Goal: Task Accomplishment & Management: Use online tool/utility

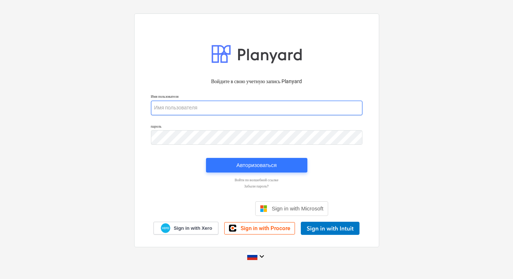
type input "[PERSON_NAME][EMAIL_ADDRESS][DOMAIN_NAME]"
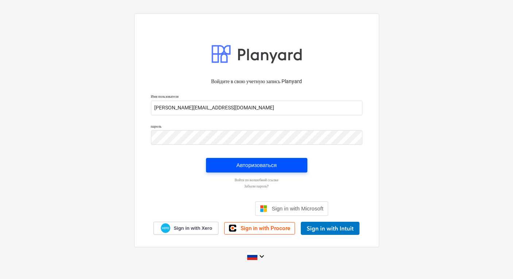
click at [265, 165] on div "Авторизоваться" at bounding box center [256, 165] width 40 height 9
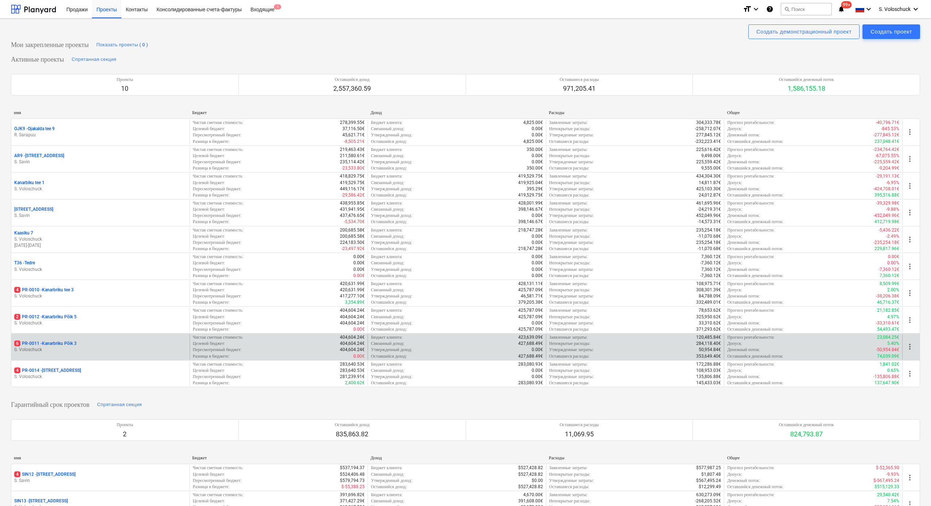
click at [73, 279] on p "S. Voloschuck" at bounding box center [100, 350] width 173 height 6
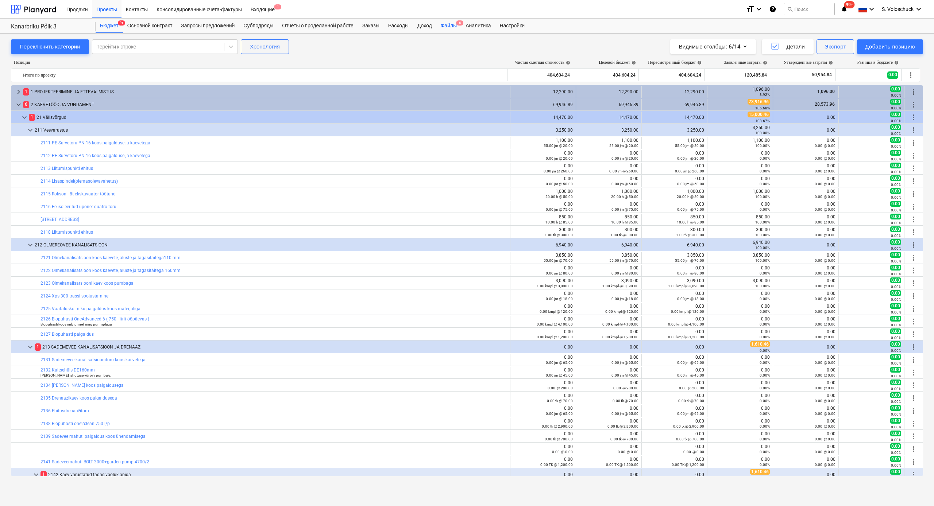
click at [456, 25] on div "Файлы 6" at bounding box center [448, 26] width 25 height 15
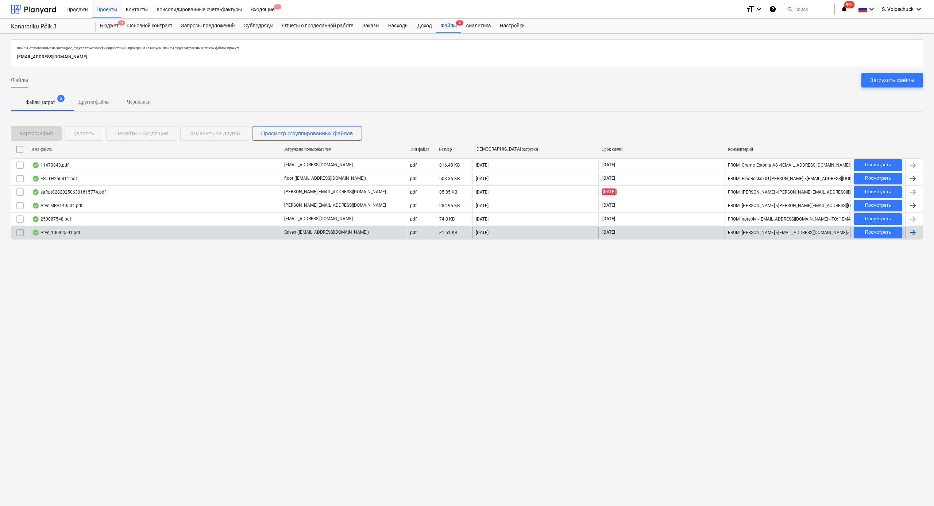
click at [151, 233] on div "Arve_100825-01.pdf" at bounding box center [155, 233] width 252 height 12
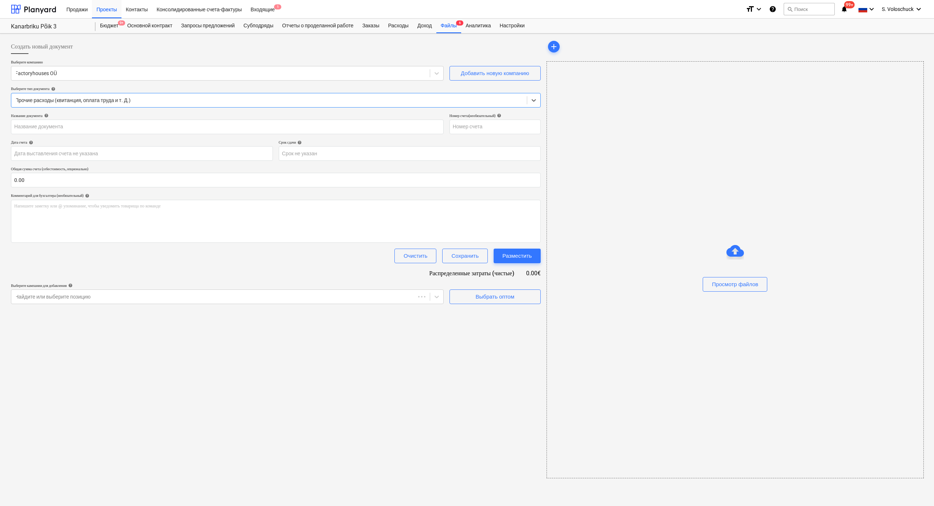
type input "100825-01"
type input "10 Aug 2025"
type input "31 Aug 2025"
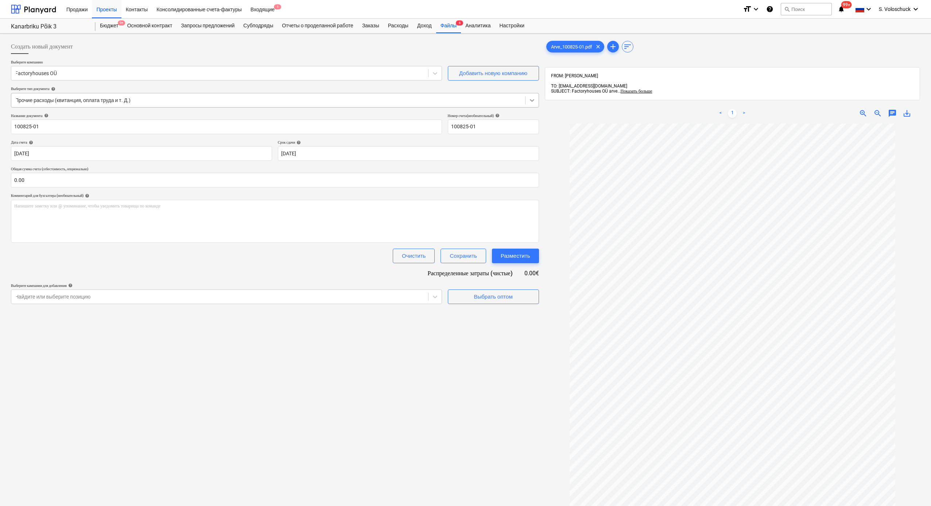
click at [513, 100] on icon at bounding box center [532, 100] width 4 height 3
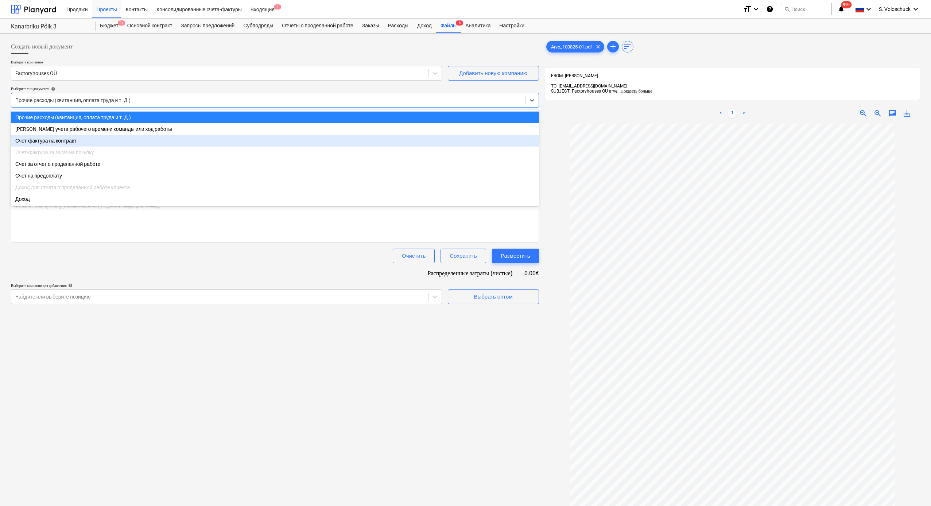
click at [425, 148] on div "Счет-фактура за заказ на покупку" at bounding box center [275, 153] width 528 height 12
click at [426, 143] on div "Счет-фактура на контракт" at bounding box center [275, 141] width 528 height 12
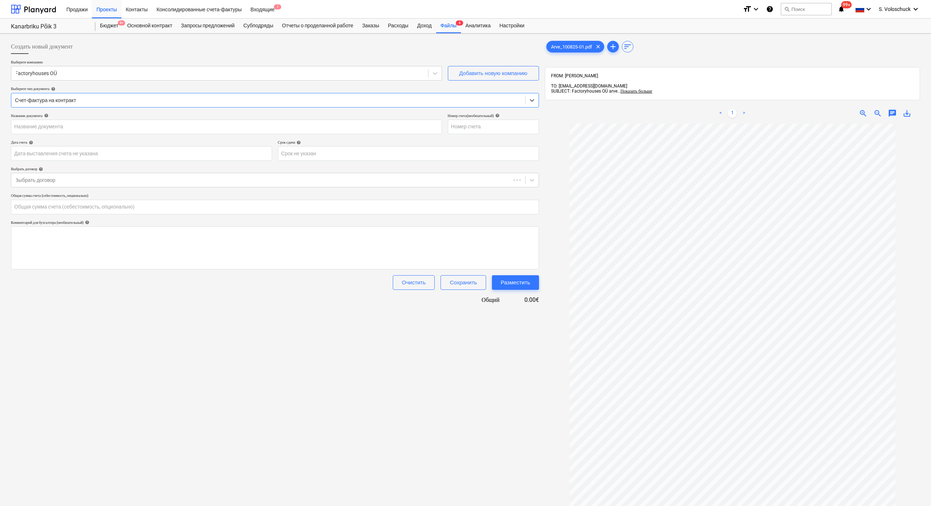
type input "100825-01"
type input "10 Aug 2025"
type input "31 Aug 2025"
type input "0.00"
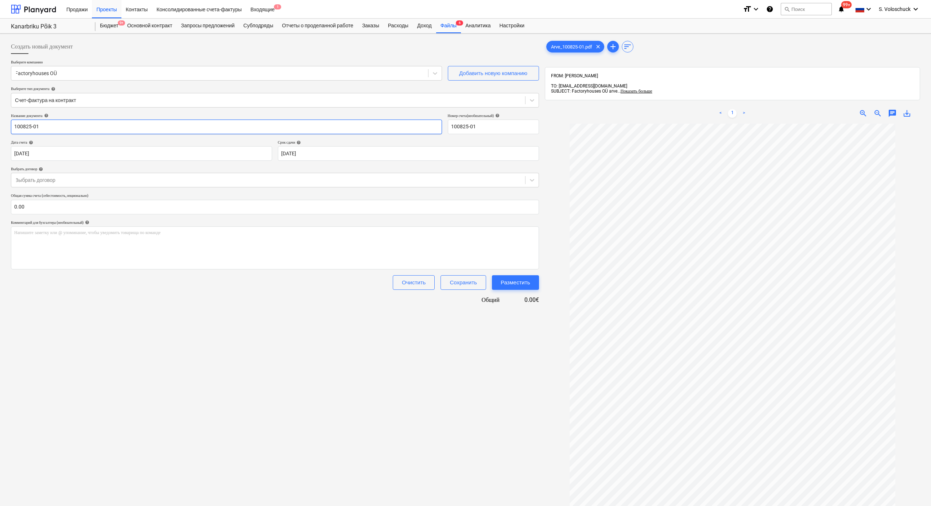
click at [397, 127] on input "100825-01" at bounding box center [226, 127] width 431 height 15
click at [321, 179] on div at bounding box center [268, 180] width 507 height 7
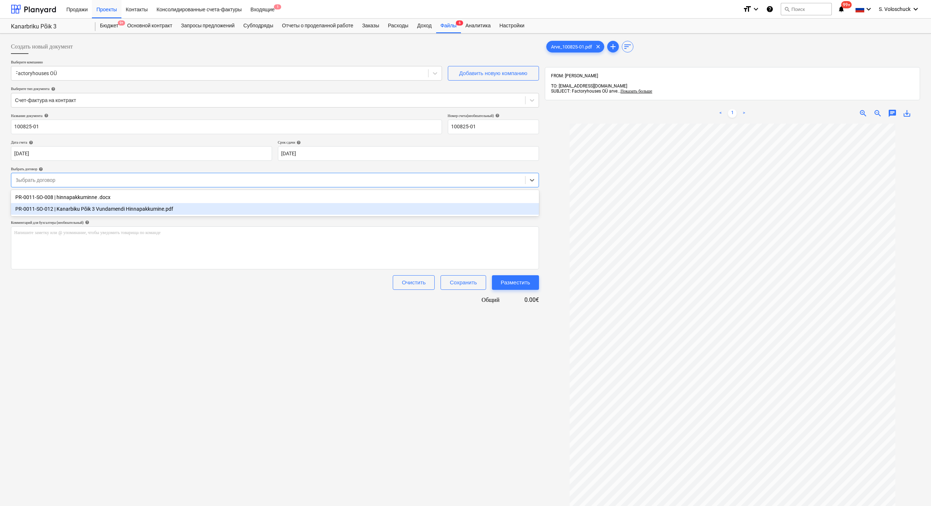
click at [156, 209] on div "PR-0011-SO-012 | Kanarbiku Põik 3 Vundamendi Hinnapakkumine.pdf" at bounding box center [275, 209] width 528 height 12
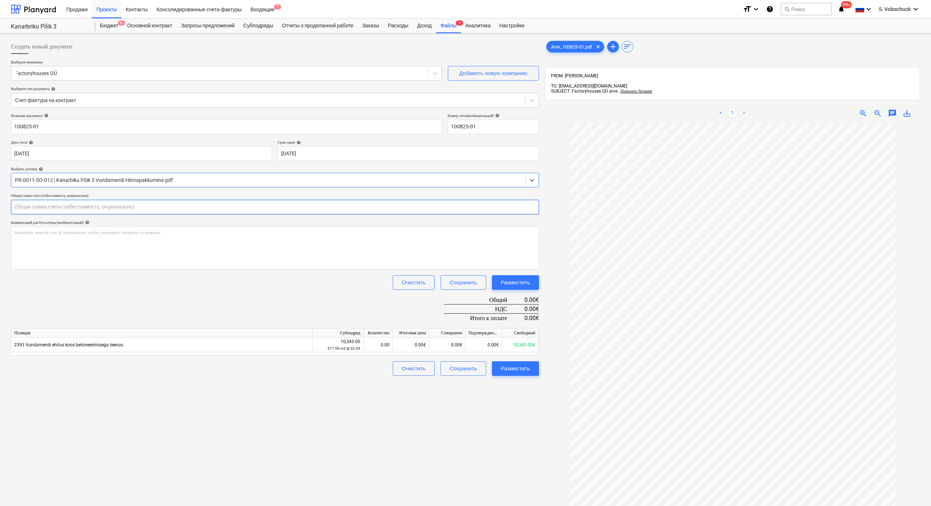
click at [47, 204] on input "text" at bounding box center [275, 207] width 528 height 15
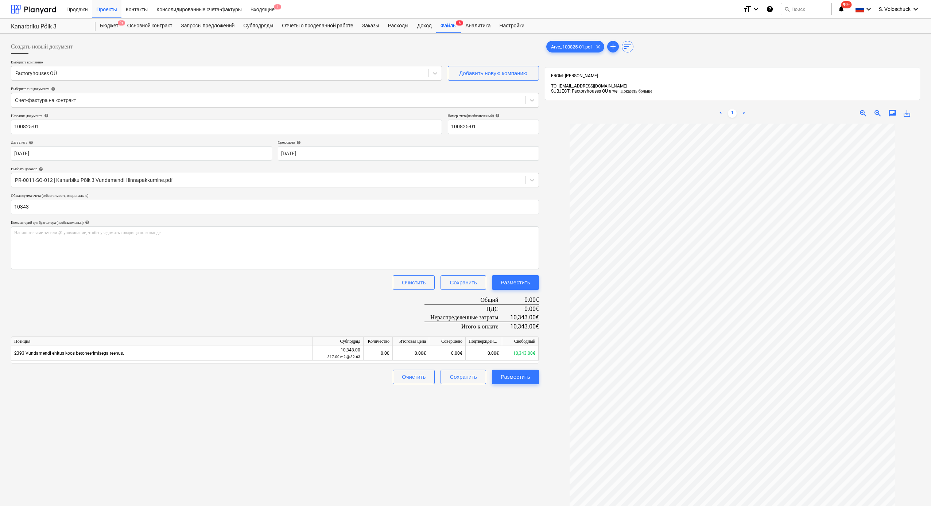
type input "10,343.00"
click at [287, 279] on div "Создать новый документ Выберите компанию Factoryhouses OÜ Добавить новую компан…" at bounding box center [275, 324] width 534 height 576
click at [381, 279] on div "0.00" at bounding box center [378, 353] width 23 height 15
type input "1"
click at [446, 279] on div "0.00€" at bounding box center [447, 353] width 36 height 15
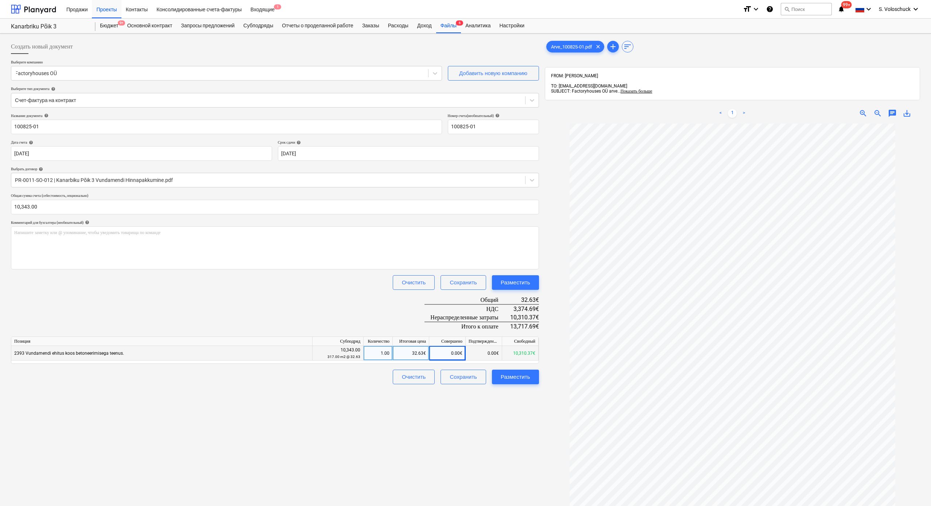
click at [439, 279] on div "0.00€" at bounding box center [447, 353] width 36 height 15
click at [474, 279] on div "0.00€" at bounding box center [484, 353] width 36 height 15
click at [442, 279] on div "0.00€" at bounding box center [447, 353] width 36 height 15
click at [453, 279] on div "0.00€" at bounding box center [447, 353] width 36 height 15
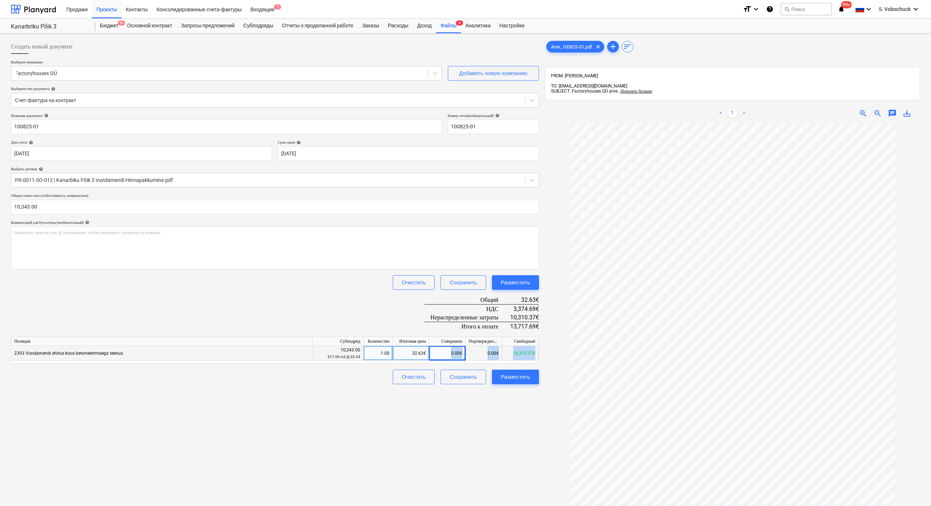
click at [453, 279] on div "0.00€" at bounding box center [447, 353] width 36 height 15
click at [448, 279] on div "0.00€" at bounding box center [447, 353] width 36 height 15
click at [414, 279] on div "32.63€" at bounding box center [411, 353] width 36 height 15
type input "10343"
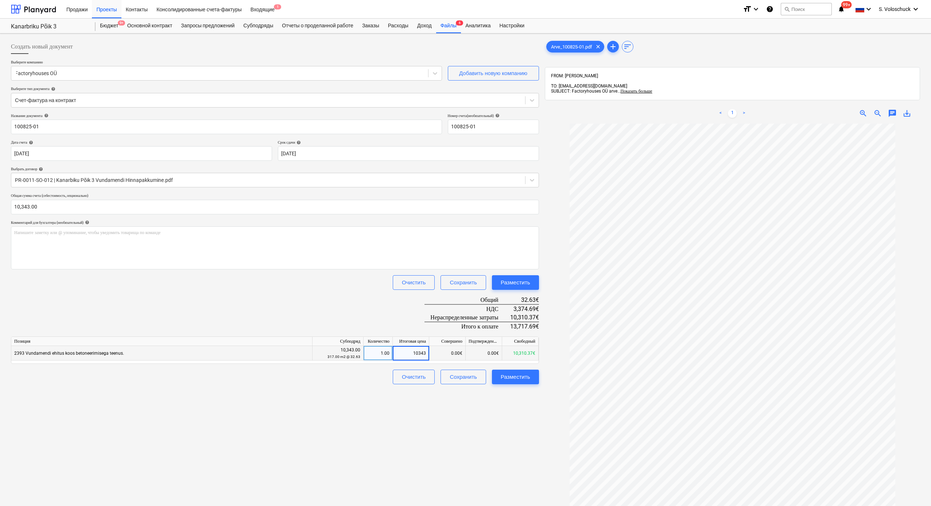
click at [472, 279] on div "Создать новый документ Выберите компанию Factoryhouses OÜ Добавить новую компан…" at bounding box center [275, 324] width 534 height 576
click at [181, 181] on div at bounding box center [268, 180] width 507 height 7
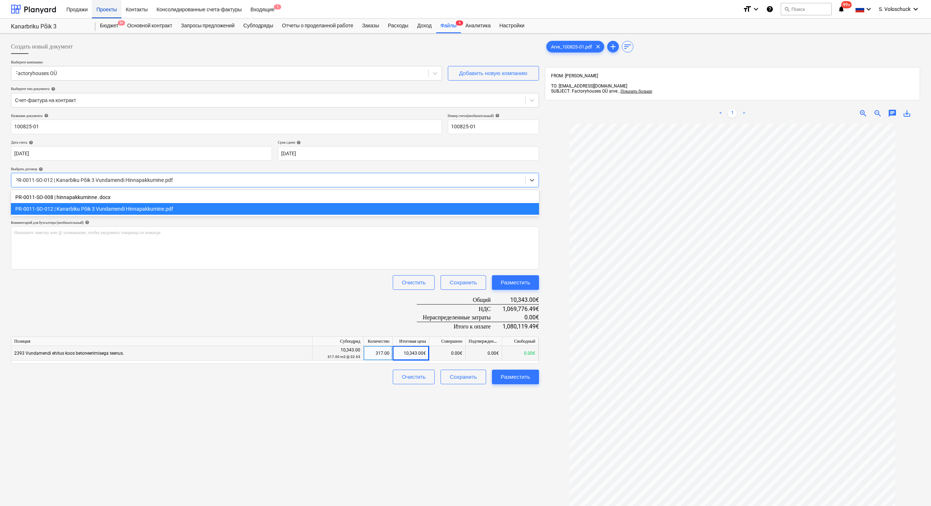
click at [108, 12] on div "Проекты" at bounding box center [106, 9] width 29 height 19
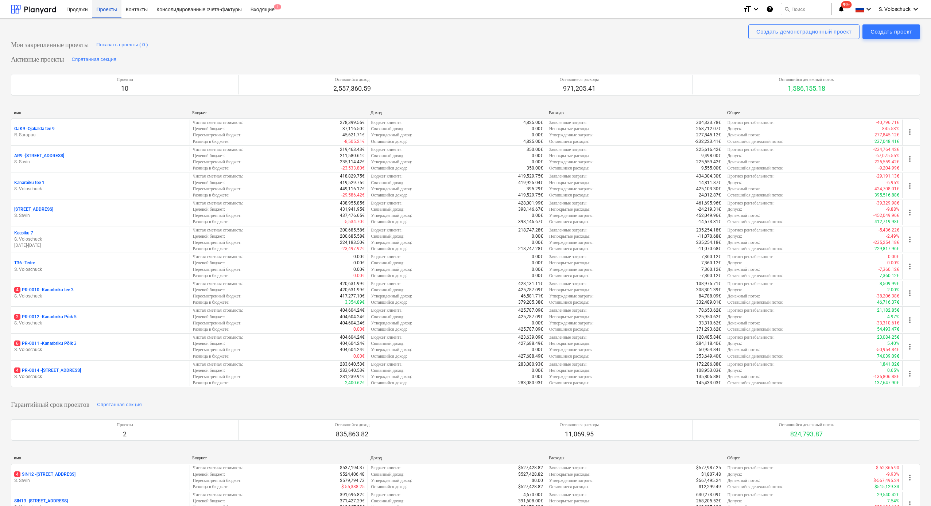
click at [105, 14] on div "Проекты" at bounding box center [106, 9] width 29 height 19
click at [87, 14] on div "Продажи" at bounding box center [77, 9] width 30 height 19
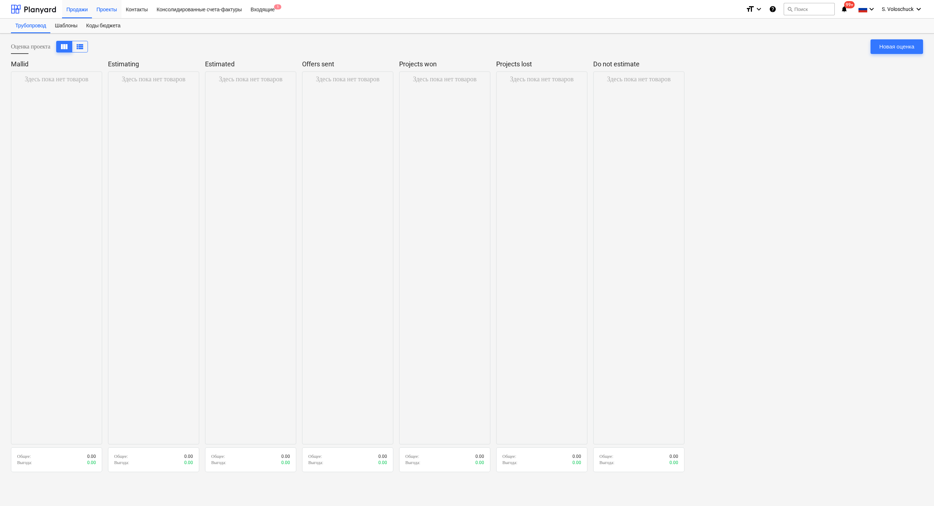
click at [108, 12] on div "Проекты" at bounding box center [106, 9] width 29 height 19
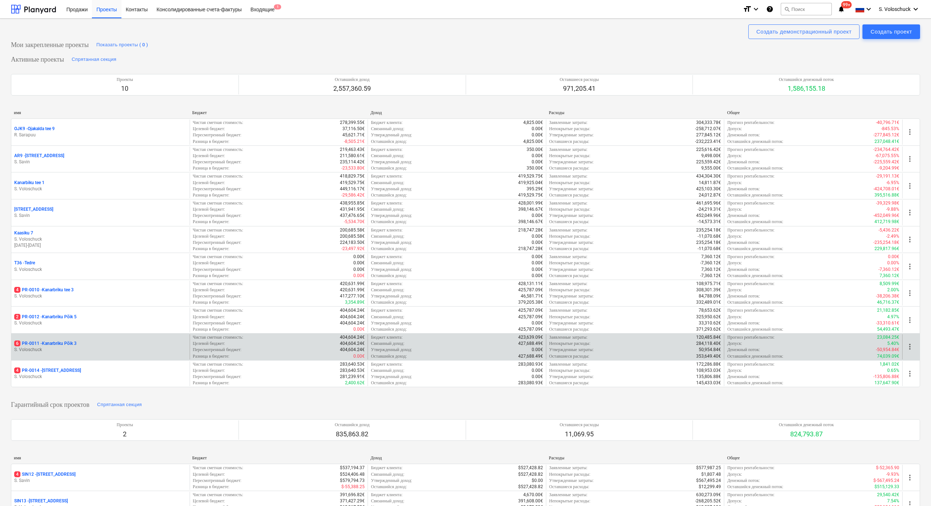
click at [84, 279] on div "6 PR-0011 - Kanarbriku Põik 3" at bounding box center [100, 344] width 173 height 6
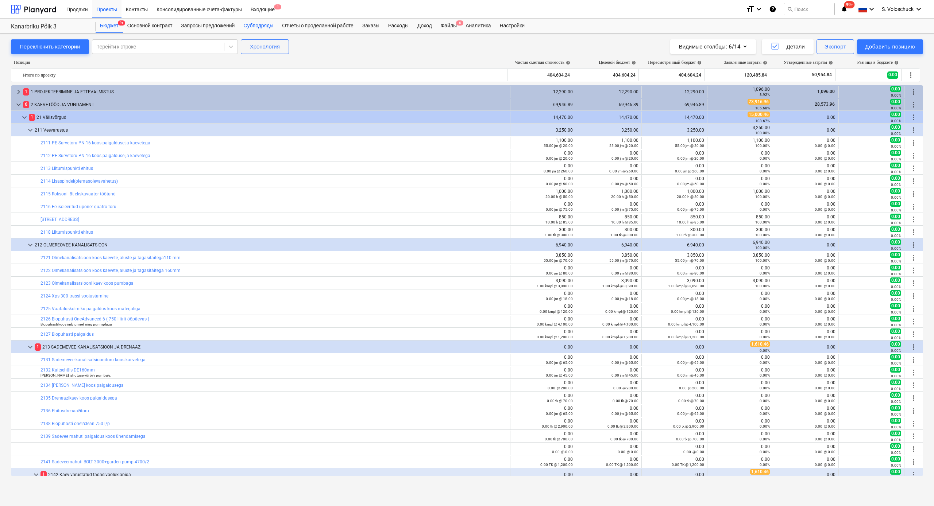
click at [269, 24] on div "Субподряды" at bounding box center [258, 26] width 39 height 15
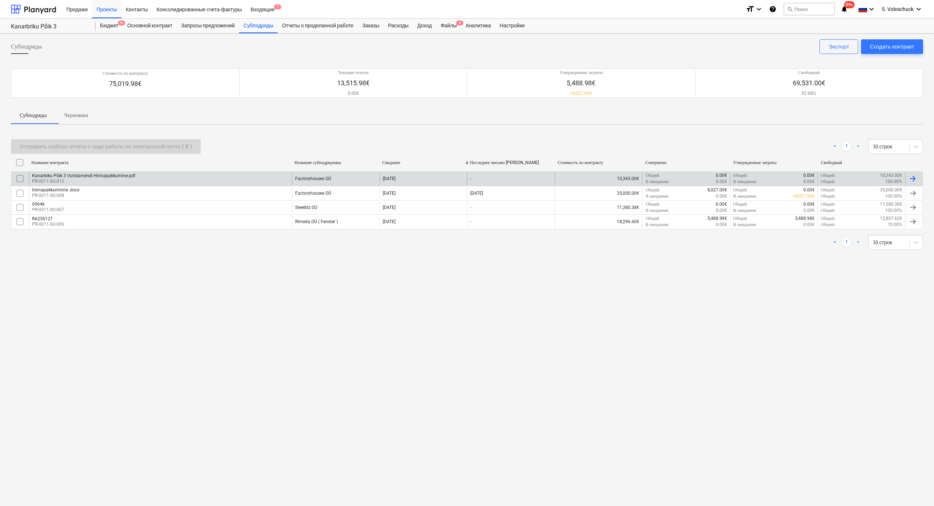
click at [155, 177] on div "Kanarbiku Põik 3 Vundamendi Hinnapakkumine.pdf PR-0011-SO-012" at bounding box center [160, 179] width 263 height 12
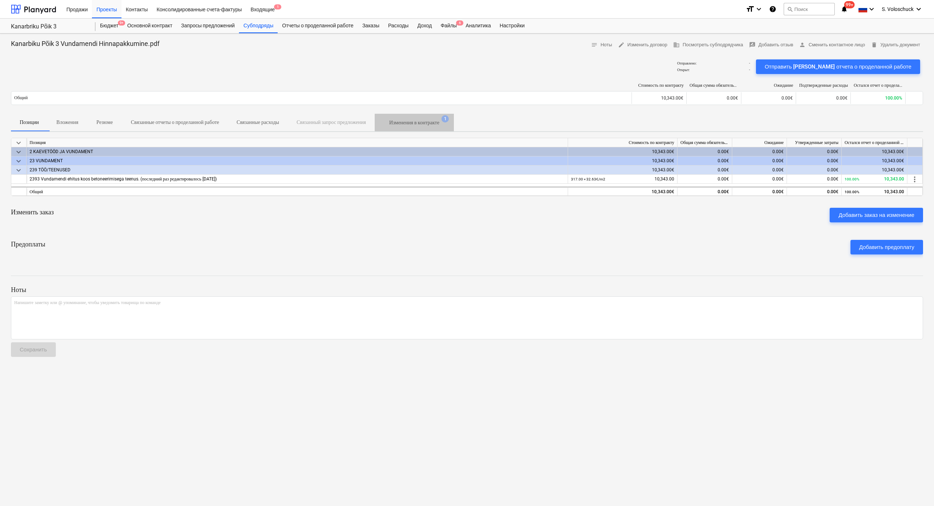
click at [439, 119] on p "Изменения в контракте" at bounding box center [414, 123] width 50 height 8
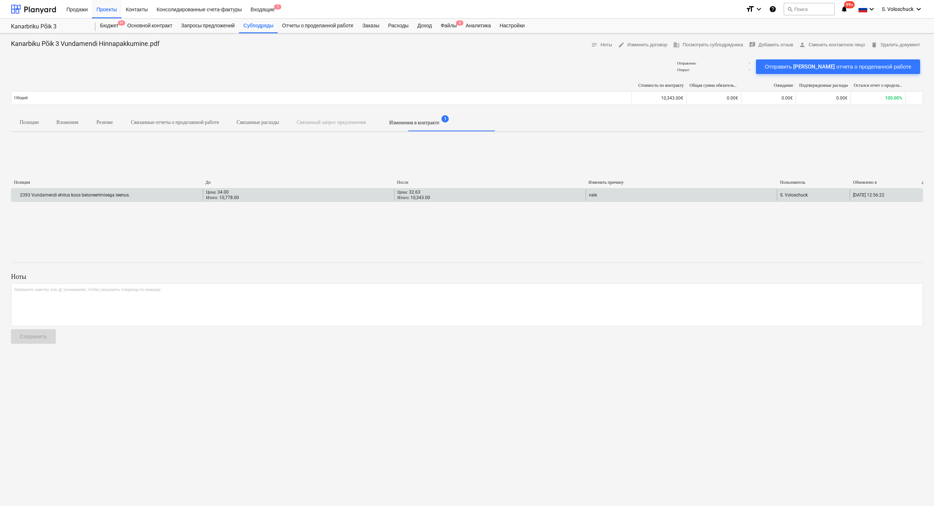
click at [513, 197] on div "vale" at bounding box center [682, 195] width 192 height 12
click at [513, 199] on div "vale" at bounding box center [682, 195] width 192 height 12
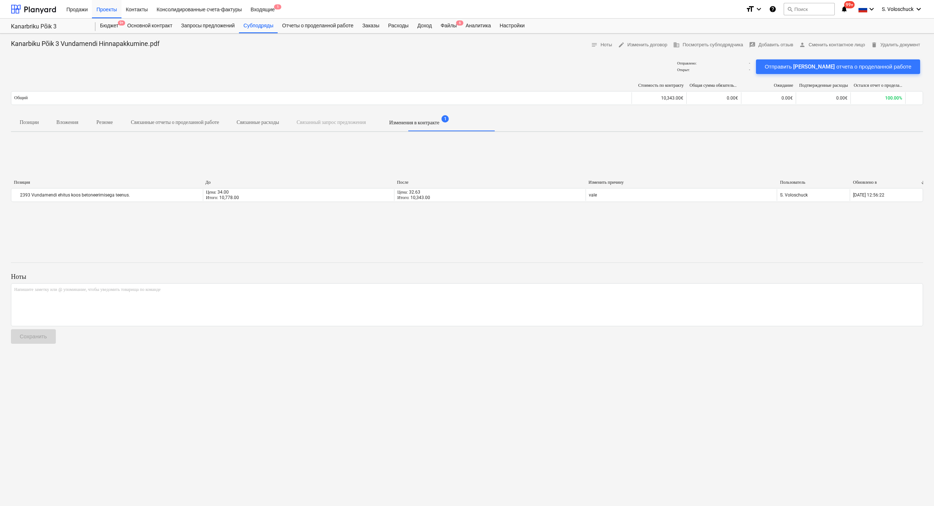
click at [328, 204] on div "Позиция До После Изменить причину Пользователь Обновлено в 2393 Vundamendi ehit…" at bounding box center [467, 192] width 912 height 25
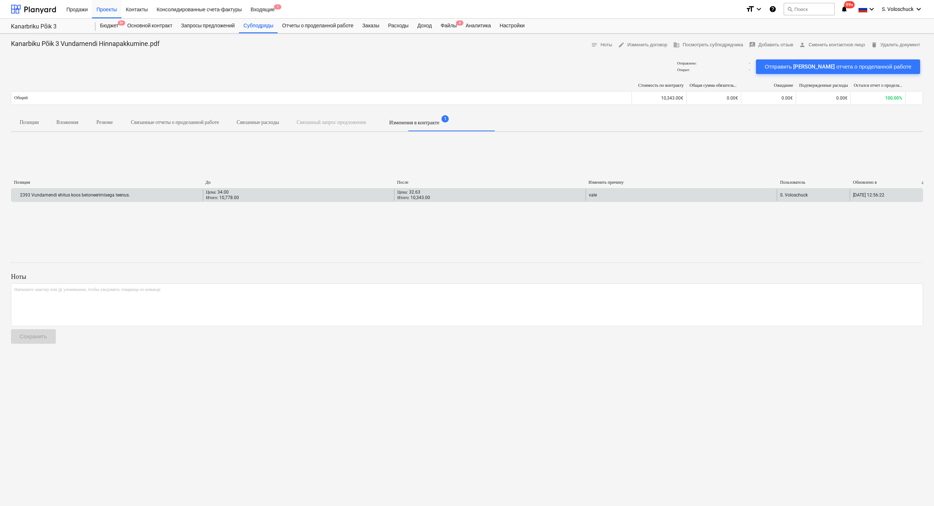
click at [330, 199] on div "Цена: 34.00 Итого: 10,778.00" at bounding box center [299, 195] width 192 height 12
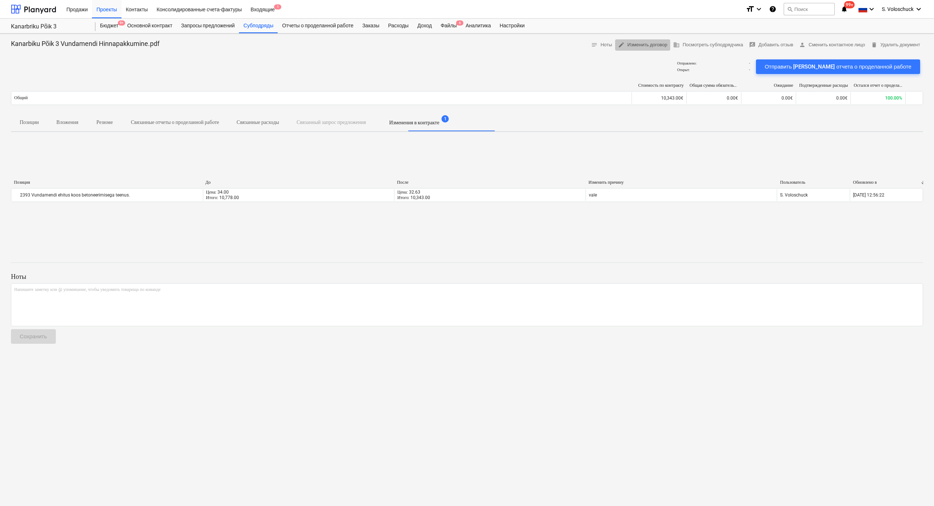
click at [513, 46] on span "edit Изменить договор" at bounding box center [642, 45] width 49 height 8
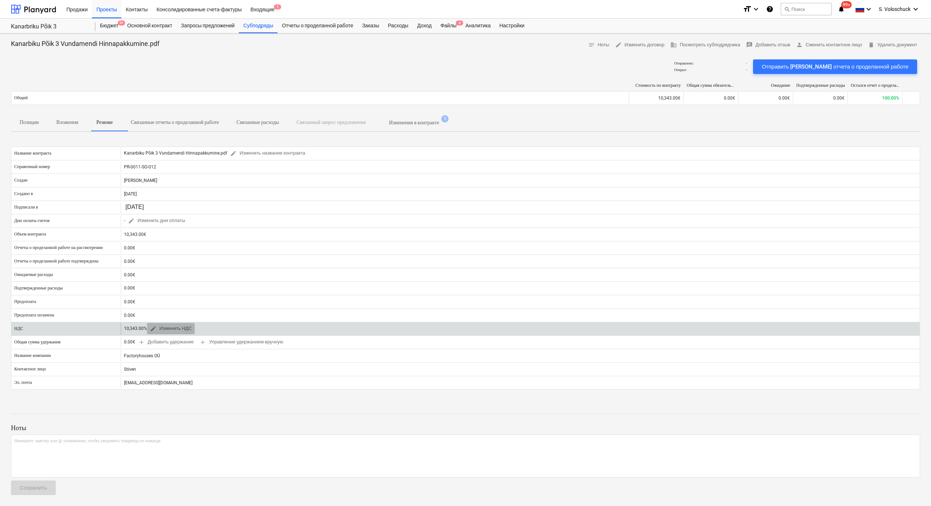
click at [151, 279] on span "edit" at bounding box center [153, 329] width 7 height 7
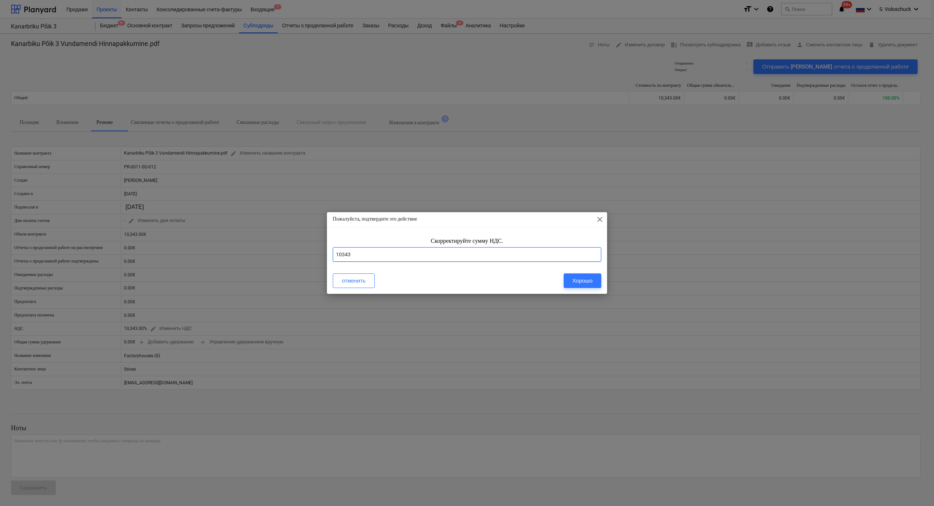
click at [358, 254] on input "10343" at bounding box center [467, 254] width 269 height 15
type input "1"
type input "24"
click at [513, 279] on div "Хорошо" at bounding box center [582, 280] width 20 height 9
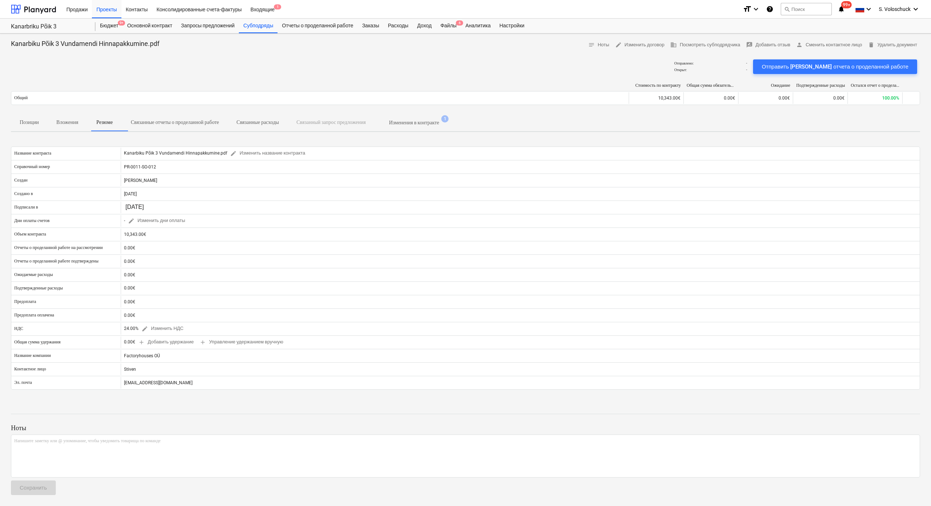
click at [212, 54] on div at bounding box center [466, 54] width 910 height 6
click at [202, 70] on div "Отправлено : - Открыт : - Отправить шаблон отчета о проделанной работе" at bounding box center [466, 67] width 910 height 20
click at [278, 29] on div "Субподряды" at bounding box center [258, 26] width 39 height 15
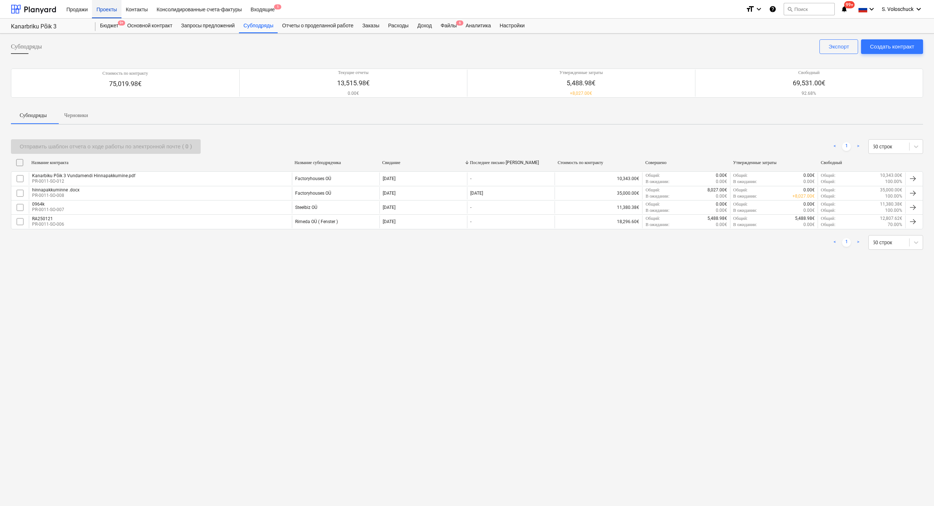
click at [105, 12] on div "Проекты" at bounding box center [106, 9] width 29 height 19
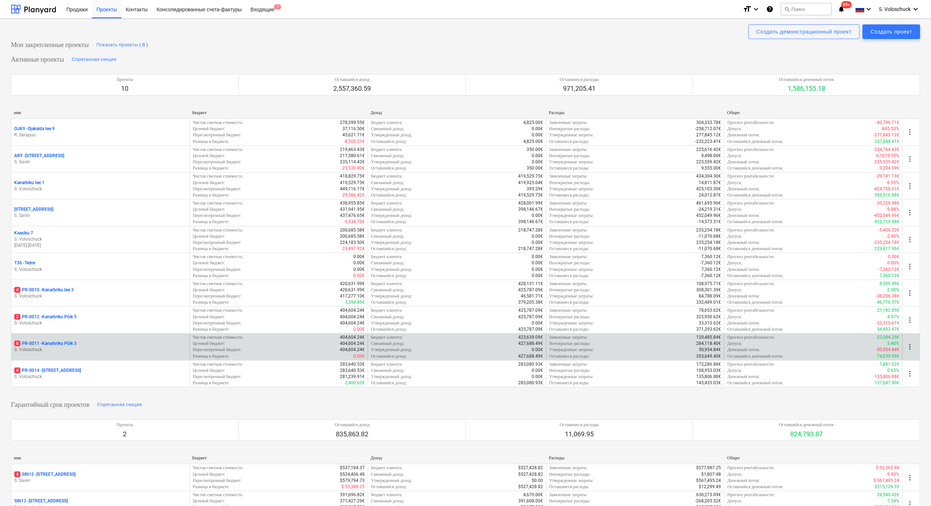
click at [76, 279] on p "6 PR-0011 - Kanarbriku Põik 3" at bounding box center [45, 344] width 62 height 6
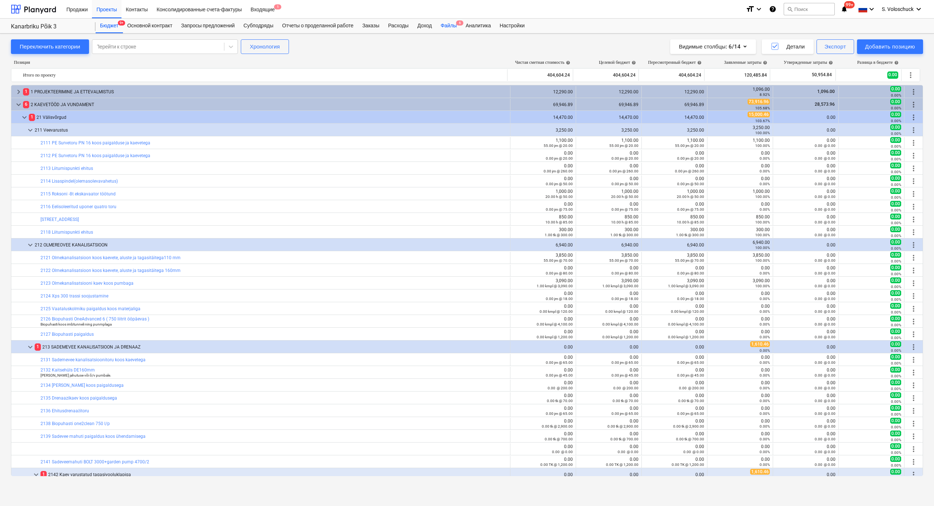
click at [460, 27] on div "Файлы 6" at bounding box center [448, 26] width 25 height 15
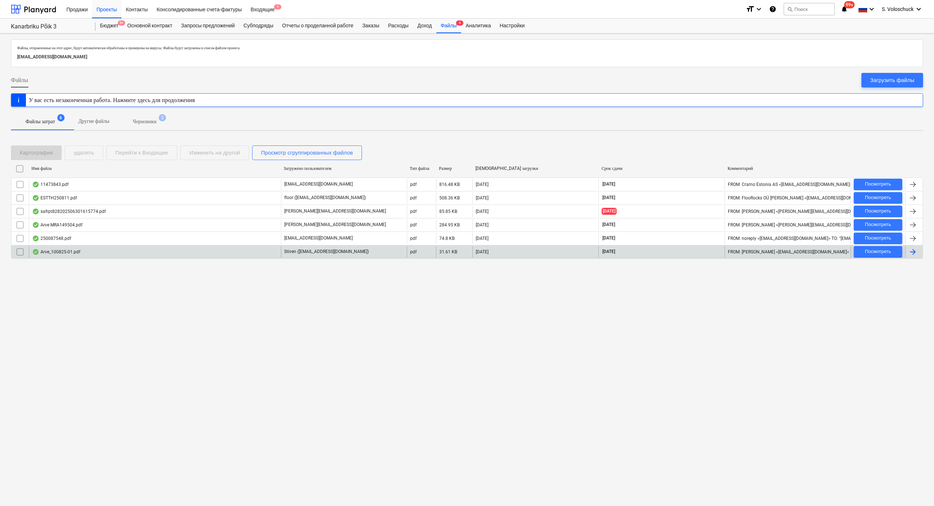
click at [56, 251] on div "Arve_100825-01.pdf" at bounding box center [56, 252] width 48 height 6
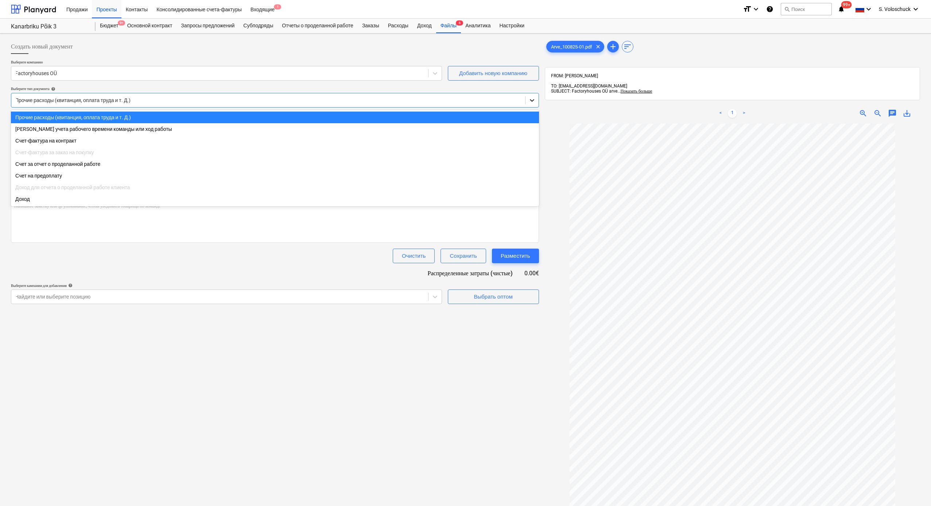
click at [513, 99] on icon at bounding box center [532, 100] width 7 height 7
click at [496, 145] on div "Счет-фактура на контракт" at bounding box center [275, 141] width 528 height 12
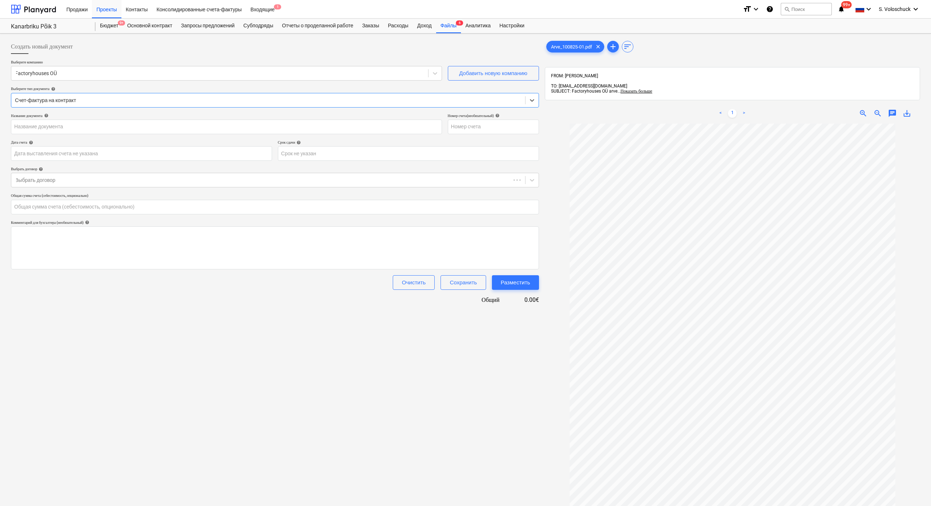
type input "100825-01"
type input "10 Aug 2025"
type input "31 Aug 2025"
type input "0.00"
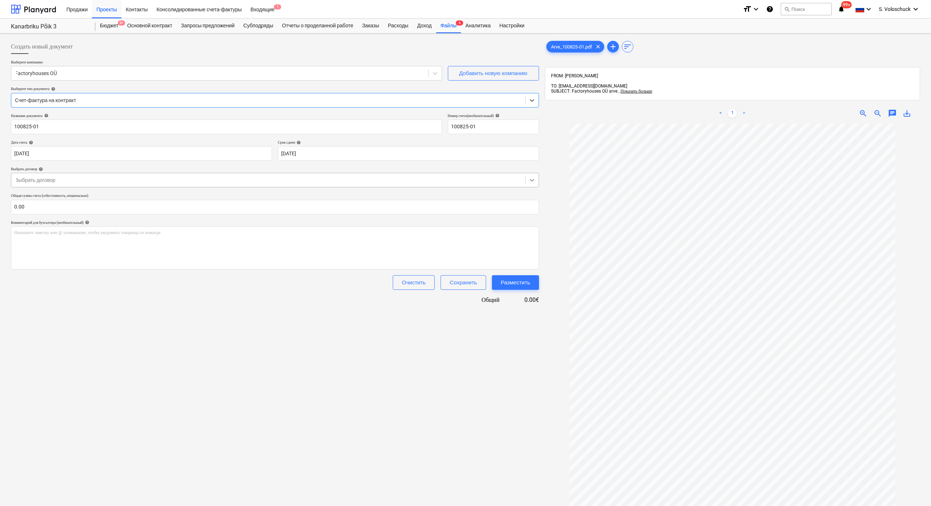
click at [513, 182] on icon at bounding box center [532, 180] width 7 height 7
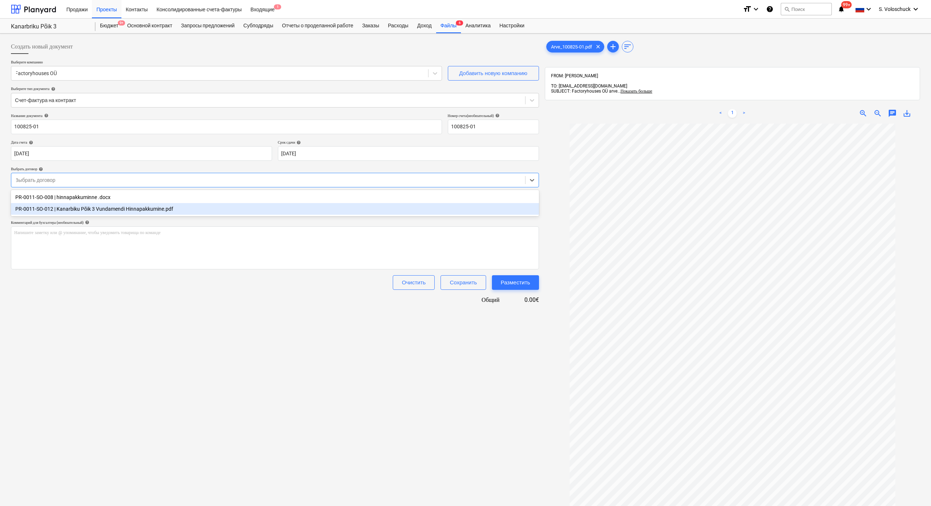
click at [159, 209] on div "PR-0011-SO-012 | Kanarbiku Põik 3 Vundamendi Hinnapakkumine.pdf" at bounding box center [275, 209] width 528 height 12
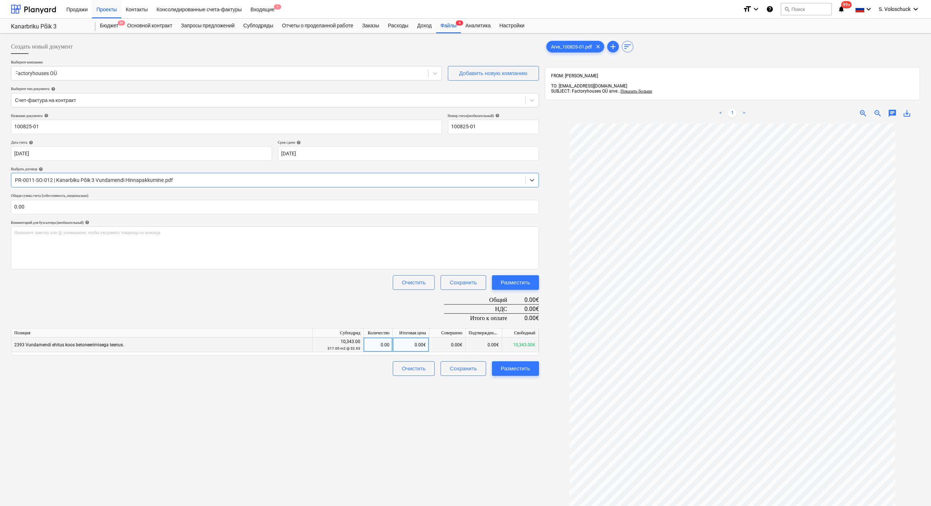
click at [408, 279] on div "0.00€" at bounding box center [411, 345] width 36 height 15
type input "10343"
click at [50, 208] on input "0.00" at bounding box center [275, 207] width 528 height 15
click at [50, 208] on input "text" at bounding box center [275, 207] width 528 height 15
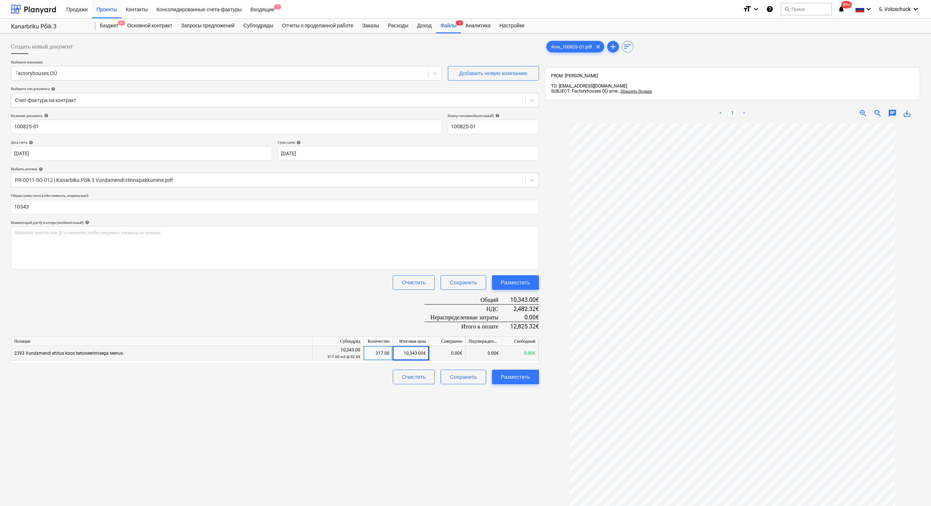
type input "10,343.00"
click at [362, 279] on div "Создать новый документ Выберите компанию Factoryhouses OÜ Добавить новую компан…" at bounding box center [275, 324] width 534 height 576
click at [513, 279] on div "Разместить" at bounding box center [516, 377] width 30 height 9
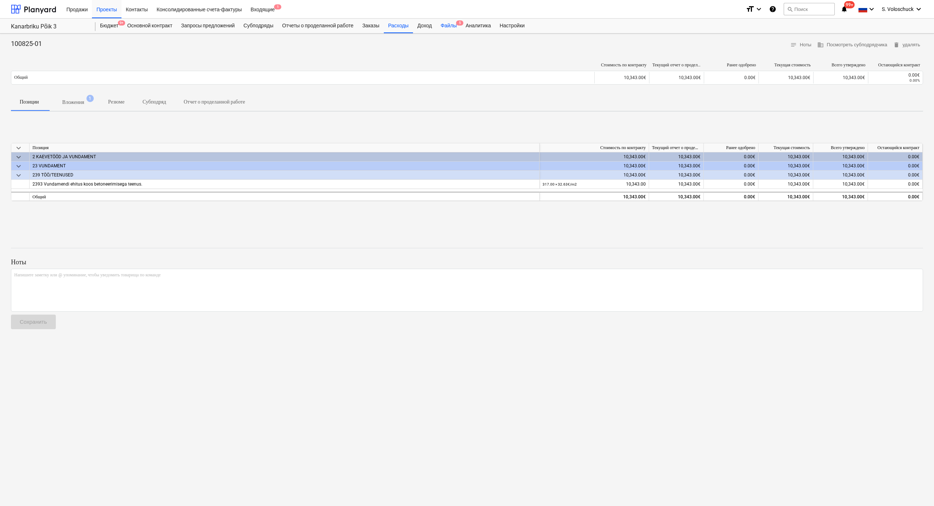
click at [456, 27] on div "Файлы 5" at bounding box center [448, 26] width 25 height 15
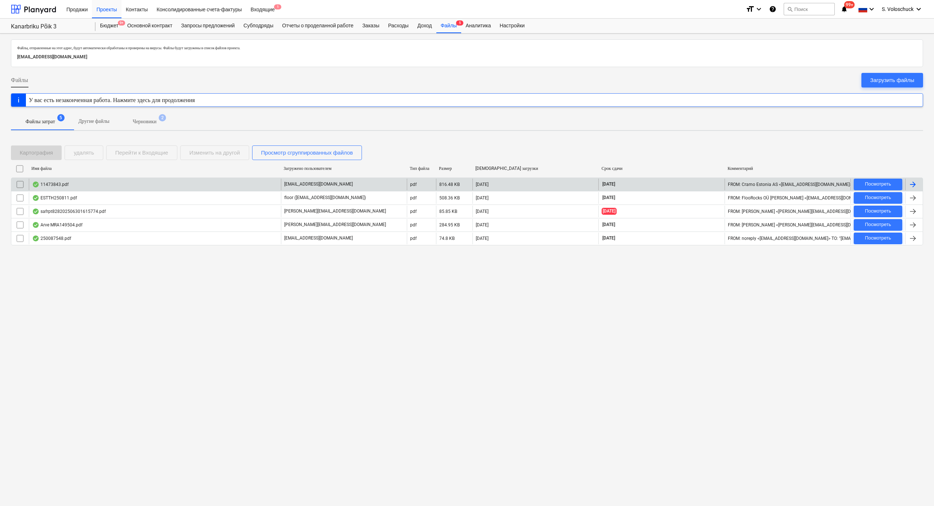
click at [240, 184] on div "11473843.pdf" at bounding box center [155, 185] width 252 height 12
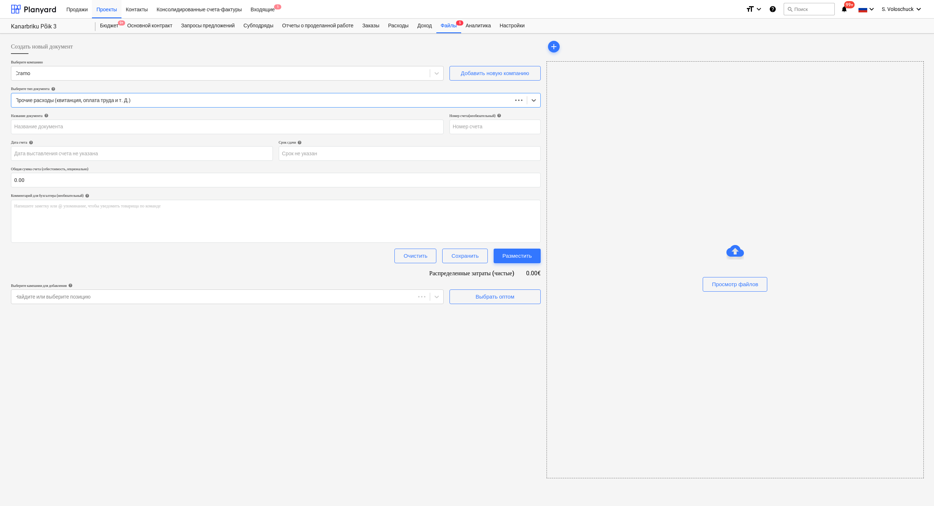
type input "11473843"
type input "[DATE]"
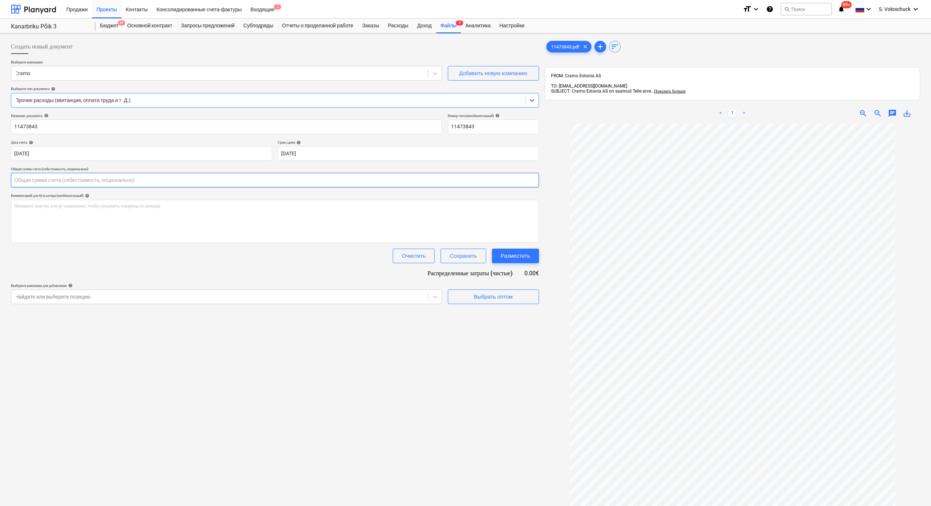
click at [71, 183] on input "text" at bounding box center [275, 180] width 528 height 15
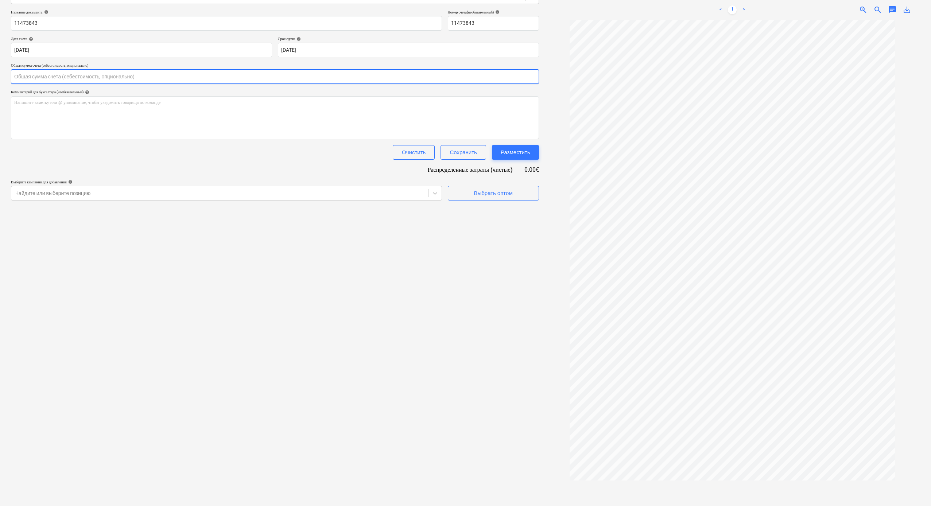
click at [87, 78] on input "text" at bounding box center [275, 76] width 528 height 15
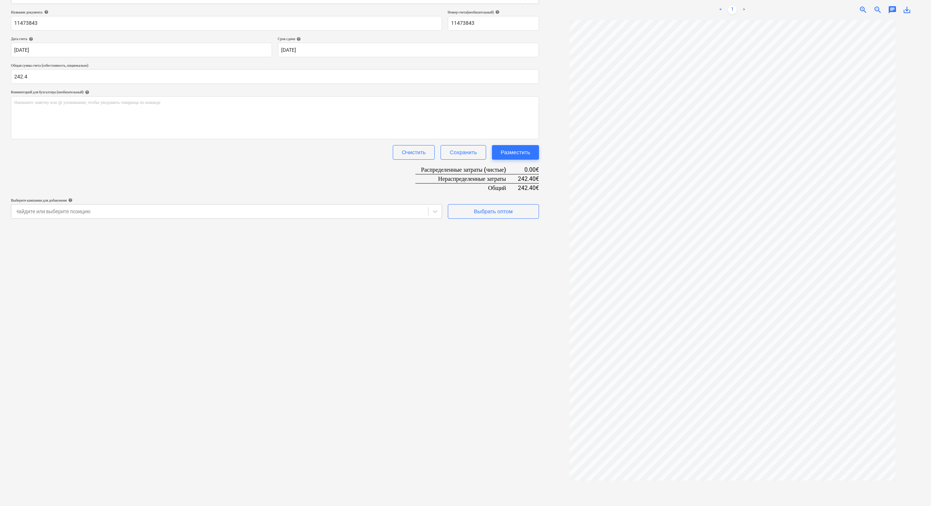
type input "242.40"
click at [174, 273] on div "Создать новый документ Выберите компанию Cramo Добавить новую компанию Выберите…" at bounding box center [275, 221] width 534 height 576
click at [481, 210] on div "Выбрать оптом" at bounding box center [493, 211] width 39 height 9
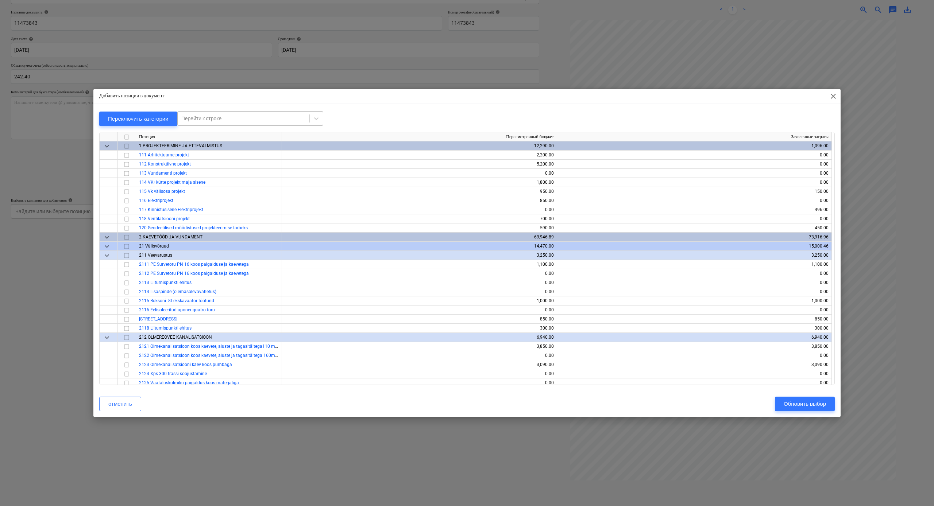
click at [257, 118] on div at bounding box center [243, 118] width 124 height 7
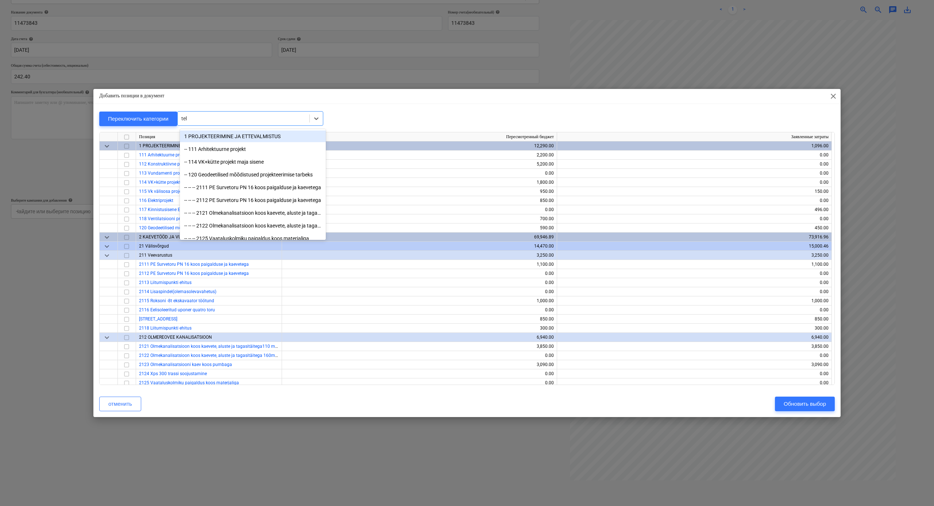
type input "tell"
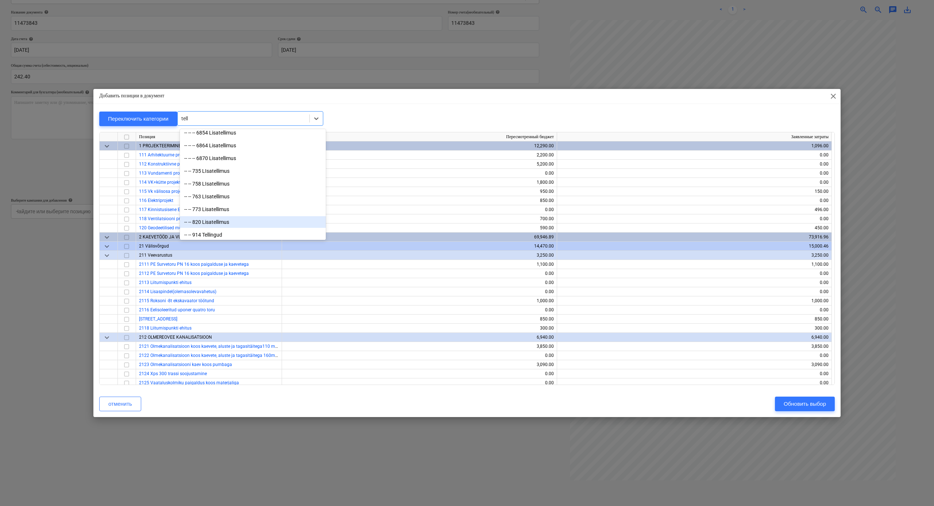
scroll to position [248, 0]
click at [212, 230] on div "-- -- 914 Tellingud" at bounding box center [253, 234] width 146 height 12
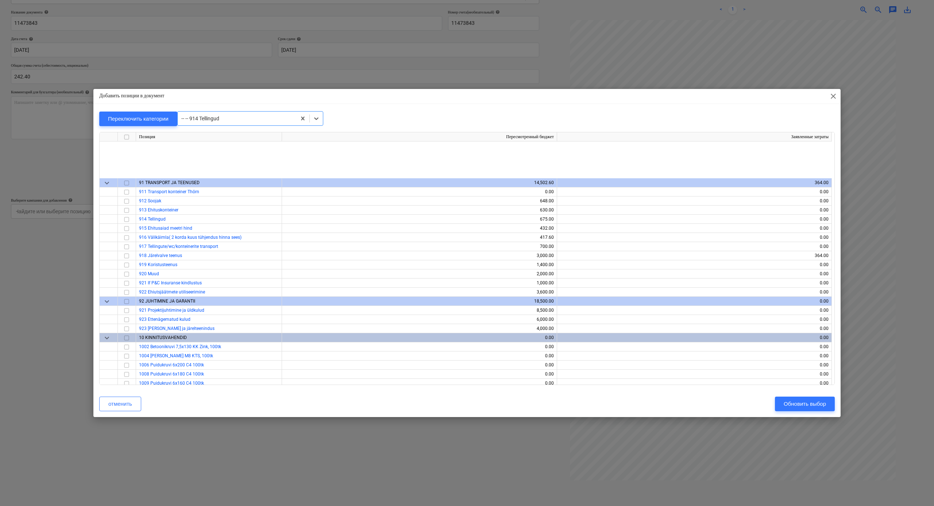
scroll to position [6056, 0]
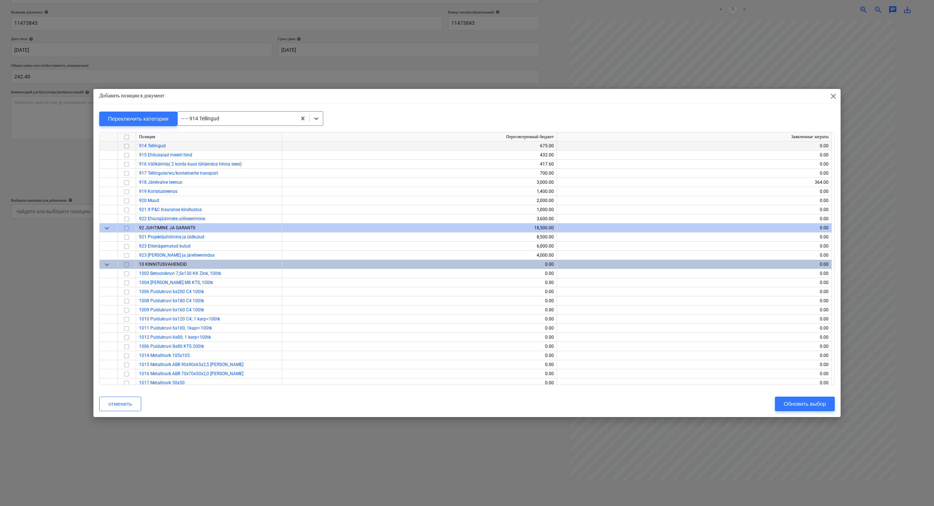
click at [128, 146] on input "checkbox" at bounding box center [126, 146] width 9 height 9
click at [513, 279] on div "Обновить выбор" at bounding box center [805, 403] width 42 height 9
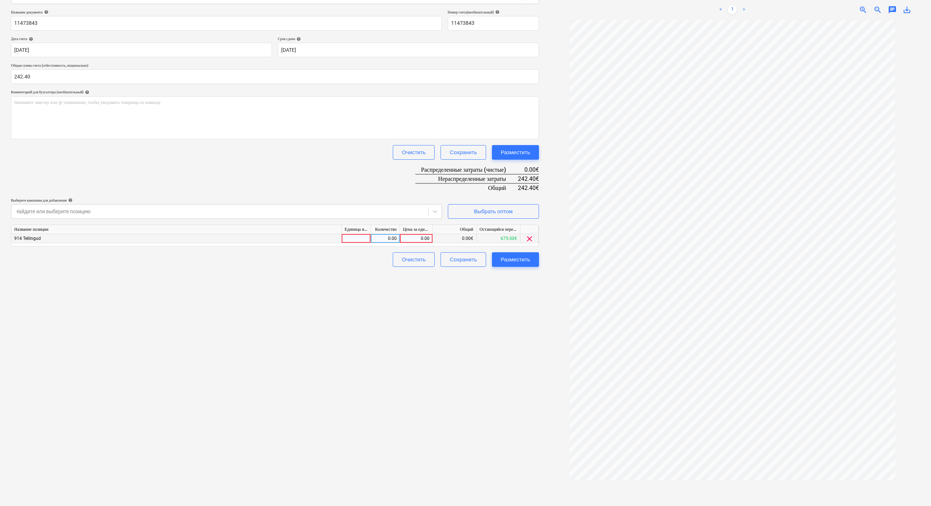
click at [418, 239] on div "0.00" at bounding box center [416, 238] width 27 height 9
type input "242.40"
click at [513, 279] on div "Создать новый документ Выберите компанию Cramo Добавить новую компанию Выберите…" at bounding box center [275, 221] width 534 height 576
click at [513, 259] on div "Разместить" at bounding box center [516, 259] width 30 height 9
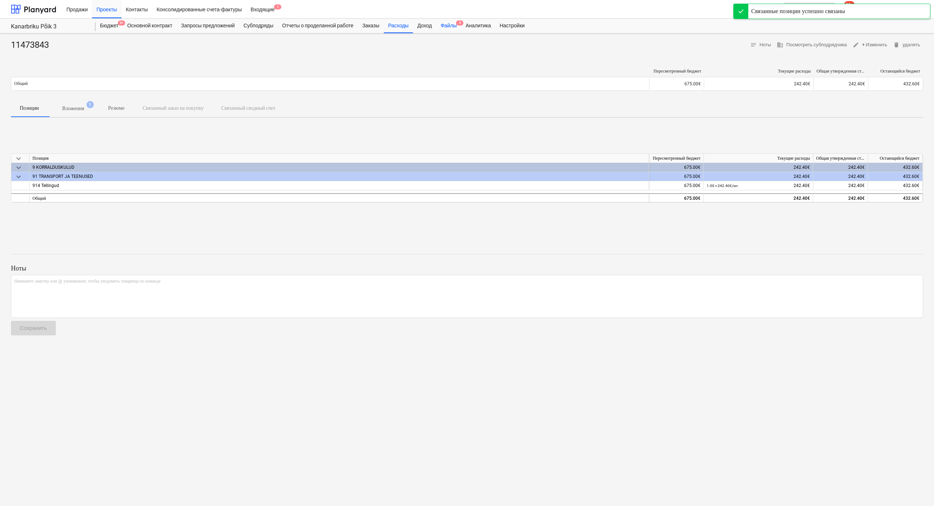
click at [461, 23] on div "Файлы 4" at bounding box center [448, 26] width 25 height 15
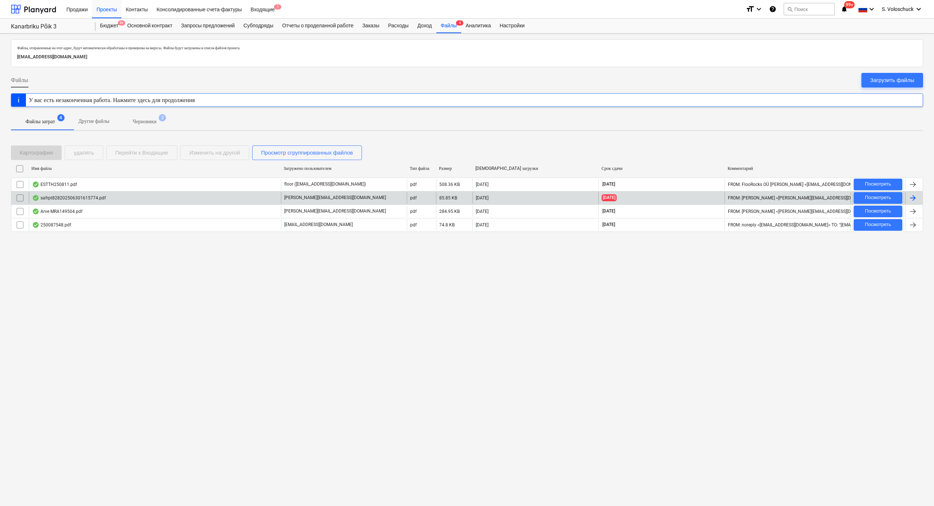
click at [294, 199] on p "ruth@thornproperties.ee" at bounding box center [335, 198] width 102 height 6
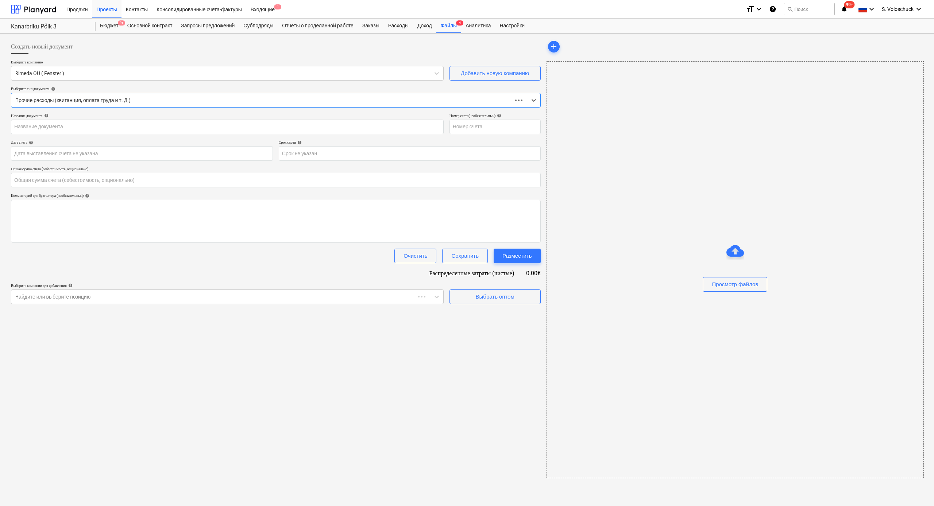
type input "0.00"
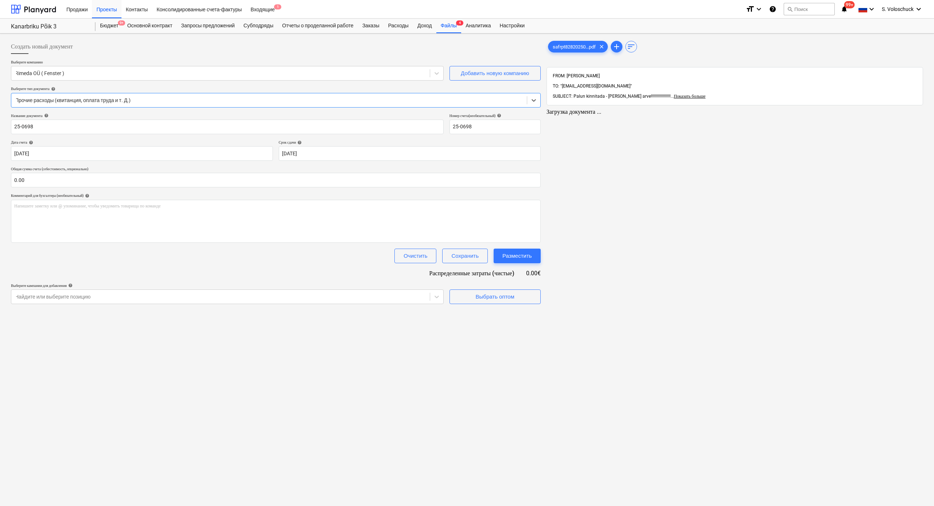
type input "25-0698"
type input "30 Jun 2025"
type input "21 Jul 2025"
click at [460, 22] on div "Файлы 4" at bounding box center [448, 26] width 25 height 15
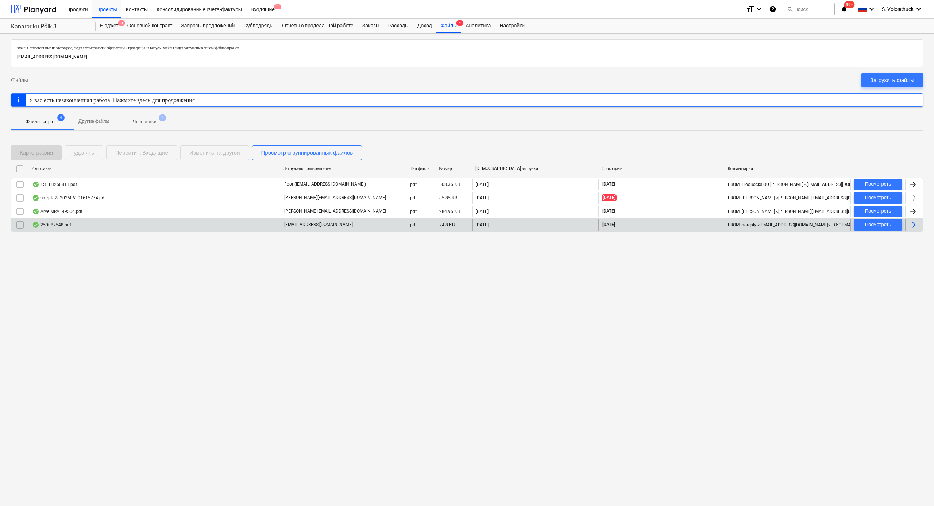
click at [196, 228] on div "250087548.pdf" at bounding box center [155, 225] width 252 height 12
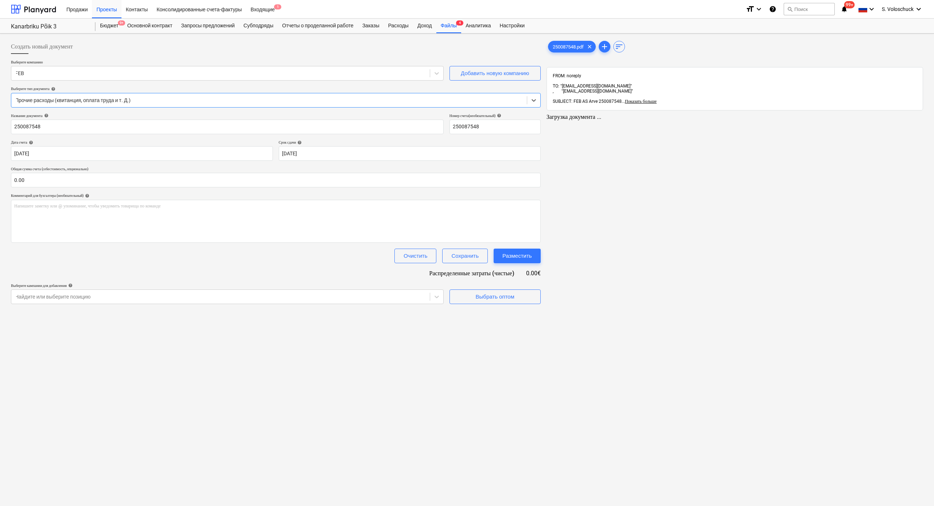
type input "250087548"
type input "11 Aug 2025"
type input "10 Sep 2025"
click at [111, 8] on div "Проекты" at bounding box center [106, 9] width 29 height 19
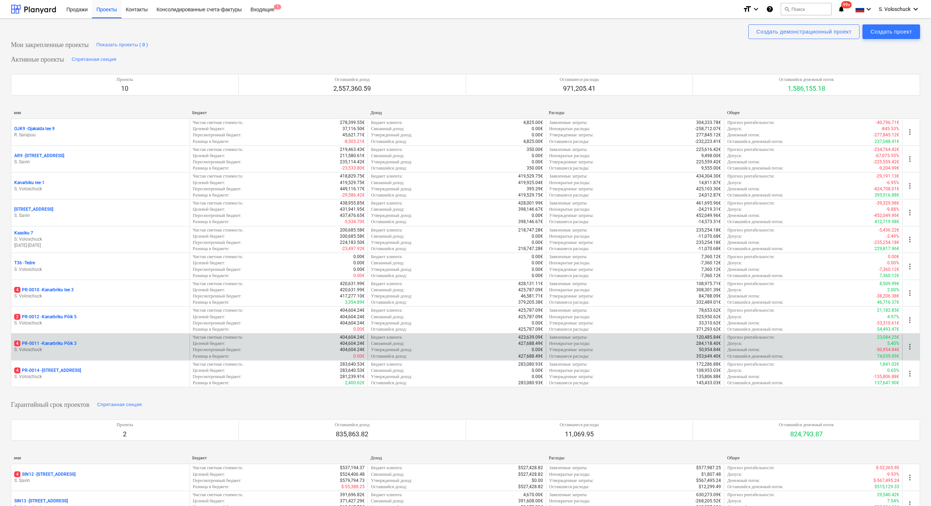
click at [63, 279] on p "S. Voloschuck" at bounding box center [100, 350] width 173 height 6
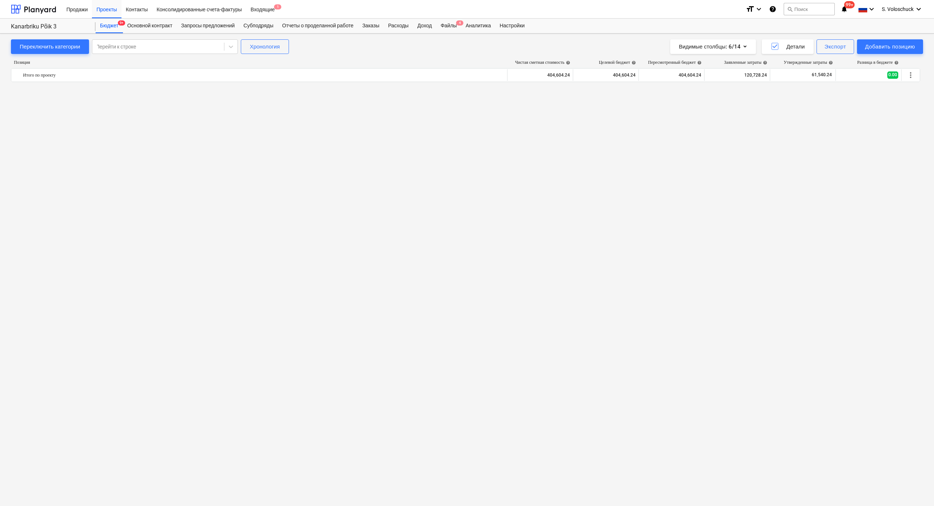
scroll to position [1269, 0]
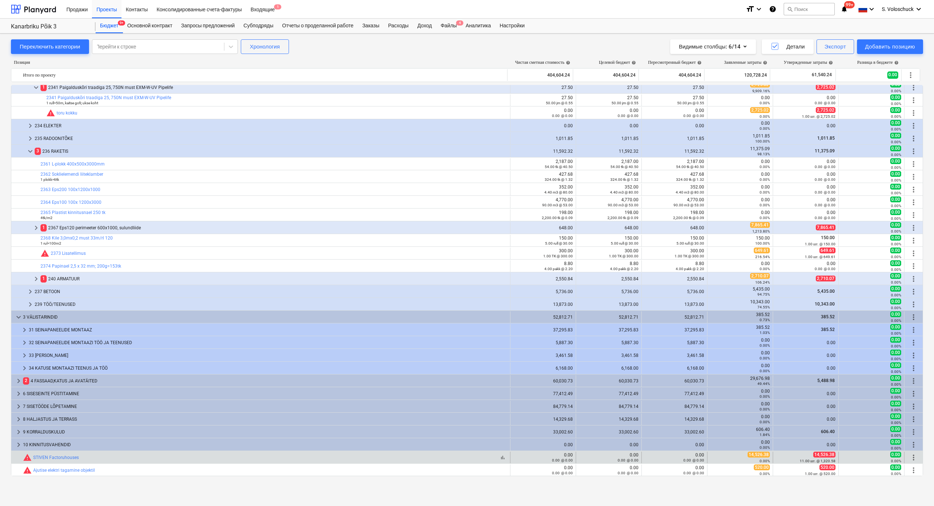
click at [93, 279] on div "bar_chart warning STIVEN Factoruhouses" at bounding box center [265, 457] width 484 height 9
click at [63, 279] on link "STIVEN Factoruhouses" at bounding box center [56, 457] width 46 height 5
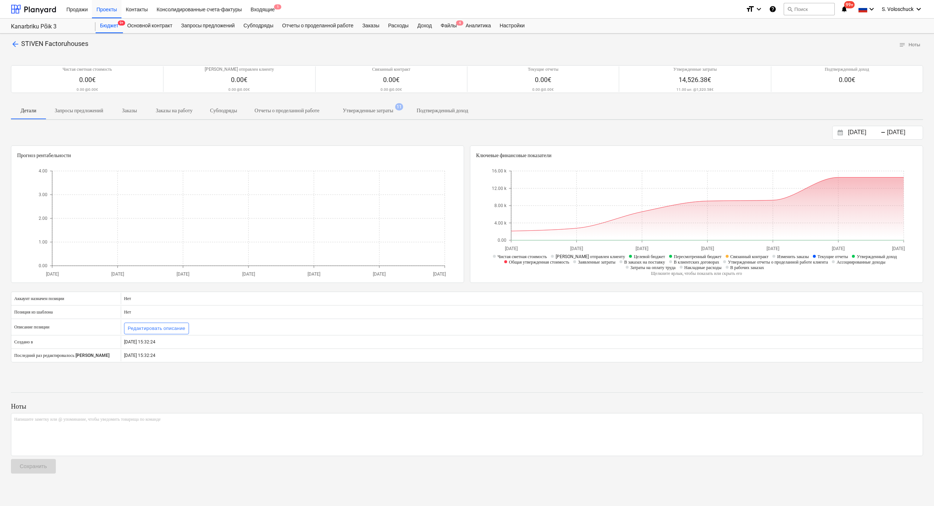
click at [383, 108] on p "Утвержденные затраты" at bounding box center [368, 111] width 50 height 8
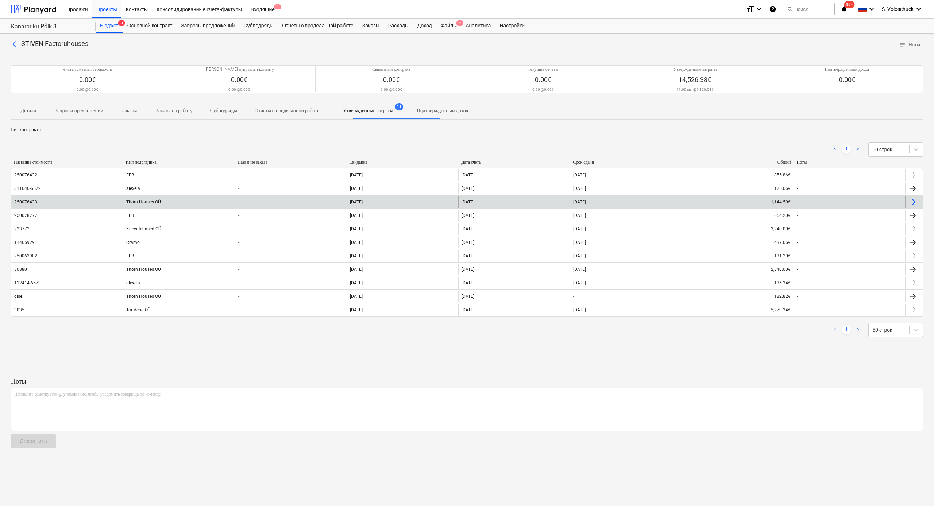
click at [170, 202] on div "Thörn Houses OÜ" at bounding box center [179, 202] width 112 height 12
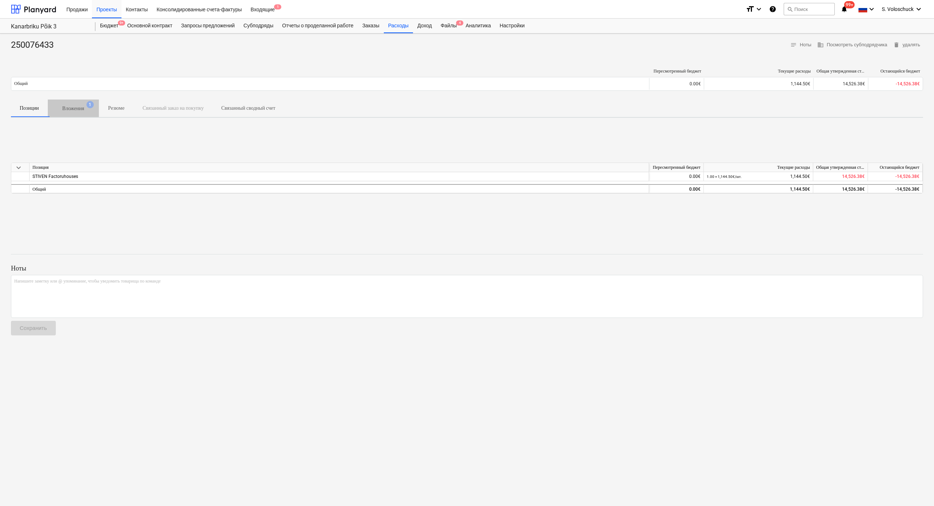
click at [76, 105] on p "Вложения" at bounding box center [73, 109] width 22 height 8
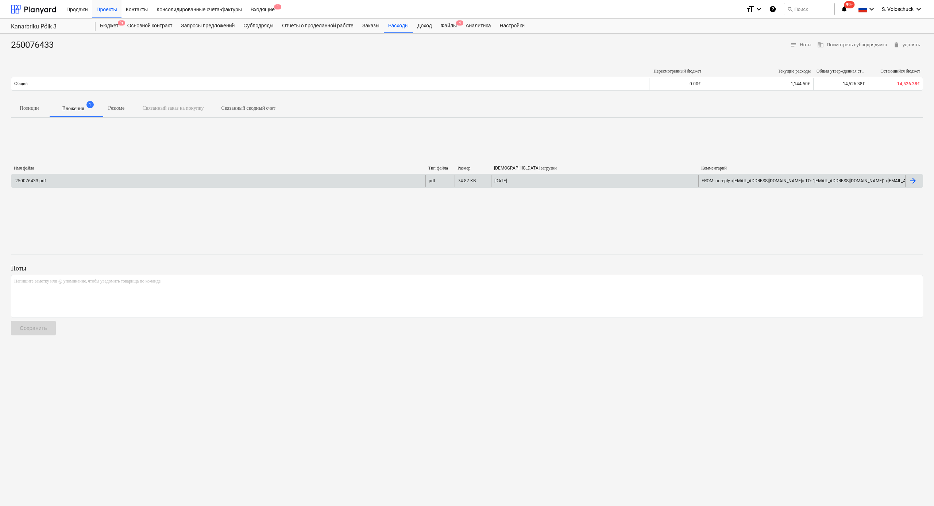
click at [101, 183] on div "250076433.pdf" at bounding box center [218, 181] width 414 height 12
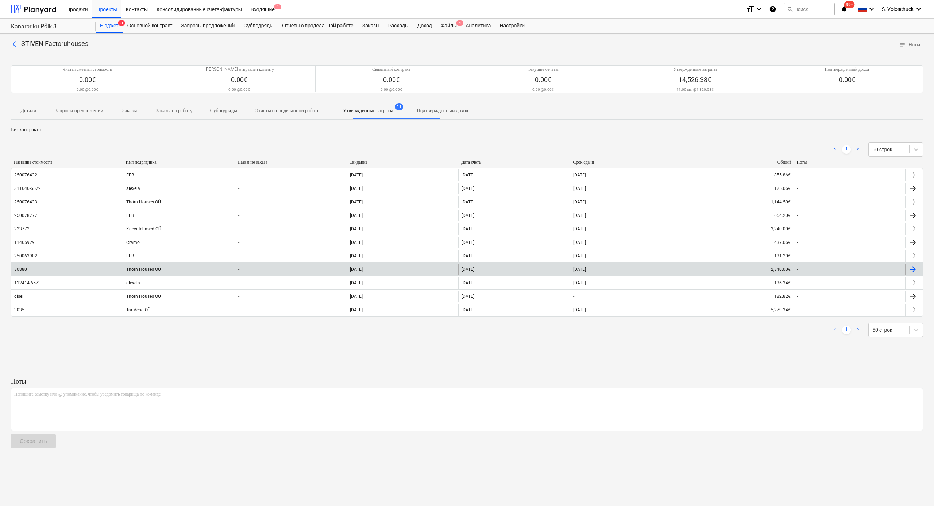
click at [152, 271] on div "Thörn Houses OÜ" at bounding box center [179, 270] width 112 height 12
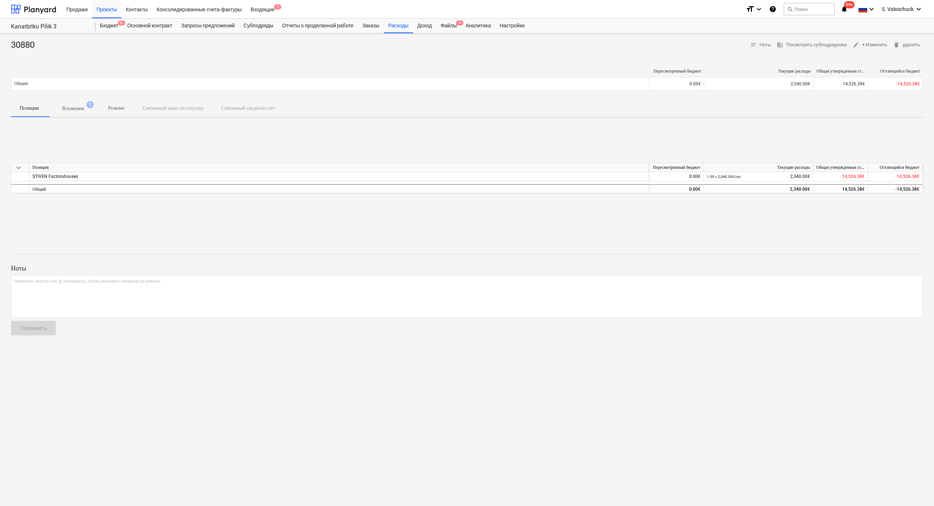
click at [76, 117] on div "30880 notes Ноты business Посмотреть субподрядчика edit + Изменить delete удаля…" at bounding box center [467, 270] width 934 height 473
click at [77, 109] on p "Вложения" at bounding box center [73, 109] width 22 height 8
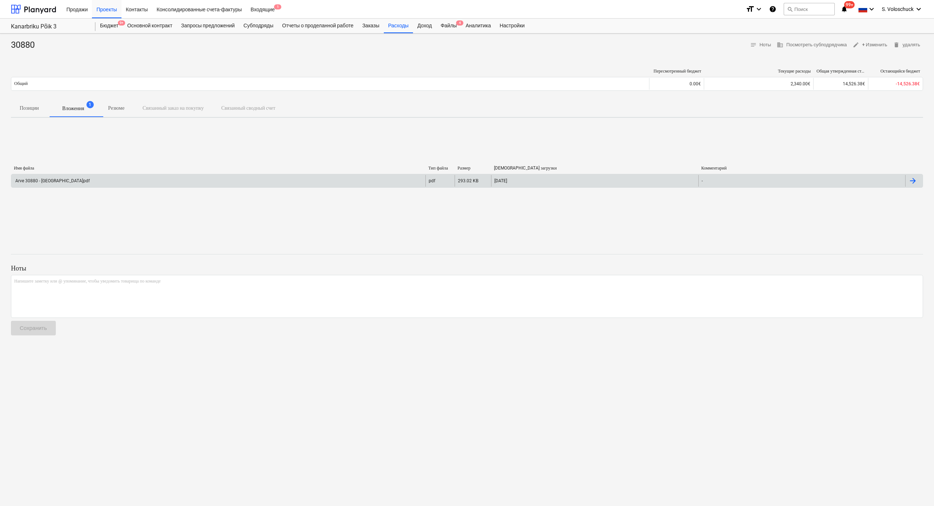
click at [280, 184] on div "Arve 30880 - Kanarbiku.pdf" at bounding box center [218, 181] width 414 height 12
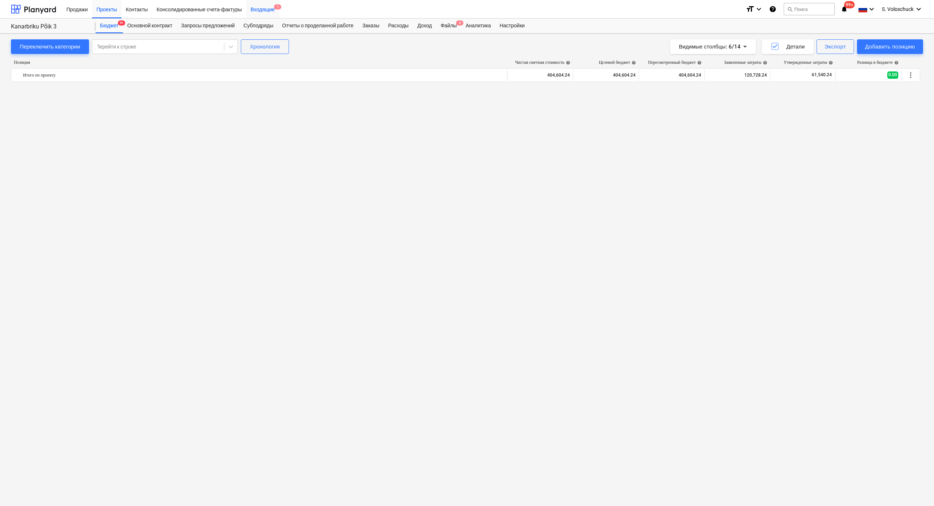
scroll to position [1269, 0]
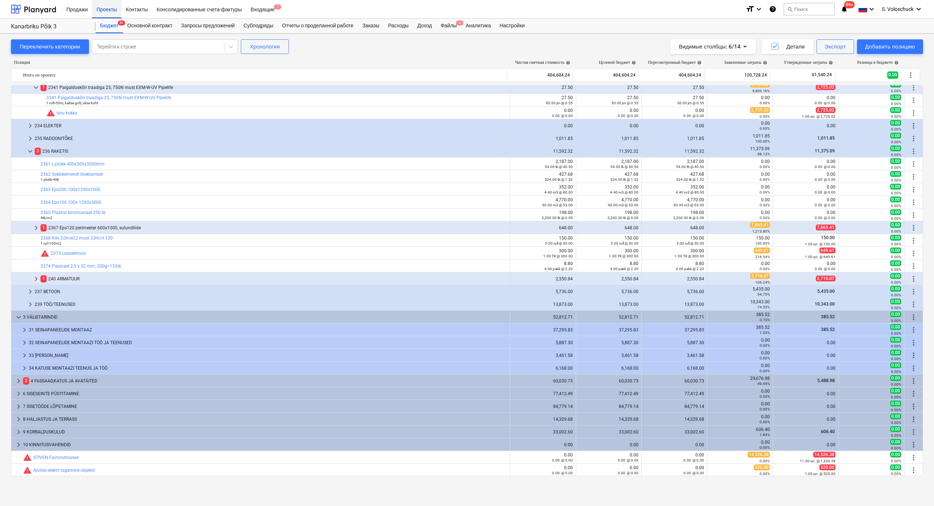
click at [110, 7] on div "Проекты" at bounding box center [106, 9] width 29 height 19
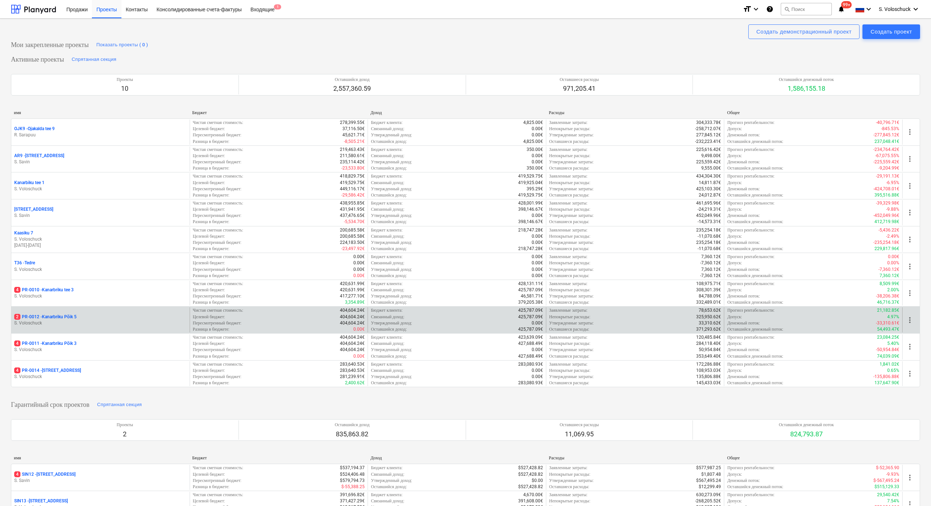
click at [76, 279] on p "2 PR-0012 - Kanarbriku Põik 5" at bounding box center [45, 317] width 62 height 6
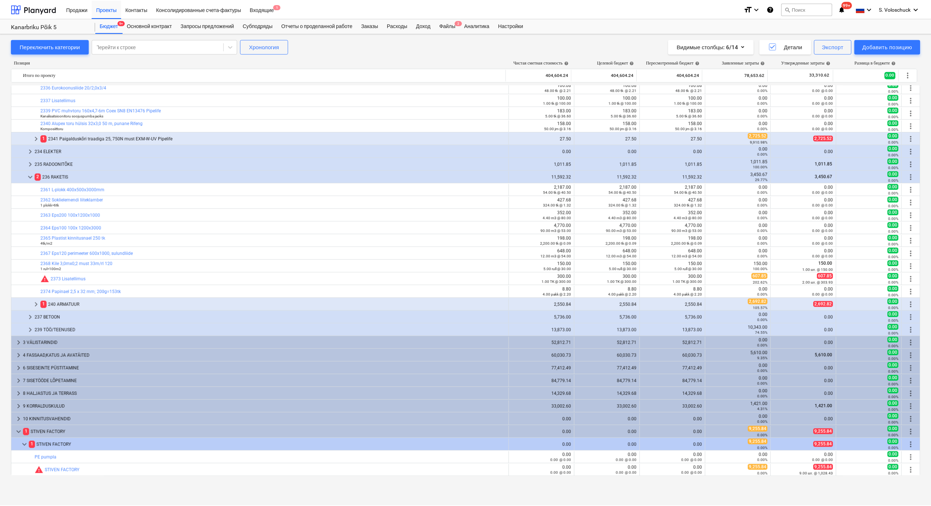
scroll to position [1166, 0]
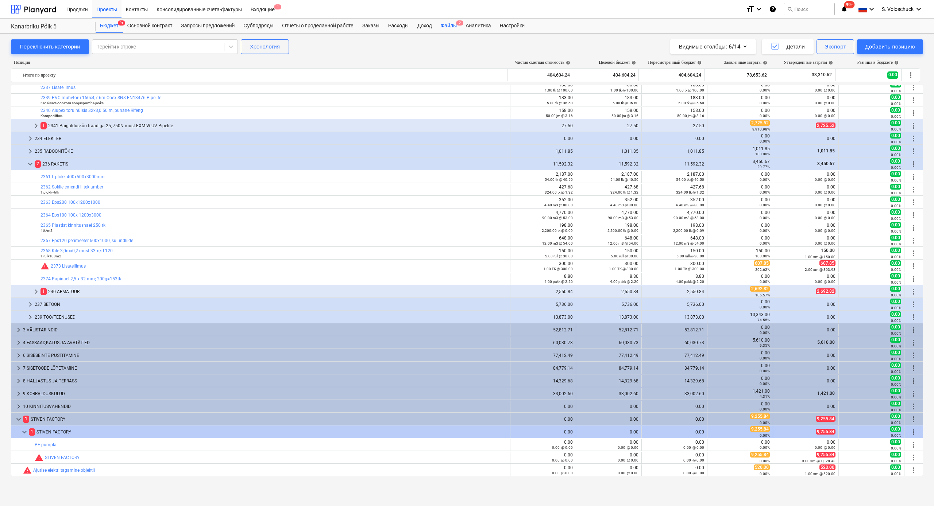
click at [458, 23] on div "Файлы 2" at bounding box center [448, 26] width 25 height 15
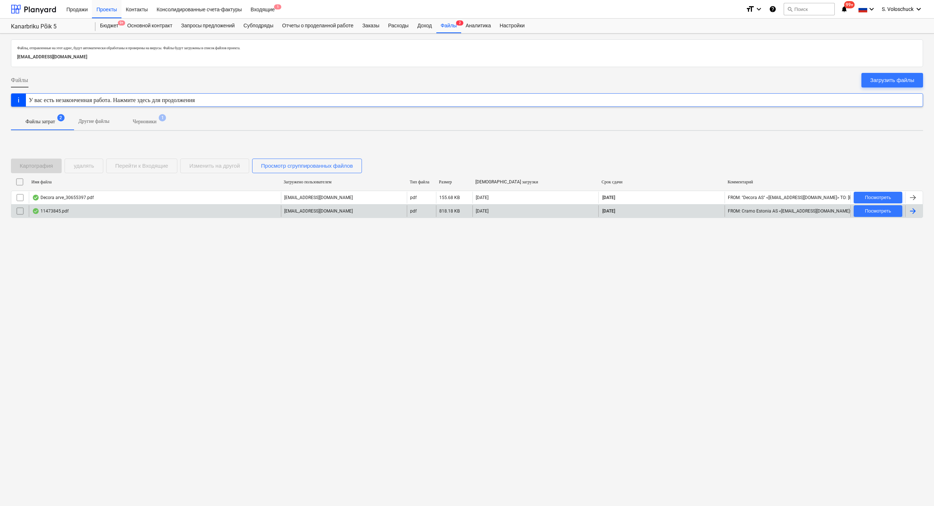
click at [201, 212] on div "11473845.pdf" at bounding box center [155, 211] width 252 height 12
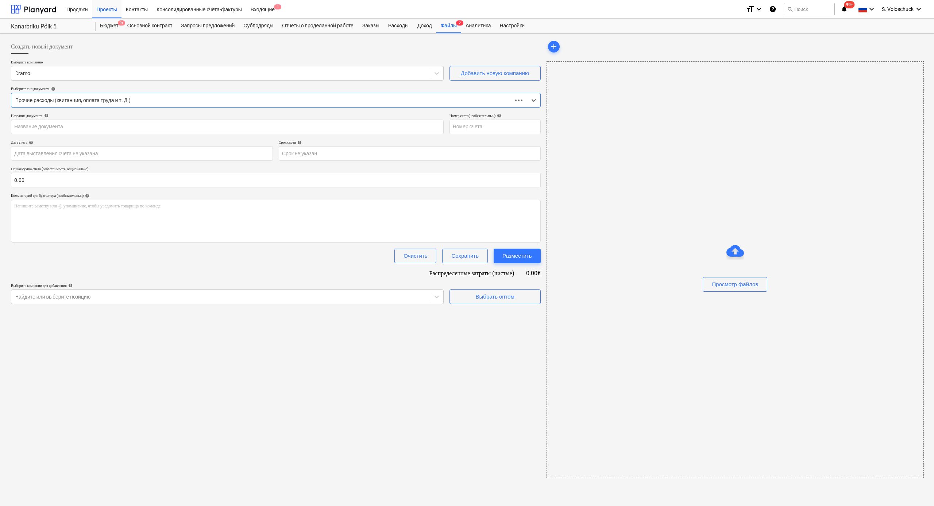
type input "11473845"
type input "[DATE]"
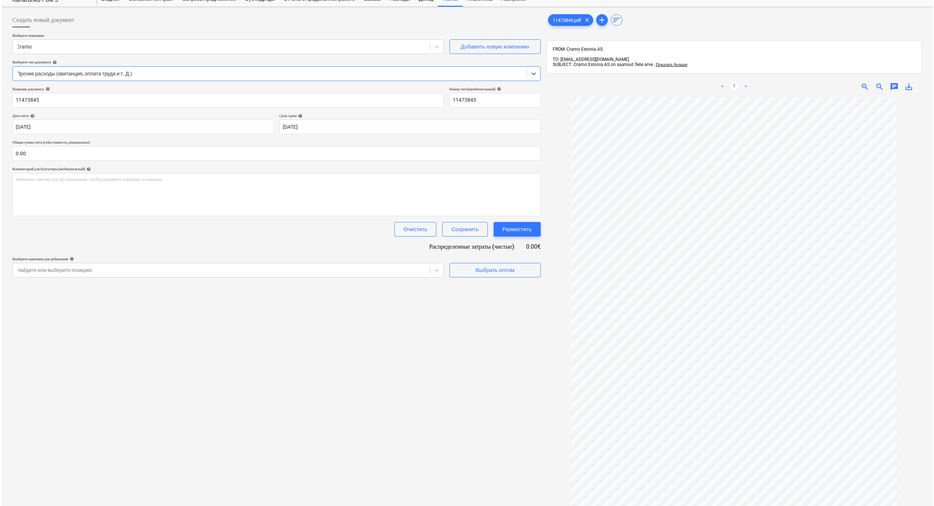
scroll to position [94, 0]
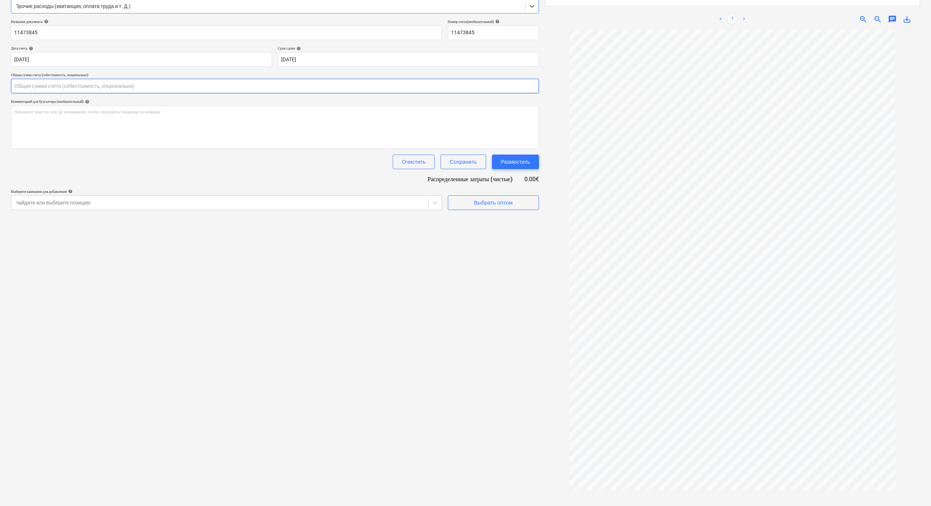
click at [54, 85] on input "text" at bounding box center [275, 86] width 528 height 15
type input "910.42"
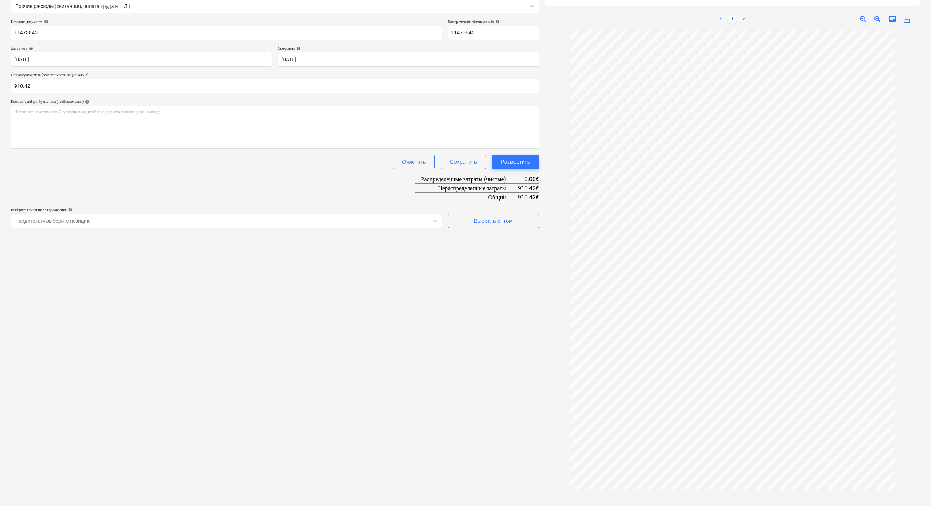
click at [227, 279] on div "Создать новый документ Выберите компанию Cramo Добавить новую компанию Выберите…" at bounding box center [275, 230] width 534 height 576
click at [505, 220] on div "Выбрать оптом" at bounding box center [493, 220] width 39 height 9
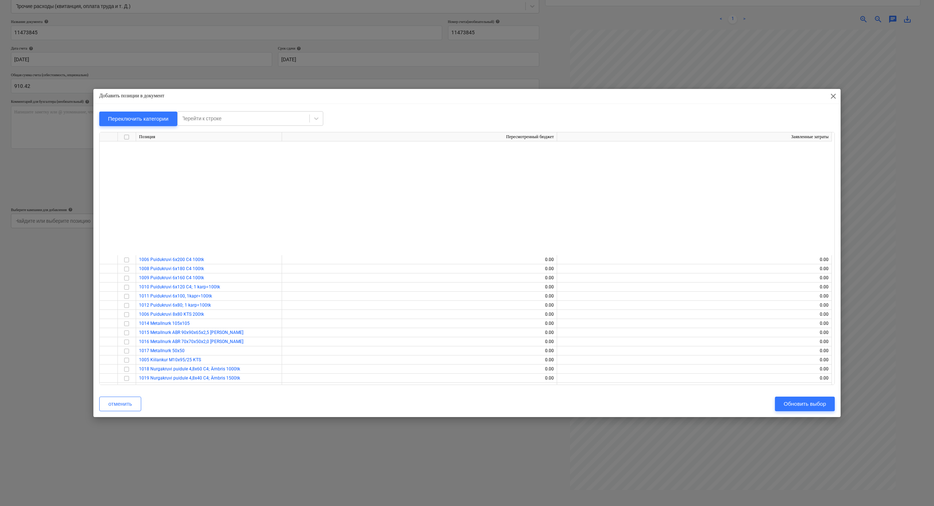
scroll to position [6260, 0]
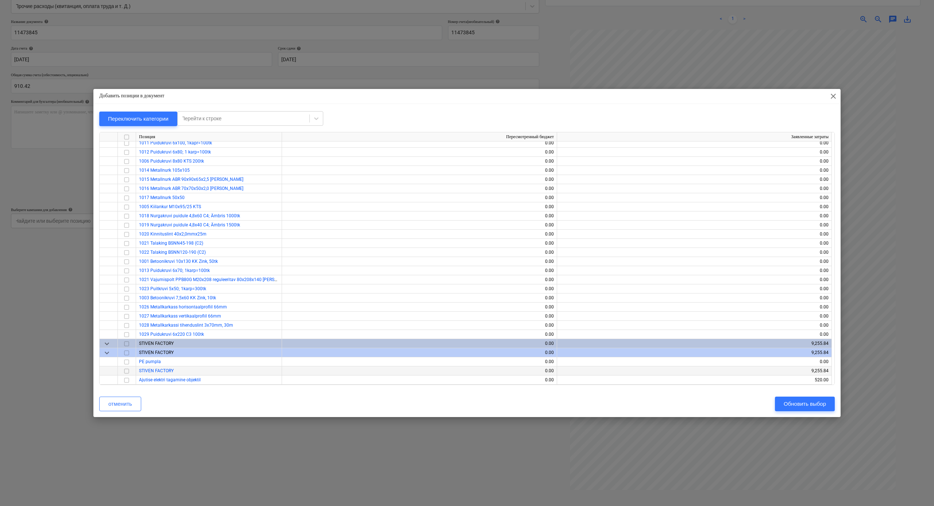
click at [125, 279] on input "checkbox" at bounding box center [126, 371] width 9 height 9
click at [513, 279] on div "Обновить выбор" at bounding box center [805, 403] width 42 height 9
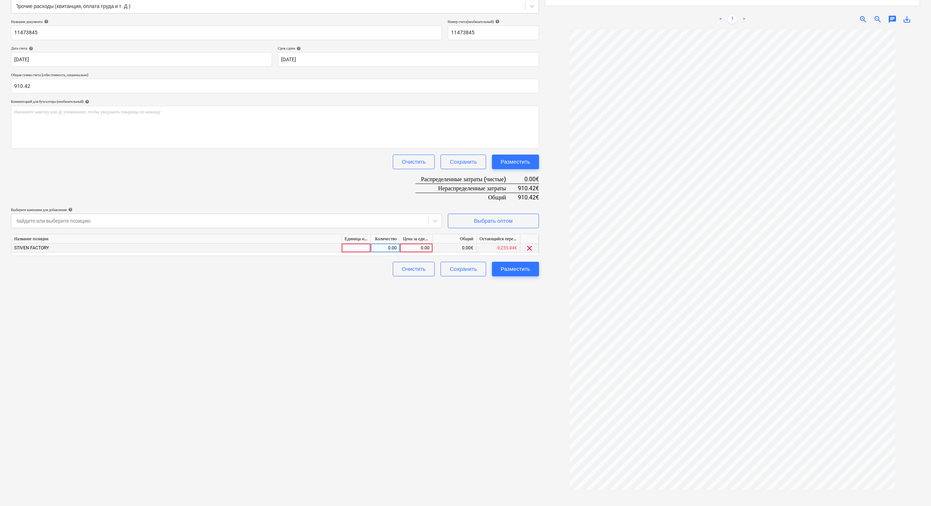
click at [413, 250] on div "0.00" at bounding box center [416, 248] width 27 height 9
type input "910.42"
click at [513, 279] on div "Создать новый документ Выберите компанию Cramo Добавить новую компанию Выберите…" at bounding box center [275, 230] width 534 height 576
click at [513, 266] on div "Разместить" at bounding box center [516, 269] width 30 height 9
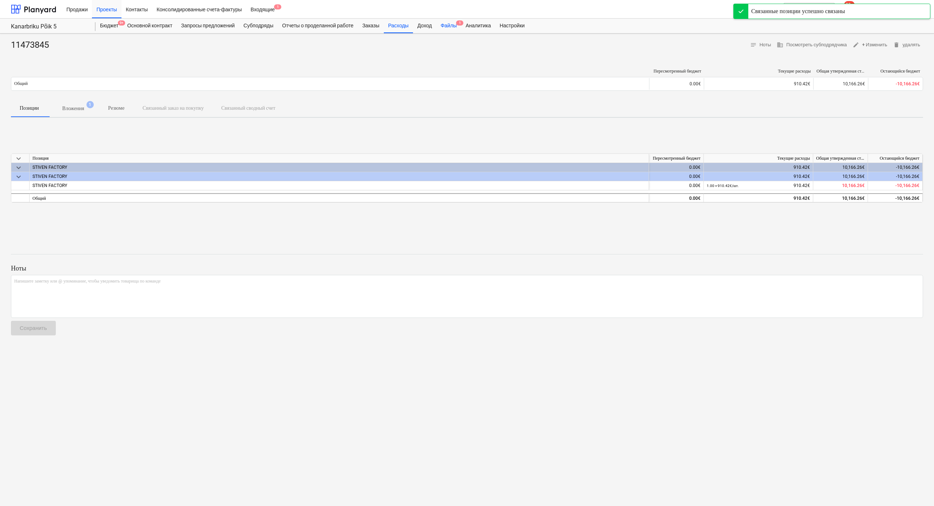
click at [460, 29] on div "Файлы 1" at bounding box center [448, 26] width 25 height 15
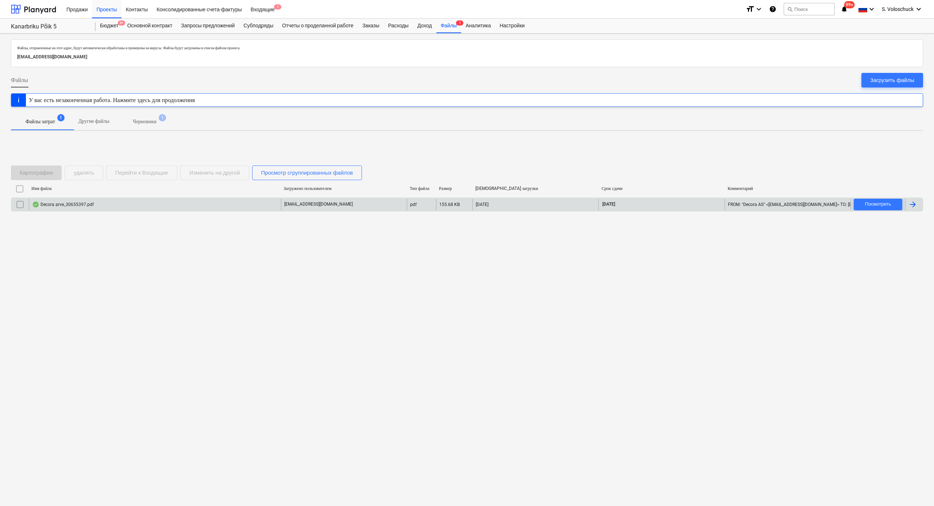
click at [149, 204] on div "Decora arve_30655397.pdf" at bounding box center [155, 205] width 252 height 12
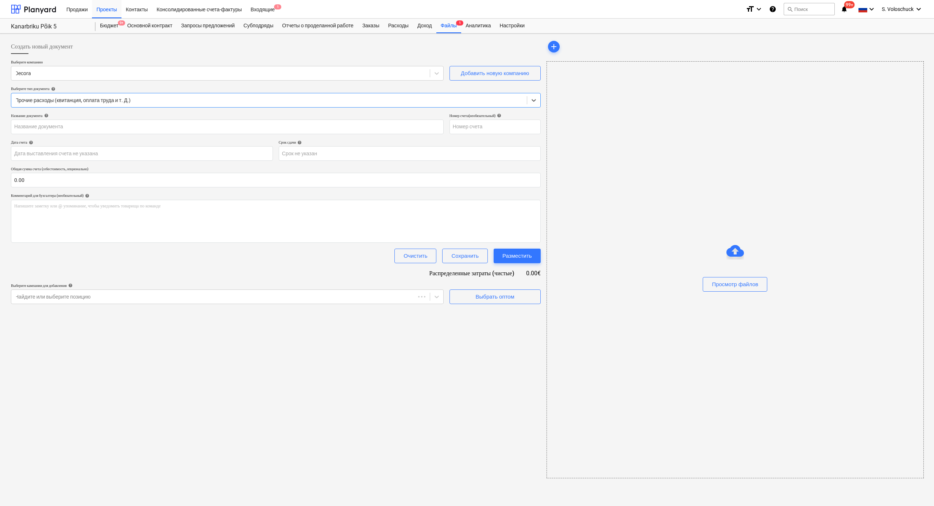
type input "30655397"
type input "[DATE]"
type input "05 Sep 2025"
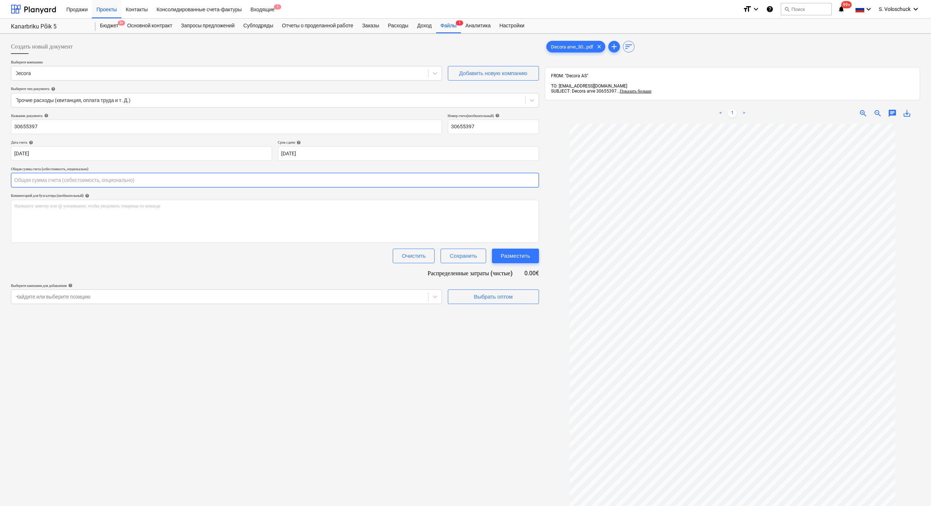
click at [64, 179] on input "text" at bounding box center [275, 180] width 528 height 15
type input "7,858.30"
click at [293, 279] on div "Создать новый документ Выберите компанию Decora Добавить новую компанию Выберит…" at bounding box center [275, 324] width 534 height 576
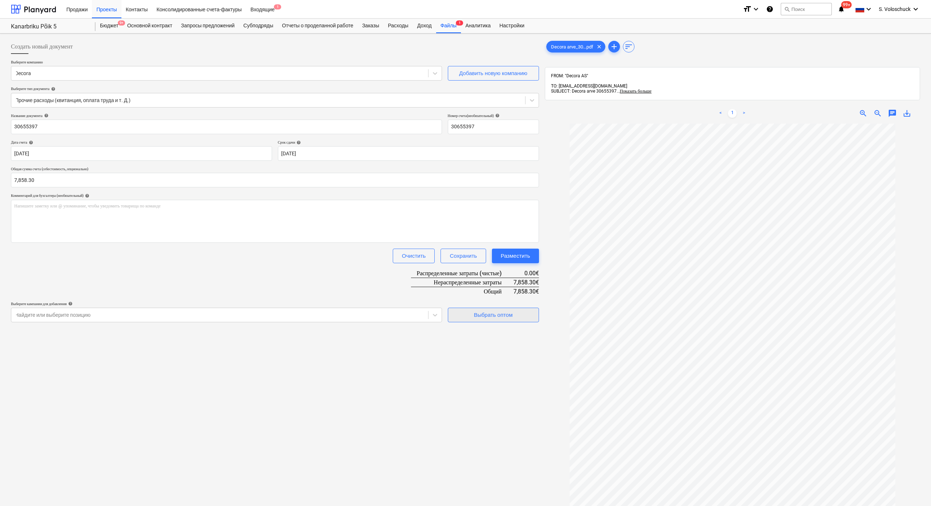
click at [496, 279] on div "Выбрать оптом" at bounding box center [493, 314] width 39 height 9
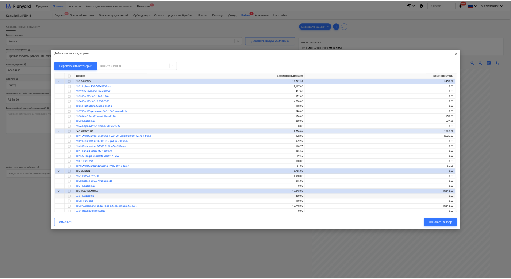
scroll to position [1137, 0]
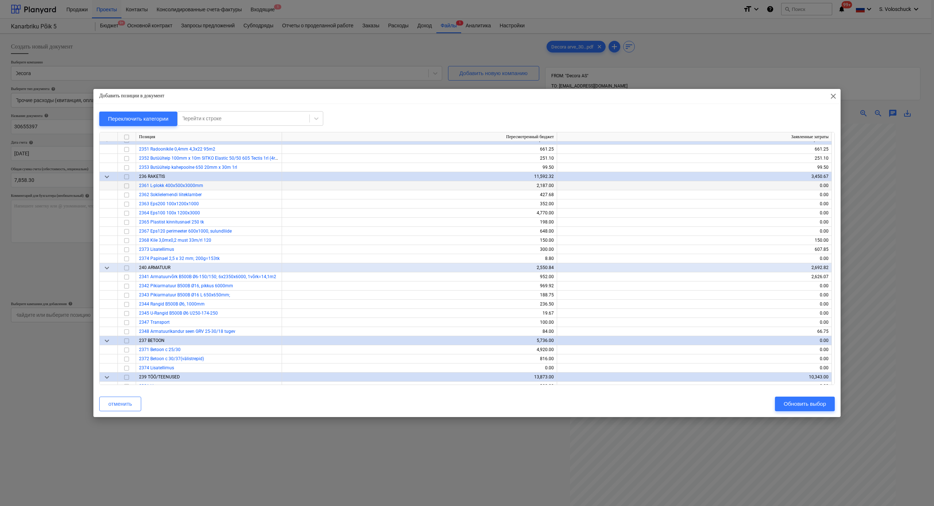
click at [128, 186] on input "checkbox" at bounding box center [126, 186] width 9 height 9
click at [513, 279] on button "Обновить выбор" at bounding box center [805, 404] width 60 height 15
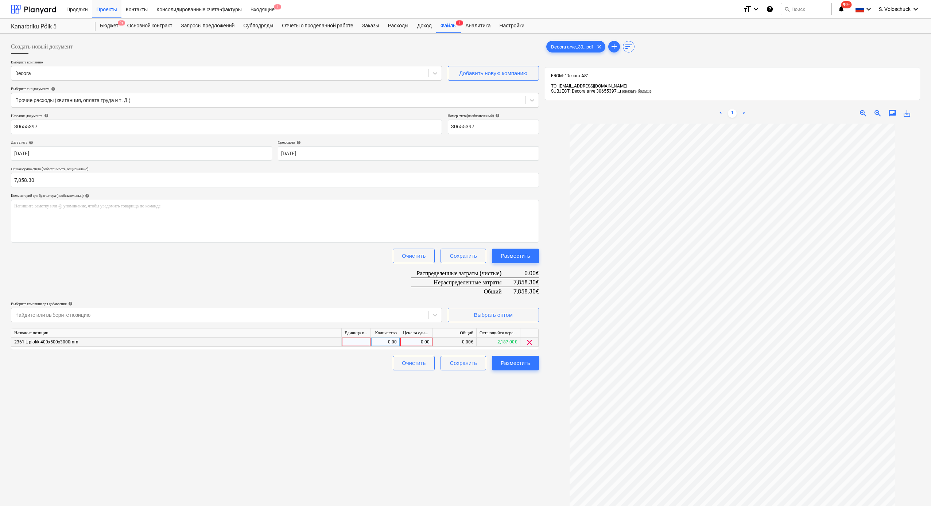
click at [415, 279] on div "0.00" at bounding box center [416, 342] width 27 height 9
type input "7858.30"
click at [513, 279] on div "Создать новый документ Выберите компанию Decora Добавить новую компанию Выберит…" at bounding box center [275, 324] width 534 height 576
click at [513, 279] on div "Разместить" at bounding box center [516, 363] width 30 height 9
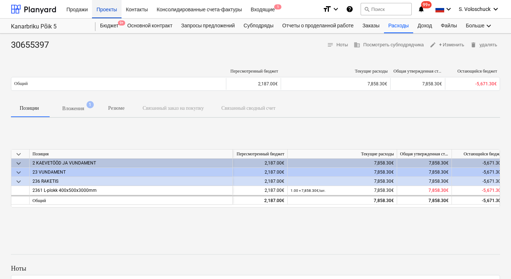
click at [110, 10] on div "Проекты" at bounding box center [106, 9] width 29 height 19
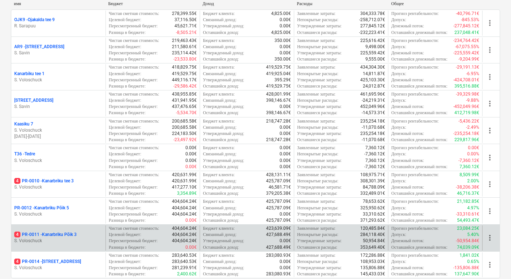
scroll to position [111, 0]
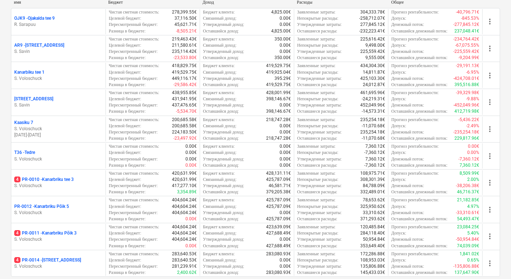
click at [66, 267] on p "S. Voloschuck" at bounding box center [58, 266] width 88 height 6
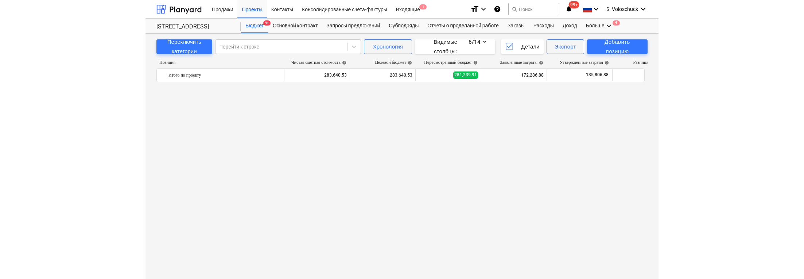
scroll to position [2354, 0]
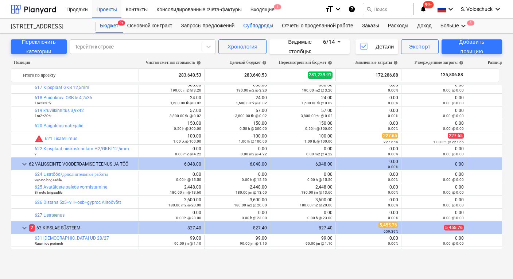
click at [264, 26] on div "Субподряды" at bounding box center [258, 26] width 39 height 15
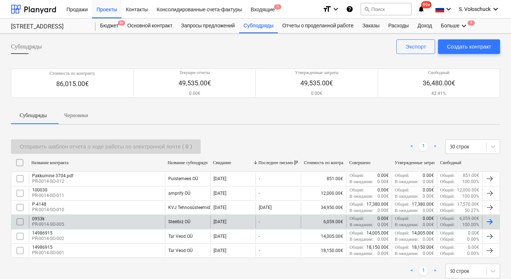
click at [176, 219] on div "Steelbiz OÜ" at bounding box center [179, 221] width 22 height 5
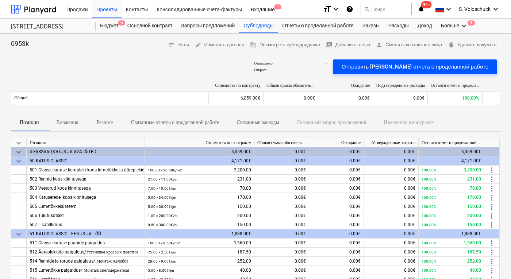
drag, startPoint x: 406, startPoint y: 65, endPoint x: 406, endPoint y: 69, distance: 3.7
click at [406, 69] on div "Отправить шаблон отчета о проделанной работе" at bounding box center [414, 66] width 147 height 9
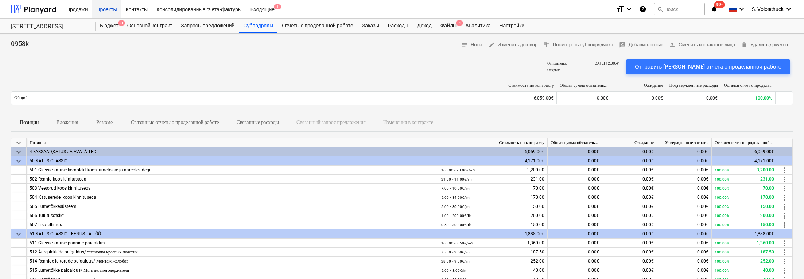
click at [109, 11] on div "Проекты" at bounding box center [106, 9] width 29 height 19
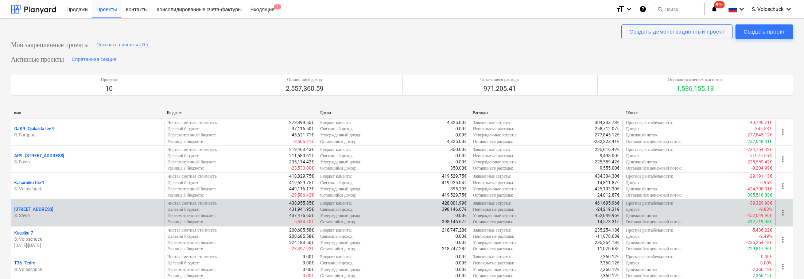
scroll to position [76, 0]
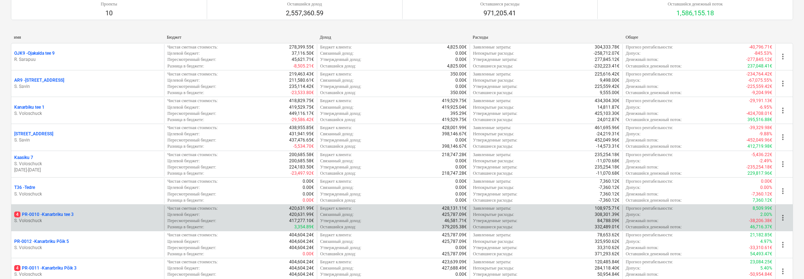
click at [94, 218] on p "S. Voloschuck" at bounding box center [87, 221] width 147 height 6
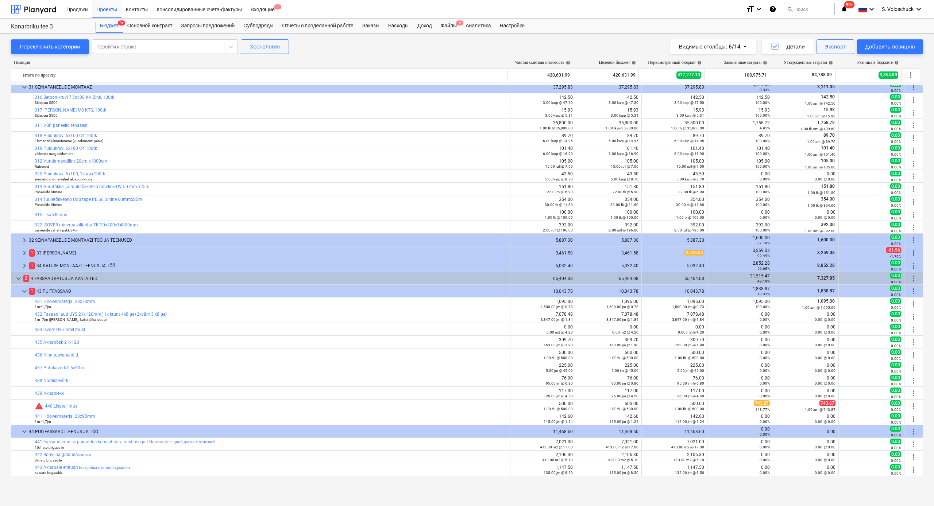
scroll to position [439, 0]
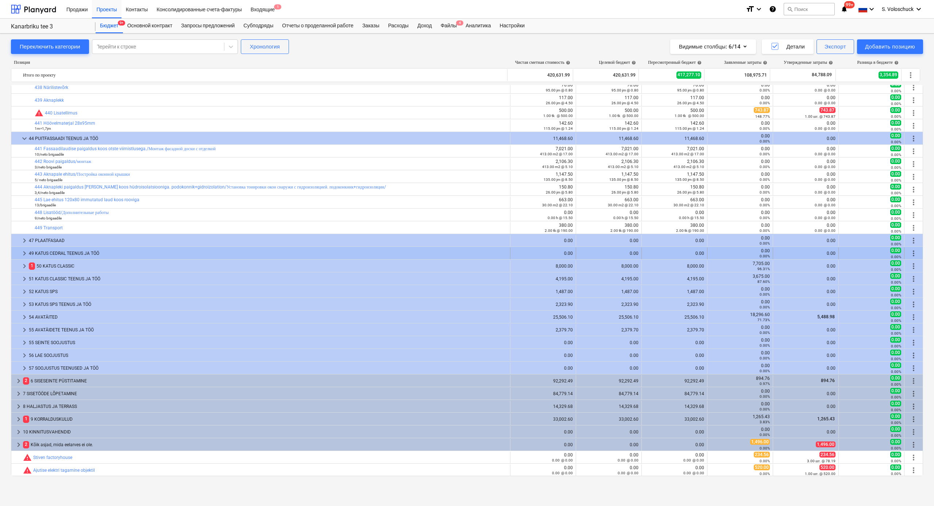
click at [27, 254] on span "keyboard_arrow_right" at bounding box center [24, 253] width 9 height 9
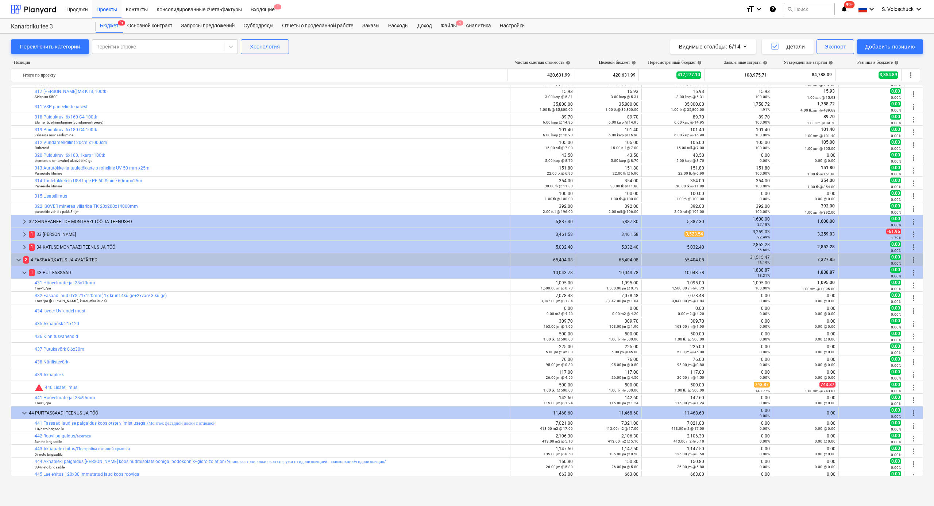
scroll to position [188, 0]
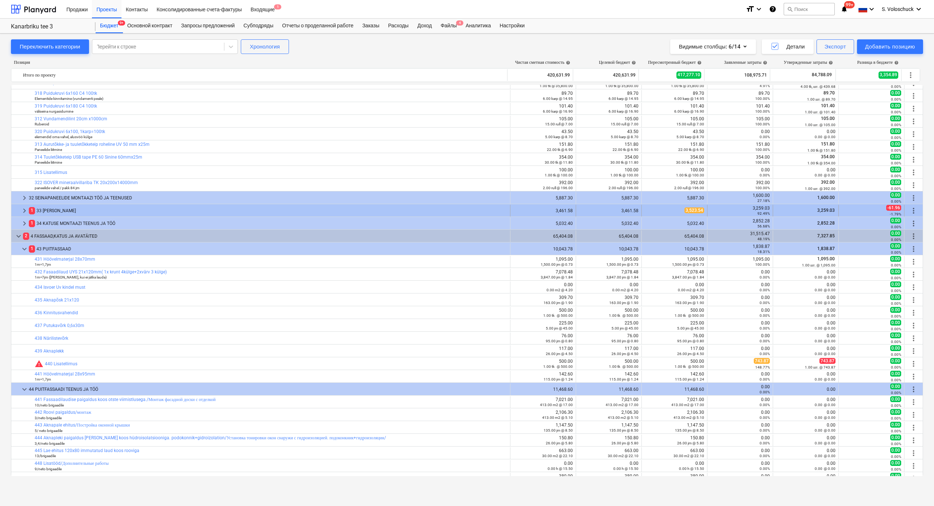
click at [24, 209] on span "keyboard_arrow_right" at bounding box center [24, 210] width 9 height 9
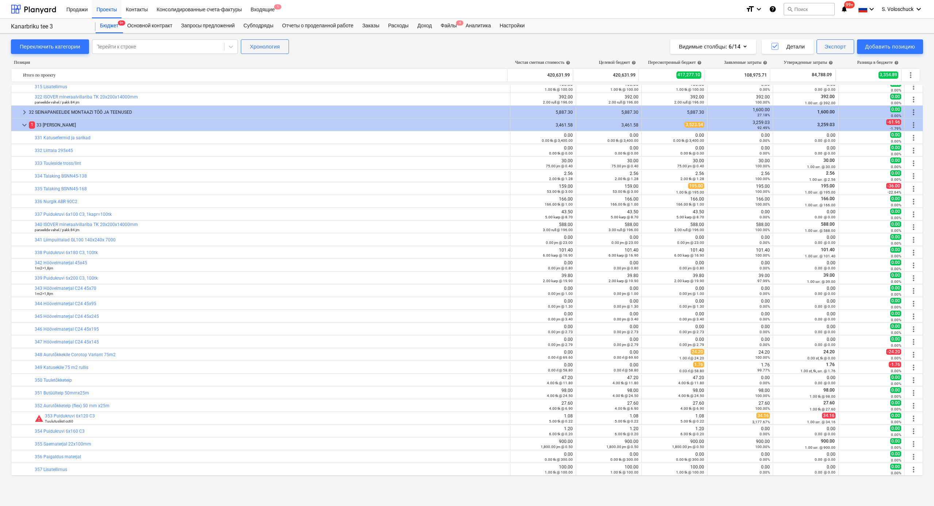
scroll to position [425, 0]
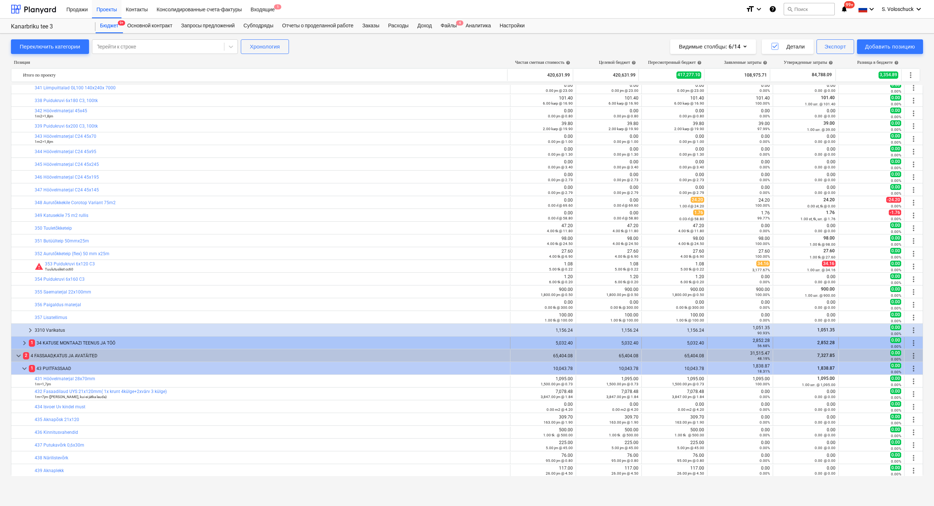
click at [20, 279] on span "keyboard_arrow_right" at bounding box center [24, 343] width 9 height 9
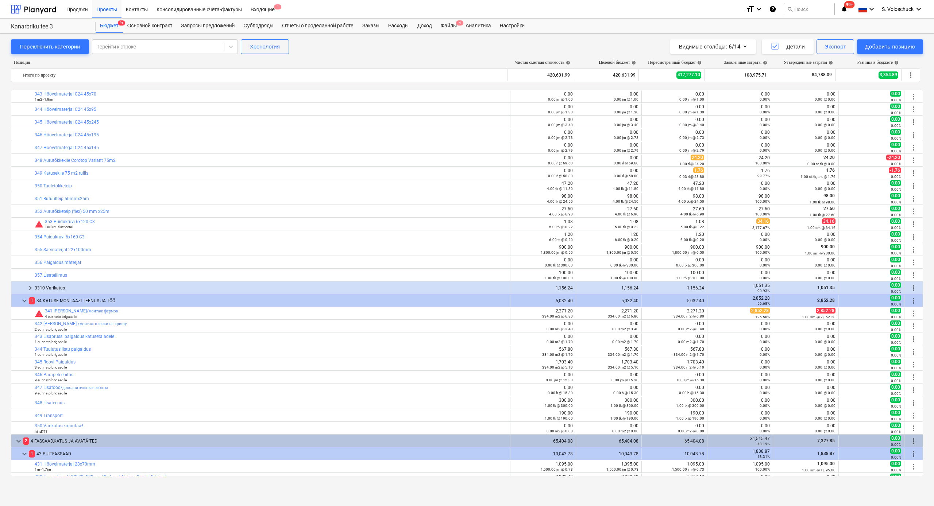
scroll to position [495, 0]
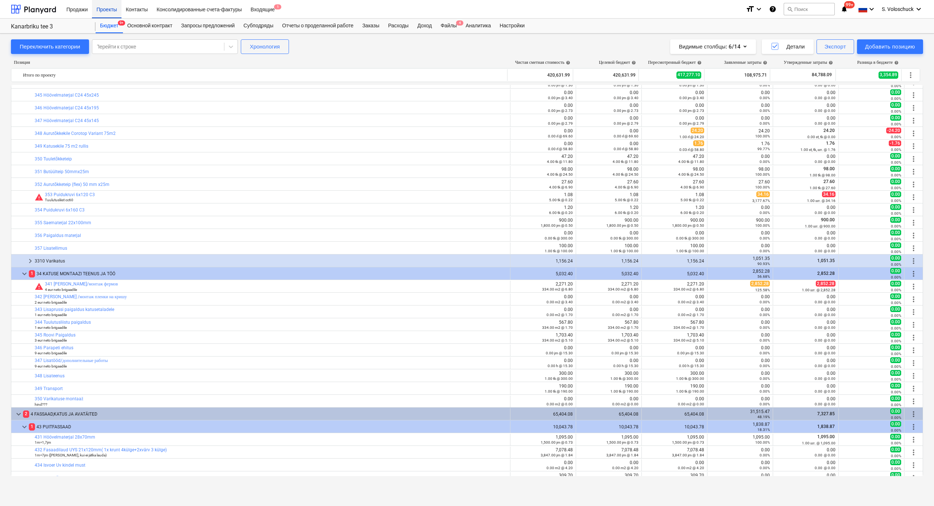
click at [109, 8] on div "Проекты" at bounding box center [106, 9] width 29 height 19
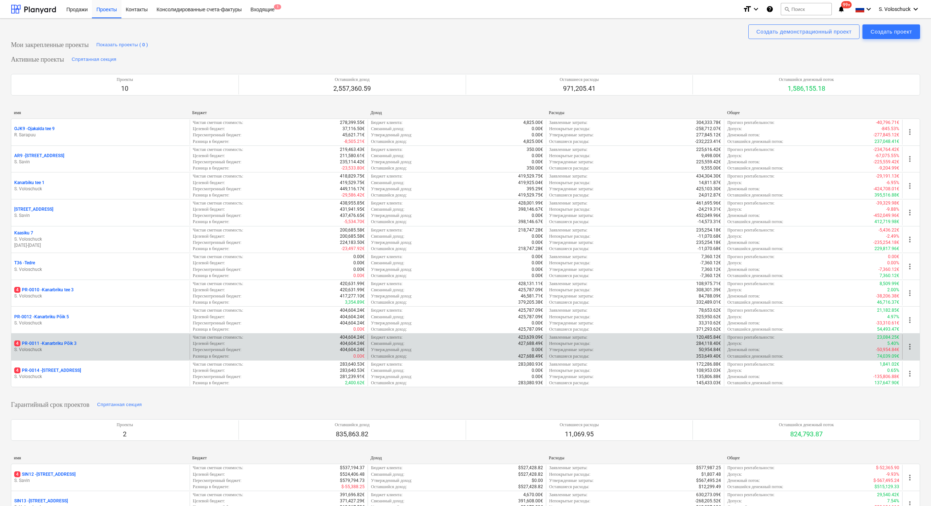
click at [96, 279] on p "S. Voloschuck" at bounding box center [100, 350] width 173 height 6
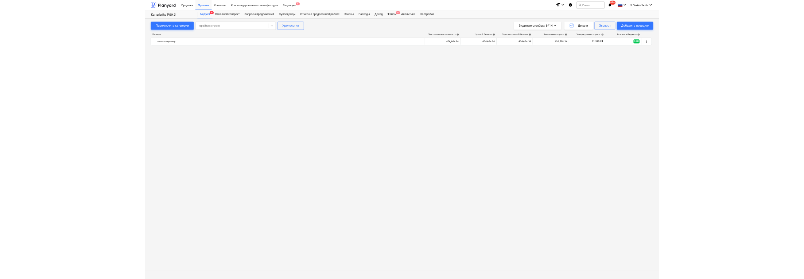
scroll to position [1269, 0]
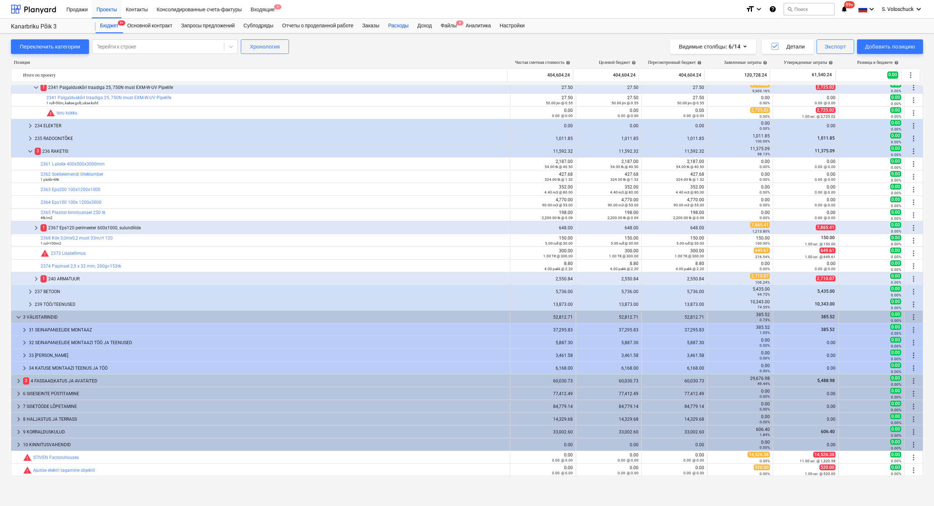
click at [412, 26] on div "Расходы" at bounding box center [398, 26] width 29 height 15
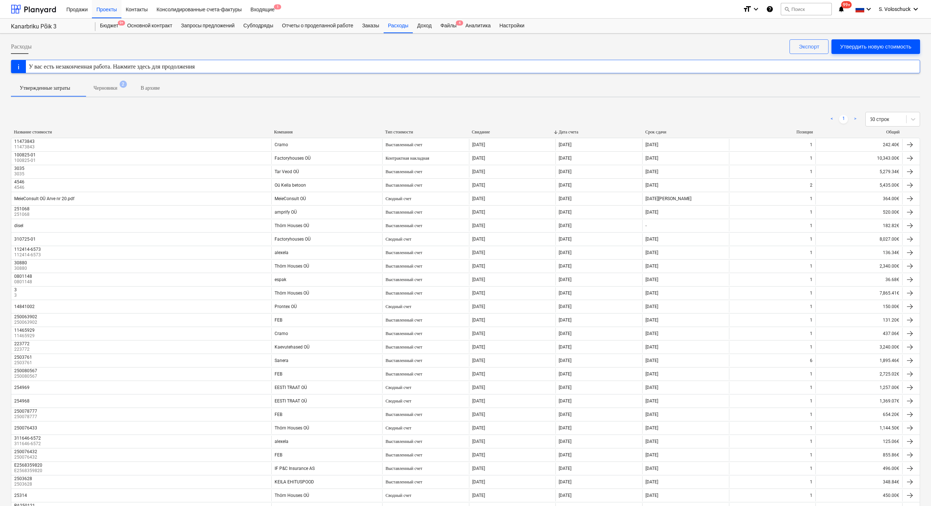
click at [513, 45] on div "Утвердить новую стоимость" at bounding box center [876, 46] width 71 height 9
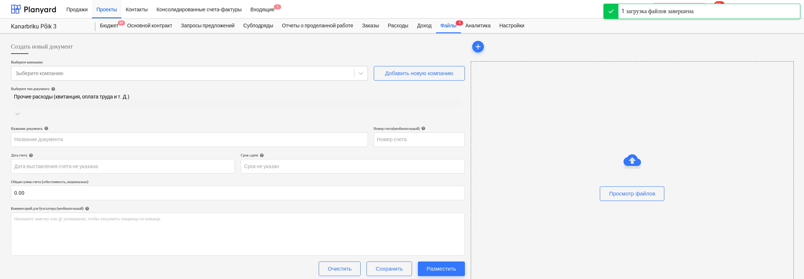
type input "Arve 2507087.pdf"
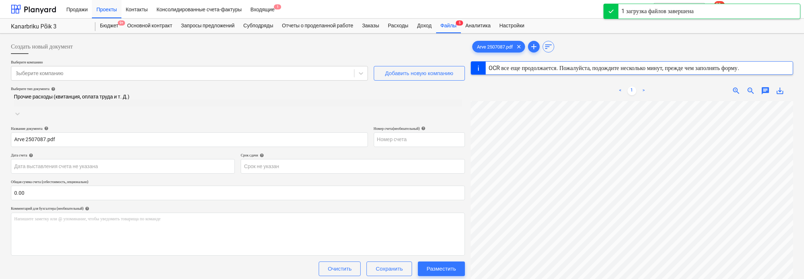
scroll to position [12, 0]
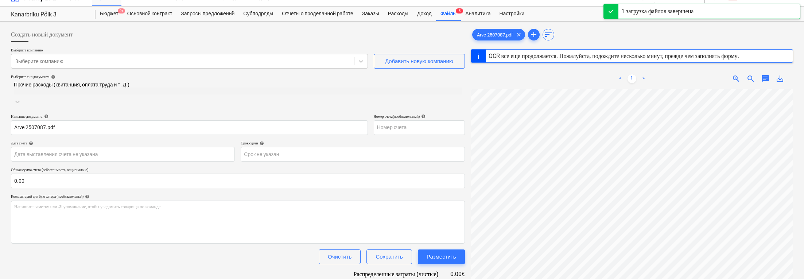
type input "22 Jul 2025"
type input "01 Aug 2025"
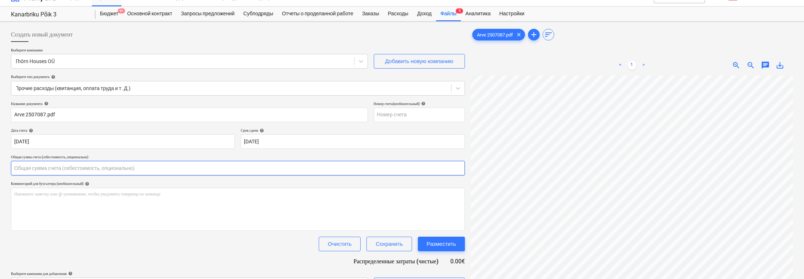
click at [110, 168] on input "text" at bounding box center [238, 168] width 454 height 15
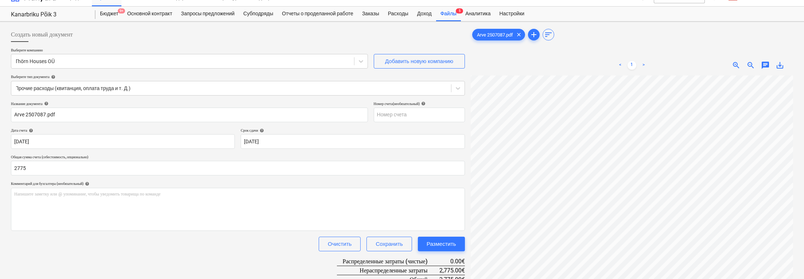
type input "2,775.00"
click at [242, 249] on div "Очистить Сохранить Разместить" at bounding box center [238, 244] width 454 height 15
click at [360, 63] on icon at bounding box center [361, 61] width 7 height 7
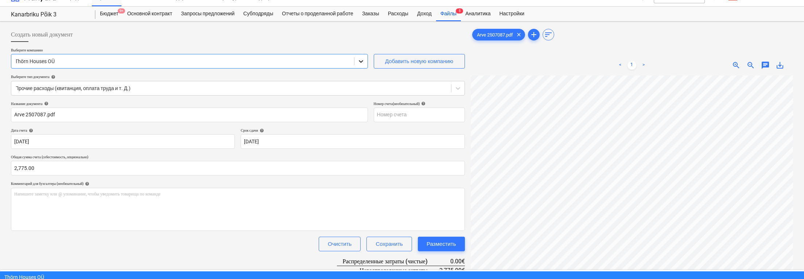
click at [360, 62] on icon at bounding box center [361, 61] width 4 height 3
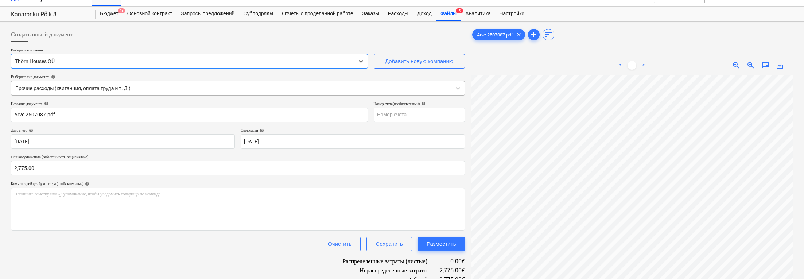
scroll to position [0, 0]
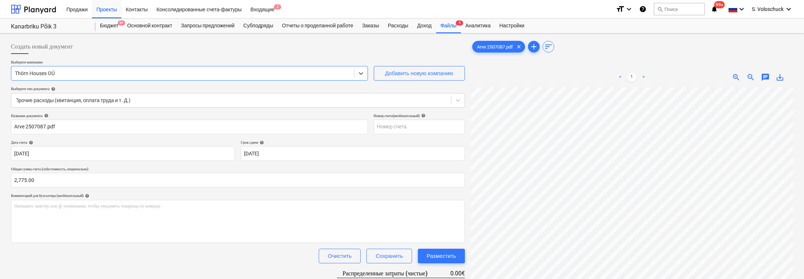
click at [114, 71] on div at bounding box center [183, 73] width 336 height 7
click at [119, 71] on div at bounding box center [183, 73] width 336 height 7
click at [57, 72] on div at bounding box center [183, 73] width 336 height 7
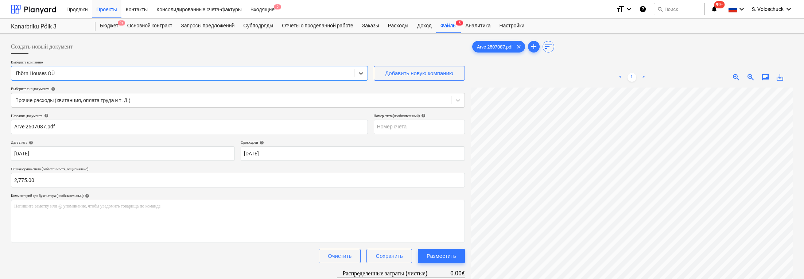
click at [59, 72] on div at bounding box center [183, 73] width 336 height 7
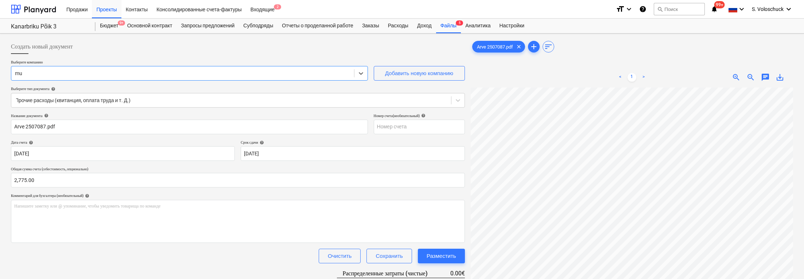
type input "mu"
click at [291, 56] on div at bounding box center [238, 57] width 454 height 6
click at [435, 73] on div "Добавить новую компанию" at bounding box center [419, 73] width 68 height 9
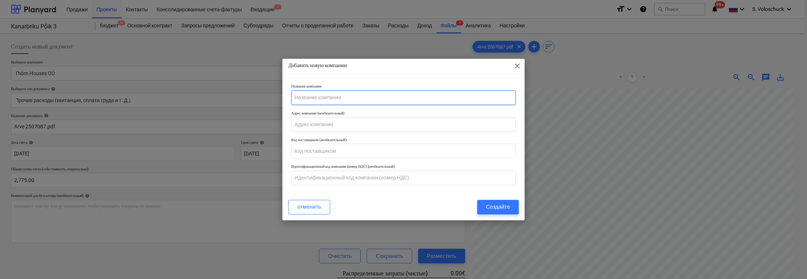
drag, startPoint x: 364, startPoint y: 97, endPoint x: 368, endPoint y: 97, distance: 4.0
type input "Multivara"
click at [507, 208] on div "Создайте" at bounding box center [498, 206] width 24 height 9
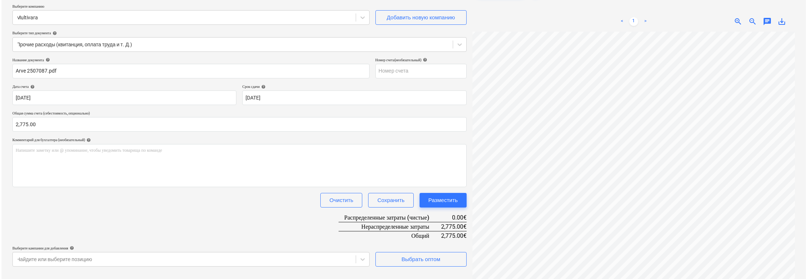
scroll to position [73, 0]
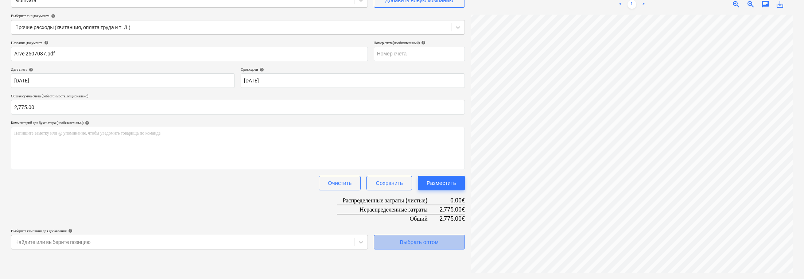
click at [420, 240] on div "Выбрать оптом" at bounding box center [419, 242] width 39 height 9
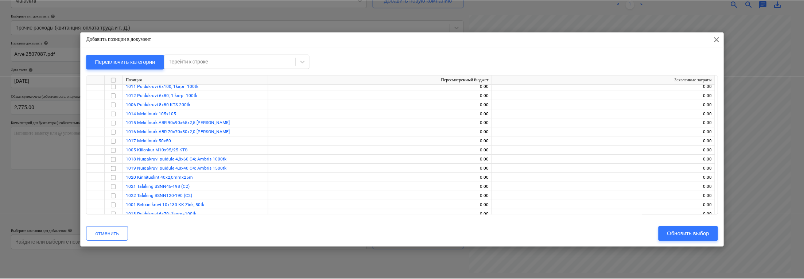
scroll to position [6328, 0]
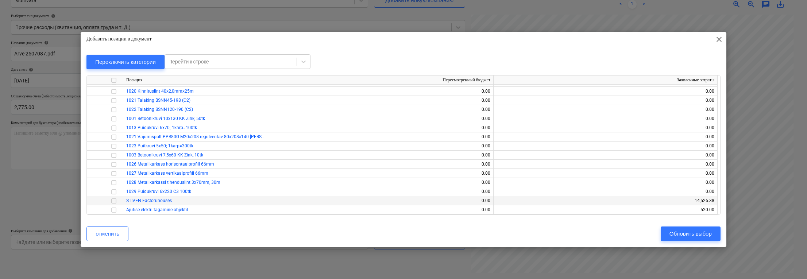
click at [113, 201] on input "checkbox" at bounding box center [113, 201] width 9 height 9
click at [513, 231] on div "Обновить выбор" at bounding box center [690, 233] width 42 height 9
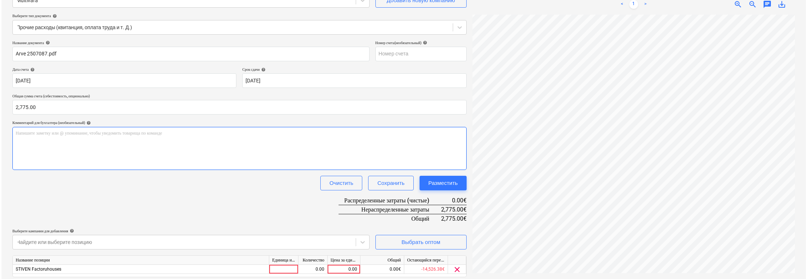
scroll to position [97, 0]
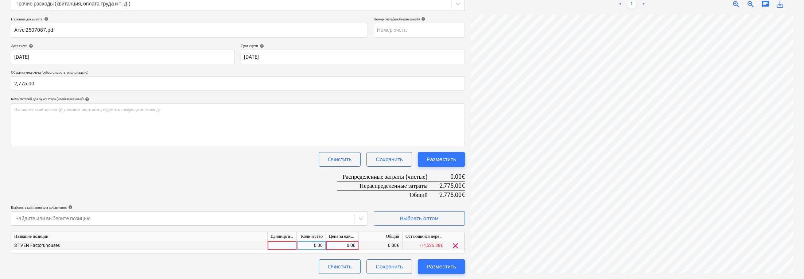
click at [348, 246] on div "0.00" at bounding box center [342, 245] width 27 height 9
type input "2775"
click at [302, 257] on div "Название документа help Arve 2507087.pdf Номер счета (необязательный) help Дата…" at bounding box center [238, 145] width 454 height 257
click at [447, 267] on div "Разместить" at bounding box center [442, 266] width 30 height 9
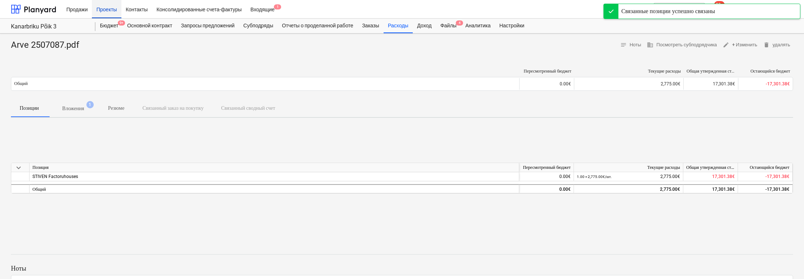
click at [115, 15] on div "Проекты" at bounding box center [106, 9] width 29 height 19
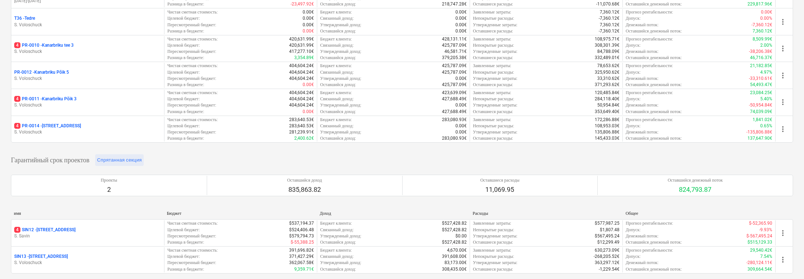
scroll to position [168, 0]
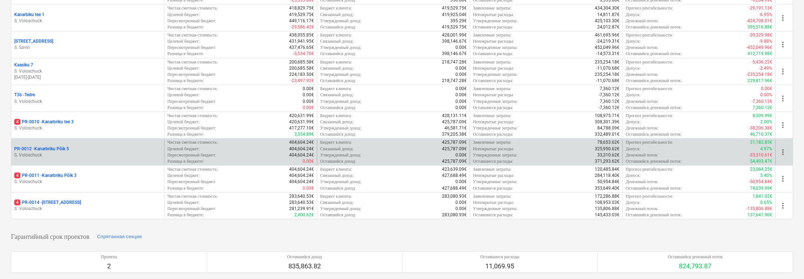
click at [67, 147] on p "PR-0012 - Kanarbriku Põik 5" at bounding box center [41, 149] width 55 height 6
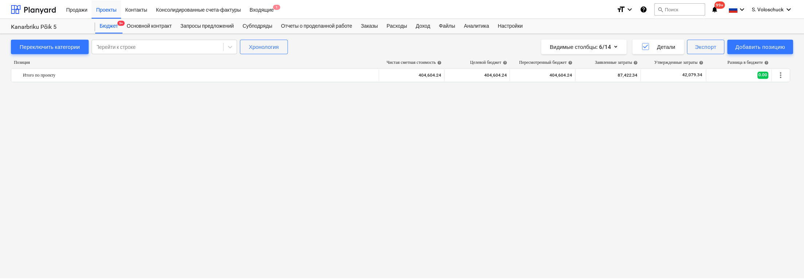
scroll to position [1166, 0]
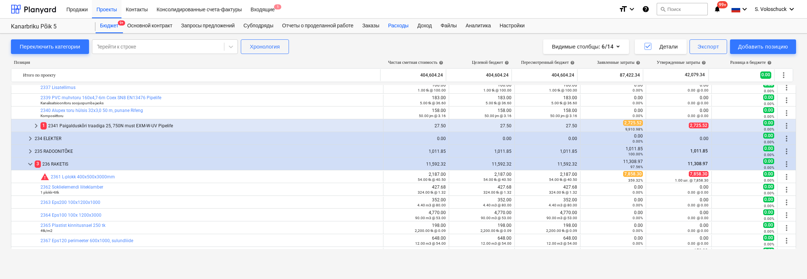
click at [404, 23] on div "Расходы" at bounding box center [398, 26] width 29 height 15
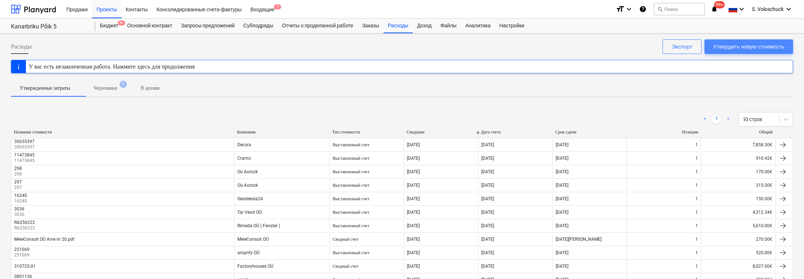
click at [513, 44] on div "Утвердить новую стоимость" at bounding box center [749, 46] width 71 height 9
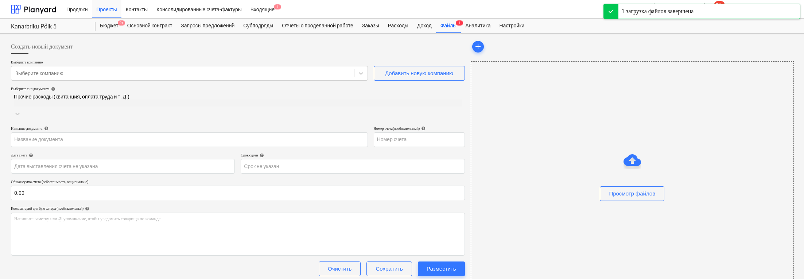
type input "Arve 2507136.pdf"
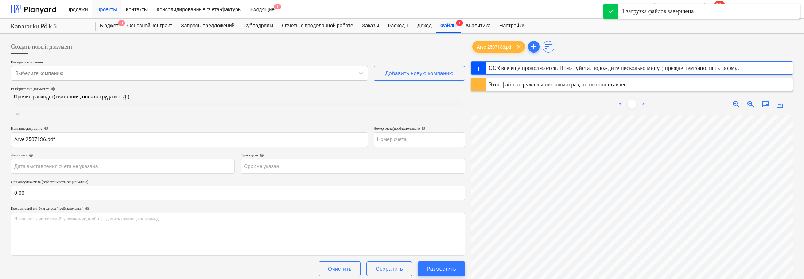
scroll to position [146, 0]
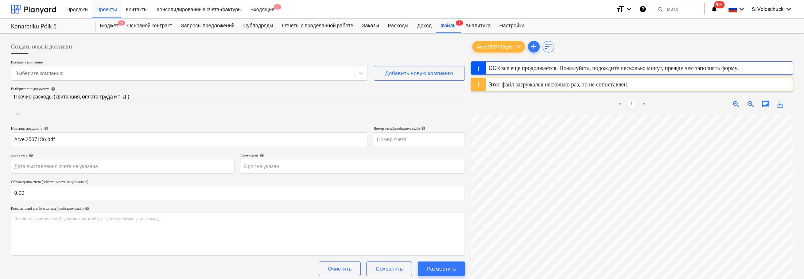
type input "31 Jul 2025"
type input "14 Aug 2025"
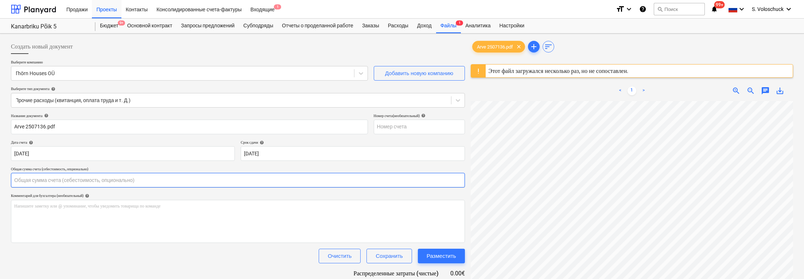
click at [65, 182] on input "text" at bounding box center [238, 180] width 454 height 15
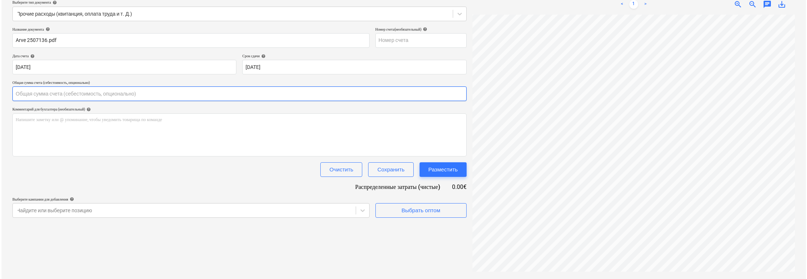
scroll to position [61, 0]
click at [40, 93] on input "text" at bounding box center [238, 93] width 454 height 15
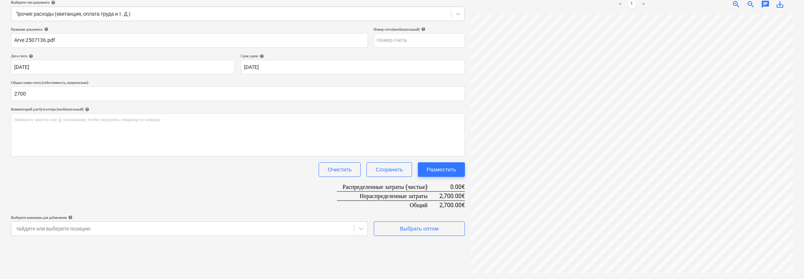
type input "2,700.00"
click at [279, 174] on div "Очистить Сохранить Разместить" at bounding box center [238, 169] width 454 height 15
click at [430, 231] on div "Выбрать оптом" at bounding box center [419, 228] width 39 height 9
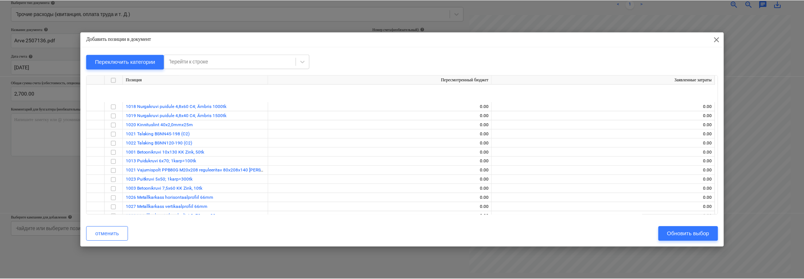
scroll to position [6373, 0]
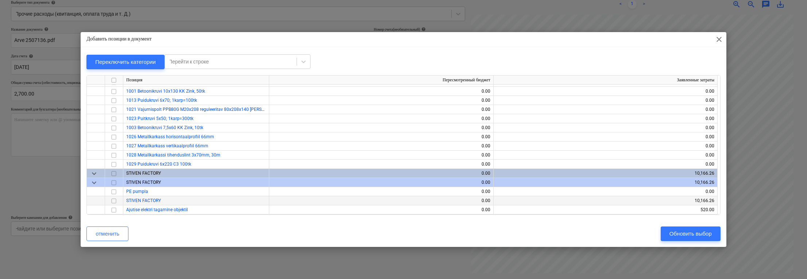
click at [114, 200] on input "checkbox" at bounding box center [113, 201] width 9 height 9
click at [513, 229] on div "Обновить выбор" at bounding box center [690, 233] width 42 height 9
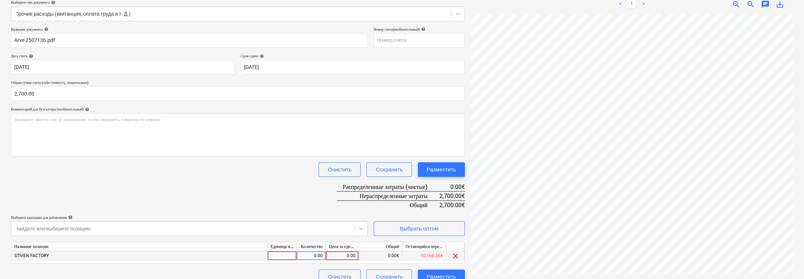
click at [343, 252] on div "0.00" at bounding box center [342, 255] width 27 height 9
type input "2700"
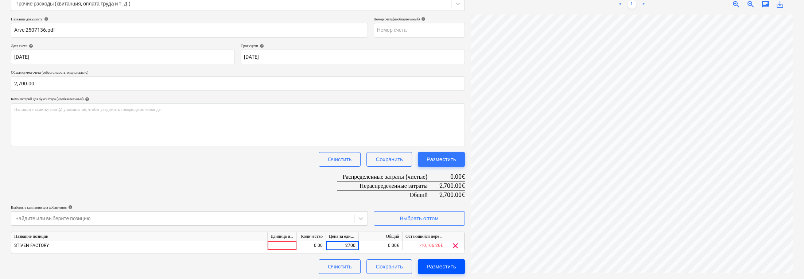
click at [443, 266] on div "Разместить" at bounding box center [442, 266] width 30 height 9
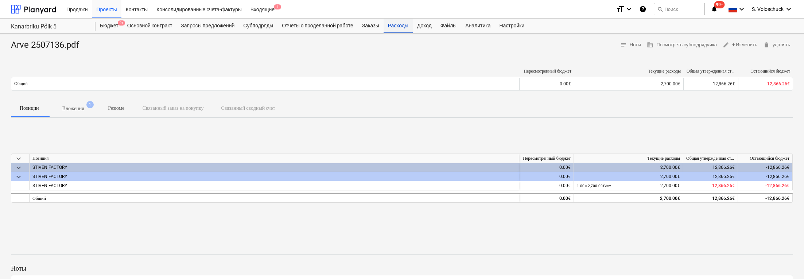
click at [404, 27] on div "Расходы" at bounding box center [398, 26] width 29 height 15
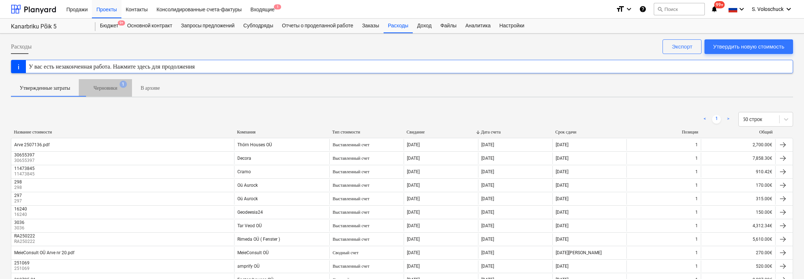
click at [111, 87] on p "Черновики" at bounding box center [105, 88] width 24 height 8
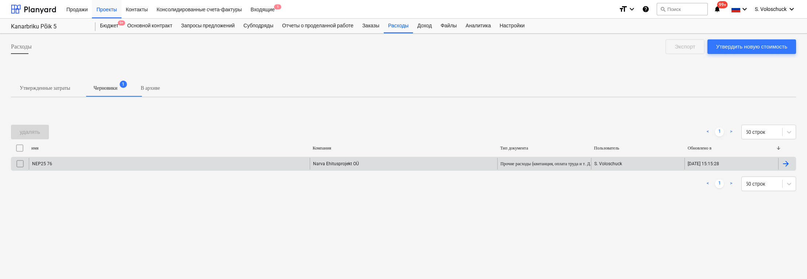
click at [211, 161] on div "NEP25 76" at bounding box center [169, 164] width 281 height 12
click at [18, 164] on input "checkbox" at bounding box center [20, 164] width 12 height 12
click at [28, 132] on div "удалять" at bounding box center [30, 131] width 20 height 9
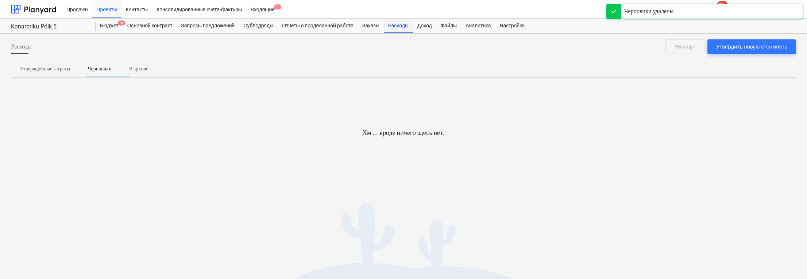
click at [406, 26] on div "Расходы" at bounding box center [398, 26] width 29 height 15
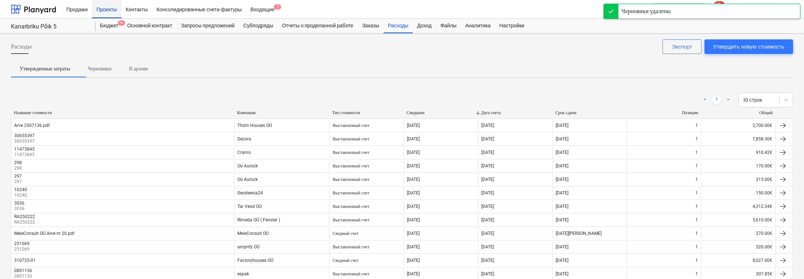
click at [111, 9] on div "Проекты" at bounding box center [106, 9] width 29 height 19
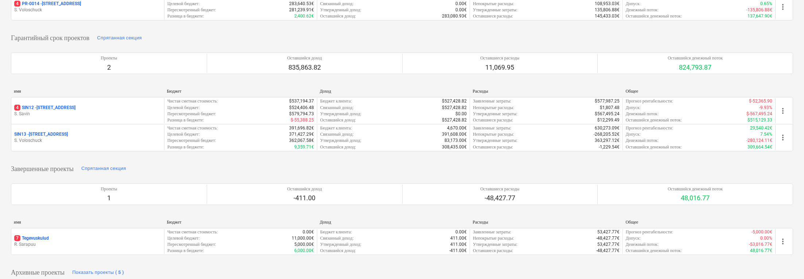
scroll to position [117, 0]
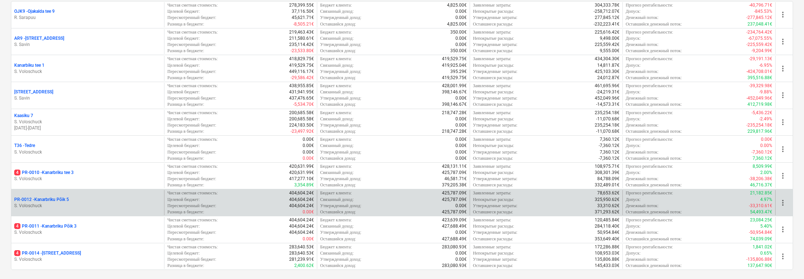
click at [68, 200] on p "PR-0012 - Kanarbriku Põik 5" at bounding box center [41, 200] width 55 height 6
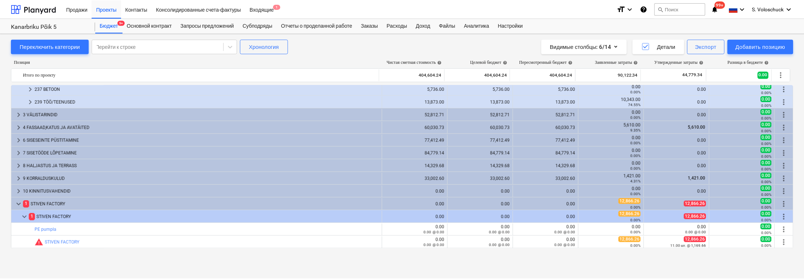
scroll to position [1394, 0]
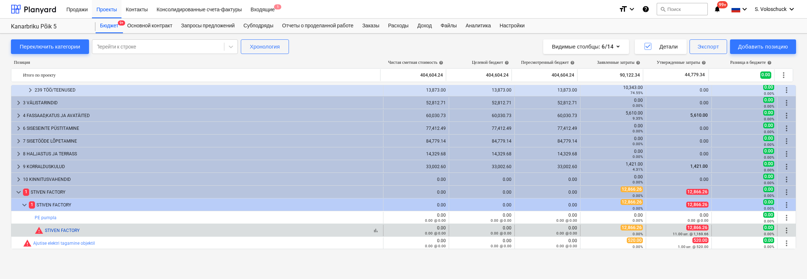
click at [77, 228] on link "STIVEN FACTORY" at bounding box center [62, 230] width 35 height 5
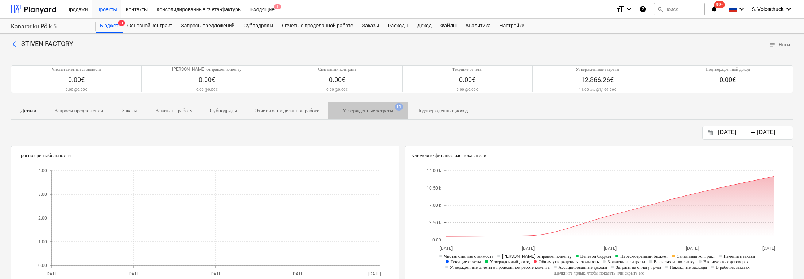
click at [393, 111] on p "Утвержденные затраты" at bounding box center [368, 111] width 50 height 8
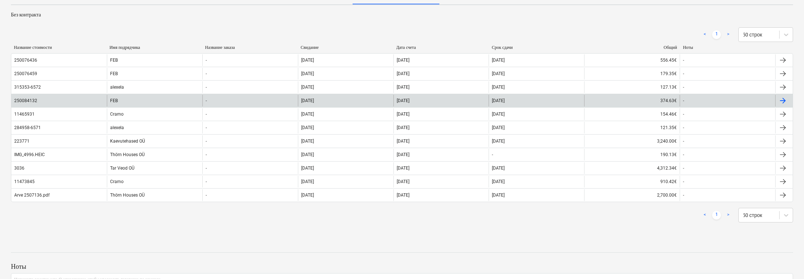
scroll to position [158, 0]
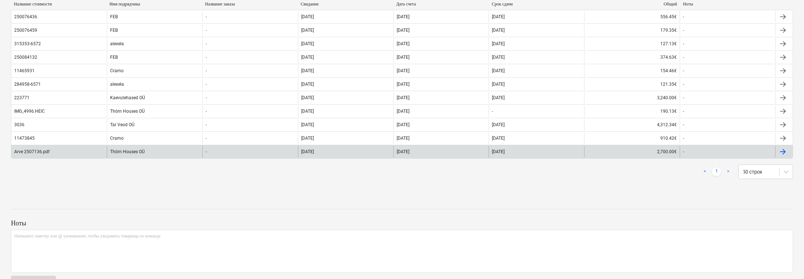
click at [169, 153] on div "Thörn Houses OÜ" at bounding box center [155, 152] width 96 height 12
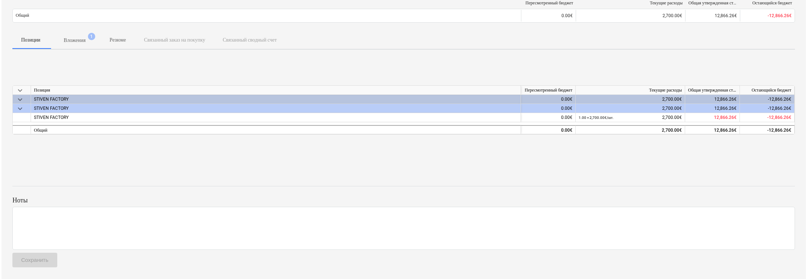
scroll to position [67, 0]
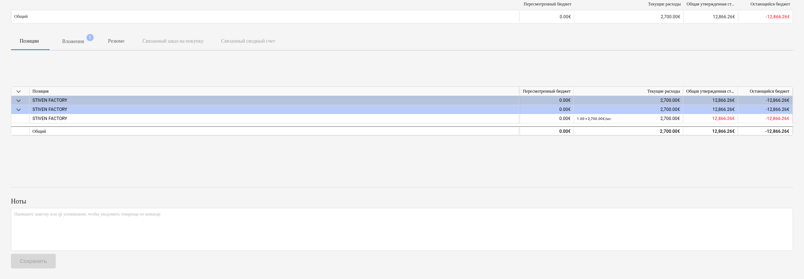
click at [81, 38] on p "Вложения" at bounding box center [73, 42] width 22 height 8
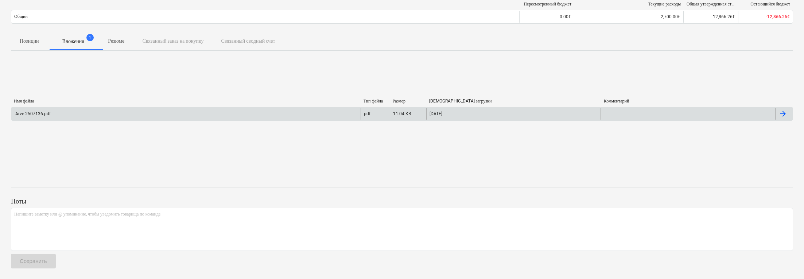
click at [272, 111] on div "Arve 2507136.pdf" at bounding box center [186, 114] width 350 height 12
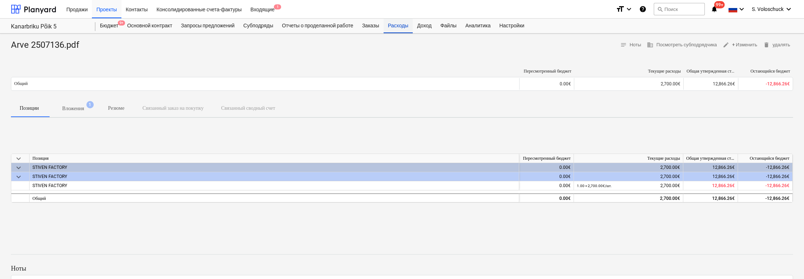
click at [409, 27] on div "Расходы" at bounding box center [398, 26] width 29 height 15
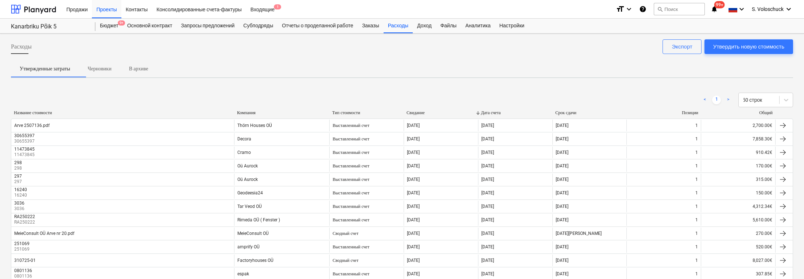
click at [408, 26] on div "Расходы" at bounding box center [398, 26] width 29 height 15
click at [408, 25] on div "Расходы" at bounding box center [398, 26] width 29 height 15
click at [259, 26] on div "Субподряды" at bounding box center [258, 26] width 39 height 15
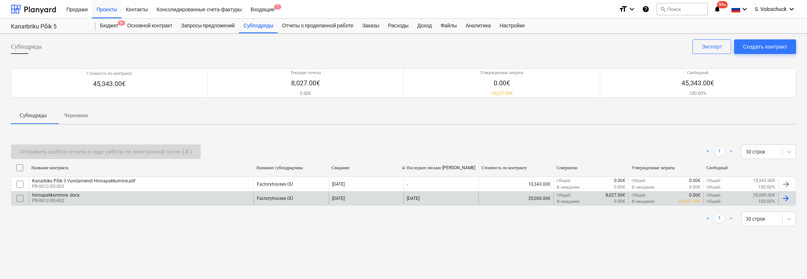
click at [513, 198] on div "В ожидании : + 8,027.00€" at bounding box center [666, 201] width 69 height 6
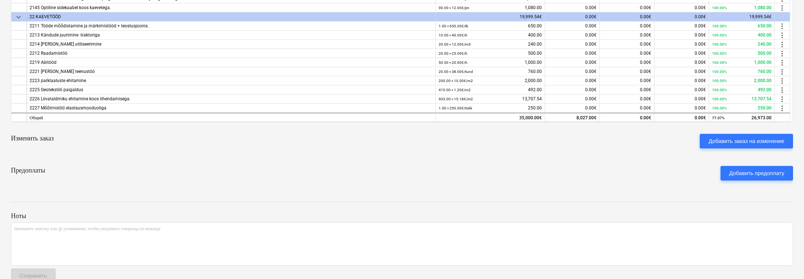
scroll to position [200, 0]
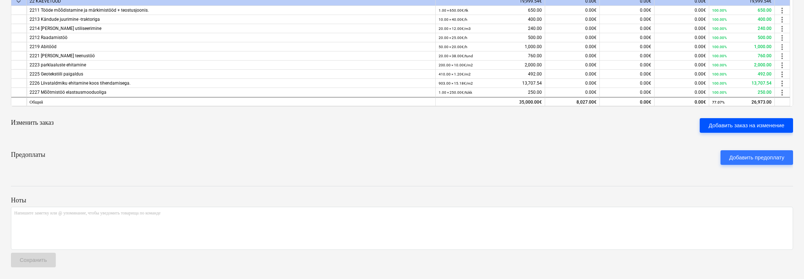
click at [513, 125] on div "Добавить заказ на изменение" at bounding box center [747, 125] width 76 height 9
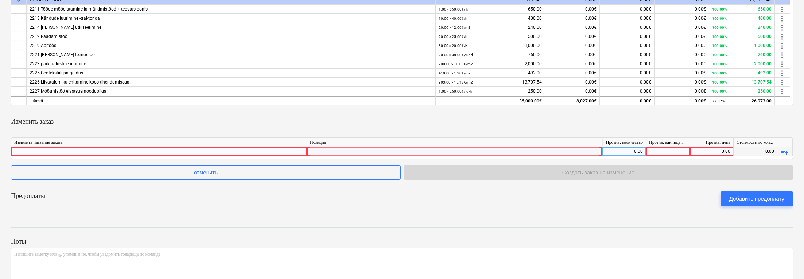
click at [513, 153] on div at bounding box center [454, 158] width 289 height 22
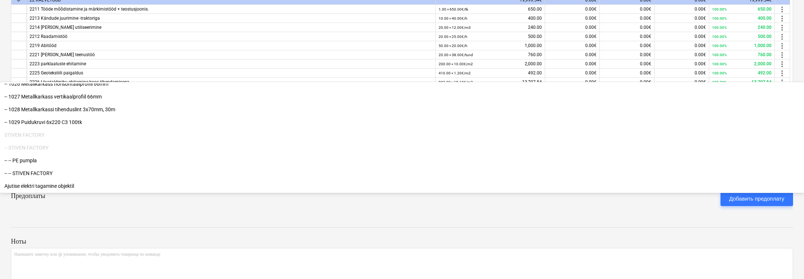
scroll to position [242, 0]
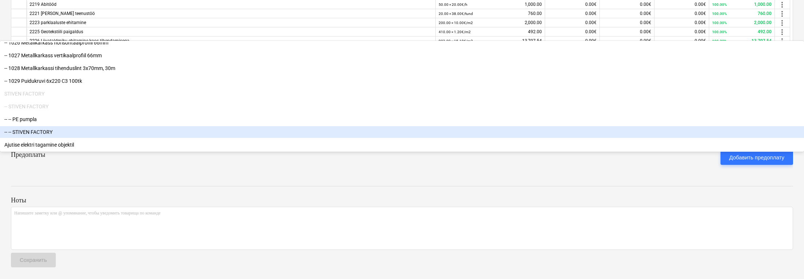
click at [338, 138] on div "-- -- STIVEN FACTORY" at bounding box center [402, 132] width 804 height 12
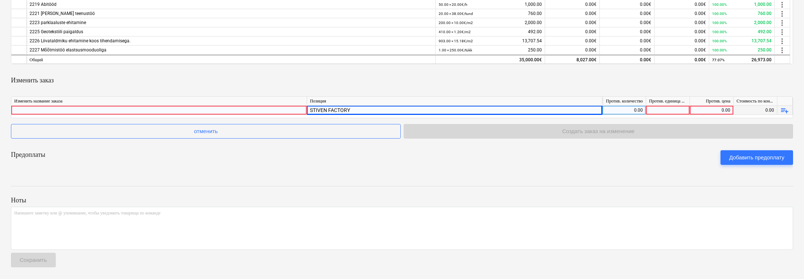
click at [513, 112] on div "0.00" at bounding box center [625, 110] width 38 height 9
click at [513, 112] on div "STIVEN FACTORY" at bounding box center [454, 121] width 289 height 31
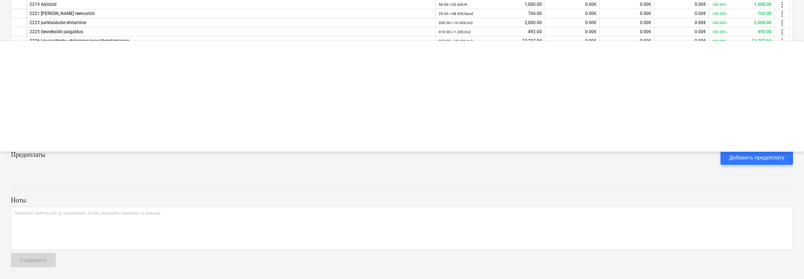
scroll to position [9046, 0]
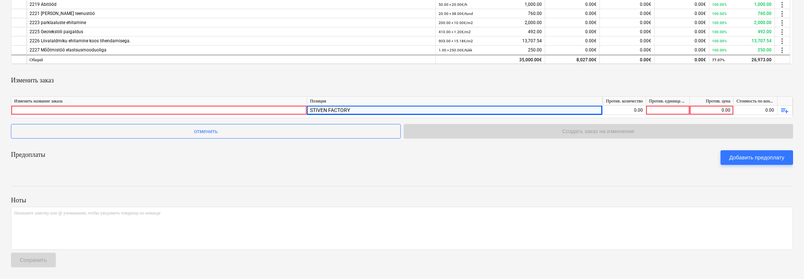
click at [513, 173] on div "hinnapakkuminne .docx notes Ноты edit Изменить договор business Посмотреть субп…" at bounding box center [402, 35] width 804 height 487
click at [231, 132] on span "отменить" at bounding box center [206, 131] width 372 height 9
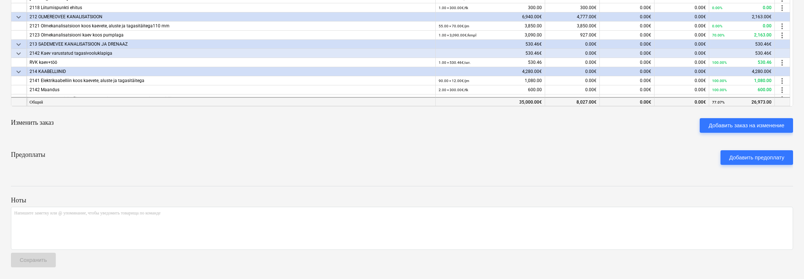
scroll to position [108, 0]
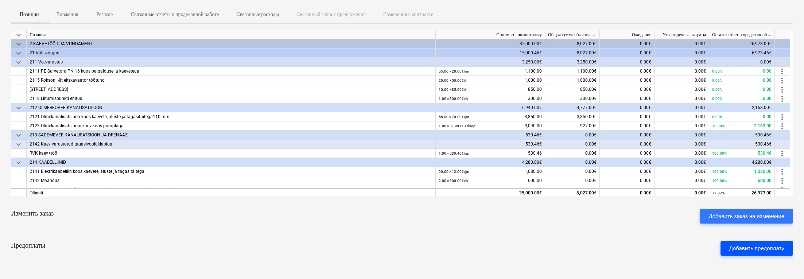
click at [513, 249] on div "Добавить предоплату" at bounding box center [757, 248] width 55 height 9
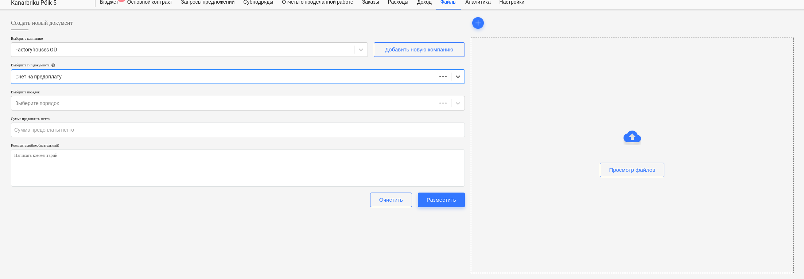
type input "0.00"
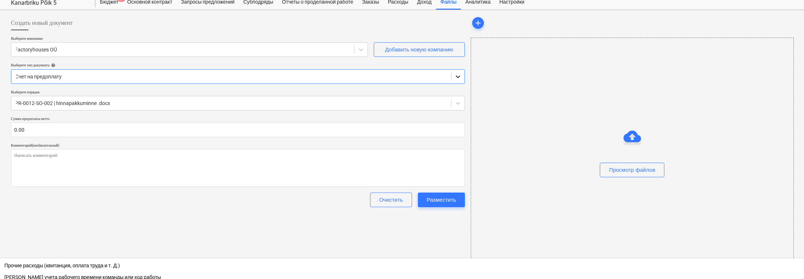
click at [459, 77] on icon at bounding box center [458, 77] width 4 height 3
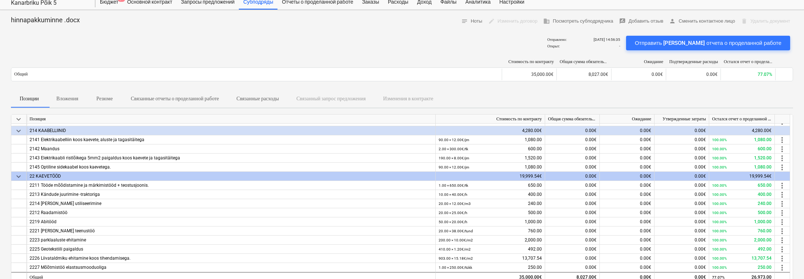
scroll to position [113, 0]
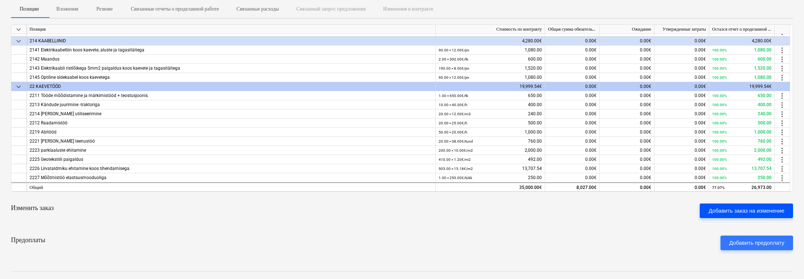
click at [513, 212] on div "Добавить заказ на изменение" at bounding box center [747, 210] width 76 height 9
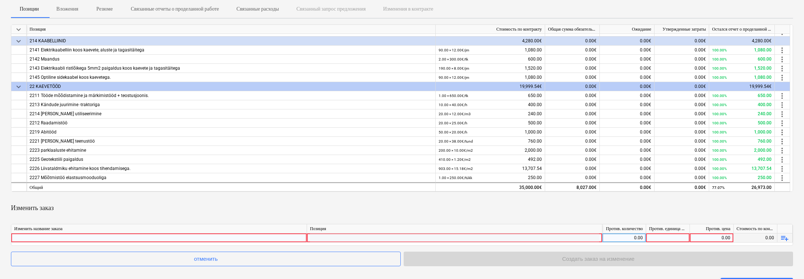
click at [194, 241] on div at bounding box center [159, 237] width 290 height 9
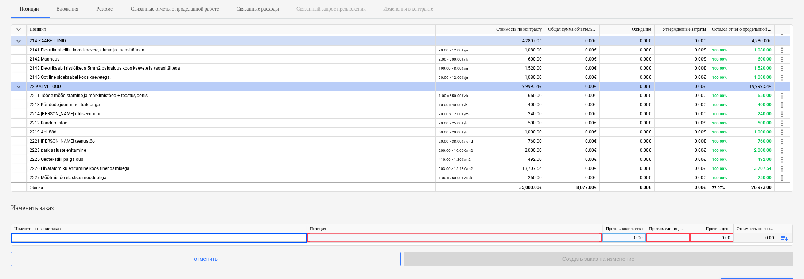
click at [203, 235] on input at bounding box center [159, 237] width 296 height 9
click at [513, 239] on div "0.00" at bounding box center [625, 237] width 38 height 9
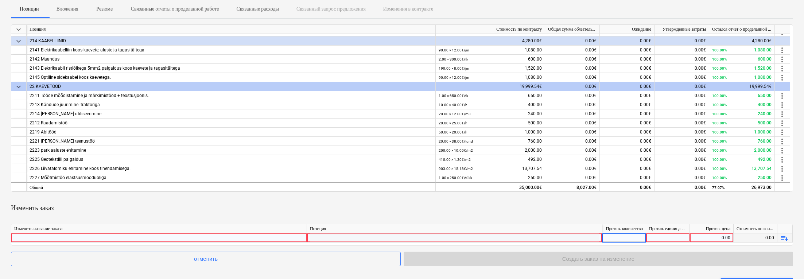
click at [513, 240] on div at bounding box center [668, 237] width 44 height 9
type input "-1"
click at [513, 238] on div "0.00" at bounding box center [625, 237] width 38 height 9
type input "1700"
click at [513, 208] on div "Изменить заказ" at bounding box center [402, 208] width 783 height 20
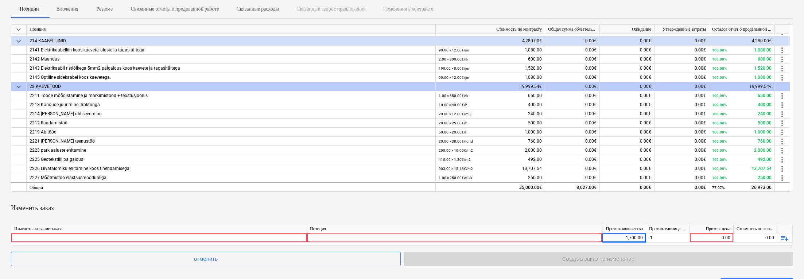
click at [513, 218] on div "Изменить заказ" at bounding box center [402, 208] width 783 height 20
click at [513, 238] on div "0.00" at bounding box center [712, 237] width 38 height 9
type input "-"
click at [513, 238] on div "-1" at bounding box center [668, 237] width 44 height 9
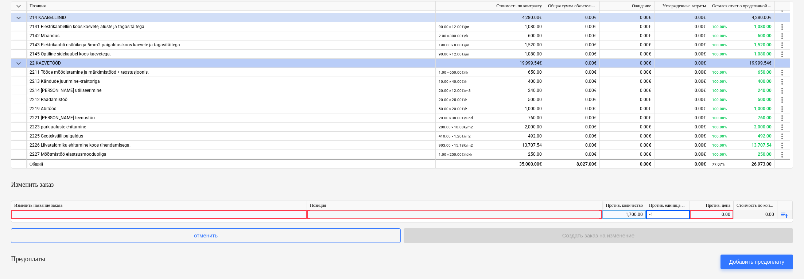
scroll to position [242, 0]
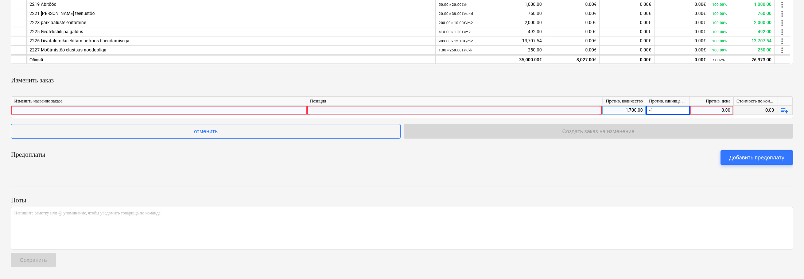
click at [513, 112] on span "playlist_add" at bounding box center [785, 110] width 9 height 9
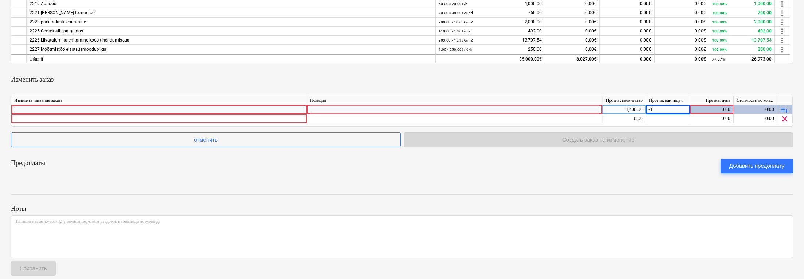
click at [513, 112] on span "playlist_add" at bounding box center [785, 109] width 9 height 9
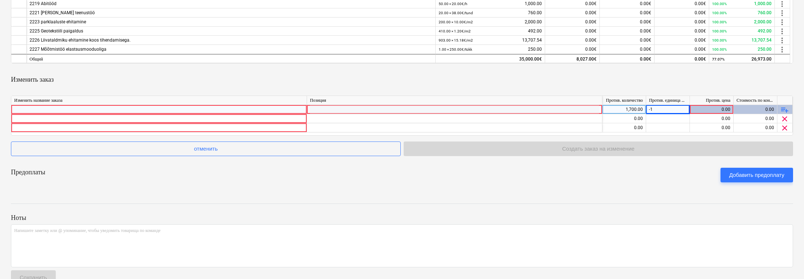
click at [513, 112] on span "playlist_add" at bounding box center [785, 109] width 9 height 9
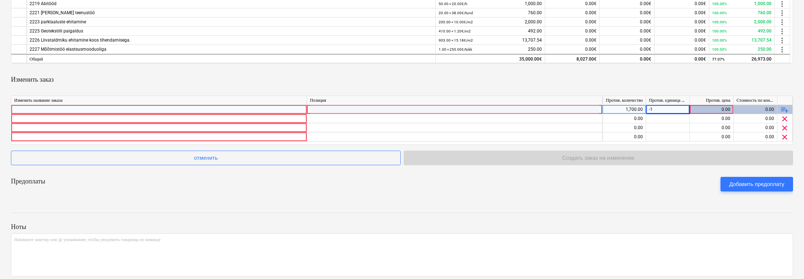
click at [513, 112] on span "playlist_add" at bounding box center [785, 109] width 9 height 9
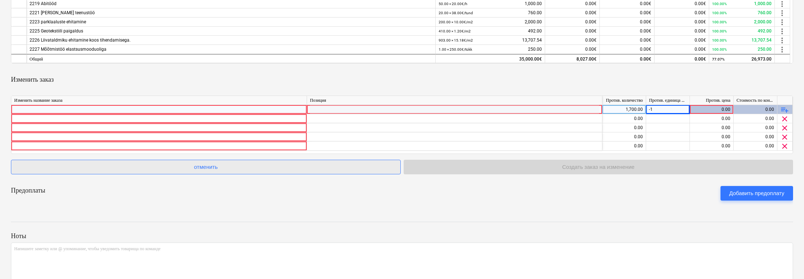
click at [230, 171] on span "отменить" at bounding box center [206, 166] width 372 height 9
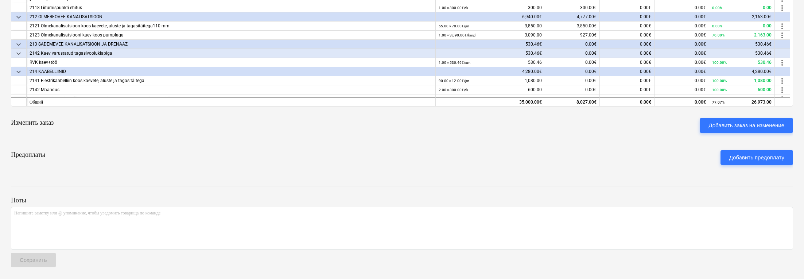
scroll to position [124, 0]
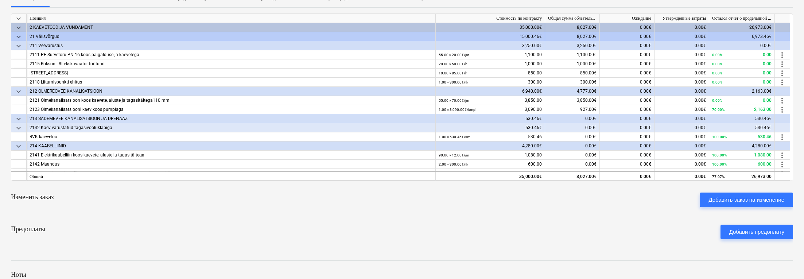
drag, startPoint x: 793, startPoint y: 64, endPoint x: 792, endPoint y: 96, distance: 32.1
click at [513, 96] on div "keyboard_arrow_down Позиция Стоимость по контракту Общая сумма обязательств Ожи…" at bounding box center [402, 96] width 783 height 167
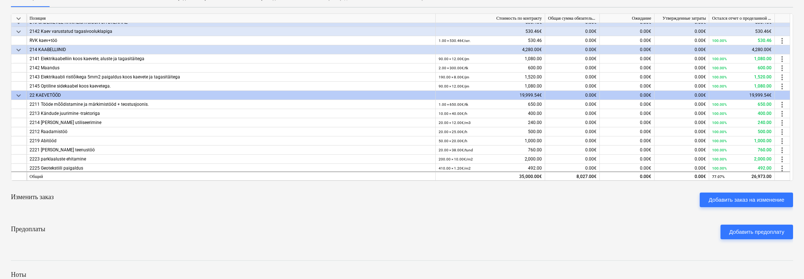
scroll to position [116, 0]
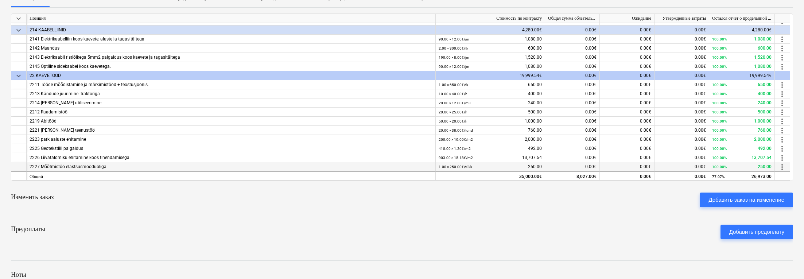
click at [513, 166] on span "more_vert" at bounding box center [782, 167] width 9 height 9
click at [513, 168] on li "редактировать" at bounding box center [773, 168] width 51 height 17
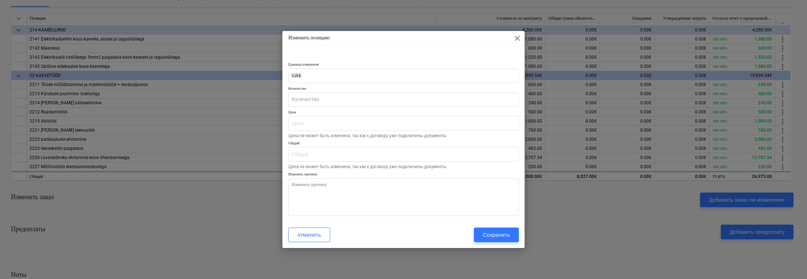
type input "1.00"
type input "250.00"
click at [513, 34] on div "Изменить позицию close" at bounding box center [403, 38] width 242 height 15
click at [513, 39] on span "close" at bounding box center [517, 38] width 9 height 9
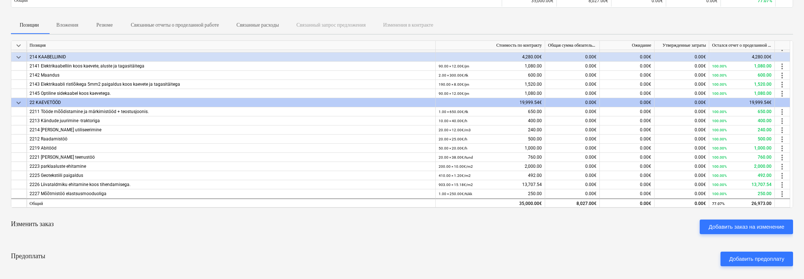
scroll to position [162, 0]
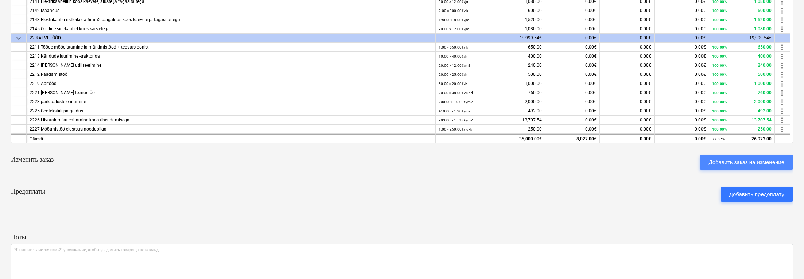
click at [513, 163] on div "Добавить заказ на изменение" at bounding box center [747, 162] width 76 height 9
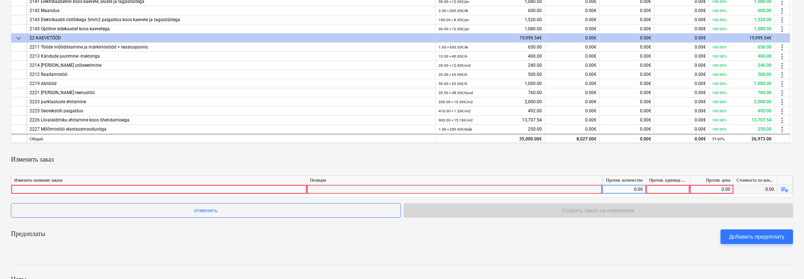
click at [513, 191] on div at bounding box center [668, 189] width 44 height 9
click at [513, 190] on input at bounding box center [667, 189] width 43 height 9
type input "-1"
click at [513, 190] on div "0.00" at bounding box center [625, 189] width 38 height 9
type input "1700"
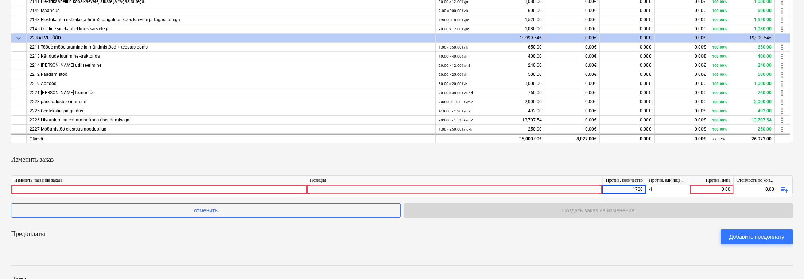
click at [513, 247] on div "Предоплаты Добавить предоплату" at bounding box center [402, 237] width 783 height 26
click at [513, 188] on div "0.00" at bounding box center [712, 189] width 38 height 9
click at [513, 190] on div "1,700.00" at bounding box center [625, 189] width 38 height 9
click at [513, 190] on input "1700" at bounding box center [624, 189] width 43 height 9
click at [513, 190] on div "-1" at bounding box center [668, 189] width 44 height 9
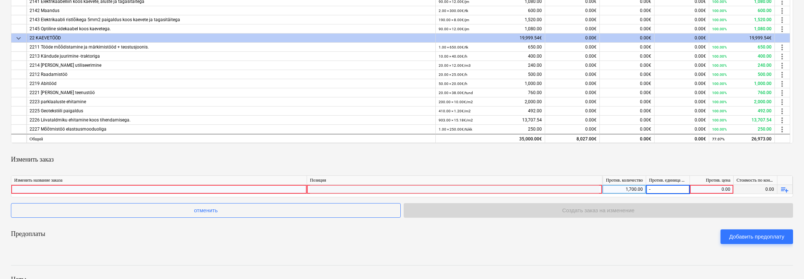
type input "-5"
click at [513, 233] on div "Предоплаты Добавить предоплату" at bounding box center [402, 237] width 783 height 26
click at [513, 193] on div "-5" at bounding box center [668, 189] width 44 height 9
click at [513, 191] on input "-5" at bounding box center [667, 189] width 43 height 9
type input "-"
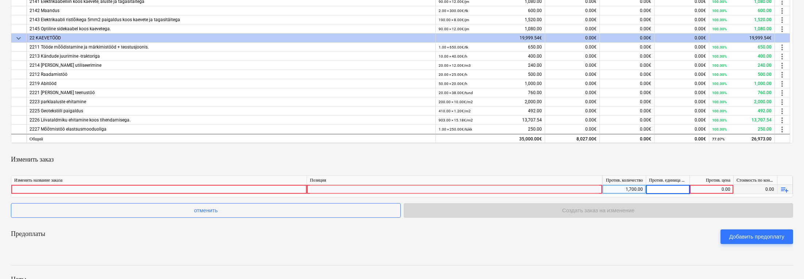
click at [513, 193] on input at bounding box center [667, 189] width 43 height 9
click at [513, 193] on div "0.00" at bounding box center [712, 189] width 38 height 9
type input "-1700"
click at [513, 220] on div "keyboard_arrow_down Позиция Стоимость по контракту Общая сумма обязательств Ожи…" at bounding box center [402, 113] width 783 height 274
click at [513, 190] on div "1,700.00" at bounding box center [625, 189] width 38 height 9
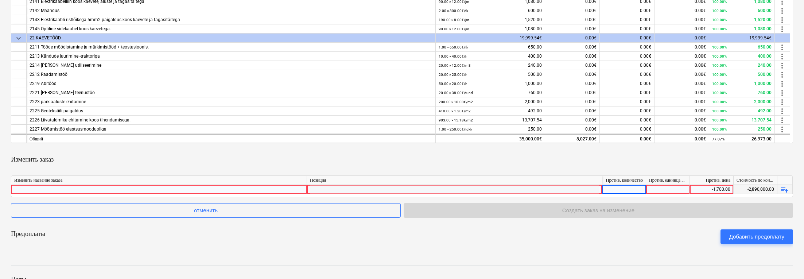
type input "1"
click at [513, 238] on div "Предоплаты Добавить предоплату" at bounding box center [402, 237] width 783 height 26
click at [513, 191] on div at bounding box center [668, 189] width 44 height 9
click at [513, 241] on div "Предоплаты Добавить предоплату" at bounding box center [402, 237] width 783 height 26
click at [513, 243] on div "Предоплаты Добавить предоплату" at bounding box center [402, 237] width 783 height 26
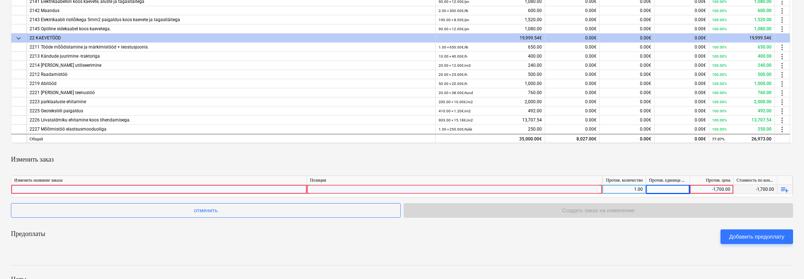
click at [513, 157] on div "Изменить заказ" at bounding box center [402, 159] width 783 height 20
click at [513, 193] on div at bounding box center [454, 196] width 289 height 22
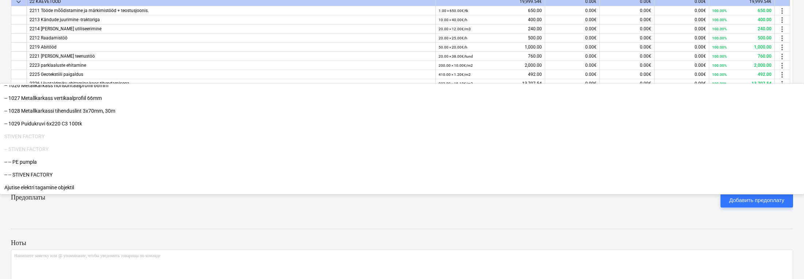
scroll to position [242, 0]
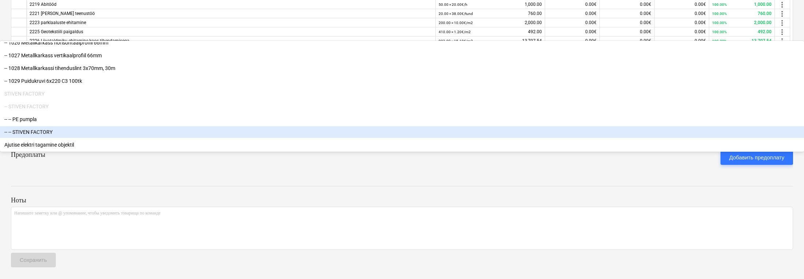
click at [372, 138] on div "-- -- STIVEN FACTORY" at bounding box center [402, 132] width 804 height 12
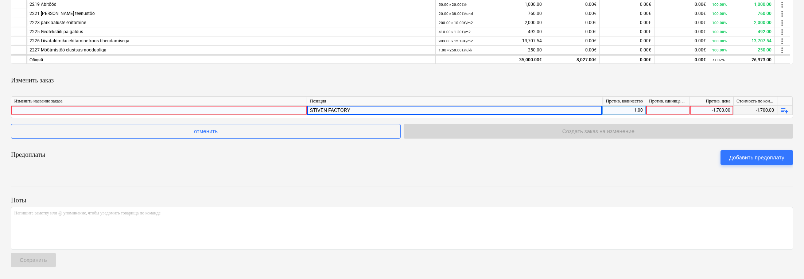
click at [250, 109] on div at bounding box center [159, 110] width 290 height 9
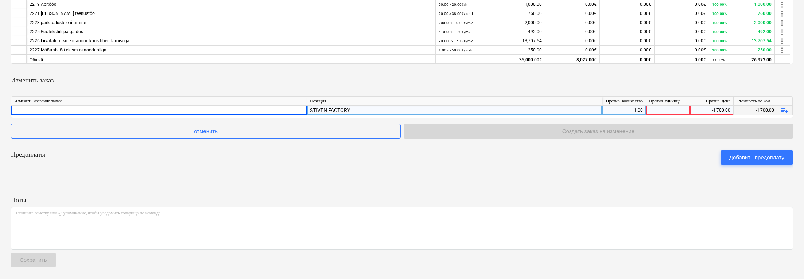
click at [251, 109] on input at bounding box center [159, 110] width 296 height 9
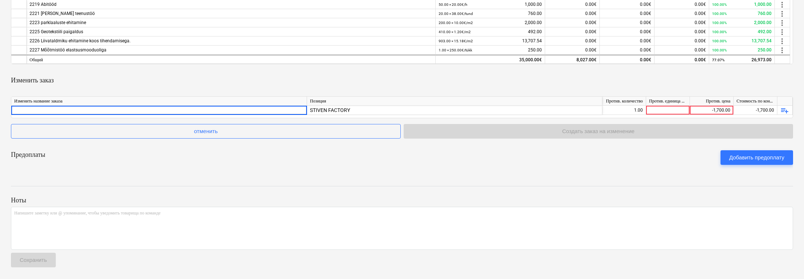
click at [513, 183] on div "Ноты Напишите заметку или @ упоминание, чтобы уведомить товарища по команде ﻿ С…" at bounding box center [402, 225] width 783 height 97
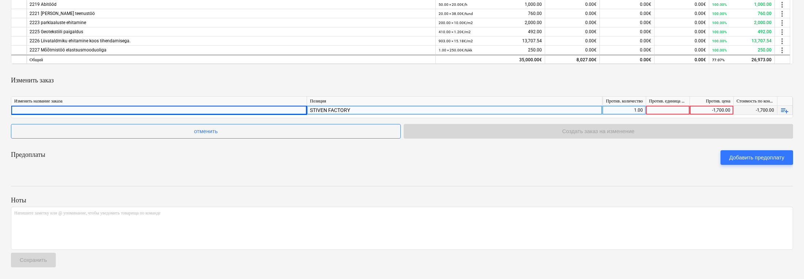
click at [513, 110] on div "-1,700.00" at bounding box center [712, 110] width 38 height 9
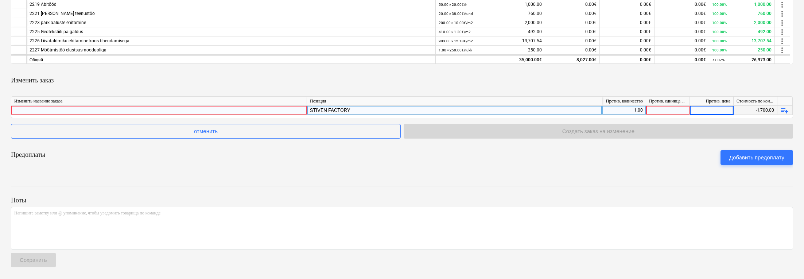
click at [513, 111] on input at bounding box center [711, 110] width 43 height 9
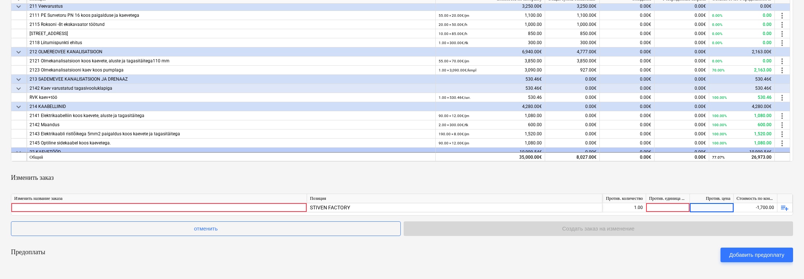
scroll to position [0, 0]
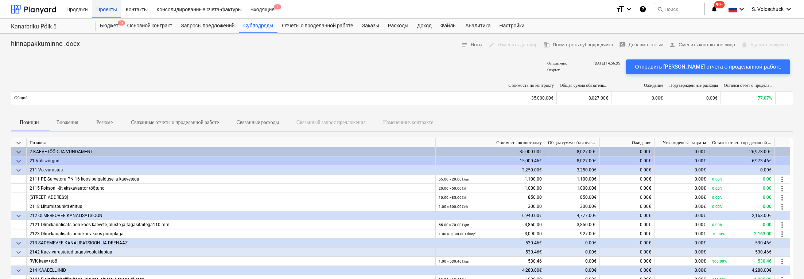
click at [112, 10] on div "Проекты" at bounding box center [106, 9] width 29 height 19
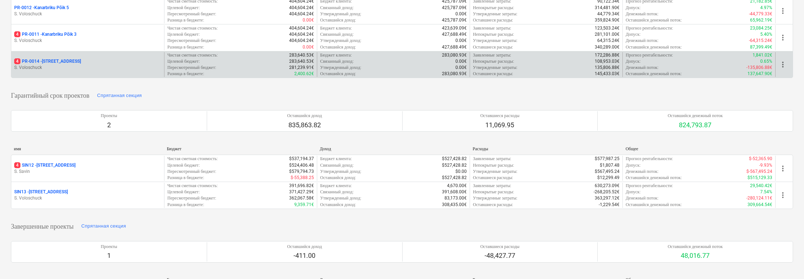
scroll to position [198, 0]
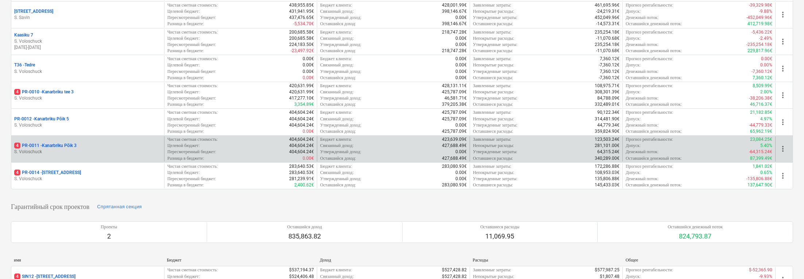
click at [108, 143] on div "4 PR-0011 - Kanarbriku Põik 3" at bounding box center [87, 146] width 147 height 6
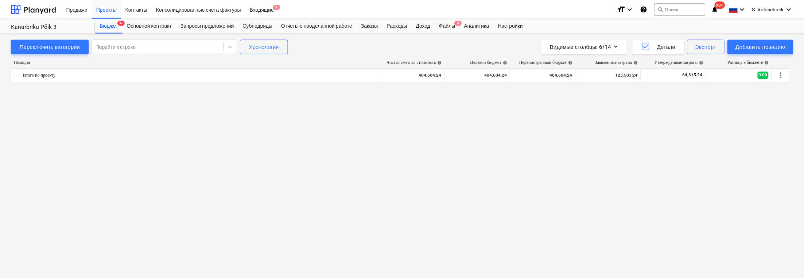
scroll to position [1496, 0]
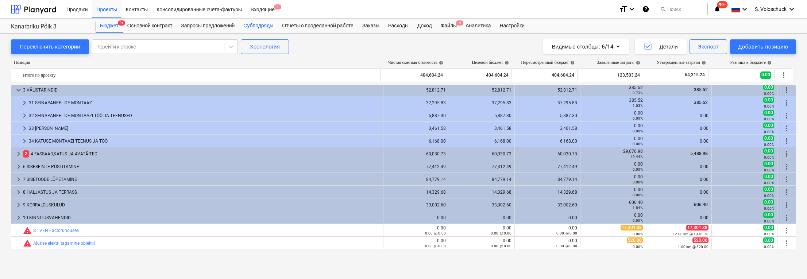
click at [271, 28] on div "Субподряды" at bounding box center [258, 26] width 39 height 15
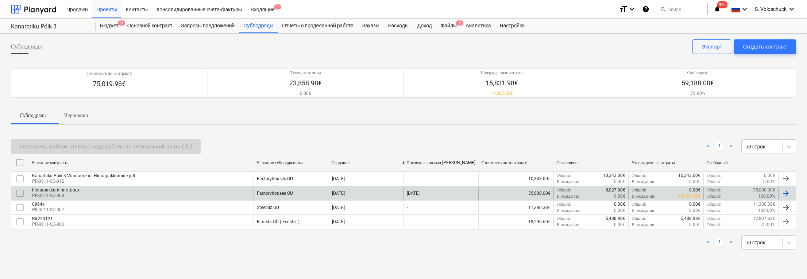
click at [125, 194] on div "hinnapakkuminne .docx PR-0011-SO-008" at bounding box center [141, 193] width 225 height 12
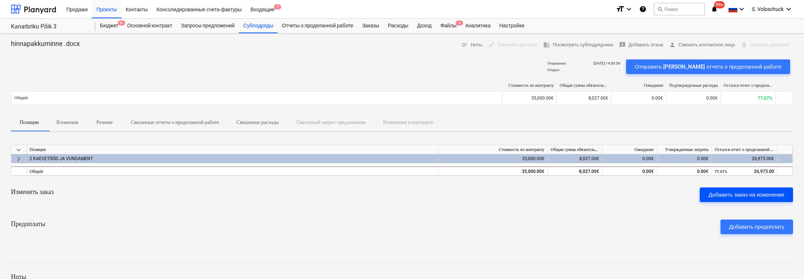
click at [513, 196] on div "Добавить заказ на изменение" at bounding box center [747, 194] width 76 height 9
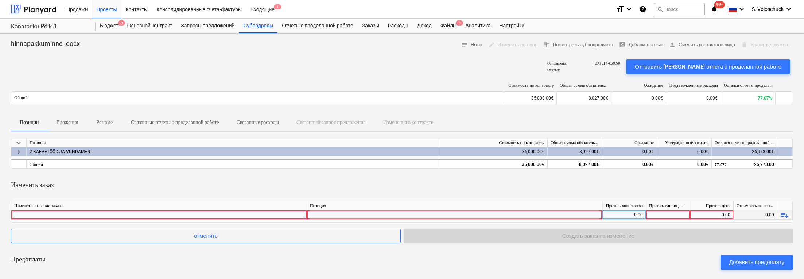
click at [513, 216] on div "0.00" at bounding box center [712, 215] width 38 height 9
type input "17301"
click at [513, 181] on div "Изменить заказ" at bounding box center [402, 185] width 783 height 20
click at [513, 214] on div "0.00" at bounding box center [625, 215] width 38 height 9
type input "-1"
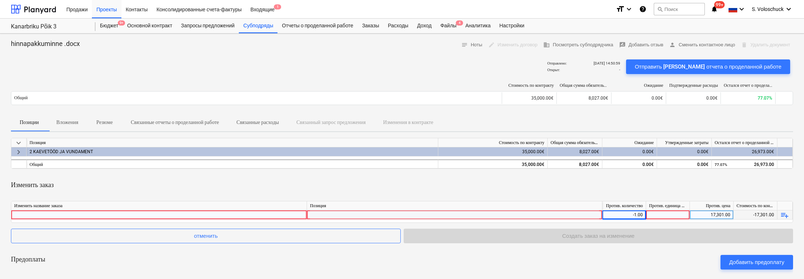
click at [513, 216] on div "17,301.00" at bounding box center [712, 215] width 38 height 9
type input "."
type input "17301.38"
click at [513, 193] on div "Изменить заказ" at bounding box center [402, 185] width 783 height 20
click at [410, 216] on div at bounding box center [454, 222] width 289 height 22
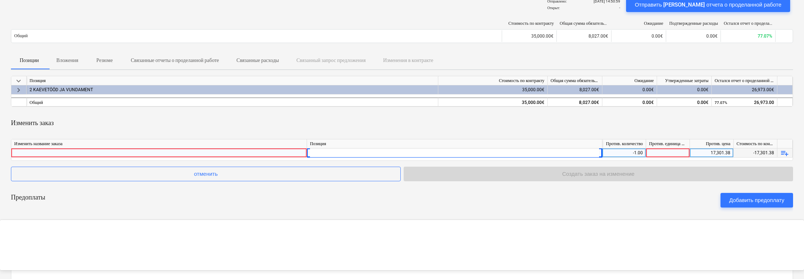
scroll to position [9043, 0]
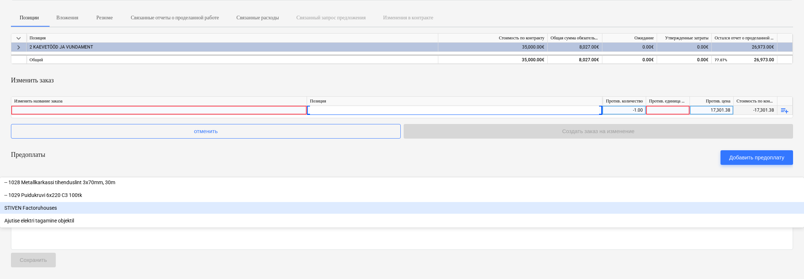
click at [340, 202] on div "STIVEN Factoruhouses" at bounding box center [402, 208] width 804 height 12
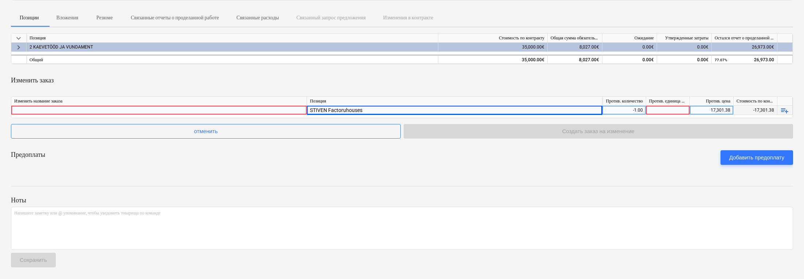
click at [283, 108] on div at bounding box center [159, 110] width 290 height 9
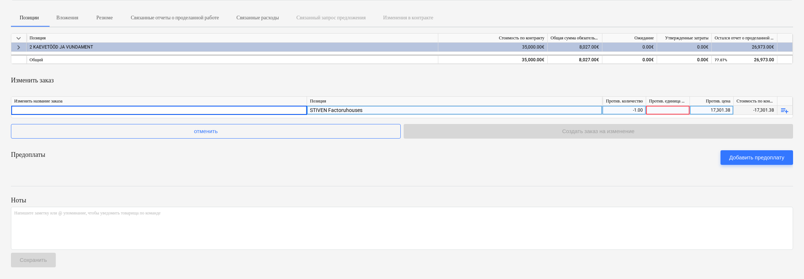
click at [291, 88] on div "Изменить заказ" at bounding box center [402, 80] width 783 height 20
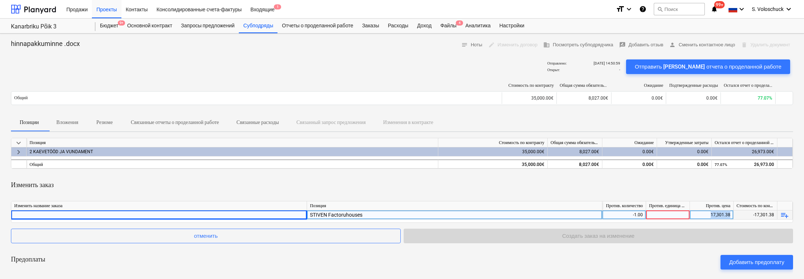
drag, startPoint x: 732, startPoint y: 215, endPoint x: 707, endPoint y: 216, distance: 25.6
click at [513, 216] on div "17,301.38" at bounding box center [712, 215] width 44 height 9
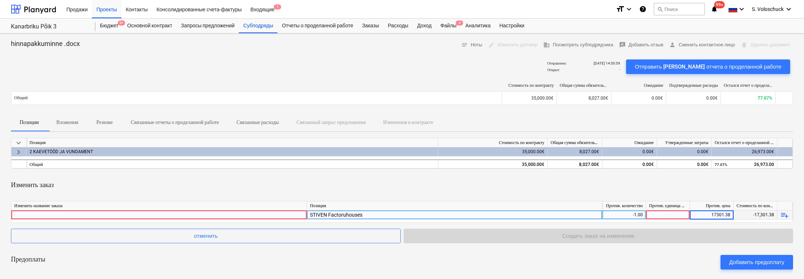
click at [513, 215] on div at bounding box center [668, 215] width 44 height 9
type input "17301.38"
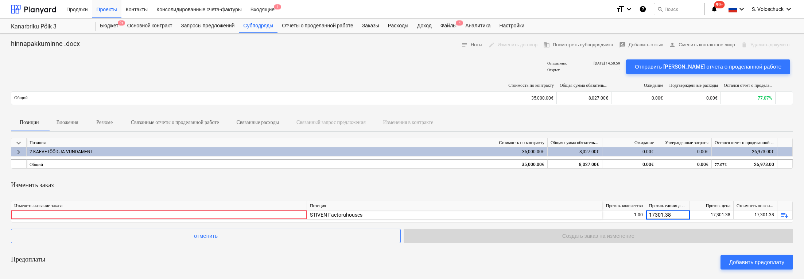
click at [513, 259] on div "Предоплаты Добавить предоплату" at bounding box center [402, 262] width 783 height 26
click at [513, 182] on div "Изменить заказ" at bounding box center [402, 185] width 783 height 20
click at [513, 265] on div "Добавить предоплату" at bounding box center [757, 262] width 55 height 9
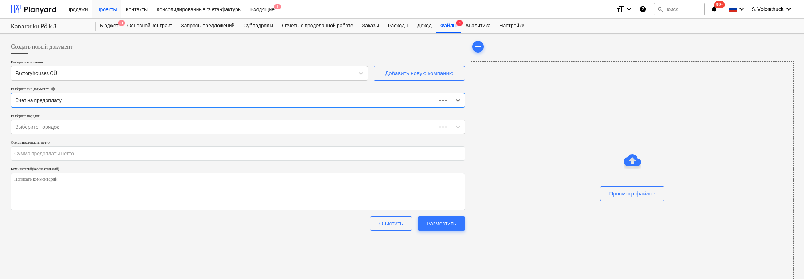
type input "0.00"
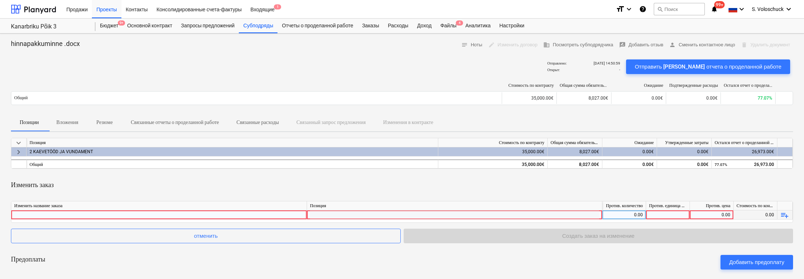
click at [513, 216] on div at bounding box center [454, 222] width 289 height 22
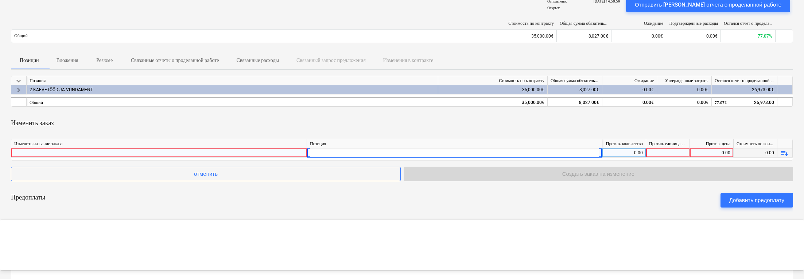
scroll to position [105, 0]
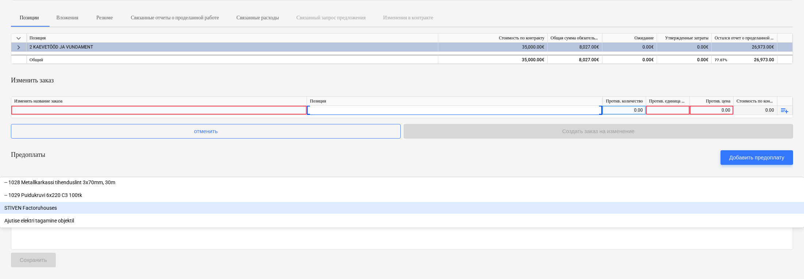
click at [359, 202] on div "STIVEN Factoruhouses" at bounding box center [402, 208] width 804 height 12
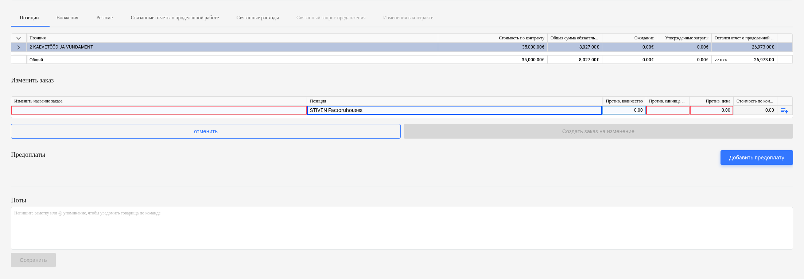
click at [513, 111] on div "0.00" at bounding box center [625, 110] width 38 height 9
type input "-1"
click at [513, 111] on div "0.00" at bounding box center [712, 110] width 38 height 9
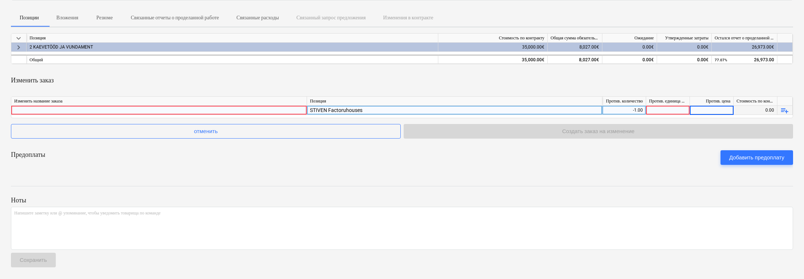
click at [513, 109] on div at bounding box center [668, 110] width 44 height 9
type input "17301.38"
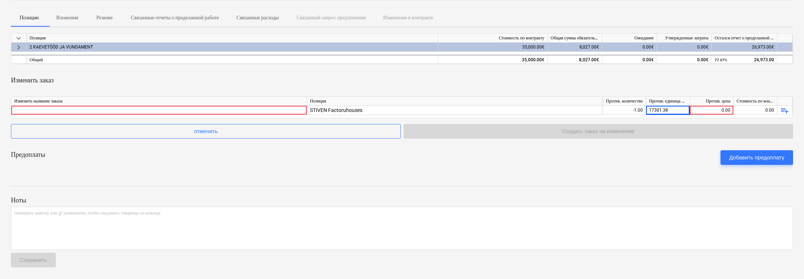
click at [513, 143] on div "keyboard_arrow_down Позиция Стоимость по контракту Общая сумма обязательств Ожи…" at bounding box center [402, 102] width 783 height 138
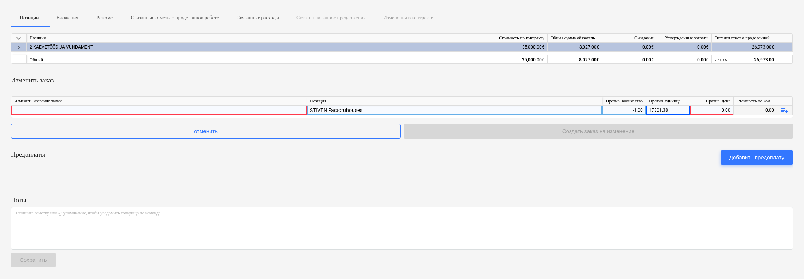
click at [513, 110] on div "0.00" at bounding box center [712, 110] width 38 height 9
type input "17301.38"
click at [513, 182] on div at bounding box center [402, 180] width 783 height 6
click at [173, 109] on div at bounding box center [159, 110] width 290 height 9
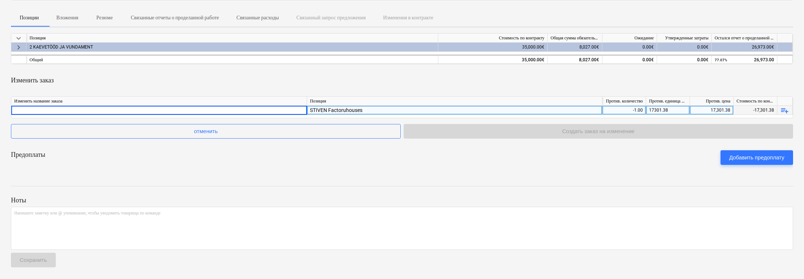
click at [296, 196] on div at bounding box center [402, 193] width 783 height 6
click at [156, 113] on div at bounding box center [159, 110] width 290 height 9
type input "h"
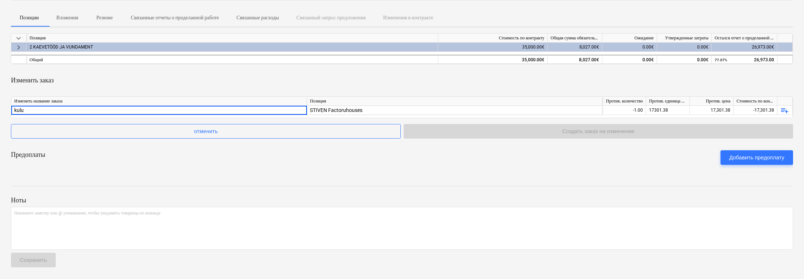
type input "kulud"
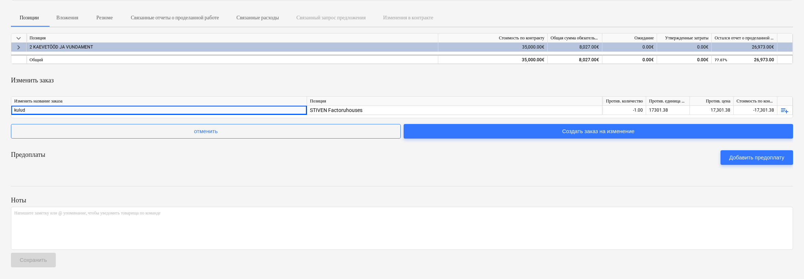
click at [213, 146] on div "Предоплаты Добавить предоплату" at bounding box center [402, 157] width 783 height 26
click at [251, 169] on div "Предоплаты Добавить предоплату" at bounding box center [402, 157] width 783 height 26
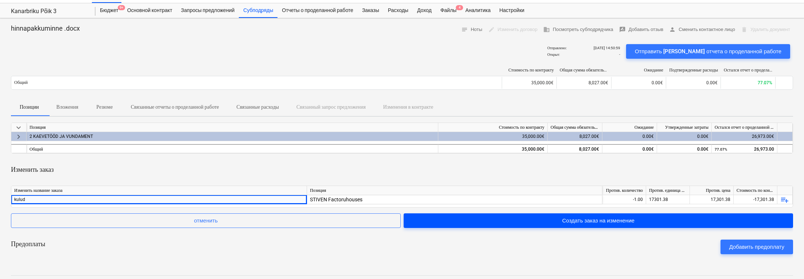
scroll to position [0, 0]
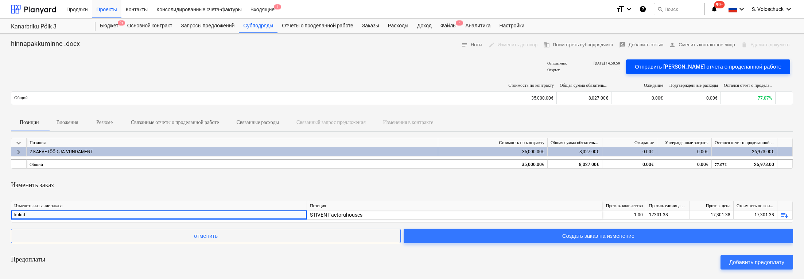
click at [513, 64] on div "Отправить шаблон отчета о проделанной работе" at bounding box center [708, 66] width 147 height 9
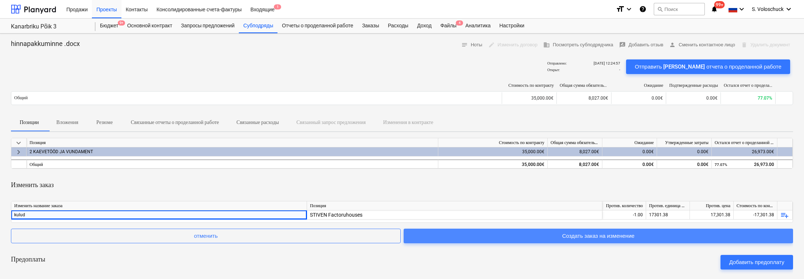
click at [513, 235] on div "Создать заказ на изменение" at bounding box center [599, 235] width 72 height 9
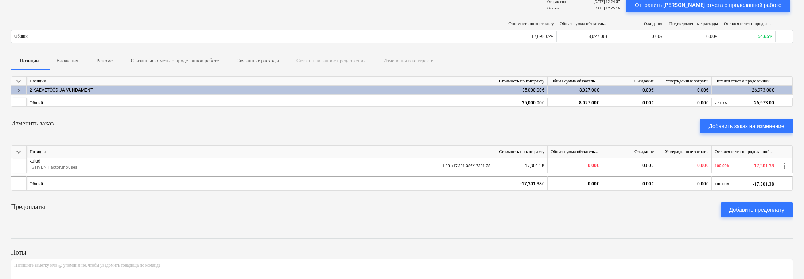
scroll to position [31, 0]
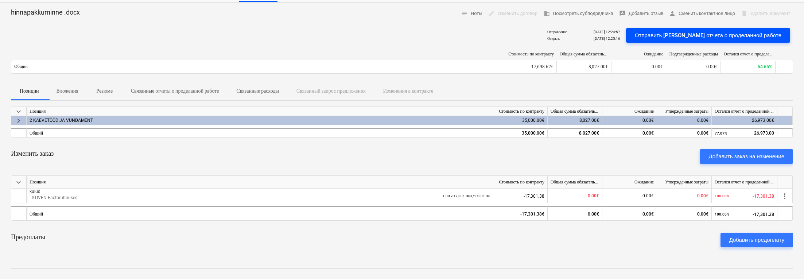
click at [513, 33] on div "Отправить шаблон отчета о проделанной работе" at bounding box center [708, 35] width 147 height 9
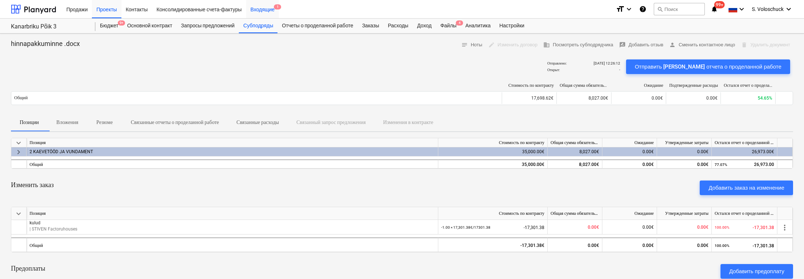
click at [274, 11] on div "Входящие 1" at bounding box center [262, 9] width 33 height 19
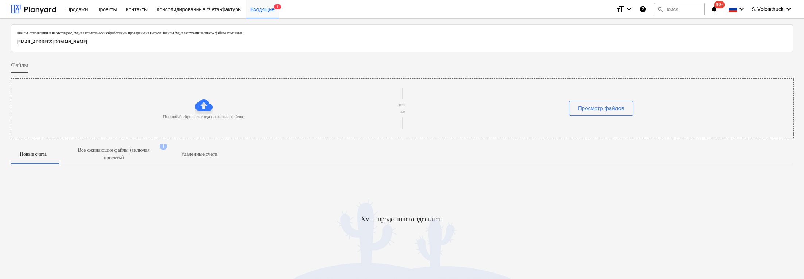
scroll to position [12, 0]
click at [108, 8] on div "Проекты" at bounding box center [106, 9] width 29 height 19
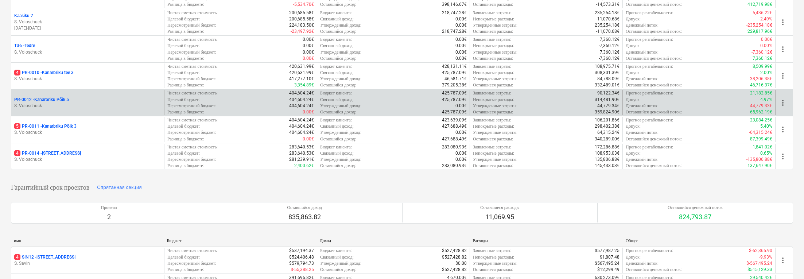
scroll to position [169, 0]
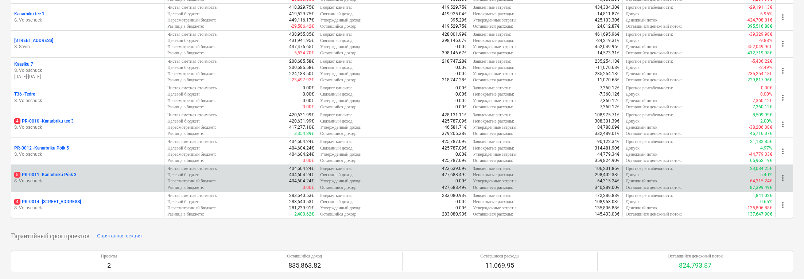
click at [89, 172] on div "5 PR-0011 - Kanarbriku Põik 3" at bounding box center [87, 175] width 147 height 6
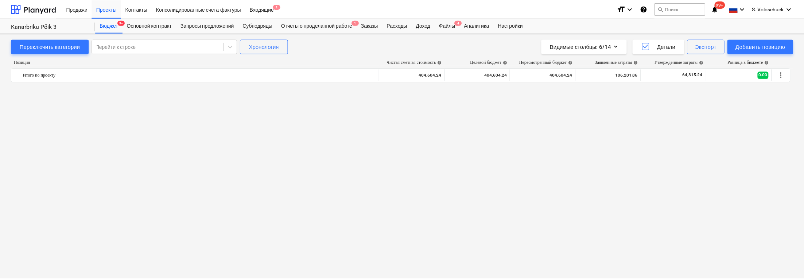
scroll to position [1496, 0]
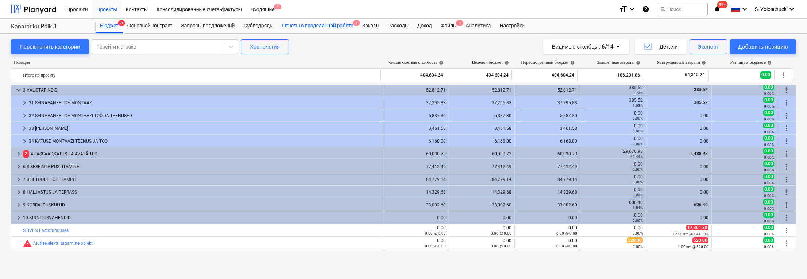
click at [320, 26] on div "Отчеты о проделанной работе 1" at bounding box center [318, 26] width 80 height 15
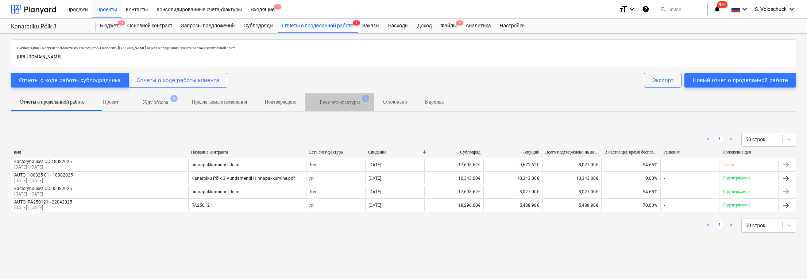
click at [360, 102] on p "Без счета-фактуры" at bounding box center [340, 103] width 40 height 8
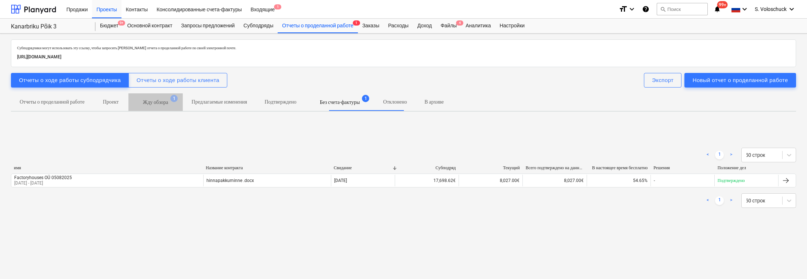
click at [165, 104] on p "Жду обзора" at bounding box center [155, 103] width 25 height 8
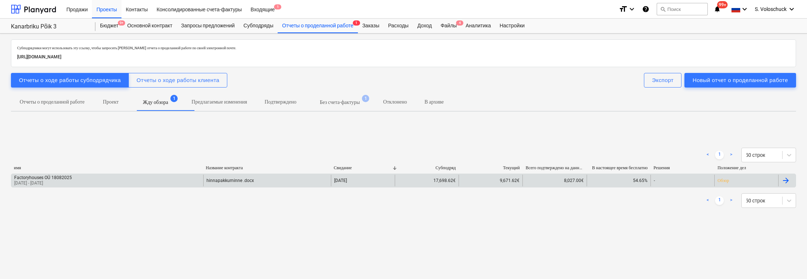
click at [759, 184] on div "Обзор" at bounding box center [746, 181] width 64 height 12
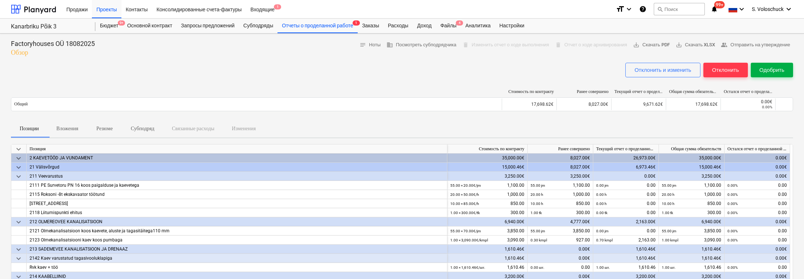
click at [776, 67] on div "Одобрить" at bounding box center [772, 69] width 25 height 9
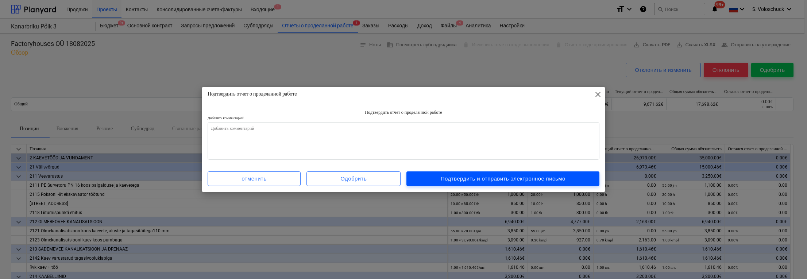
click at [490, 176] on div "Подтвердить и отправить электронное письмо" at bounding box center [503, 178] width 125 height 9
type textarea "x"
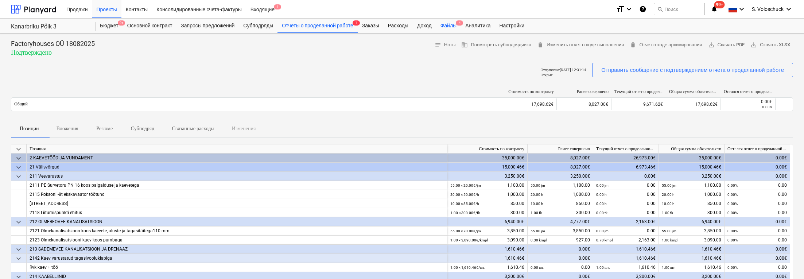
click at [461, 28] on div "Файлы 4" at bounding box center [448, 26] width 25 height 15
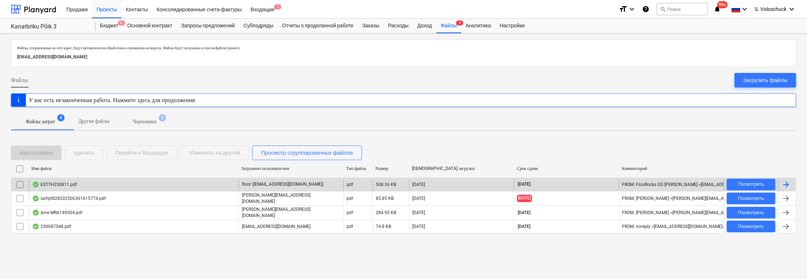
click at [198, 181] on div "ESTTH250811.pdf" at bounding box center [134, 185] width 210 height 12
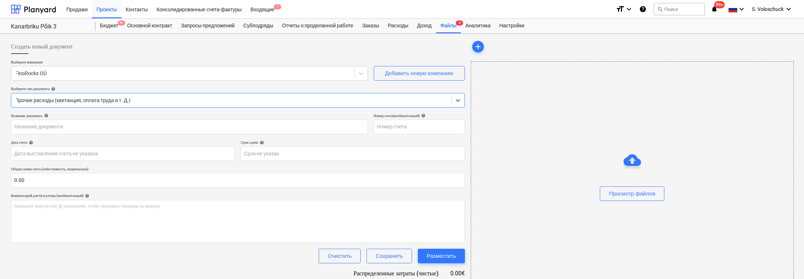
type input "ESTTH250811"
type input "13 Aug 2025"
type input "[DATE]"
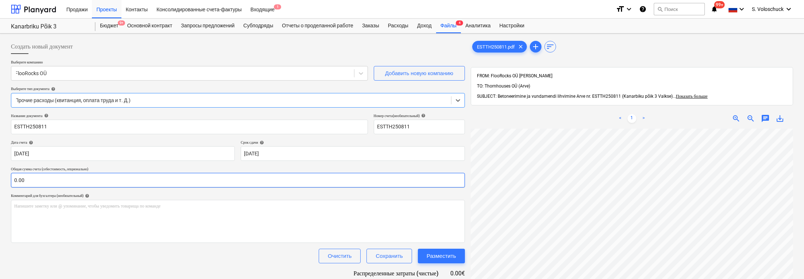
scroll to position [180, 0]
click at [57, 179] on input "text" at bounding box center [238, 180] width 454 height 15
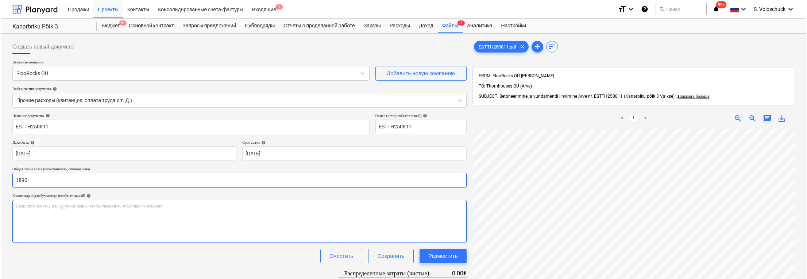
scroll to position [104, 0]
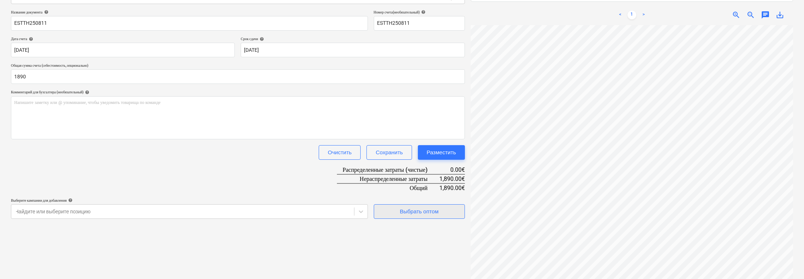
type input "1,890.00"
click at [440, 211] on span "Выбрать оптом" at bounding box center [419, 211] width 73 height 9
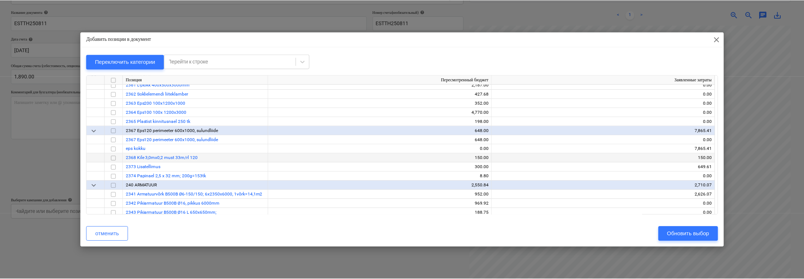
scroll to position [1287, 0]
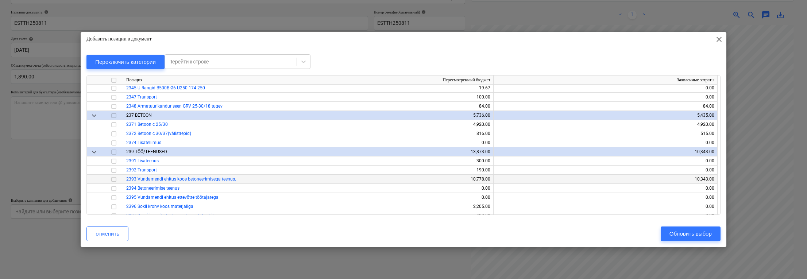
click at [114, 180] on input "checkbox" at bounding box center [113, 179] width 9 height 9
click at [686, 237] on div "Обновить выбор" at bounding box center [690, 233] width 42 height 9
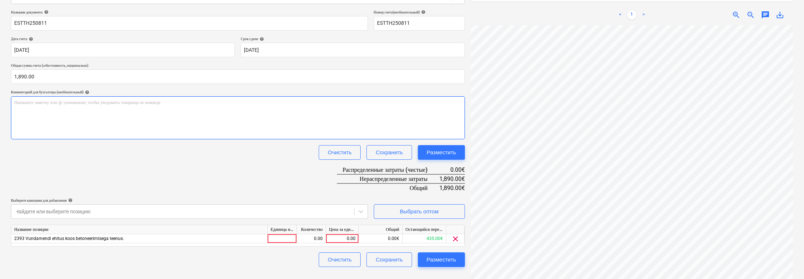
scroll to position [39, 0]
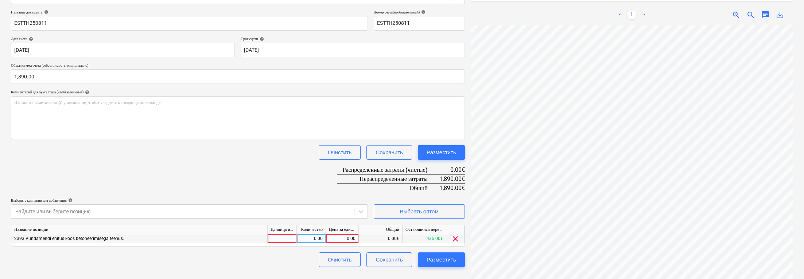
click at [336, 238] on div "0.00" at bounding box center [342, 238] width 27 height 9
click at [312, 238] on div "0.00" at bounding box center [311, 238] width 23 height 9
type input "1"
click at [340, 236] on div "0.00" at bounding box center [342, 238] width 27 height 9
type input "1890"
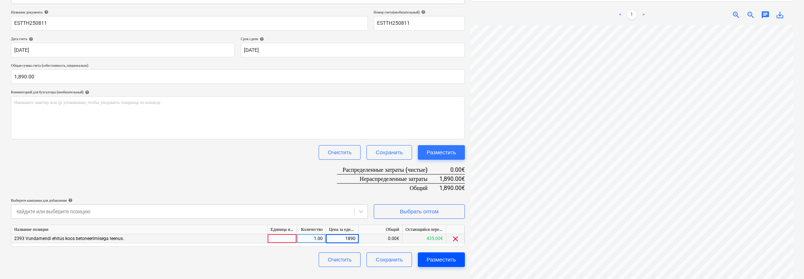
click at [447, 260] on div "Разместить" at bounding box center [442, 259] width 30 height 9
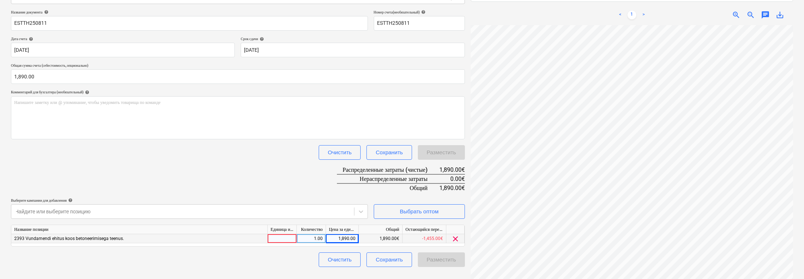
click at [279, 238] on div at bounding box center [282, 238] width 29 height 9
type input "tk"
click at [273, 260] on div "Очистить Сохранить Разместить" at bounding box center [238, 259] width 454 height 15
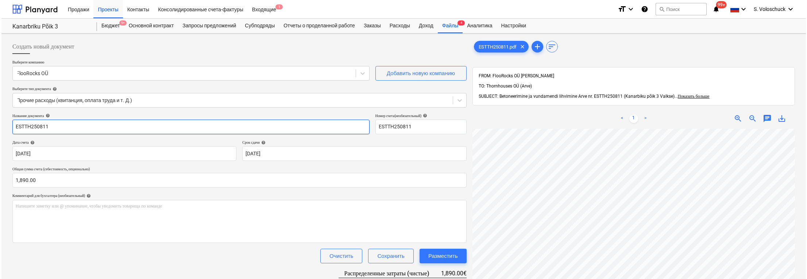
scroll to position [104, 0]
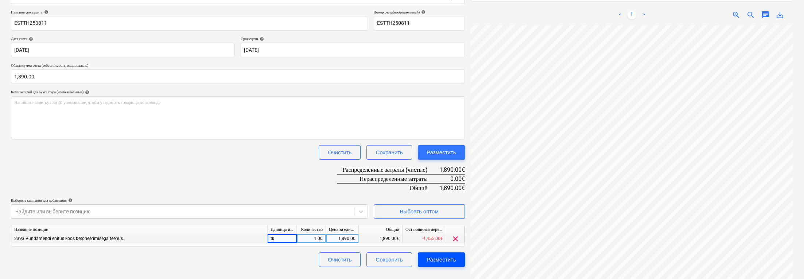
click at [448, 264] on button "Разместить" at bounding box center [441, 259] width 47 height 15
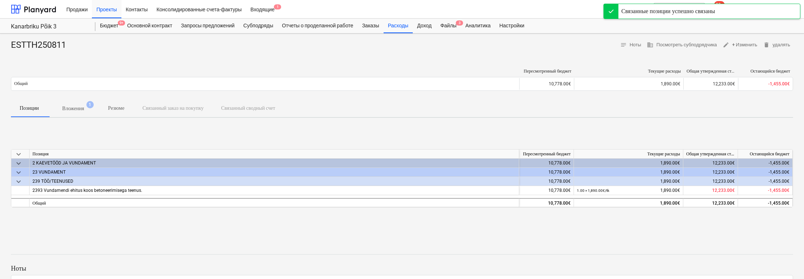
click at [80, 105] on p "Вложения" at bounding box center [73, 109] width 22 height 8
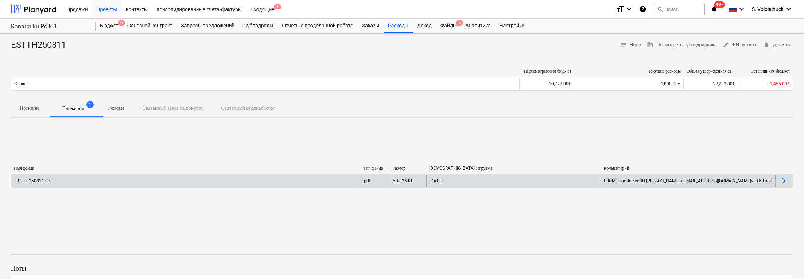
click at [110, 177] on div "ESTTH250811.pdf" at bounding box center [186, 181] width 350 height 12
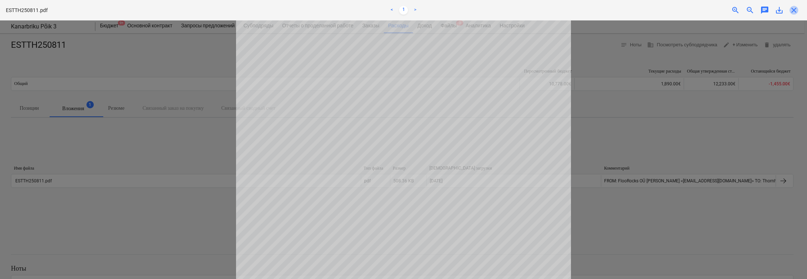
click at [793, 9] on span "close" at bounding box center [794, 10] width 9 height 9
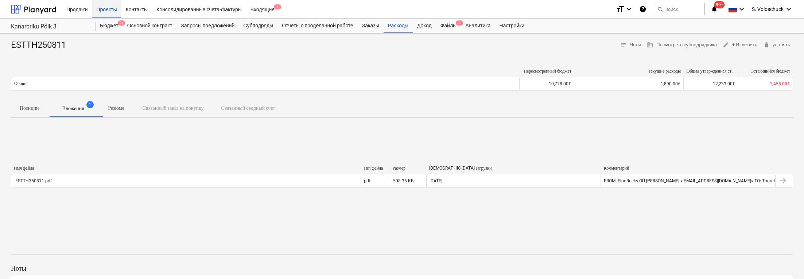
click at [109, 12] on div "Проекты" at bounding box center [106, 9] width 29 height 19
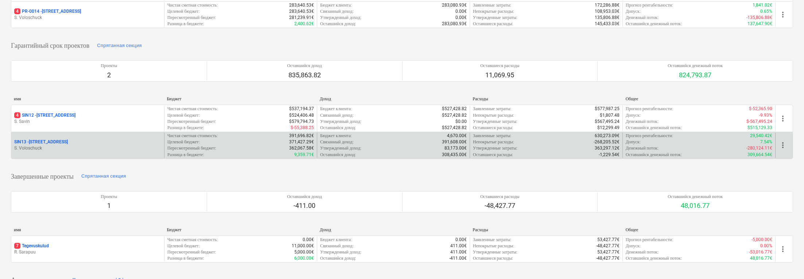
scroll to position [122, 0]
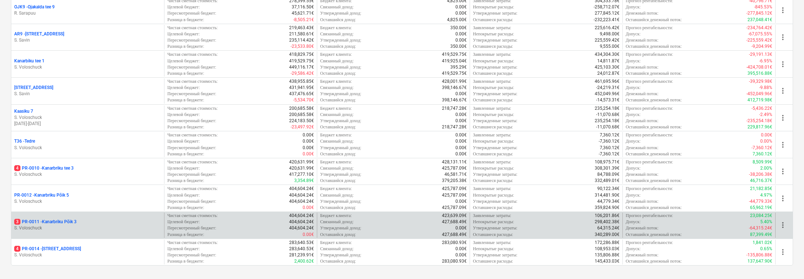
click at [86, 220] on div "3 PR-0011 - Kanarbriku Põik 3" at bounding box center [87, 222] width 147 height 6
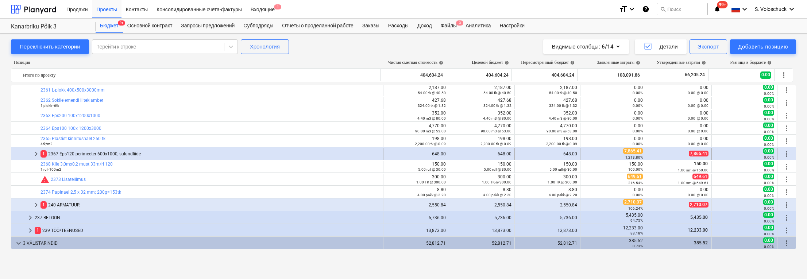
scroll to position [1341, 0]
click at [32, 231] on span "keyboard_arrow_right" at bounding box center [30, 232] width 9 height 9
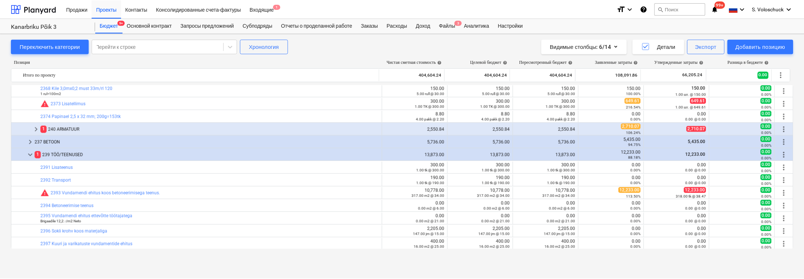
scroll to position [1428, 0]
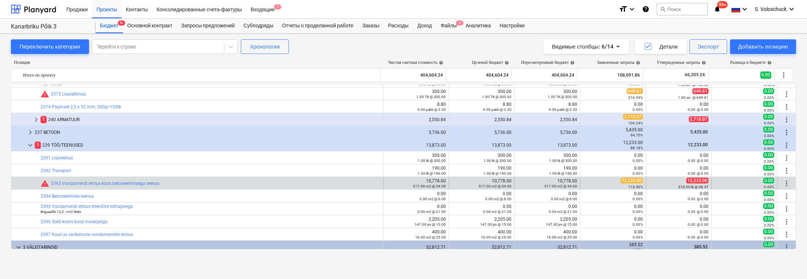
click at [502, 182] on div "10,778.00 317.00 m2 @ 34.00" at bounding box center [481, 183] width 59 height 10
click at [124, 184] on link "2393 Vundamendi ehitus koos betoneerimisega teenus." at bounding box center [106, 183] width 110 height 5
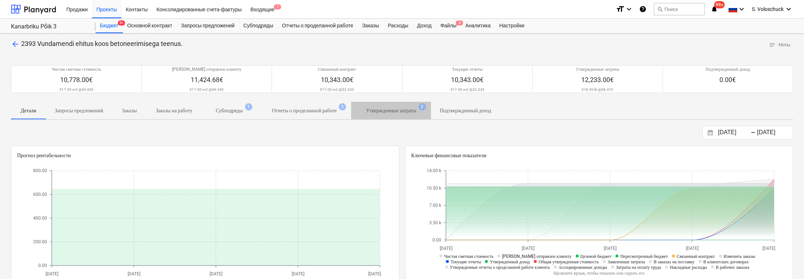
click at [416, 110] on p "Утвержденные затраты" at bounding box center [391, 111] width 50 height 8
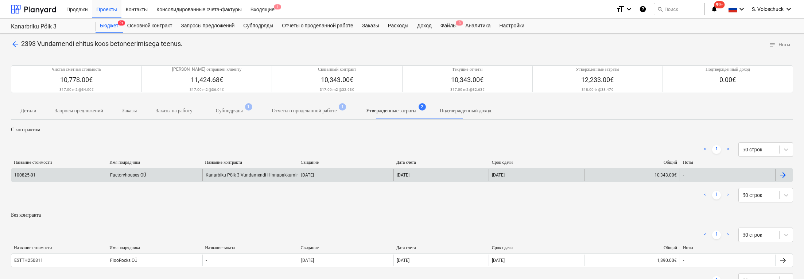
click at [169, 170] on div "Factoryhouses OÜ" at bounding box center [155, 175] width 96 height 12
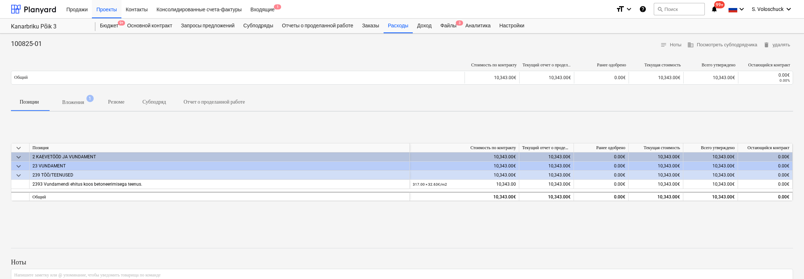
click at [67, 99] on p "Вложения" at bounding box center [73, 103] width 22 height 8
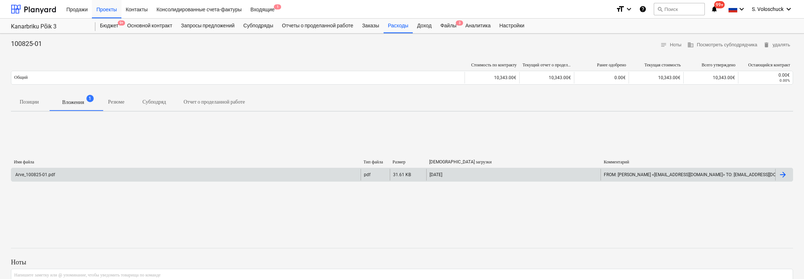
click at [226, 177] on div "Arve_100825-01.pdf" at bounding box center [186, 175] width 350 height 12
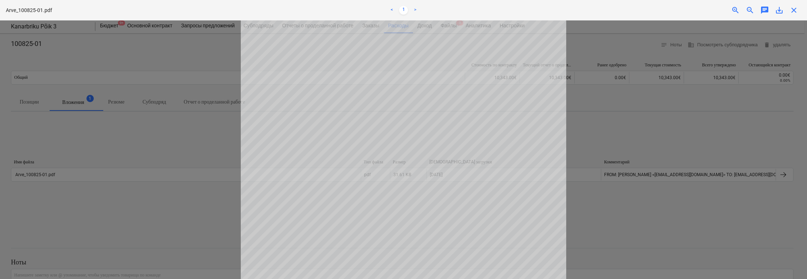
click at [795, 11] on span "close" at bounding box center [794, 10] width 9 height 9
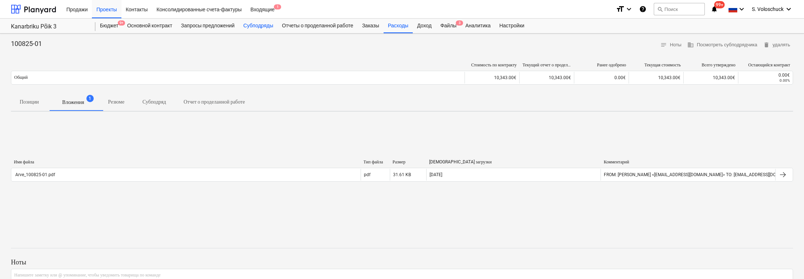
click at [263, 27] on div "Субподряды" at bounding box center [258, 26] width 39 height 15
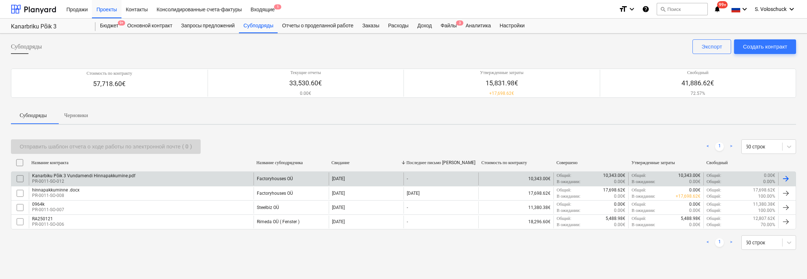
click at [175, 178] on div "Kanarbiku Põik 3 Vundamendi Hinnapakkumine.pdf PR-0011-SO-012" at bounding box center [141, 179] width 225 height 12
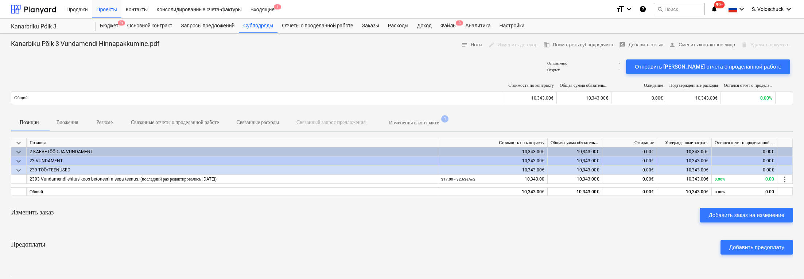
click at [439, 124] on p "Изменения в контракте" at bounding box center [414, 123] width 50 height 8
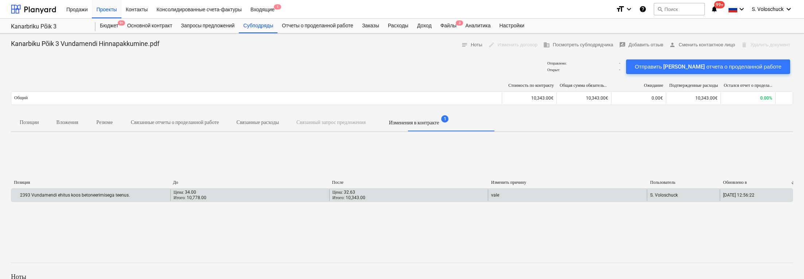
click at [293, 199] on div "Цена: 34.00 Итого: 10,778.00" at bounding box center [249, 195] width 159 height 12
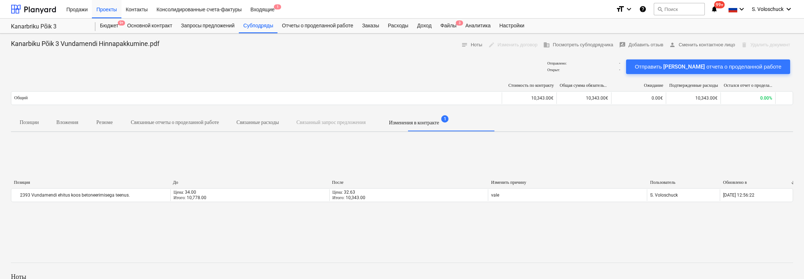
click at [75, 123] on p "Вложения" at bounding box center [68, 123] width 22 height 8
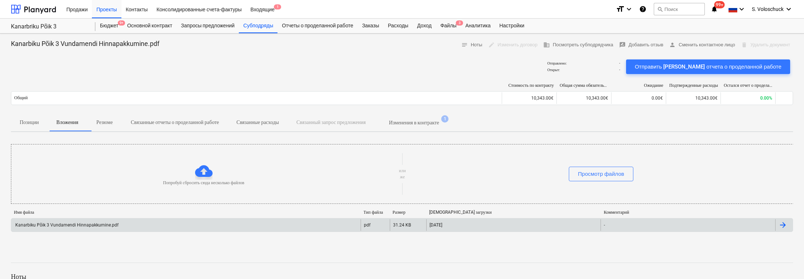
click at [390, 228] on div "31.24 KB" at bounding box center [408, 225] width 36 height 12
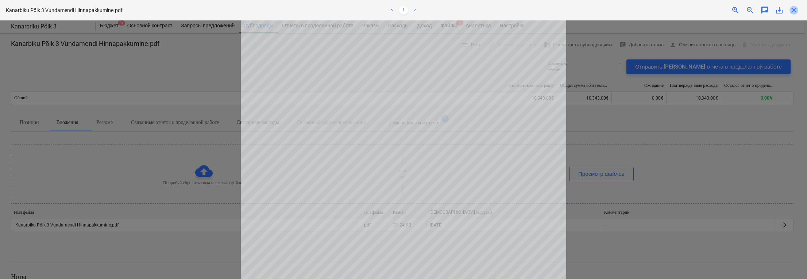
click at [794, 12] on span "close" at bounding box center [794, 10] width 9 height 9
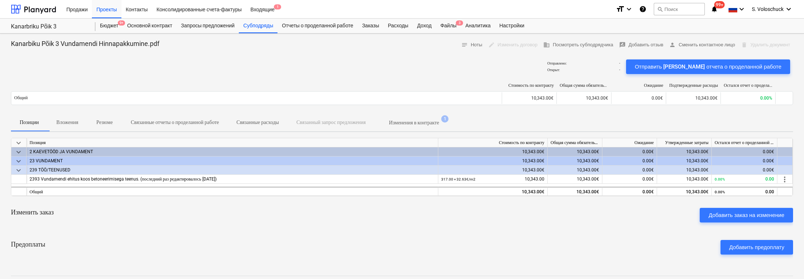
click at [421, 66] on div "Отправлено : - Открыт : - Отправить шаблон отчета о проделанной работе" at bounding box center [402, 67] width 783 height 20
click at [461, 25] on div "Файлы 3" at bounding box center [448, 26] width 25 height 15
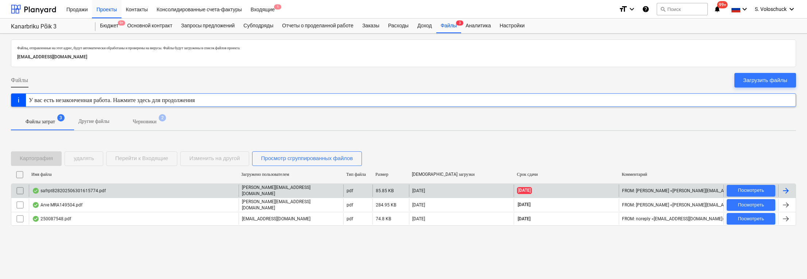
click at [149, 189] on div "safrpt828202506301615774.pdf" at bounding box center [134, 191] width 210 height 12
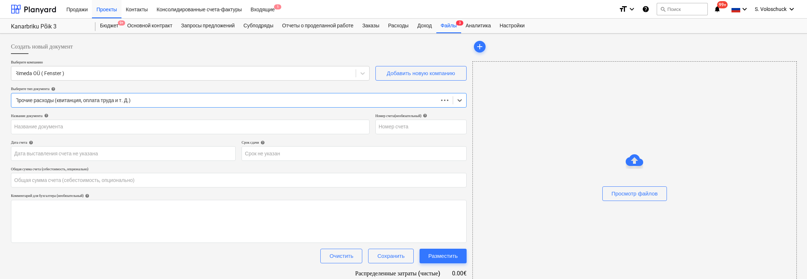
type input "0.00"
type input "25-0698"
type input "30 Jun 2025"
type input "21 Jul 2025"
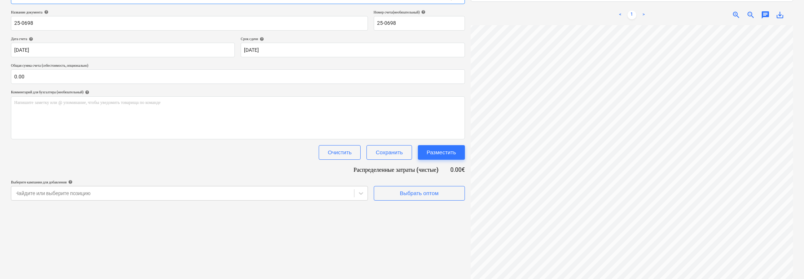
scroll to position [73, 0]
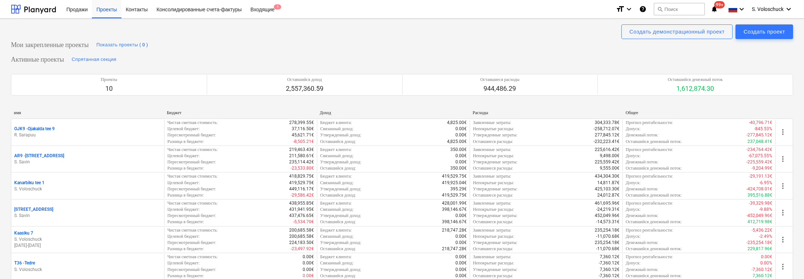
scroll to position [247, 0]
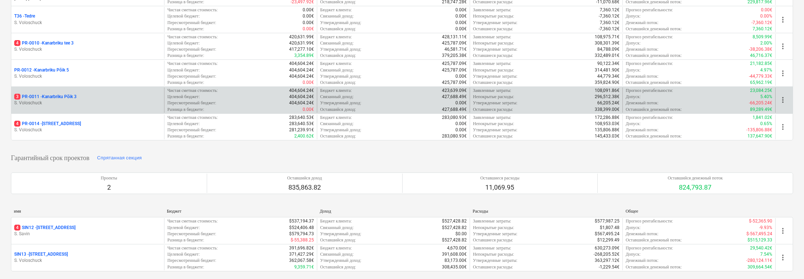
click at [72, 97] on p "3 PR-0011 - Kanarbriku Põik 3" at bounding box center [45, 97] width 62 height 6
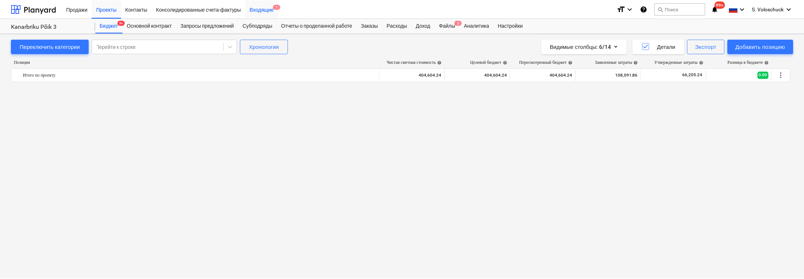
scroll to position [1428, 0]
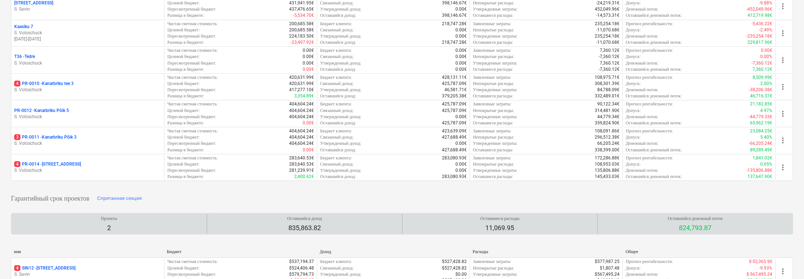
scroll to position [208, 0]
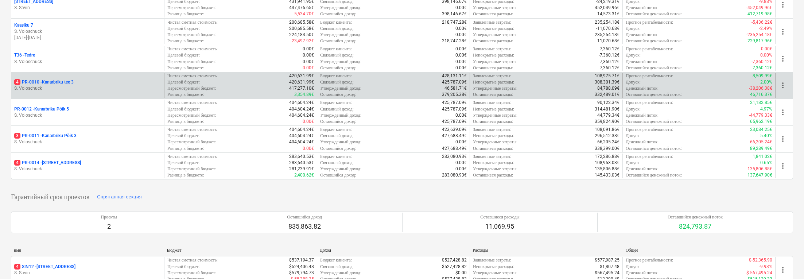
click at [80, 79] on div "4 PR-0010 - Kanarbriku tee 3" at bounding box center [87, 82] width 147 height 6
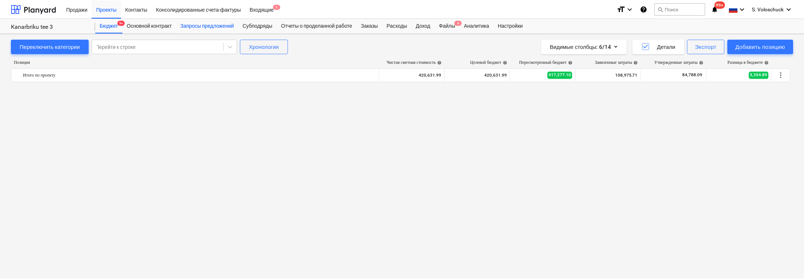
scroll to position [495, 0]
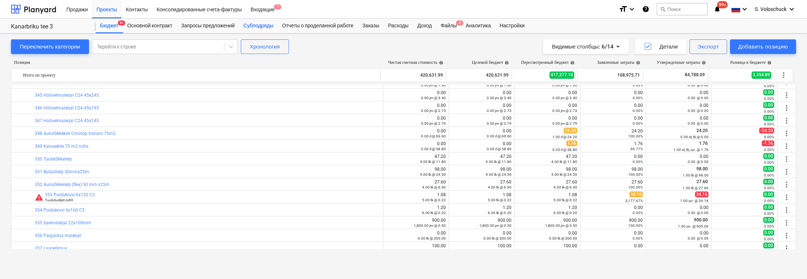
click at [260, 24] on div "Субподряды" at bounding box center [258, 26] width 39 height 15
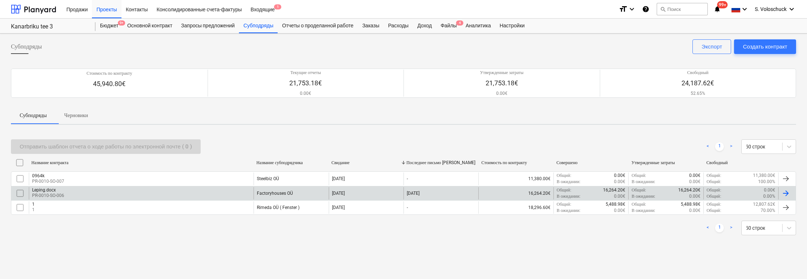
click at [182, 195] on div "Leping.docx PR-0010-SO-006" at bounding box center [141, 193] width 225 height 12
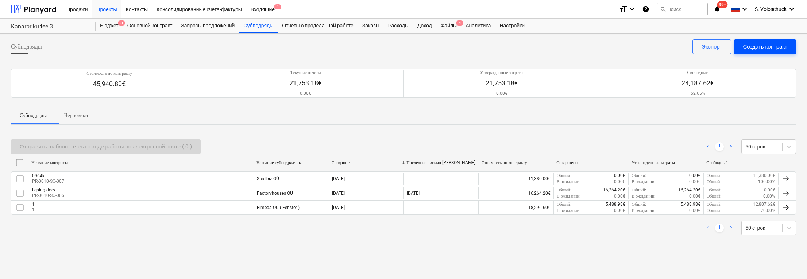
click at [760, 47] on div "Создать контракт" at bounding box center [765, 46] width 45 height 9
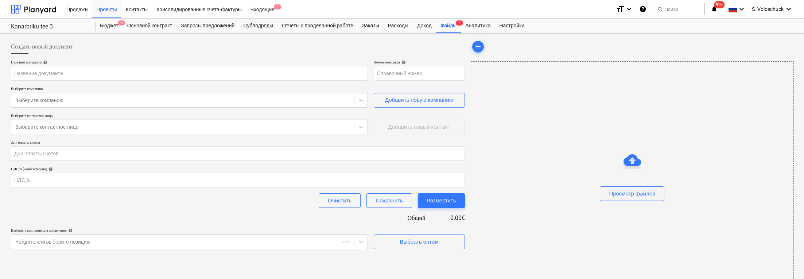
type input "PR-0010-SO-008"
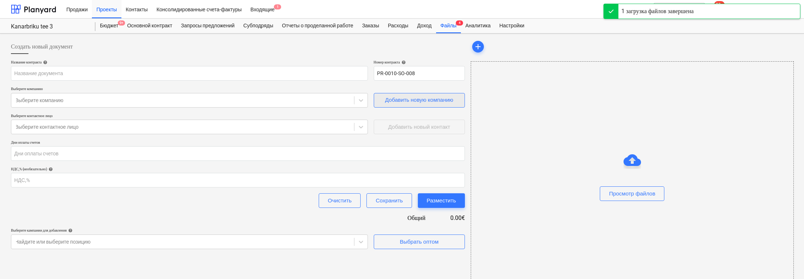
type input "Kanarbiku tee 3 Seinte,Katuse ja fassaadi hinnapakkumine.xlsx"
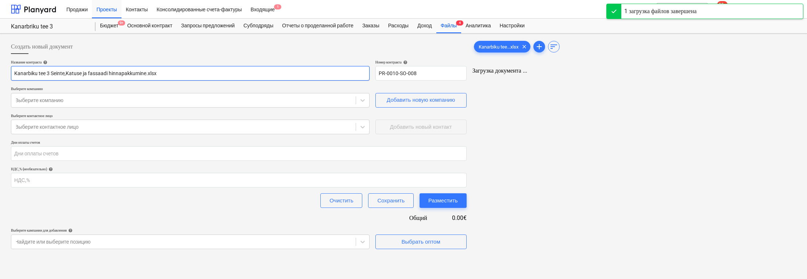
click at [301, 72] on input "Kanarbiku tee 3 Seinte,Katuse ja fassaadi hinnapakkumine.xlsx" at bounding box center [190, 73] width 359 height 15
click at [240, 99] on div at bounding box center [183, 100] width 337 height 7
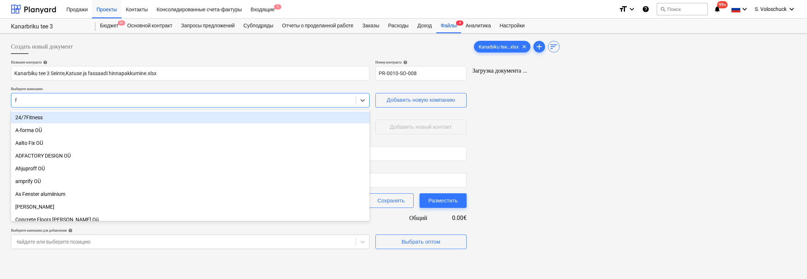
type input "fa"
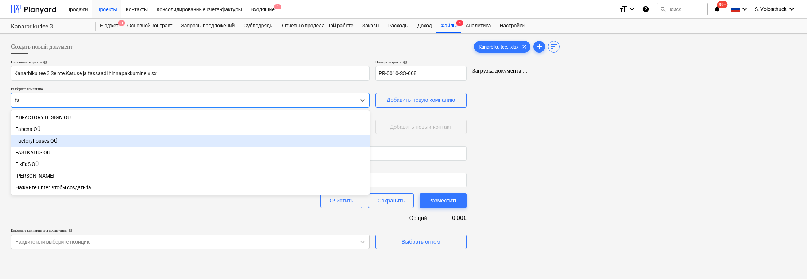
click at [175, 136] on div "Factoryhouses OÜ" at bounding box center [190, 141] width 359 height 12
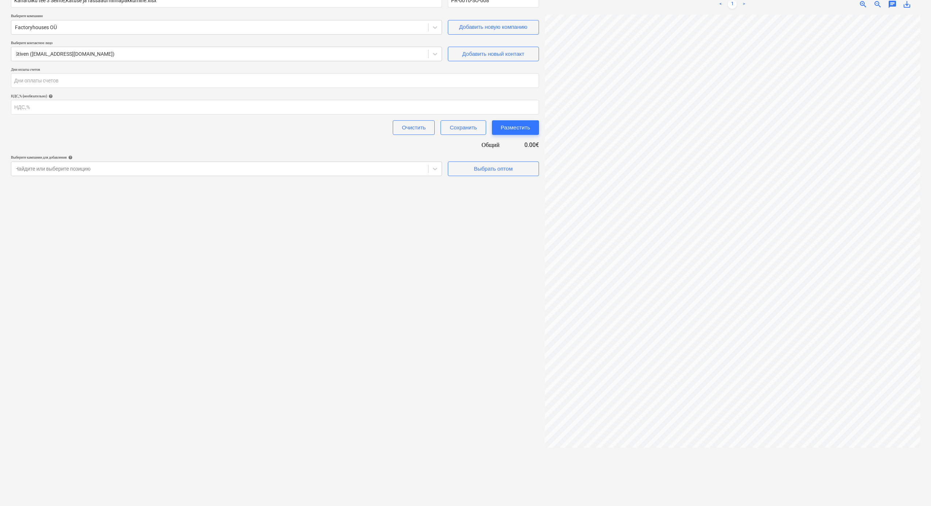
scroll to position [0, 72]
click at [128, 107] on input "number" at bounding box center [275, 107] width 528 height 15
type input "19710"
click at [743, 279] on div at bounding box center [732, 258] width 375 height 486
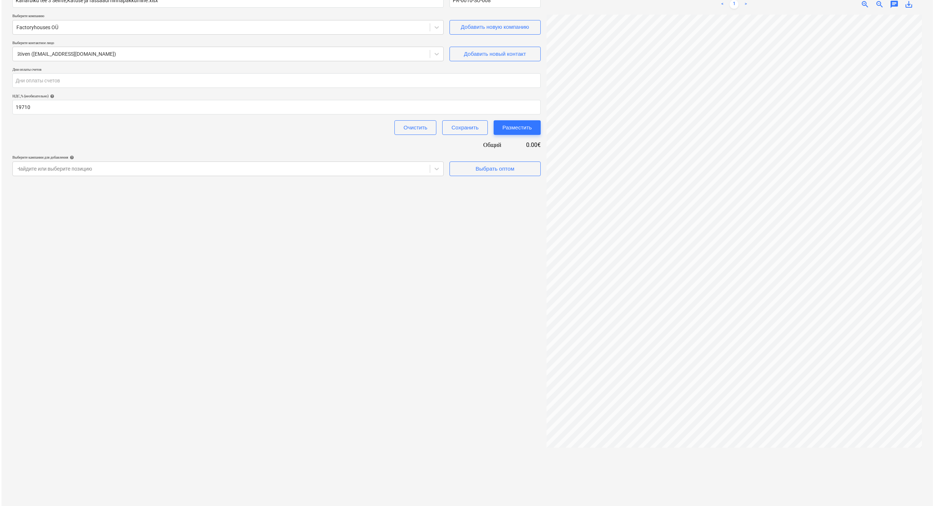
scroll to position [0, 73]
click at [356, 279] on div "Создать новый документ Название контракта help Kanarbiku tee 3 Seinte,Katuse ja…" at bounding box center [275, 234] width 534 height 540
click at [474, 167] on div "Выбрать оптом" at bounding box center [493, 168] width 39 height 9
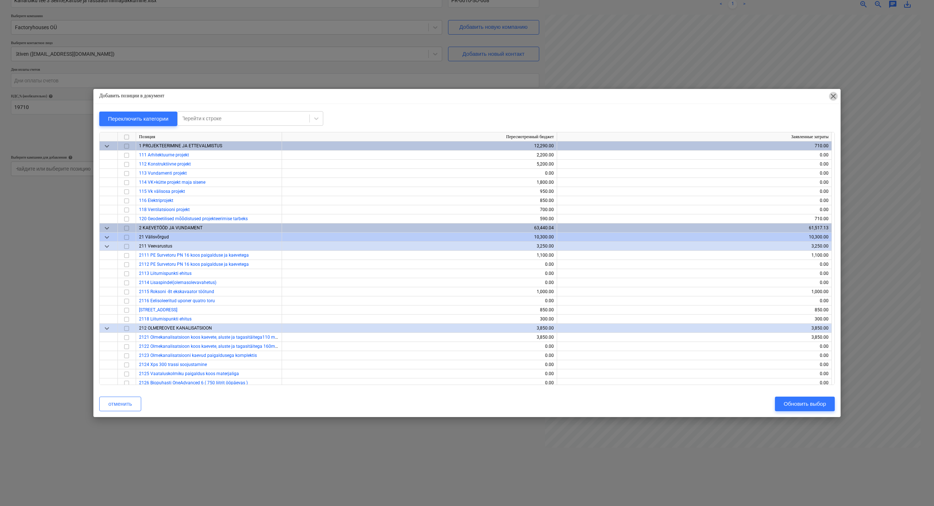
click at [807, 96] on span "close" at bounding box center [833, 96] width 9 height 9
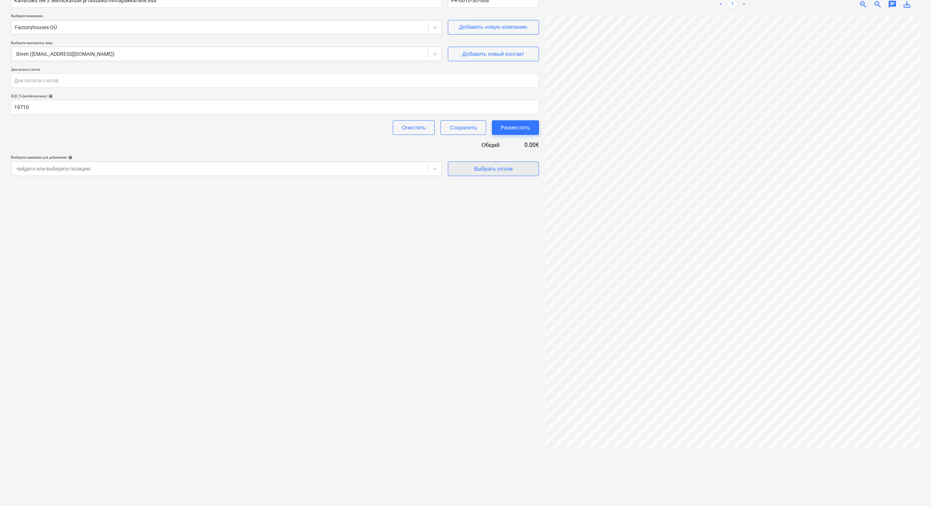
click at [512, 170] on div "Выбрать оптом" at bounding box center [493, 168] width 39 height 9
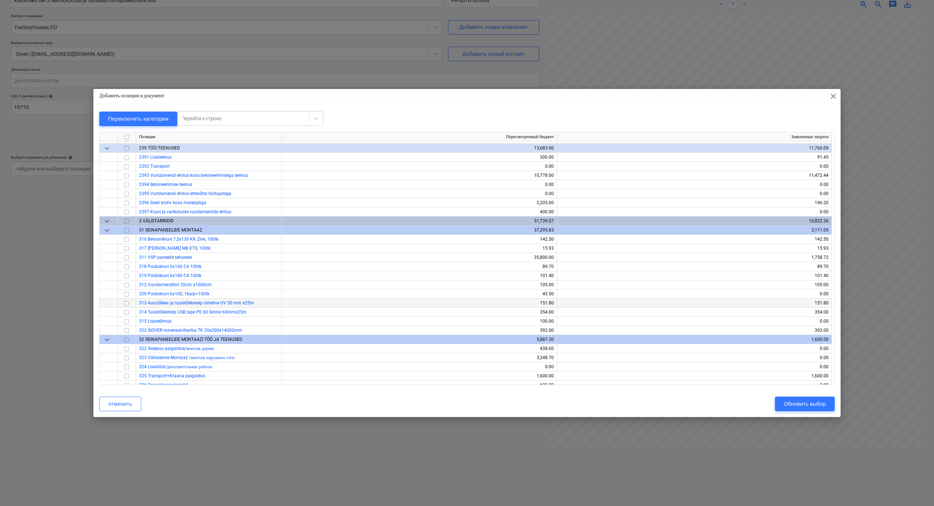
scroll to position [1412, 0]
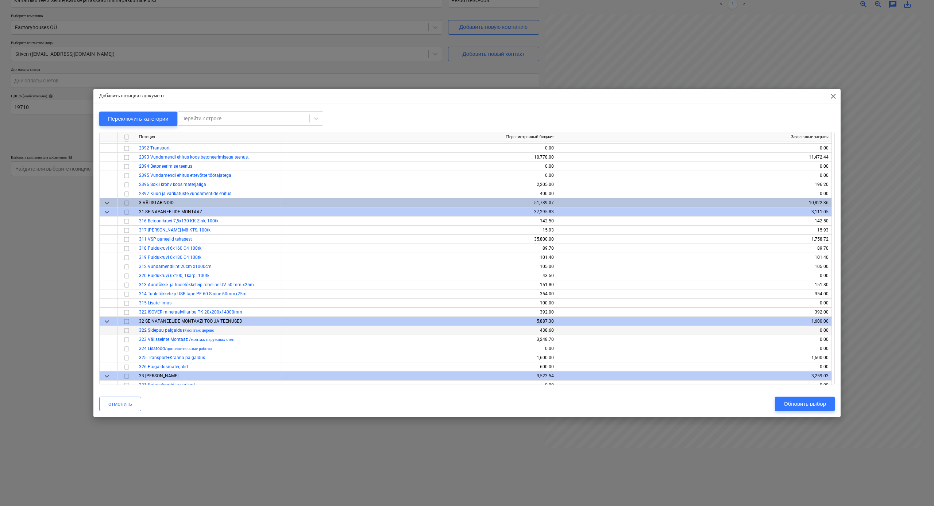
click at [127, 279] on input "checkbox" at bounding box center [126, 331] width 9 height 9
click at [804, 279] on div "Обновить выбор" at bounding box center [805, 403] width 42 height 9
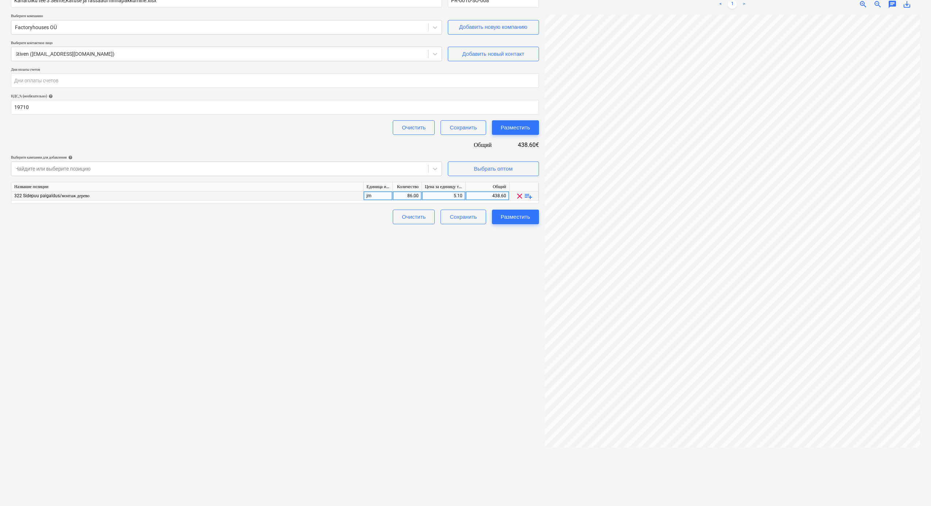
click at [463, 195] on div "5.10" at bounding box center [444, 196] width 44 height 9
type input "5"
click at [416, 196] on div "86.00" at bounding box center [407, 196] width 23 height 9
type input "148"
click at [432, 252] on div "Создать новый документ Название контракта help Kanarbiku tee 3 Seinte,Katuse ja…" at bounding box center [275, 234] width 534 height 540
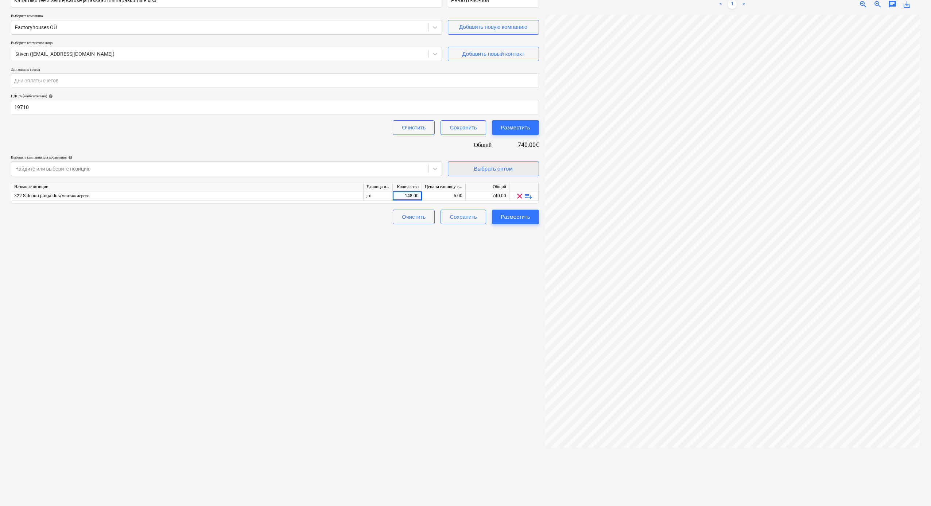
click at [506, 171] on div "Выбрать оптом" at bounding box center [493, 168] width 39 height 9
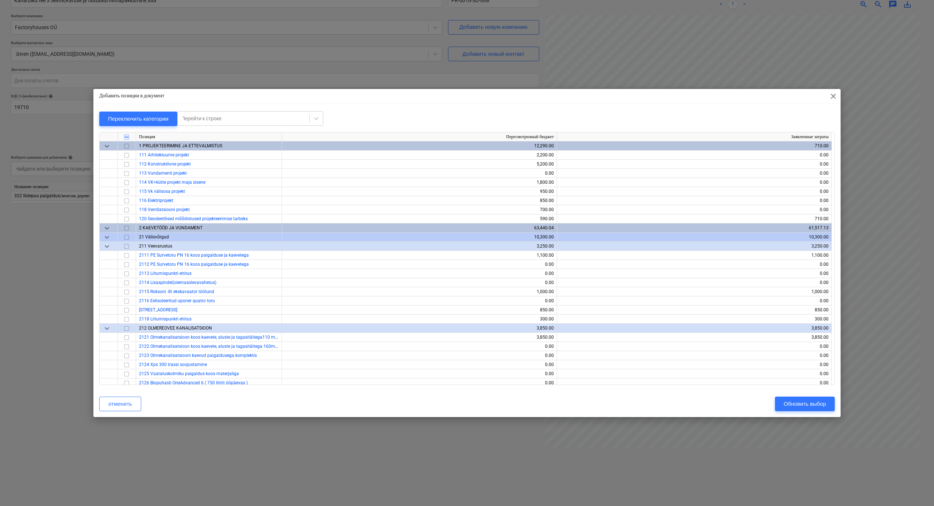
click at [104, 145] on span "keyboard_arrow_down" at bounding box center [107, 146] width 9 height 9
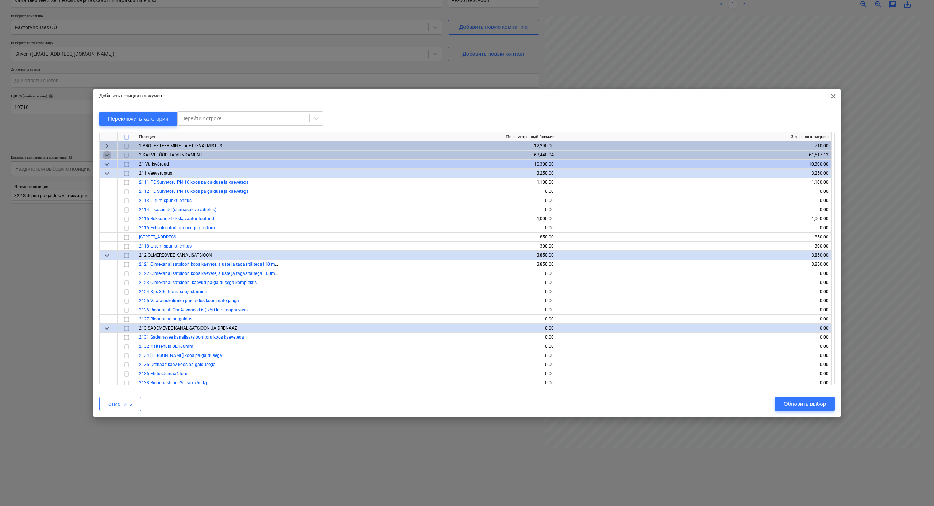
click at [105, 155] on span "keyboard_arrow_down" at bounding box center [107, 155] width 9 height 9
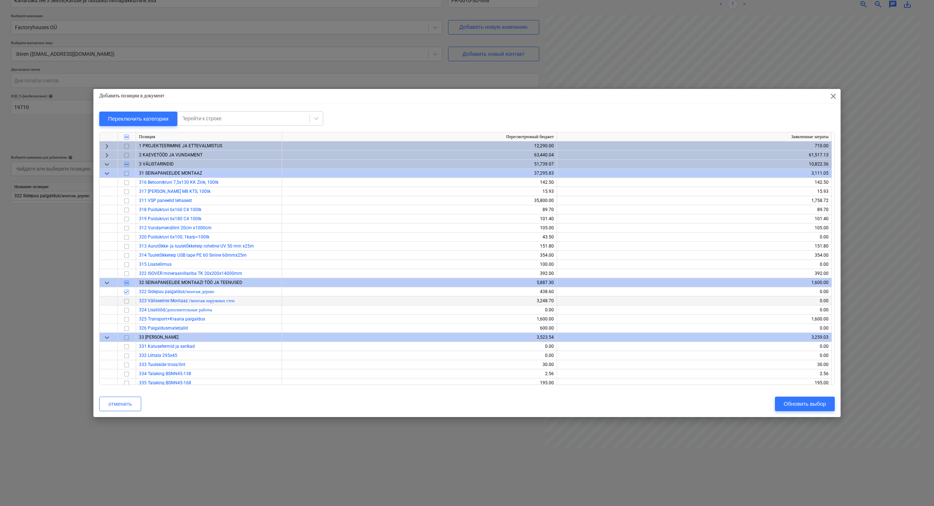
click at [128, 279] on input "checkbox" at bounding box center [126, 301] width 9 height 9
click at [807, 279] on div "Обновить выбор" at bounding box center [805, 403] width 42 height 9
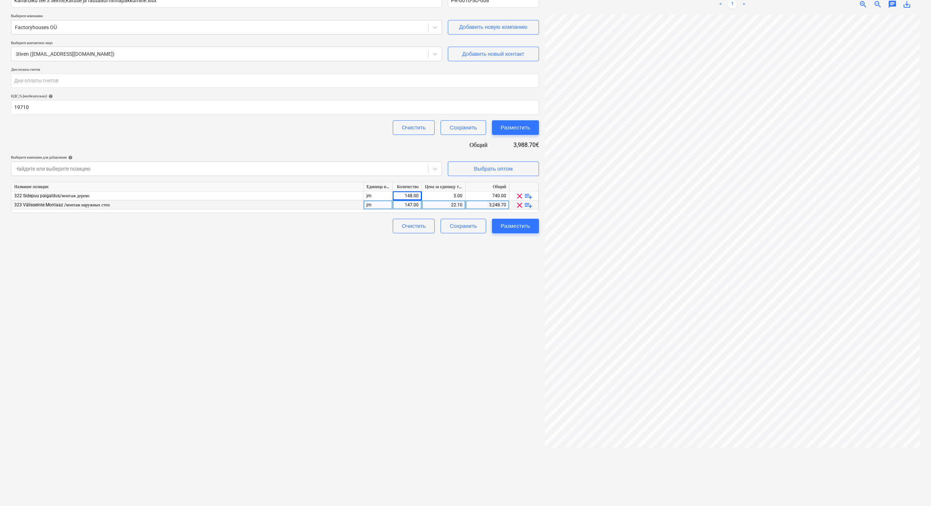
click at [413, 204] on div "147.00" at bounding box center [407, 205] width 23 height 9
click at [418, 205] on input "147" at bounding box center [407, 205] width 29 height 9
type input "148"
click at [462, 202] on div "22.10" at bounding box center [444, 205] width 38 height 9
type input "22.5"
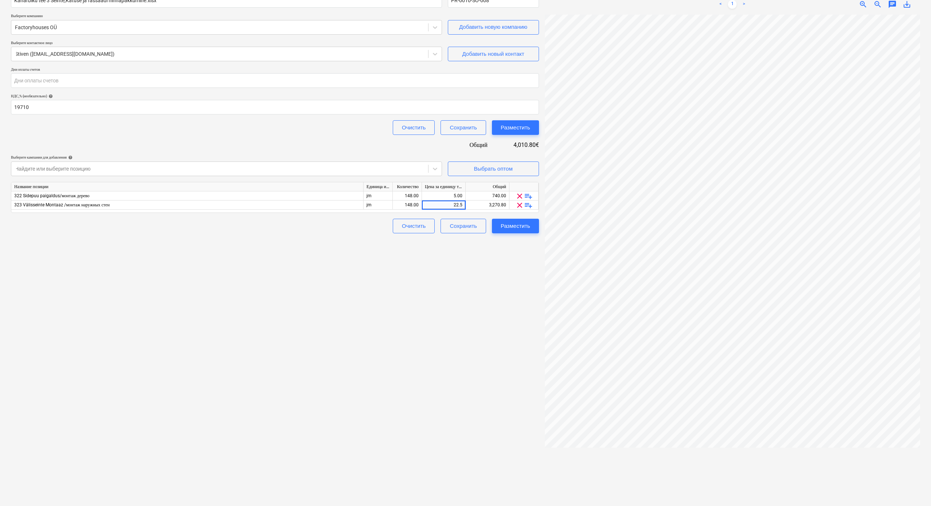
click at [448, 255] on div "Создать новый документ Название контракта help Kanarbiku tee 3 Seinte,Katuse ja…" at bounding box center [275, 234] width 534 height 540
click at [490, 171] on div "Выбрать оптом" at bounding box center [493, 168] width 39 height 9
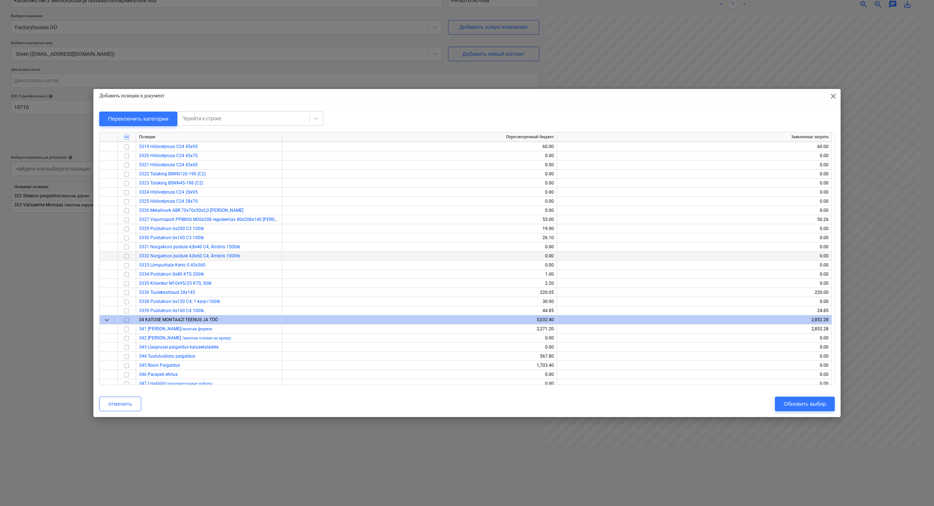
scroll to position [530, 0]
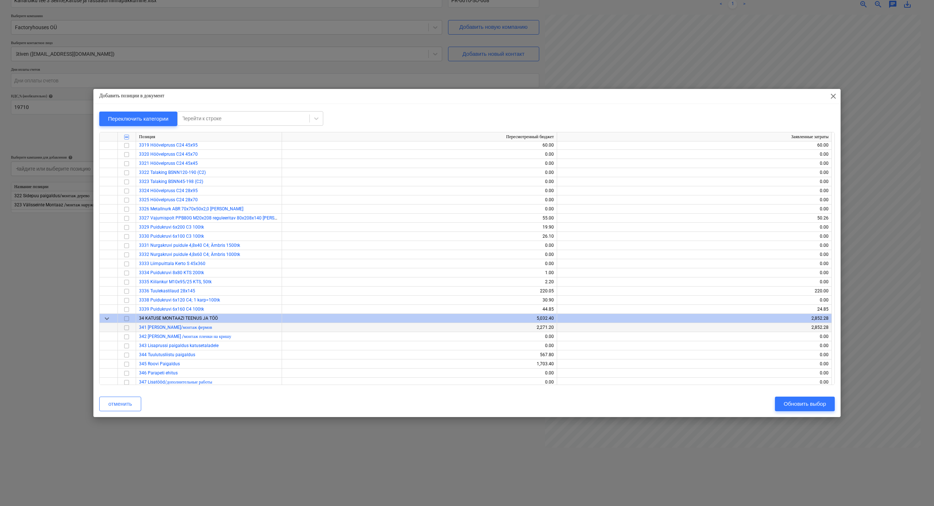
click at [126, 279] on input "checkbox" at bounding box center [126, 328] width 9 height 9
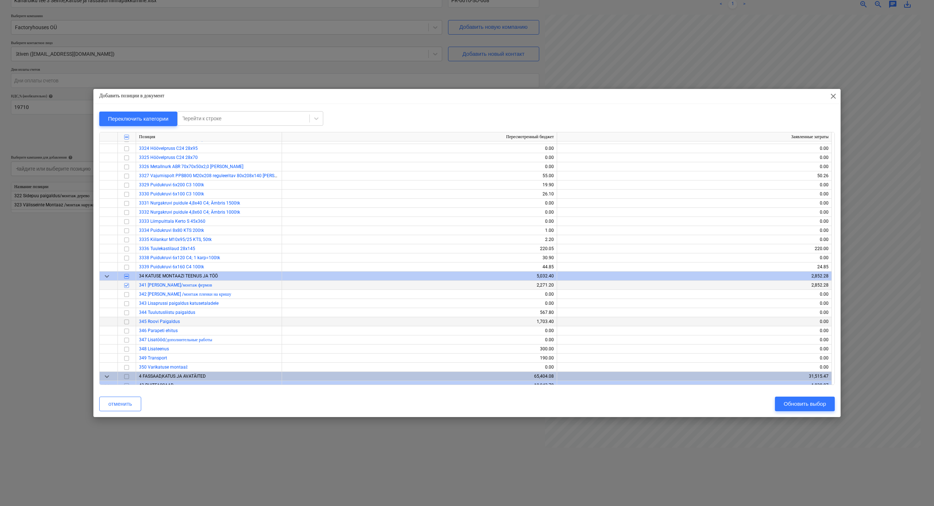
scroll to position [596, 0]
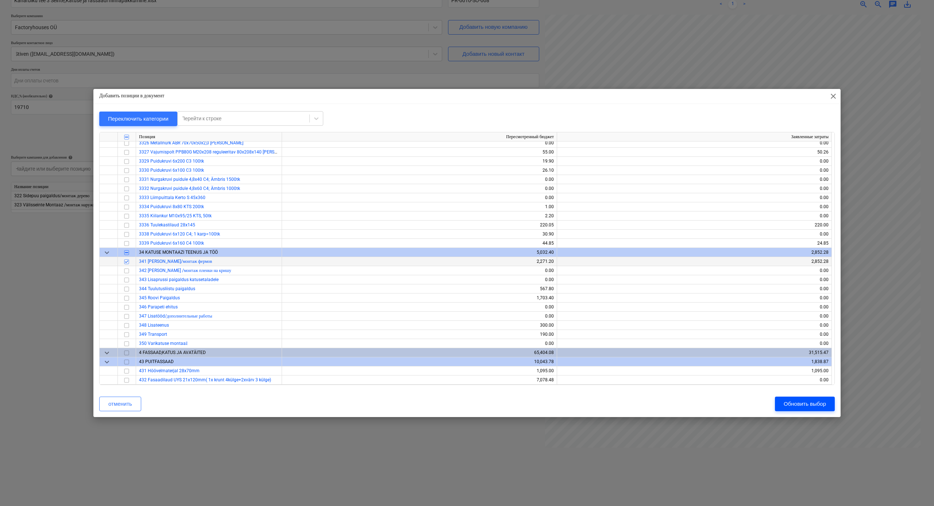
click at [807, 279] on button "Обновить выбор" at bounding box center [805, 404] width 60 height 15
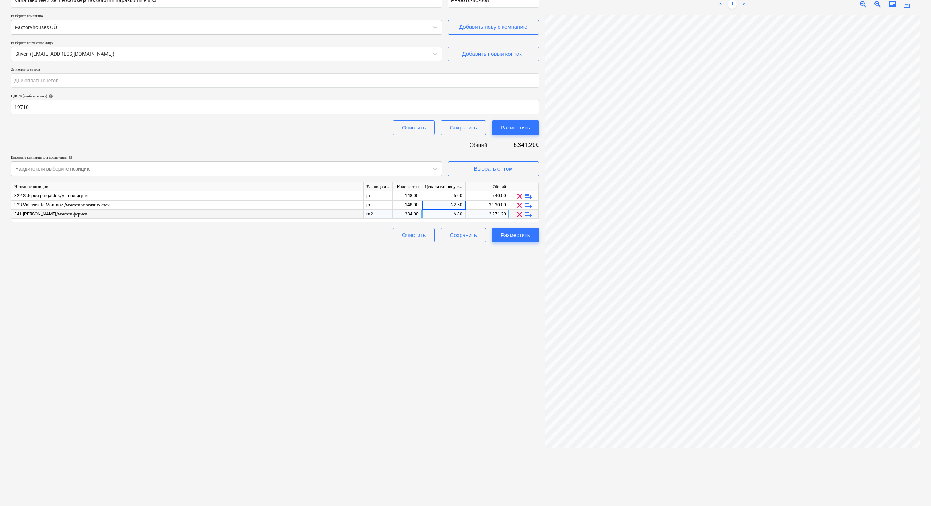
click at [413, 213] on div "334.00" at bounding box center [407, 214] width 23 height 9
click at [418, 213] on input "334" at bounding box center [407, 214] width 29 height 9
type input "332"
click at [416, 271] on div "Создать новый документ Название контракта help Kanarbiku tee 3 Seinte,Katuse ja…" at bounding box center [275, 234] width 534 height 540
click at [511, 168] on div "Выбрать оптом" at bounding box center [493, 168] width 39 height 9
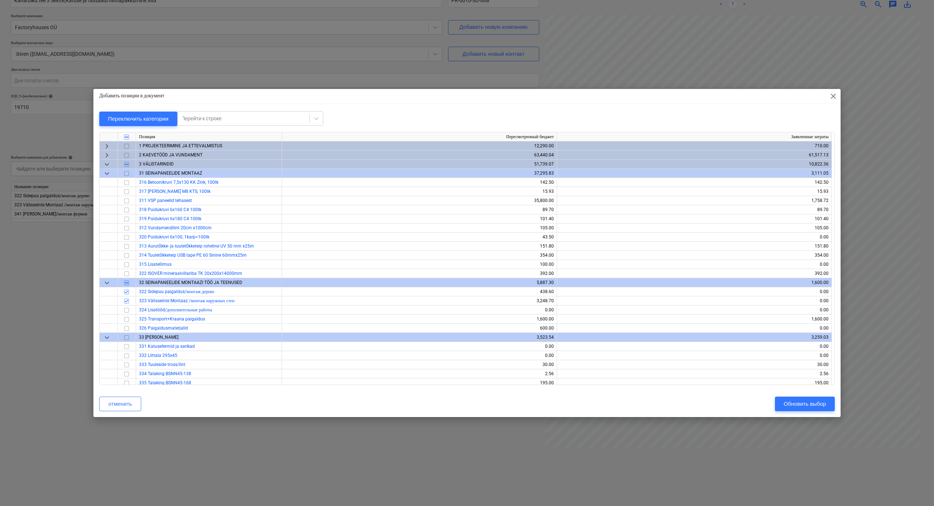
click at [102, 173] on div "keyboard_arrow_down" at bounding box center [109, 173] width 18 height 9
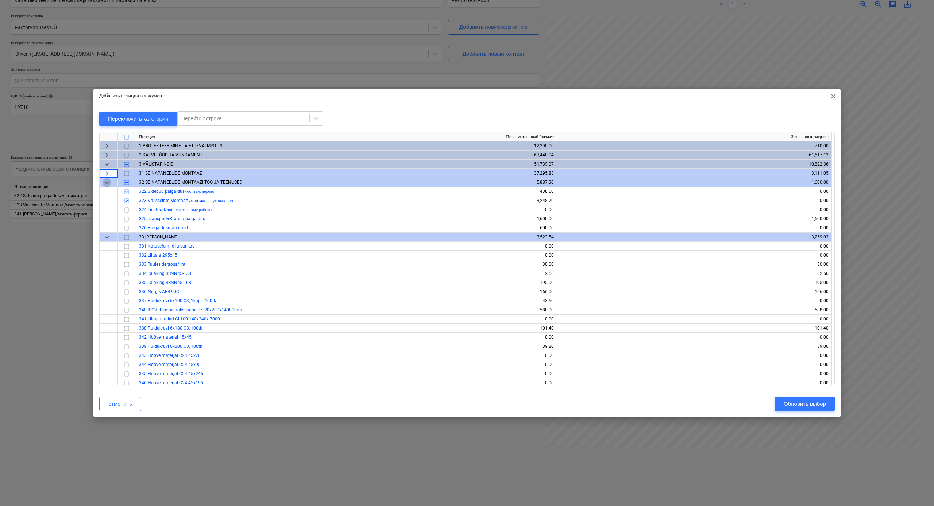
click at [107, 184] on span "keyboard_arrow_down" at bounding box center [107, 182] width 9 height 9
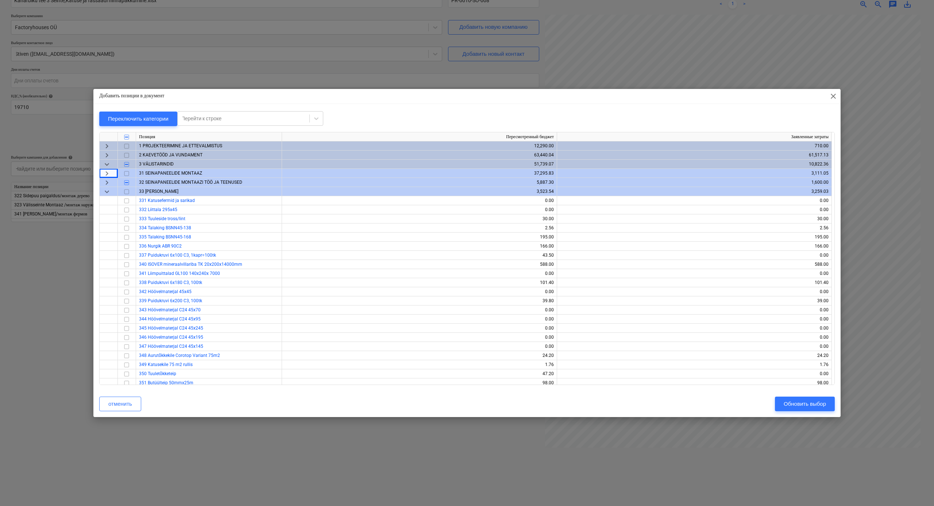
click at [109, 194] on span "keyboard_arrow_down" at bounding box center [107, 192] width 9 height 9
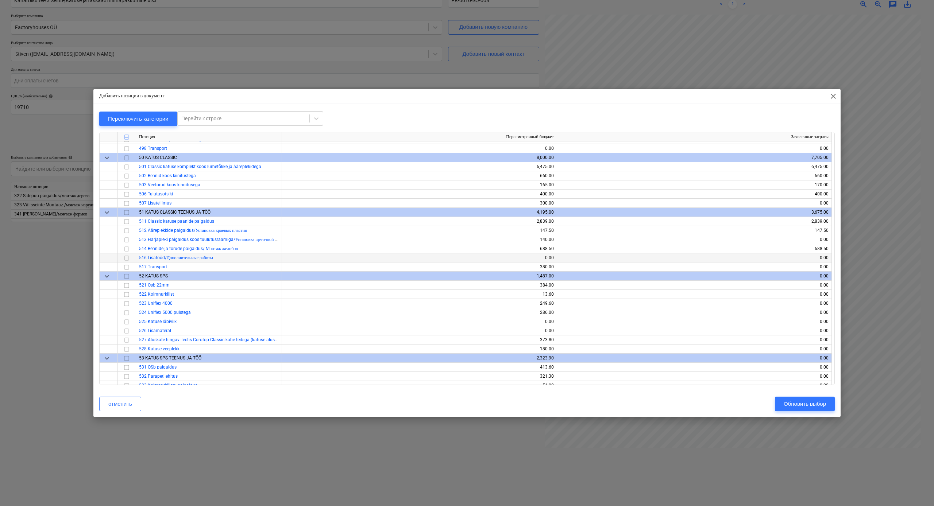
scroll to position [567, 0]
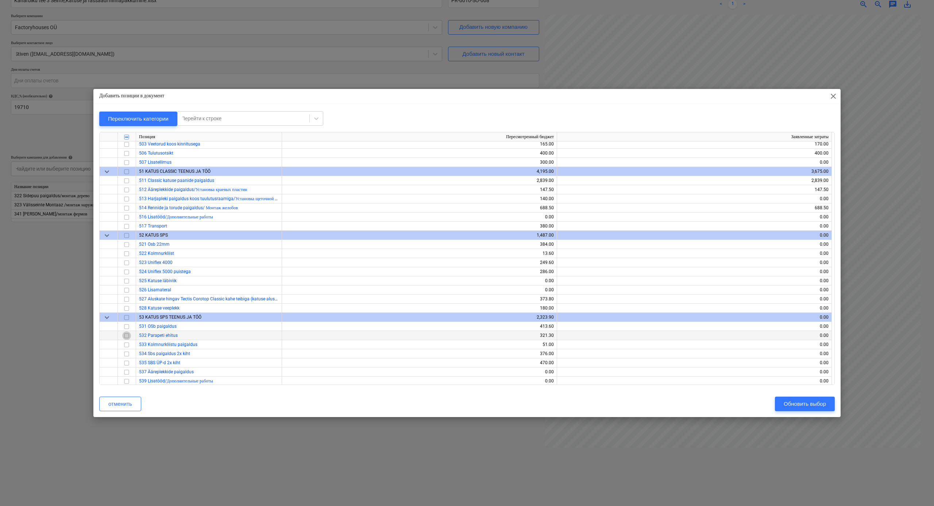
click at [129, 279] on input "checkbox" at bounding box center [126, 336] width 9 height 9
click at [789, 279] on div "Обновить выбор" at bounding box center [805, 403] width 42 height 9
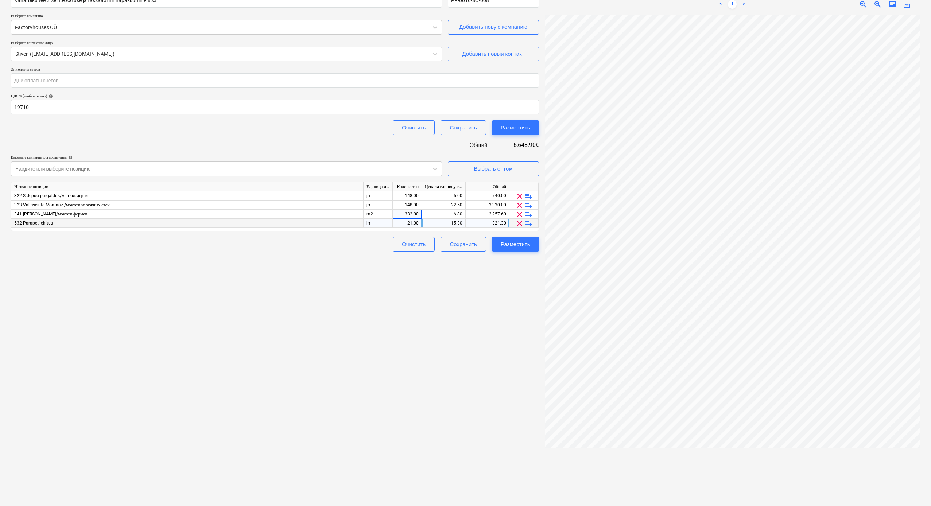
click at [462, 221] on div "15.30" at bounding box center [444, 223] width 38 height 9
type input "12"
click at [416, 222] on div "21.00" at bounding box center [407, 223] width 23 height 9
type input "9"
click at [481, 279] on div "Создать новый документ Название контракта help Kanarbiku tee 3 Seinte,Katuse ja…" at bounding box center [275, 234] width 534 height 540
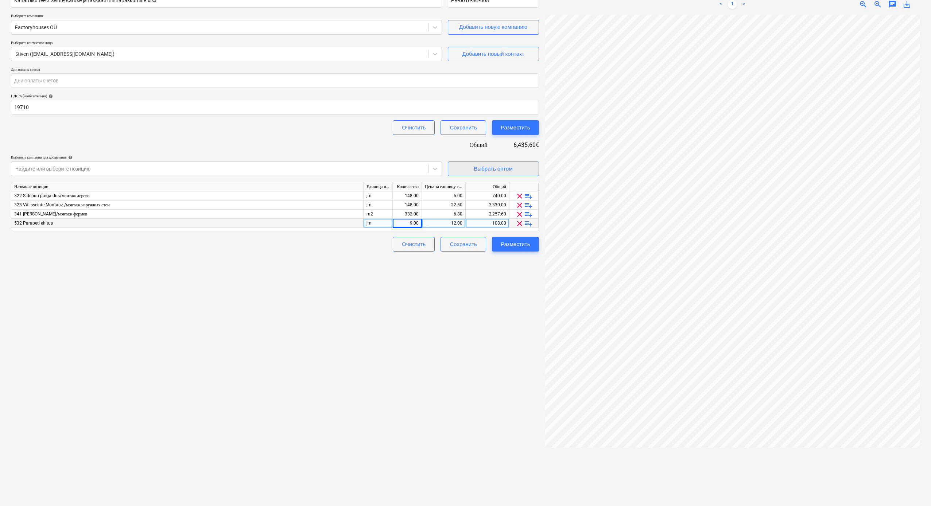
click at [514, 164] on span "Выбрать оптом" at bounding box center [493, 168] width 73 height 9
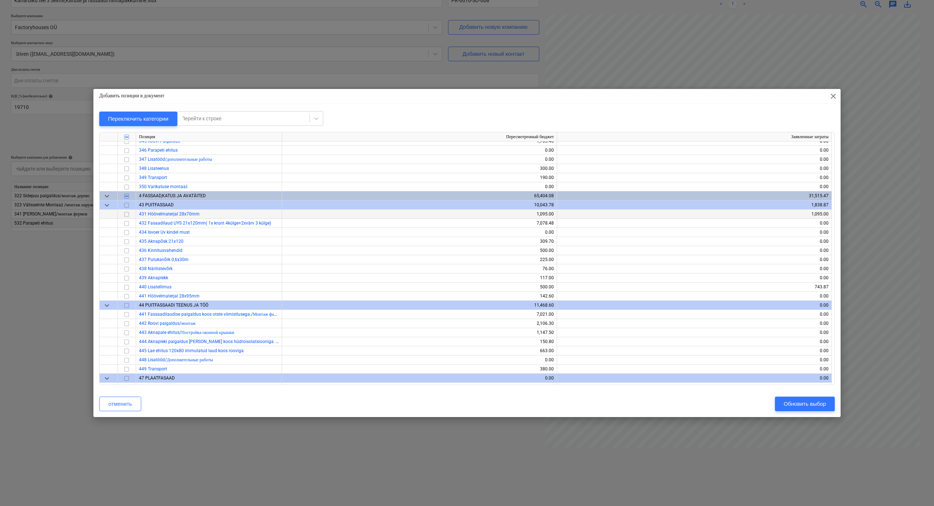
scroll to position [104, 0]
click at [127, 188] on input "checkbox" at bounding box center [126, 188] width 9 height 9
click at [807, 279] on div "Обновить выбор" at bounding box center [805, 403] width 42 height 9
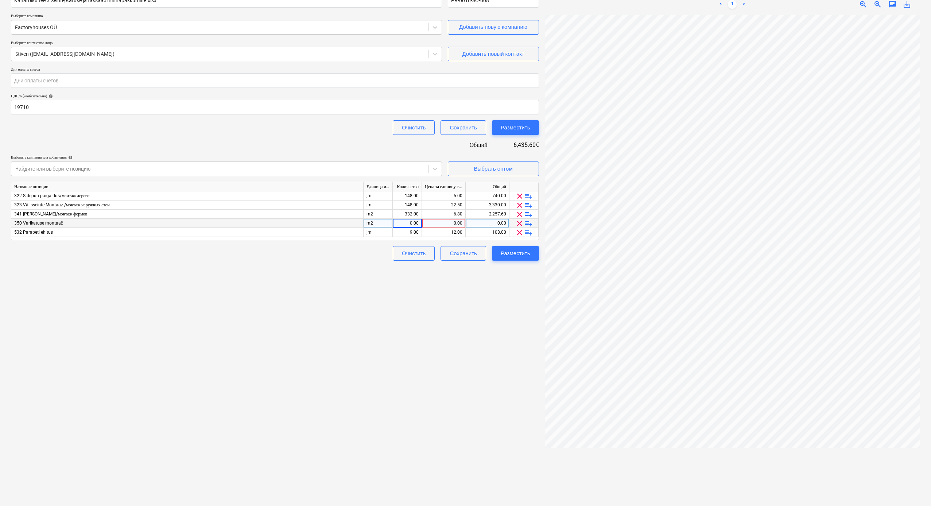
click at [416, 222] on div "0.00" at bounding box center [407, 223] width 23 height 9
type input "13.5"
click at [438, 223] on div "0.00" at bounding box center [444, 223] width 38 height 9
type input "15"
click at [456, 279] on div "Создать новый документ Название контракта help Kanarbiku tee 3 Seinte,Katuse ja…" at bounding box center [275, 234] width 534 height 540
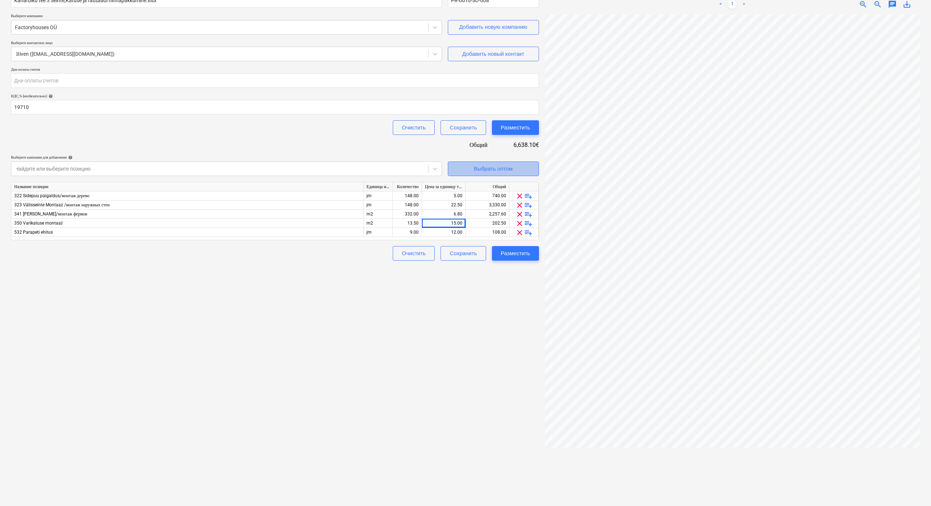
click at [506, 169] on div "Выбрать оптом" at bounding box center [493, 168] width 39 height 9
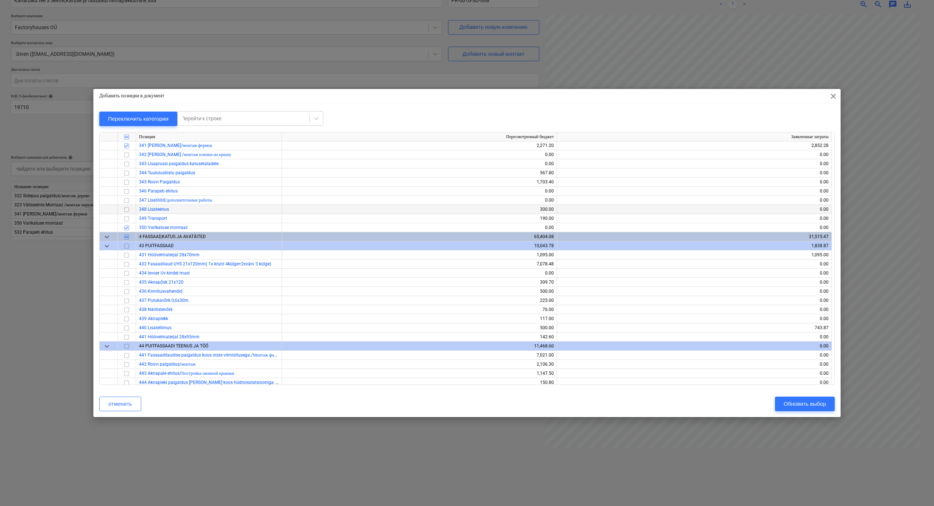
scroll to position [51, 0]
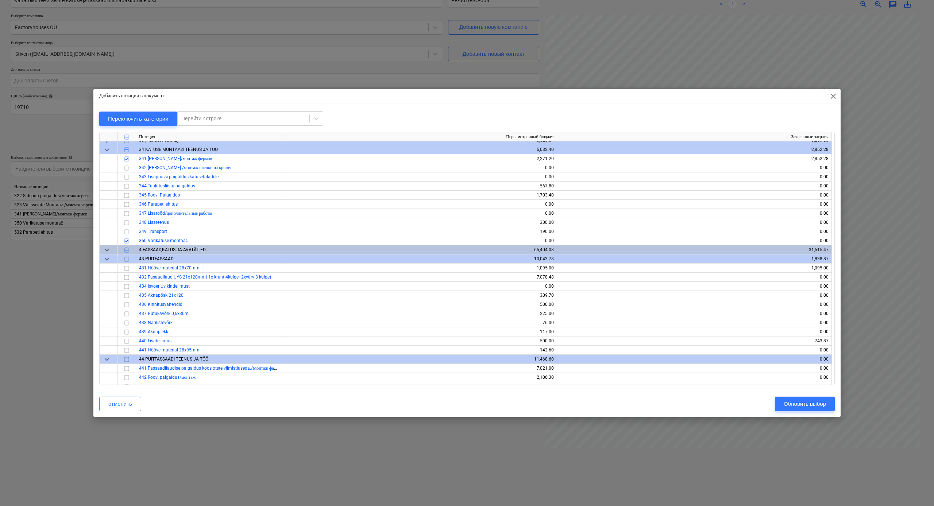
click at [807, 97] on span "close" at bounding box center [833, 96] width 9 height 9
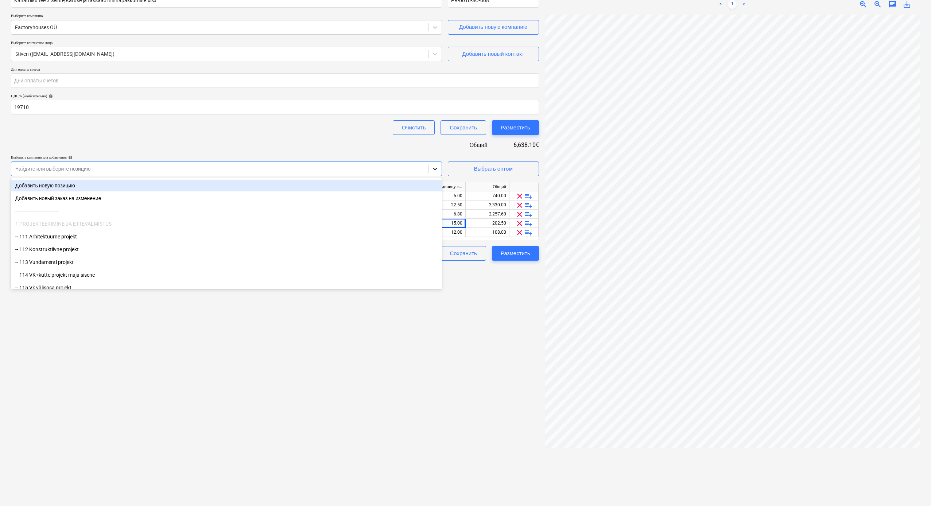
click at [435, 169] on icon at bounding box center [435, 169] width 4 height 3
click at [325, 186] on div "Добавить новую позицию" at bounding box center [226, 186] width 431 height 12
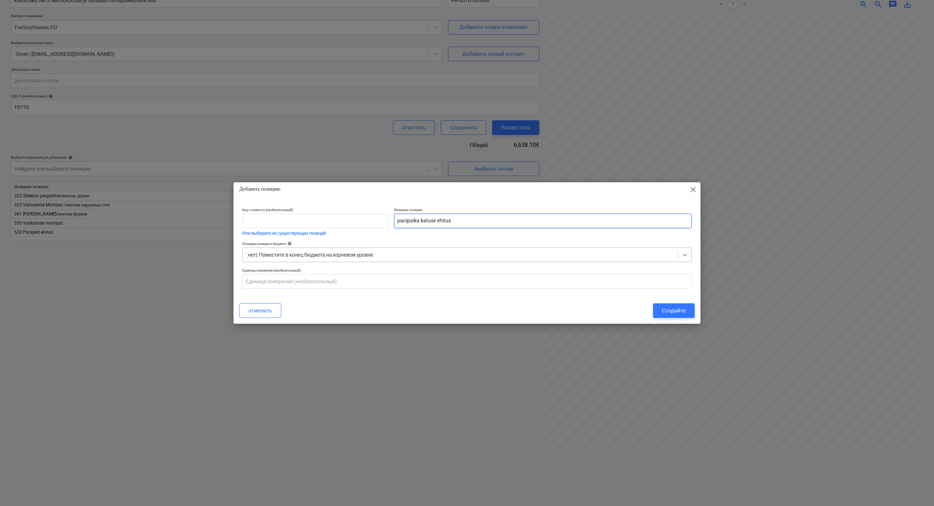
type input "panipaika katuse ehitus"
click at [684, 252] on icon at bounding box center [684, 254] width 7 height 7
click at [400, 255] on div at bounding box center [460, 254] width 428 height 7
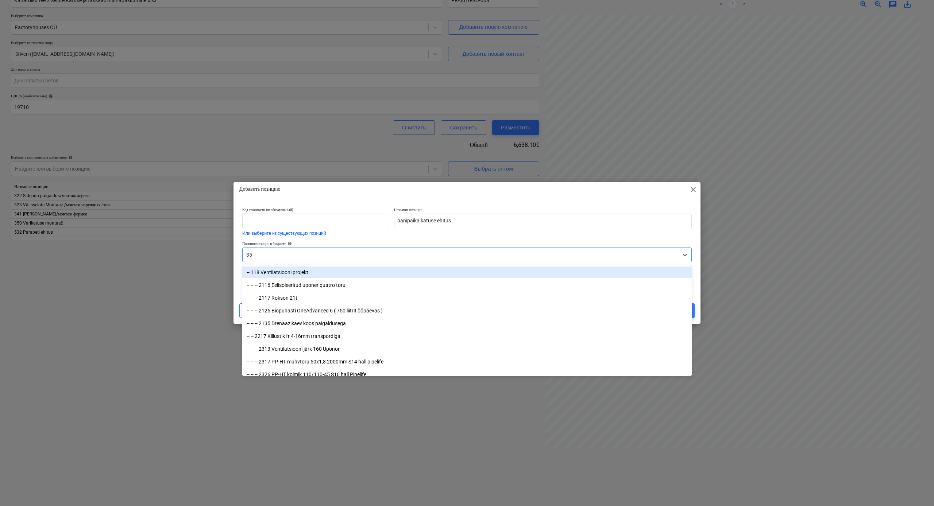
type input "350"
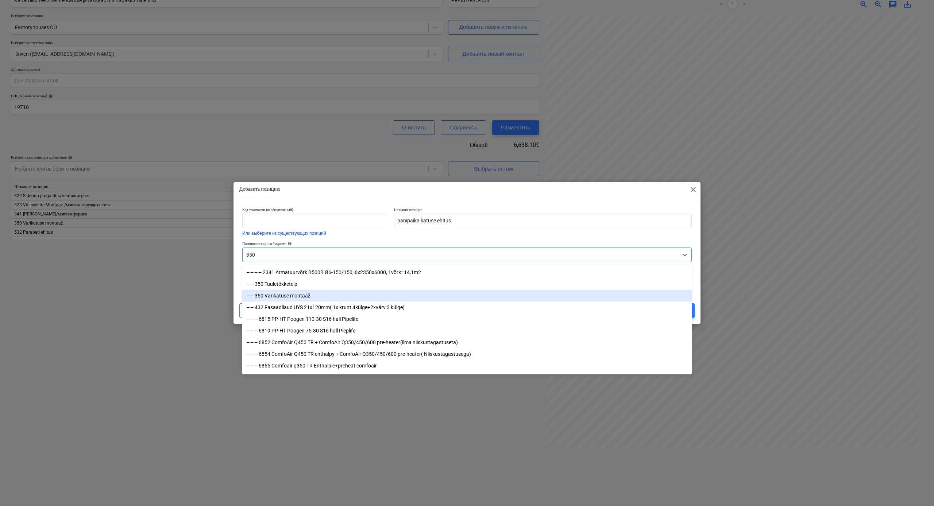
click at [404, 279] on div "-- -- 350 Varikatuse montaaž" at bounding box center [466, 296] width 449 height 12
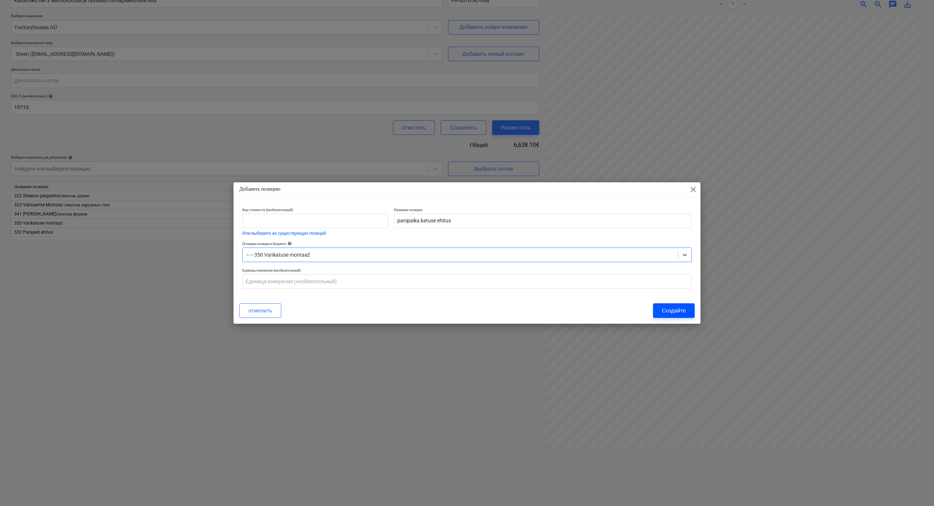
click at [680, 279] on div "Создайте" at bounding box center [674, 310] width 24 height 9
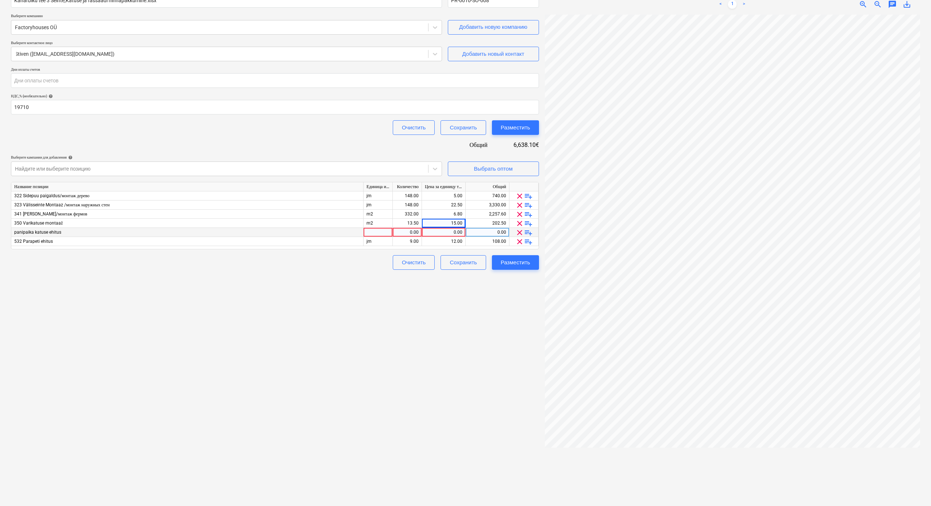
click at [408, 232] on div "0.00" at bounding box center [407, 232] width 23 height 9
type input "32"
click at [441, 233] on div "0.00" at bounding box center [444, 232] width 38 height 9
type input "12"
click at [440, 279] on div "Создать новый документ Название контракта help Kanarbiku tee 3 Seinte,Katuse ja…" at bounding box center [275, 234] width 534 height 540
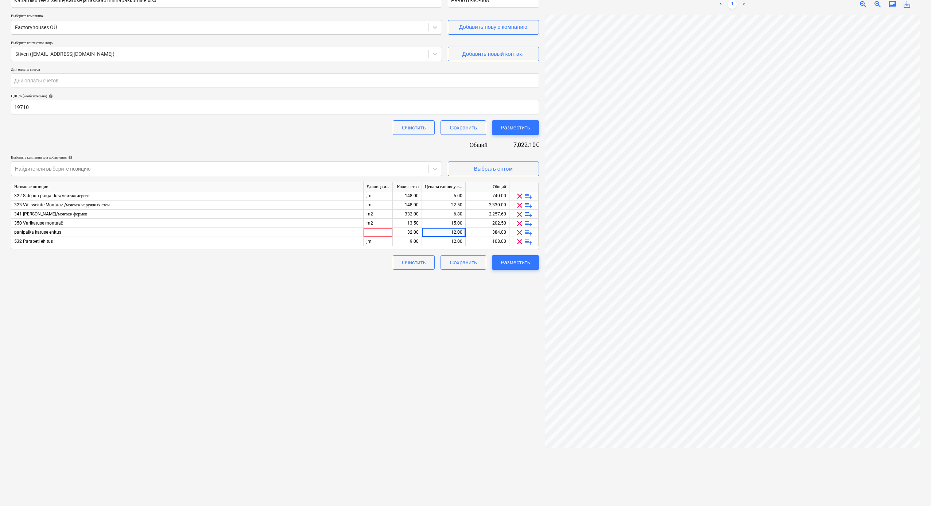
click at [395, 279] on div "Создать новый документ Название контракта help Kanarbiku tee 3 Seinte,Katuse ja…" at bounding box center [275, 234] width 534 height 540
click at [428, 279] on div "Создать новый документ Название контракта help Kanarbiku tee 3 Seinte,Katuse ja…" at bounding box center [275, 234] width 534 height 540
click at [512, 165] on div "Выбрать оптом" at bounding box center [493, 168] width 39 height 9
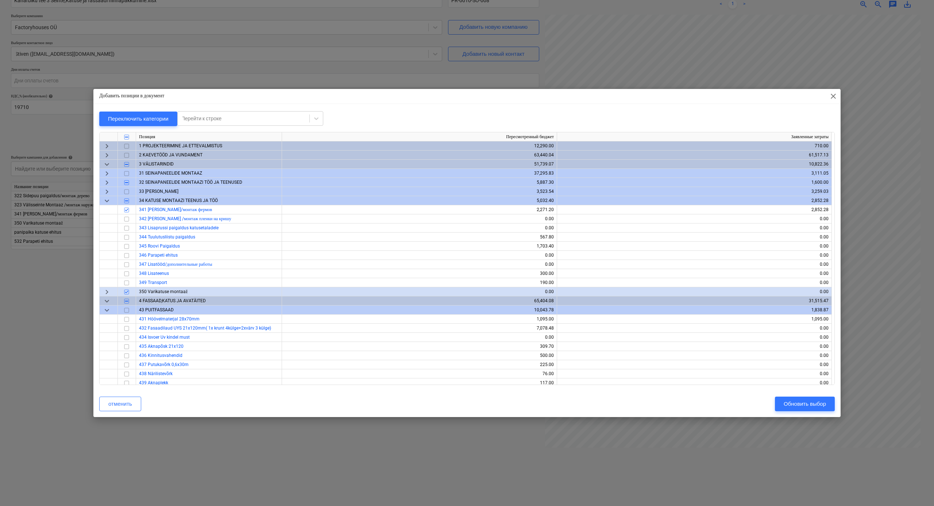
click at [104, 279] on span "keyboard_arrow_down" at bounding box center [107, 301] width 9 height 9
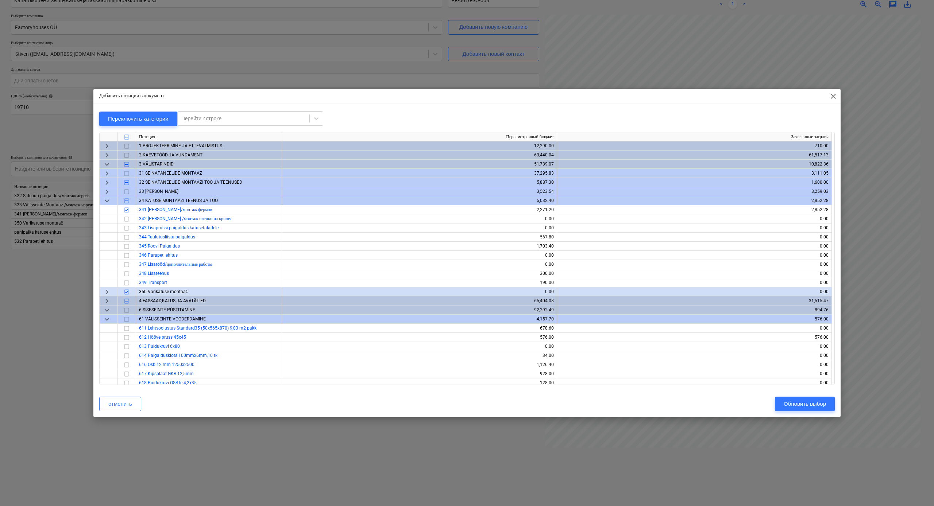
click at [105, 279] on span "keyboard_arrow_right" at bounding box center [107, 301] width 9 height 9
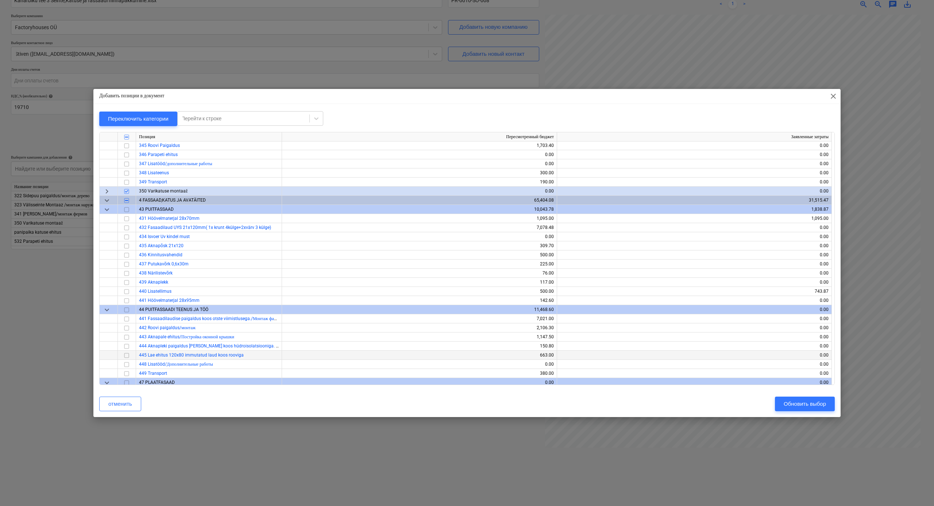
scroll to position [102, 0]
click at [125, 279] on input "checkbox" at bounding box center [126, 317] width 9 height 9
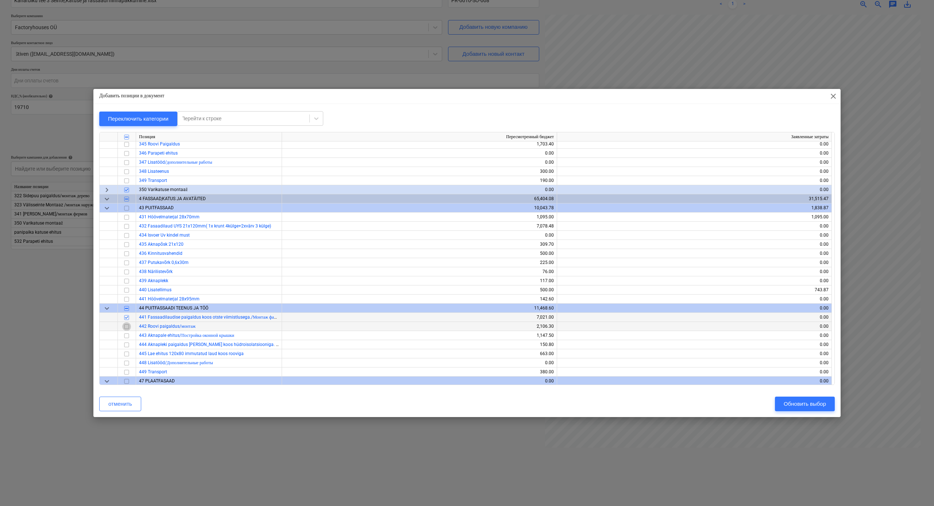
click at [128, 279] on input "checkbox" at bounding box center [126, 327] width 9 height 9
click at [129, 279] on input "checkbox" at bounding box center [126, 336] width 9 height 9
click at [126, 279] on input "checkbox" at bounding box center [126, 345] width 9 height 9
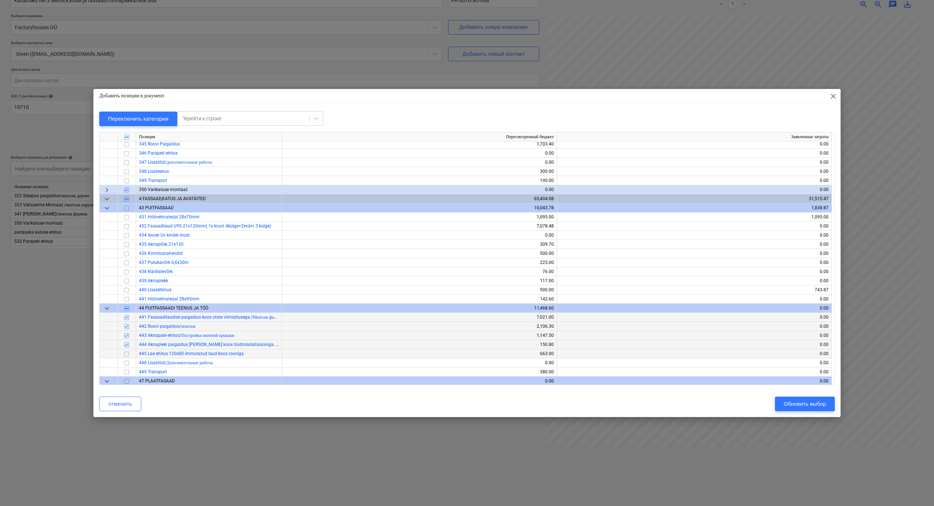
click at [128, 279] on input "checkbox" at bounding box center [126, 354] width 9 height 9
click at [130, 279] on input "checkbox" at bounding box center [126, 363] width 9 height 9
click at [807, 279] on div "Обновить выбор" at bounding box center [805, 403] width 42 height 9
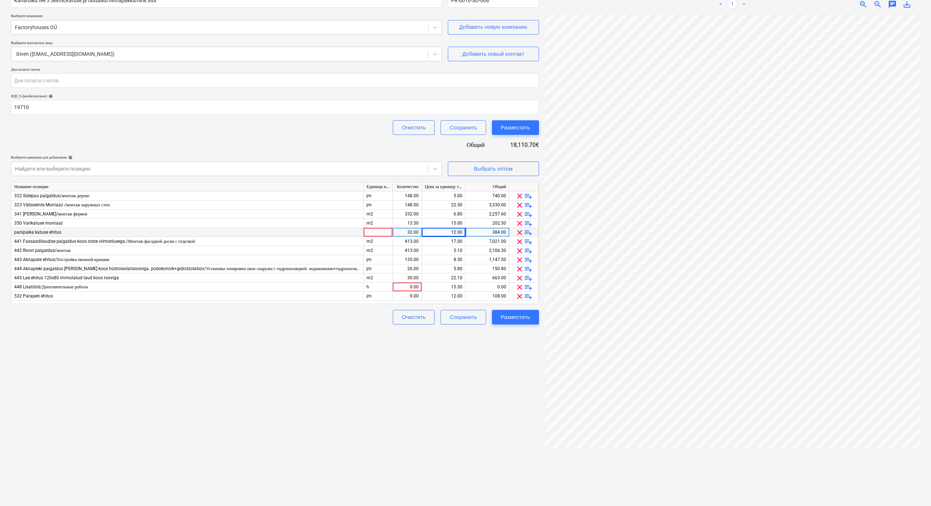
click at [373, 232] on div at bounding box center [378, 232] width 29 height 9
type input "m2"
click at [415, 241] on div "413.00" at bounding box center [407, 241] width 23 height 9
click at [416, 242] on input "413" at bounding box center [407, 241] width 29 height 9
click at [417, 240] on input "413" at bounding box center [407, 241] width 29 height 9
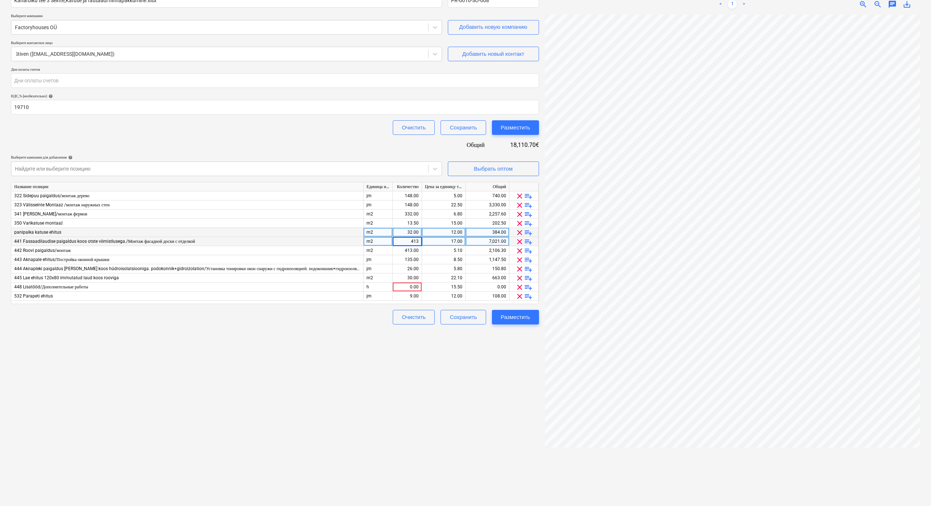
click at [418, 240] on input "413" at bounding box center [407, 241] width 29 height 9
type input "4"
type input "320"
click at [450, 242] on div "17.00" at bounding box center [444, 241] width 38 height 9
type input "13"
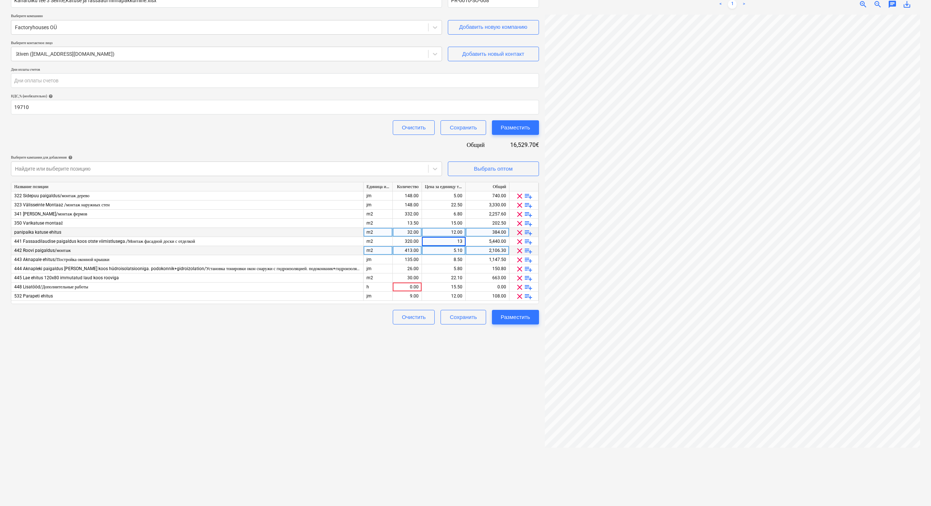
click at [447, 249] on div "5.10" at bounding box center [444, 250] width 38 height 9
click at [443, 242] on div "13.00" at bounding box center [444, 241] width 38 height 9
click at [414, 249] on div "413.00" at bounding box center [407, 250] width 23 height 9
type input "320"
click at [443, 252] on div "5.10" at bounding box center [444, 250] width 38 height 9
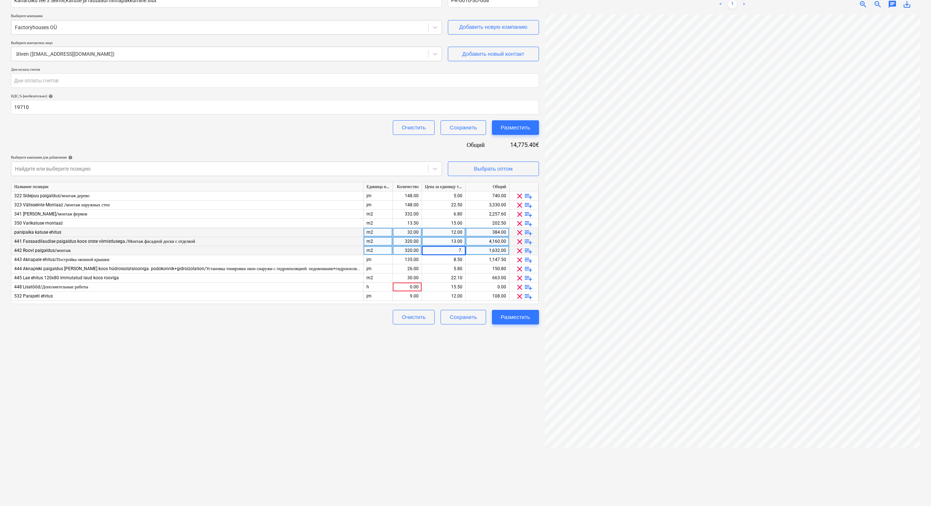
type input "7.5"
click at [446, 265] on div "5.80" at bounding box center [444, 269] width 38 height 9
click at [438, 260] on div "8.50" at bounding box center [444, 259] width 38 height 9
click at [413, 258] on div "135.00" at bounding box center [407, 259] width 23 height 9
type input "147"
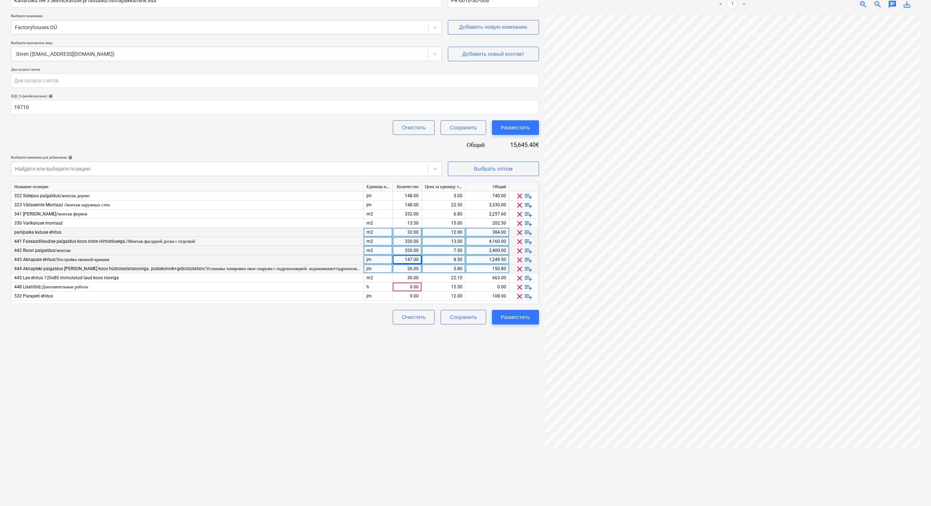
click at [452, 260] on div "8.50" at bounding box center [444, 259] width 38 height 9
type input "12.5"
click at [451, 279] on div "Создать новый документ Название контракта help Kanarbiku tee 3 Seinte,Katuse ja…" at bounding box center [275, 234] width 534 height 540
click at [519, 269] on span "clear" at bounding box center [520, 269] width 9 height 9
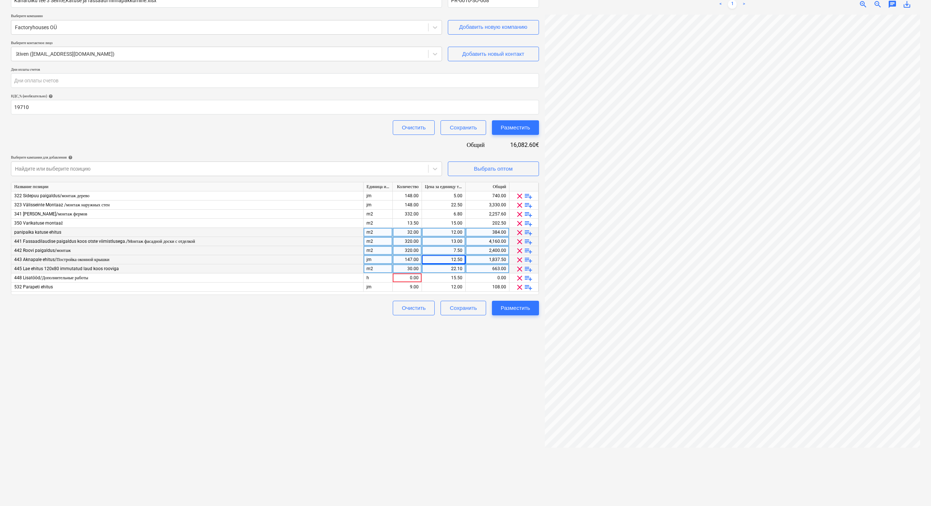
click at [519, 269] on span "clear" at bounding box center [520, 269] width 9 height 9
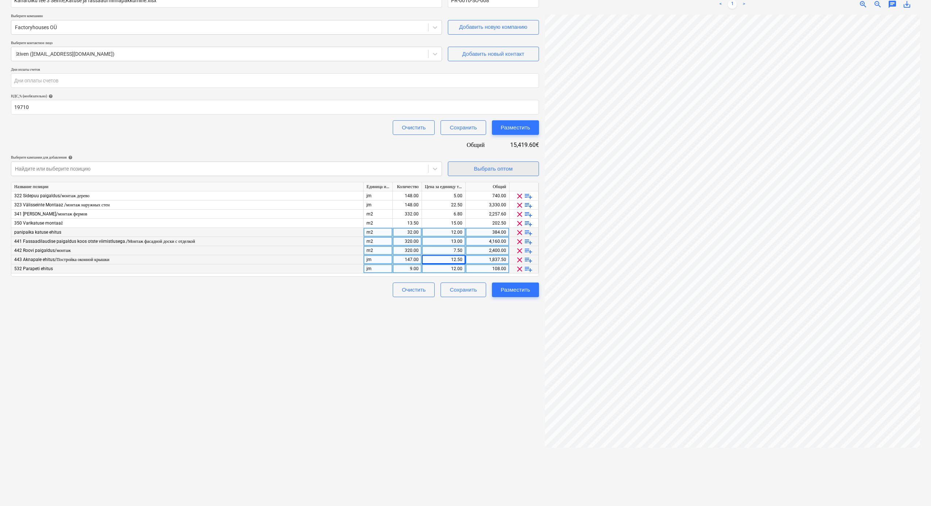
click at [496, 165] on div "Выбрать оптом" at bounding box center [493, 168] width 39 height 9
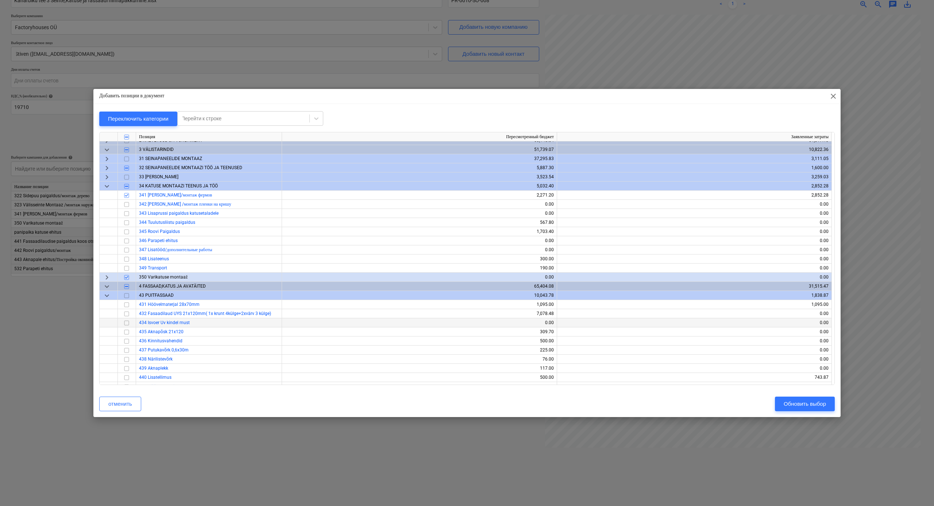
scroll to position [16, 0]
click at [128, 279] on input "checkbox" at bounding box center [126, 367] width 9 height 9
click at [807, 279] on button "Обновить выбор" at bounding box center [805, 404] width 60 height 15
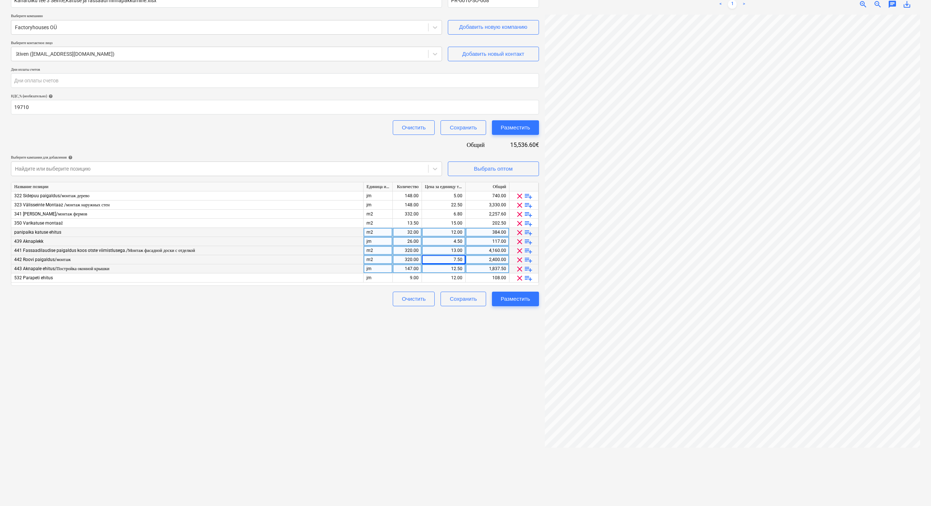
click at [403, 240] on div "26.00" at bounding box center [407, 241] width 23 height 9
type input "40"
click at [439, 242] on div "4.50" at bounding box center [444, 241] width 38 height 9
type input "18"
click at [391, 279] on div "Создать новый документ Название контракта help Kanarbiku tee 3 Seinte,Katuse ja…" at bounding box center [275, 234] width 534 height 540
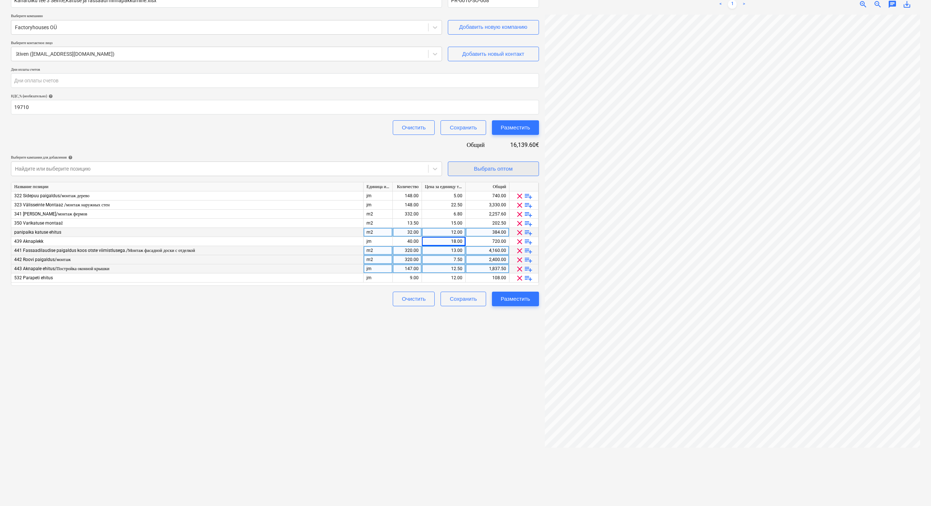
click at [506, 165] on div "Выбрать оптом" at bounding box center [493, 168] width 39 height 9
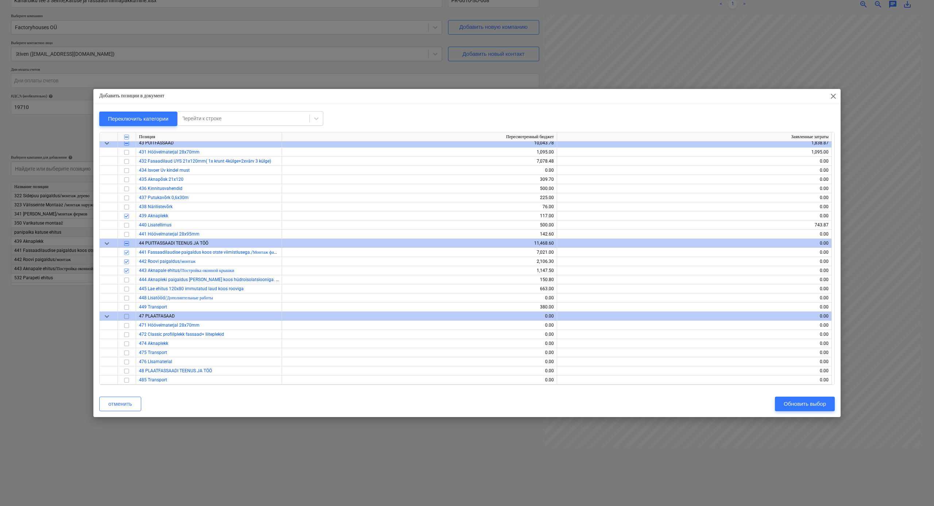
scroll to position [198, 0]
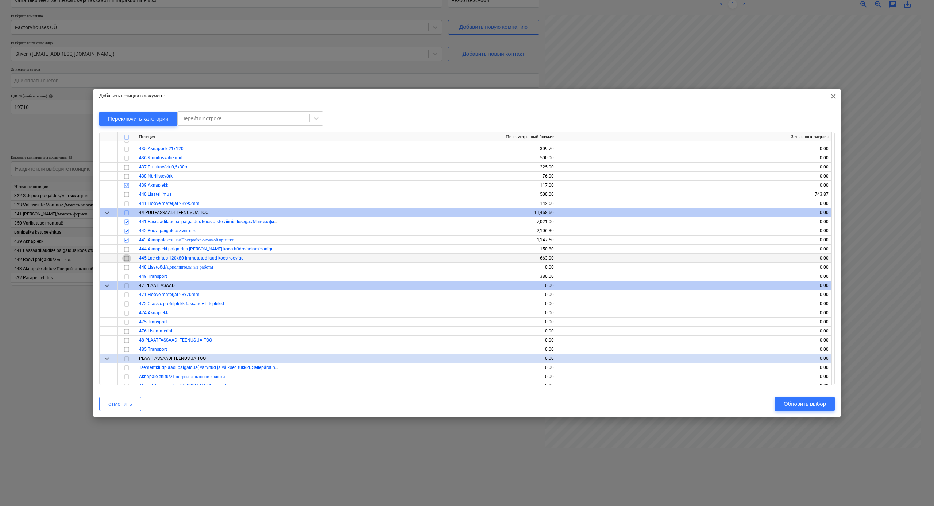
click at [126, 259] on input "checkbox" at bounding box center [126, 258] width 9 height 9
click at [807, 279] on div "Обновить выбор" at bounding box center [805, 403] width 42 height 9
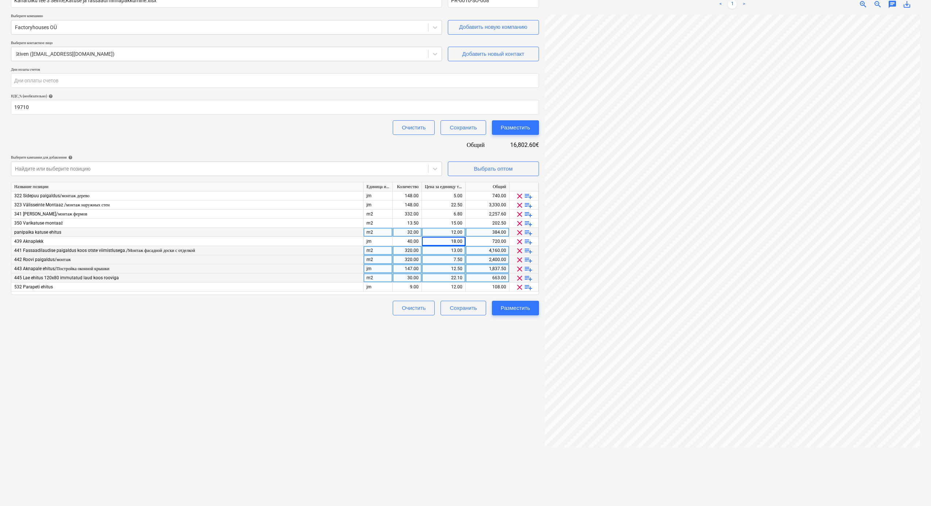
click at [413, 277] on div "30.00" at bounding box center [407, 278] width 23 height 9
type input "27"
click at [445, 278] on div "22.10" at bounding box center [444, 278] width 38 height 9
type input "13"
click at [437, 279] on div "Создать новый документ Название контракта help Kanarbiku tee 3 Seinte,Katuse ja…" at bounding box center [275, 234] width 534 height 540
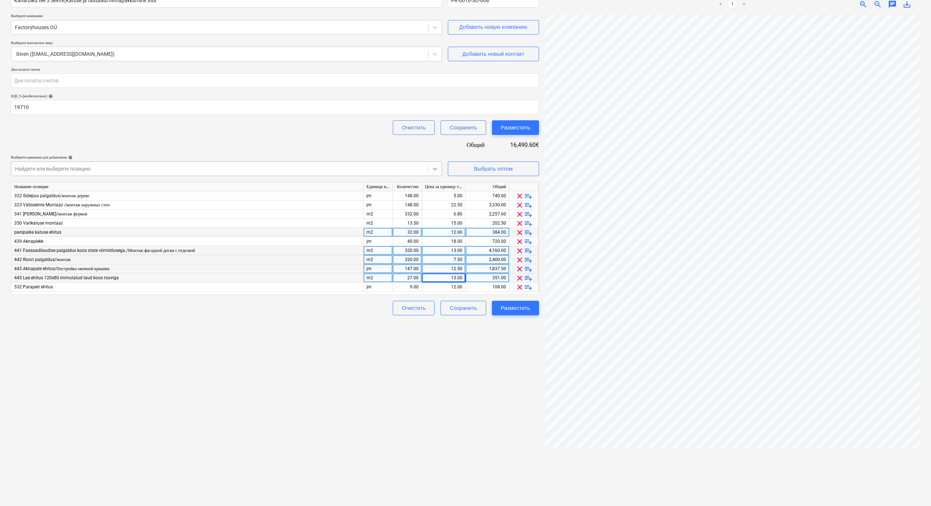
click at [434, 168] on icon at bounding box center [435, 169] width 4 height 3
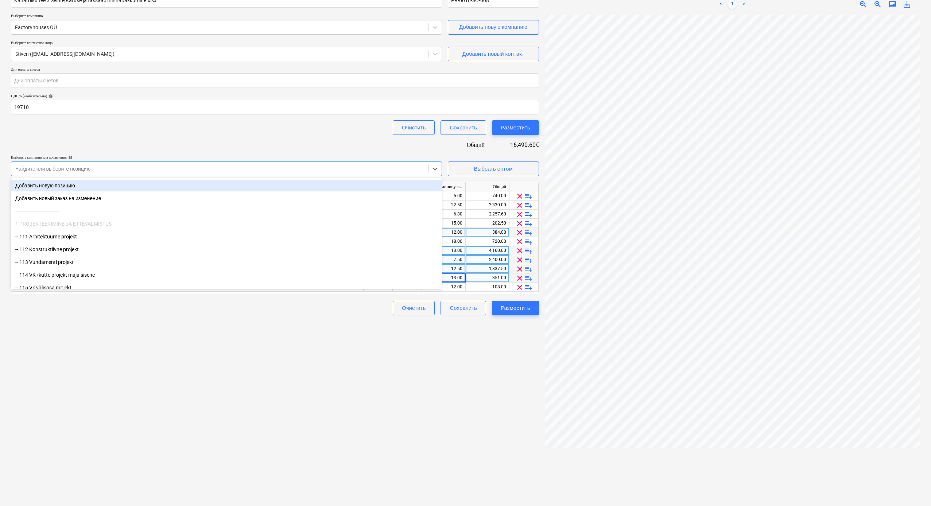
click at [394, 188] on div "Добавить новую позицию" at bounding box center [226, 186] width 431 height 12
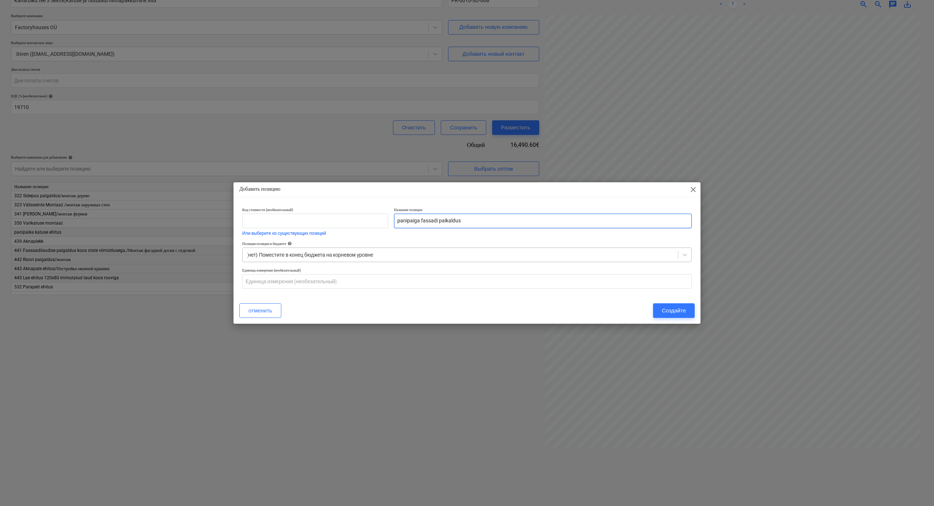
type input "panipaiga fassadi paikaldus"
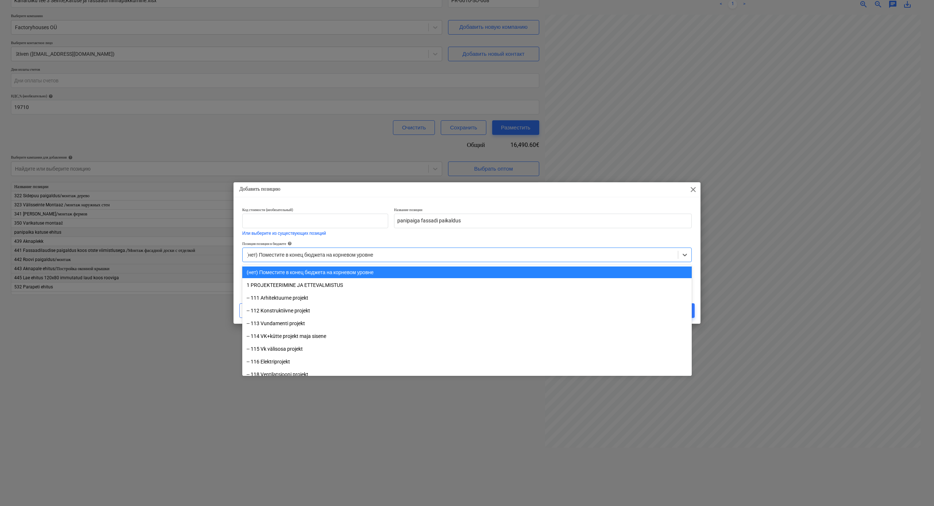
click at [475, 259] on div "(нет) Поместите в конец бюджета на корневом уровне" at bounding box center [460, 255] width 435 height 10
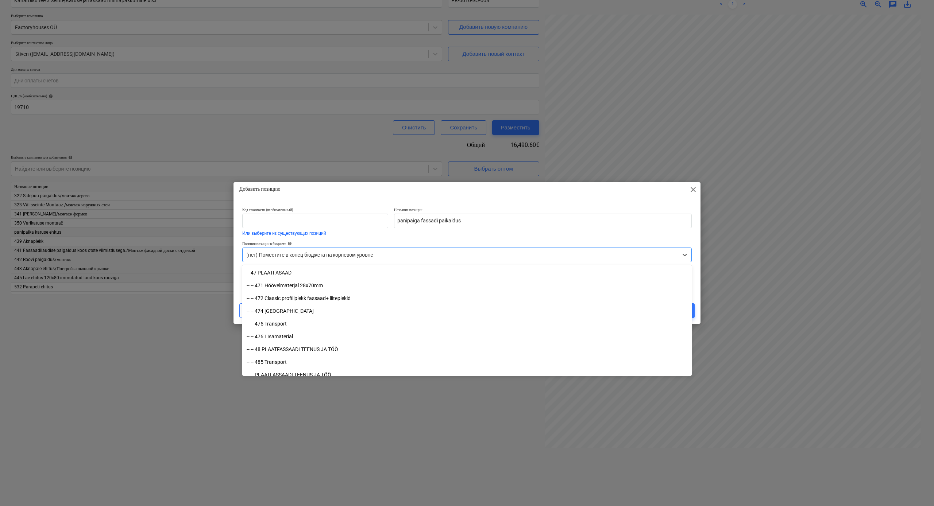
scroll to position [3479, 0]
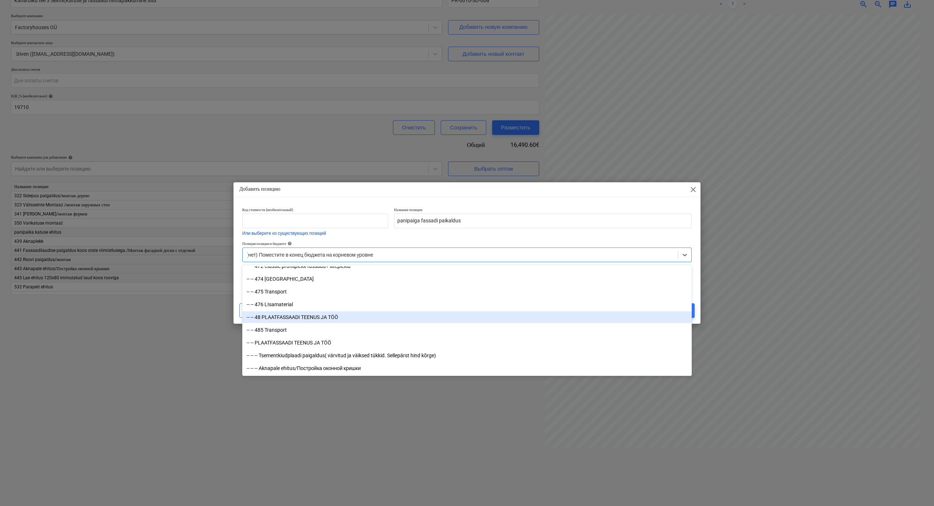
click at [292, 279] on div "-- -- 48 PLAATFASSAADI TEENUS JA TÖÖ" at bounding box center [466, 318] width 449 height 12
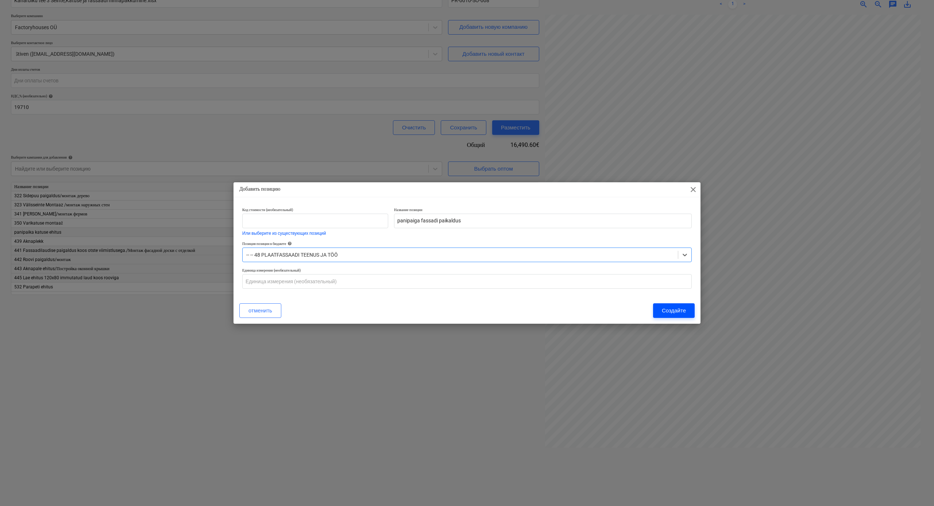
click at [673, 279] on div "Создайте" at bounding box center [674, 310] width 24 height 9
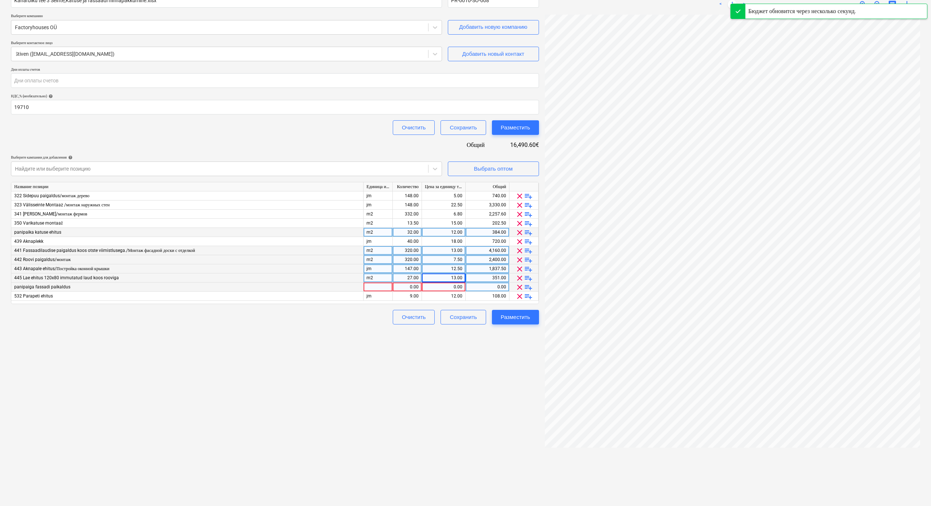
click at [441, 279] on div "0.00" at bounding box center [444, 287] width 38 height 9
click at [413, 279] on div "0.00" at bounding box center [407, 287] width 23 height 9
type input "60"
click at [452, 279] on div "0.00" at bounding box center [444, 287] width 38 height 9
type input "13"
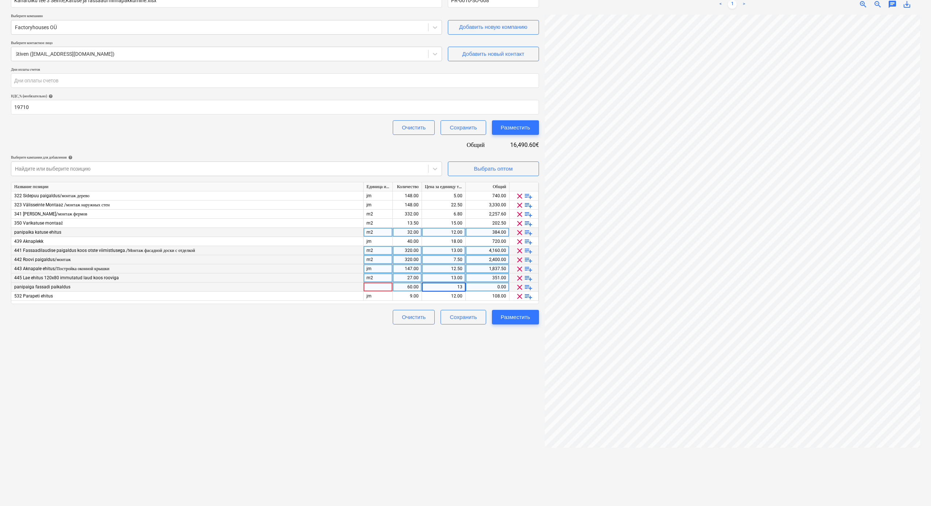
click at [495, 279] on div "Создать новый документ Название контракта help Kanarbiku tee 3 Seinte,Katuse ja…" at bounding box center [275, 234] width 534 height 540
click at [383, 279] on div at bounding box center [378, 287] width 29 height 9
type input "m2"
click at [517, 167] on span "Выбрать оптом" at bounding box center [493, 168] width 73 height 9
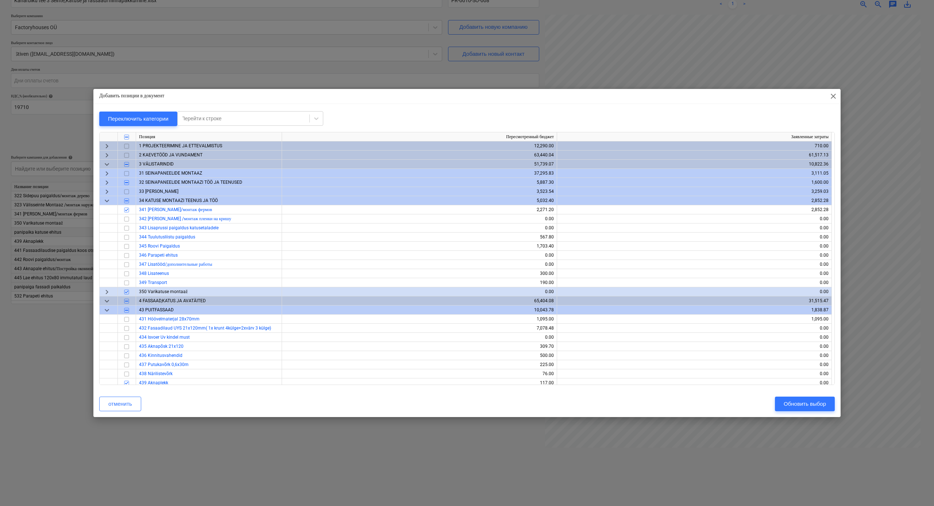
click at [108, 173] on span "keyboard_arrow_right" at bounding box center [107, 173] width 9 height 9
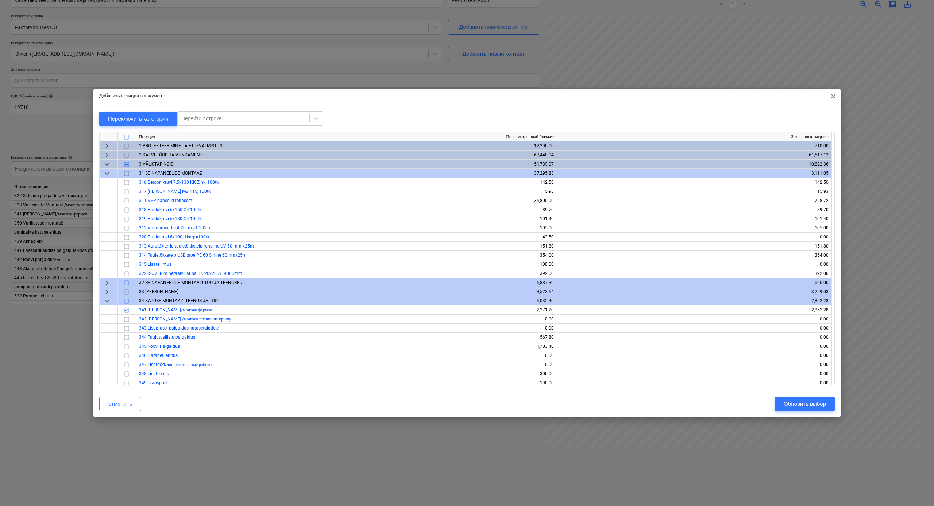
click at [110, 279] on span "keyboard_arrow_right" at bounding box center [107, 283] width 9 height 9
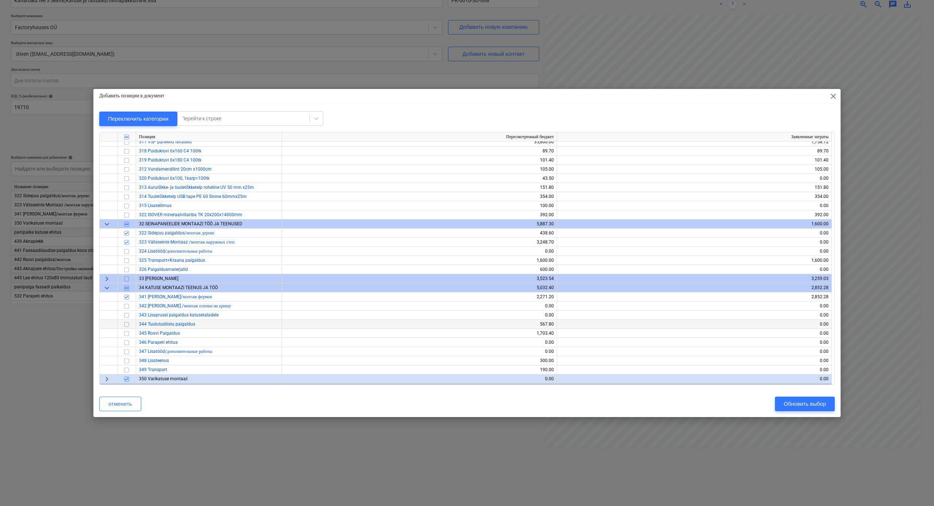
scroll to position [63, 0]
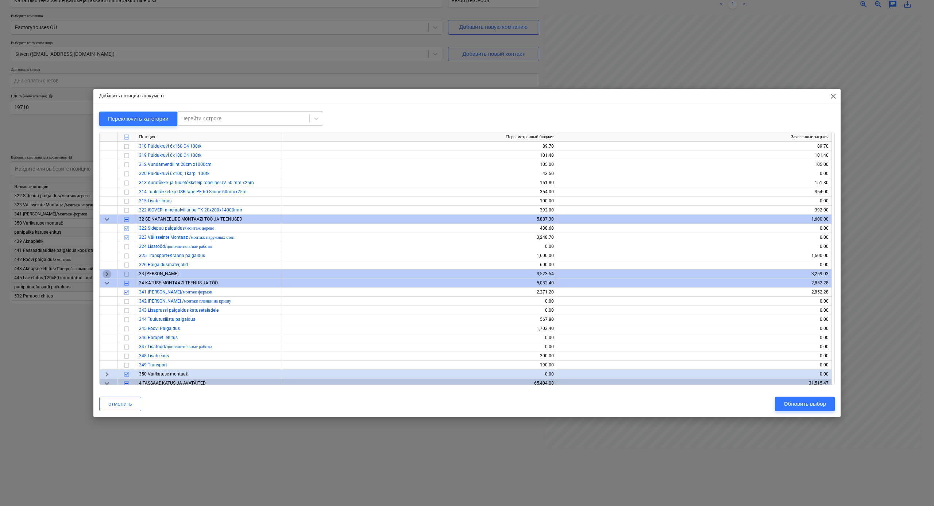
click at [108, 275] on span "keyboard_arrow_right" at bounding box center [107, 274] width 9 height 9
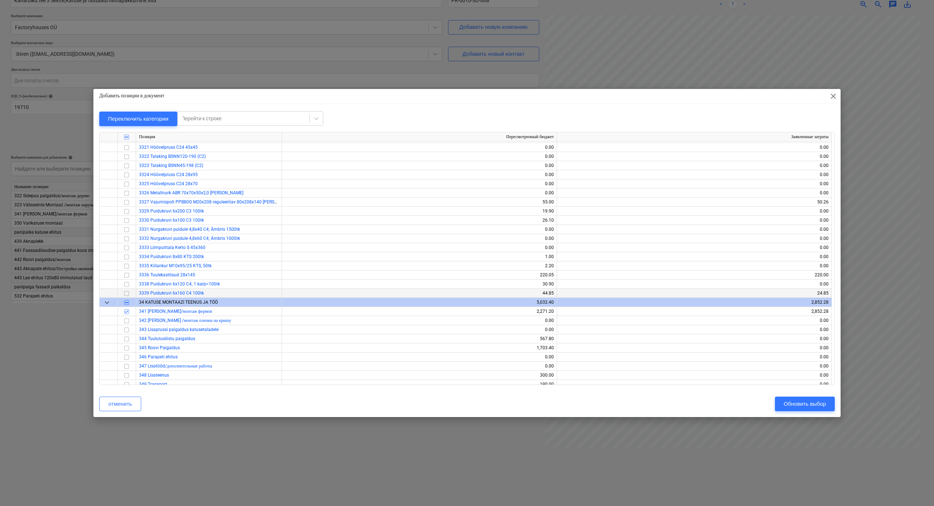
scroll to position [606, 0]
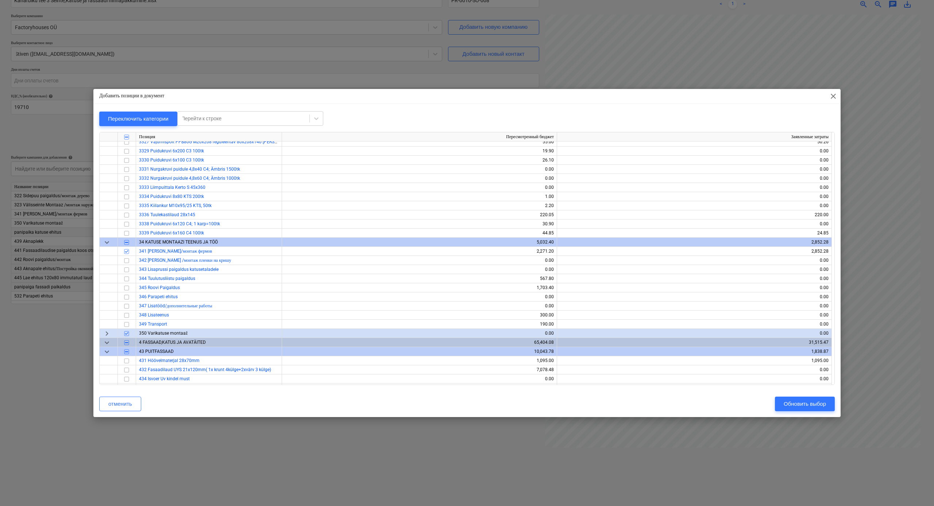
click at [109, 279] on span "keyboard_arrow_down" at bounding box center [107, 343] width 9 height 9
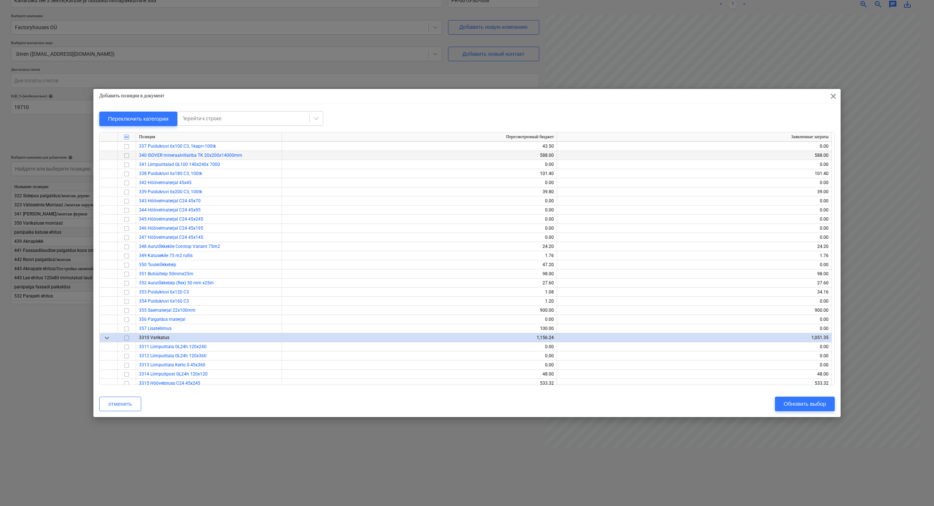
scroll to position [0, 0]
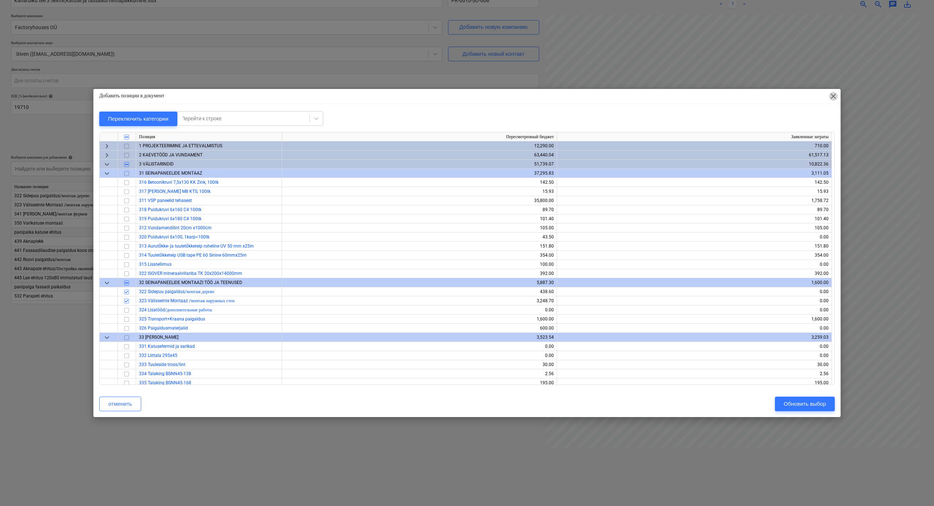
click at [807, 96] on span "close" at bounding box center [833, 96] width 9 height 9
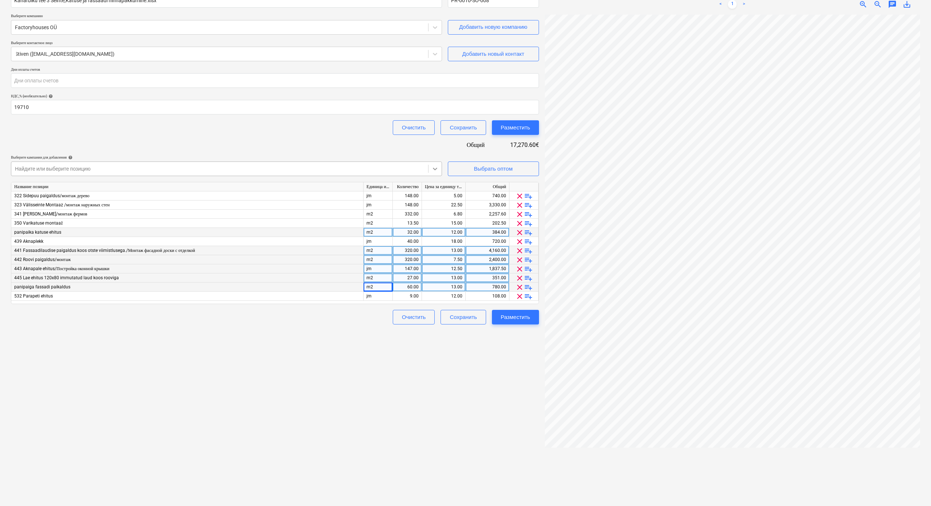
click at [432, 168] on icon at bounding box center [435, 168] width 7 height 7
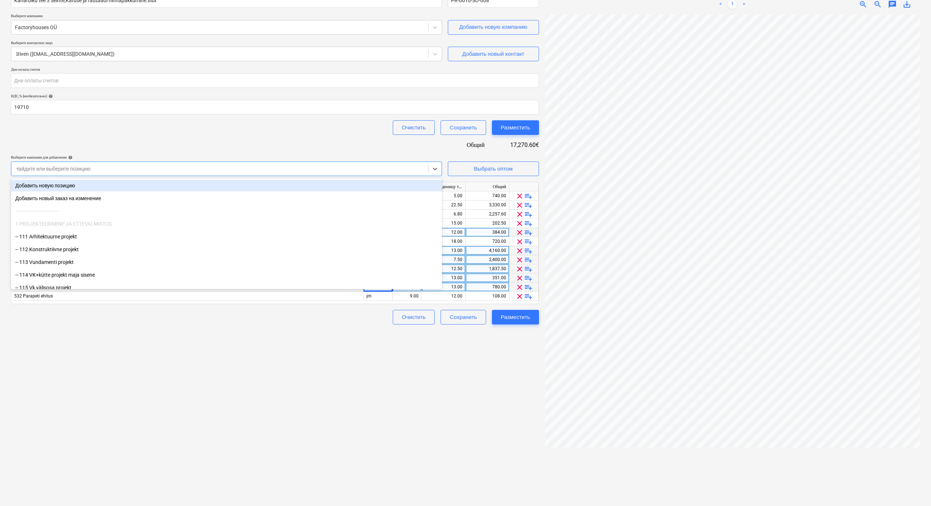
click at [185, 188] on div "Добавить новую позицию" at bounding box center [226, 186] width 431 height 12
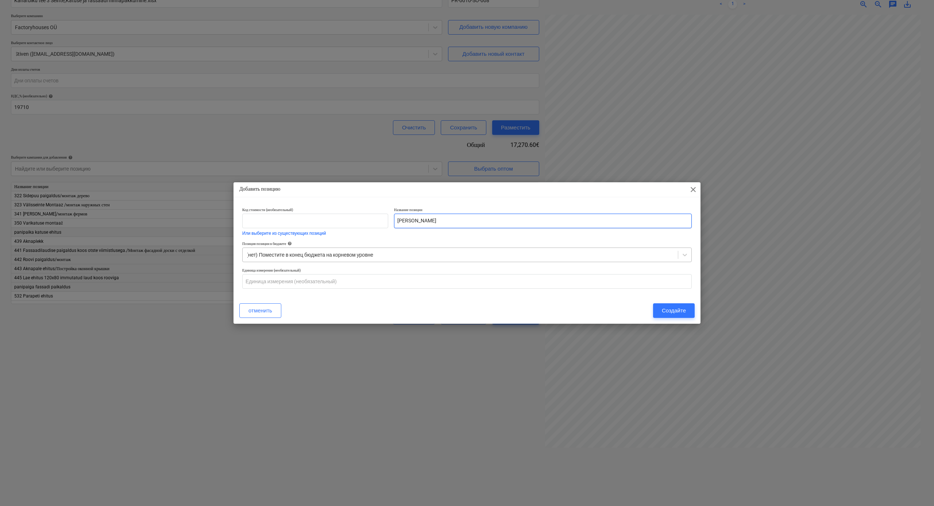
type input "sokel kroffi"
click at [658, 251] on div at bounding box center [460, 254] width 428 height 7
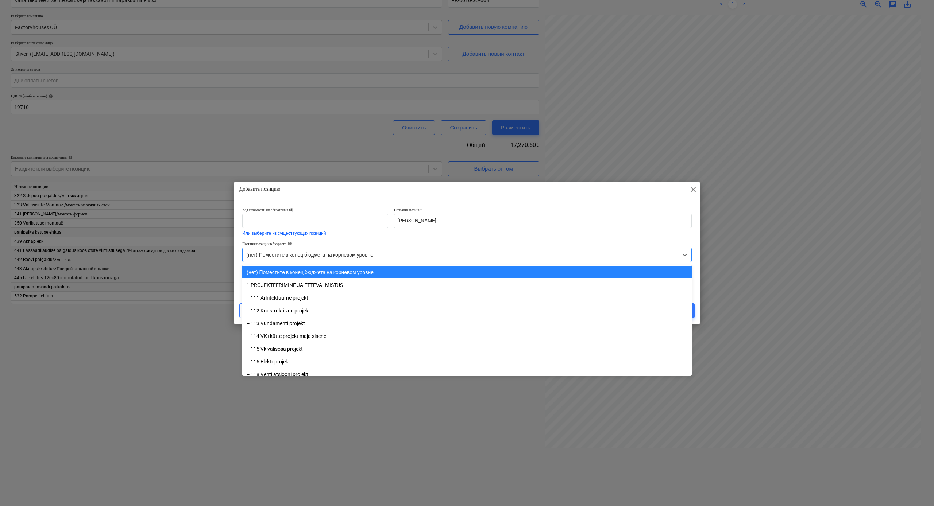
type input "32"
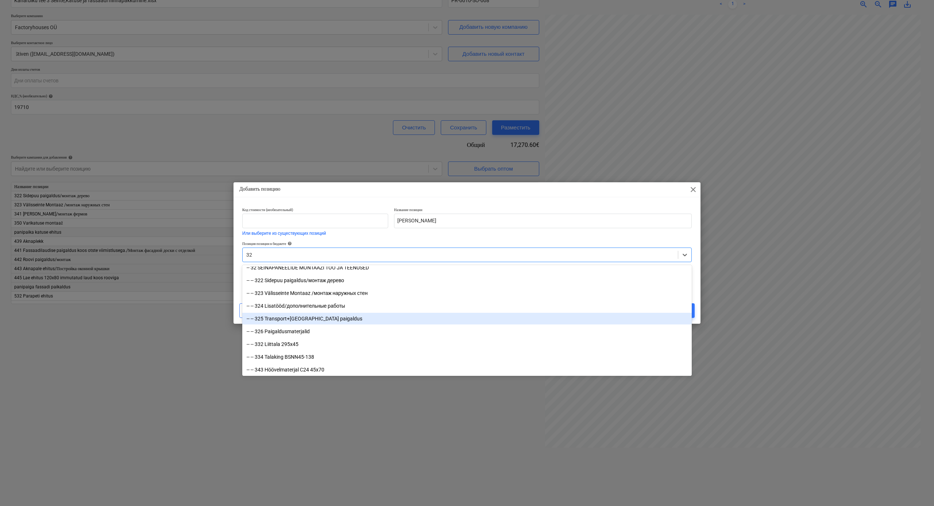
scroll to position [476, 0]
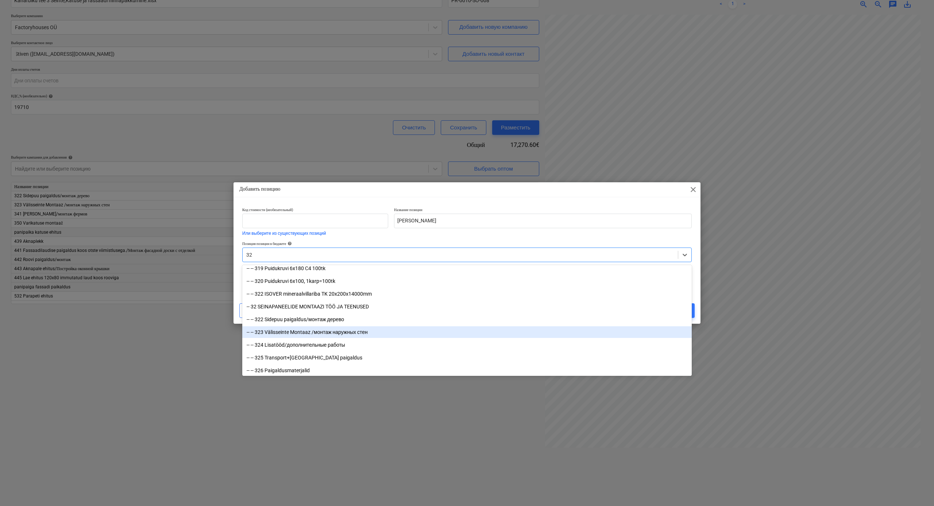
click at [358, 279] on div "-- -- 323 Välisseinte Montaaz /монтаж наружных стен" at bounding box center [466, 333] width 449 height 12
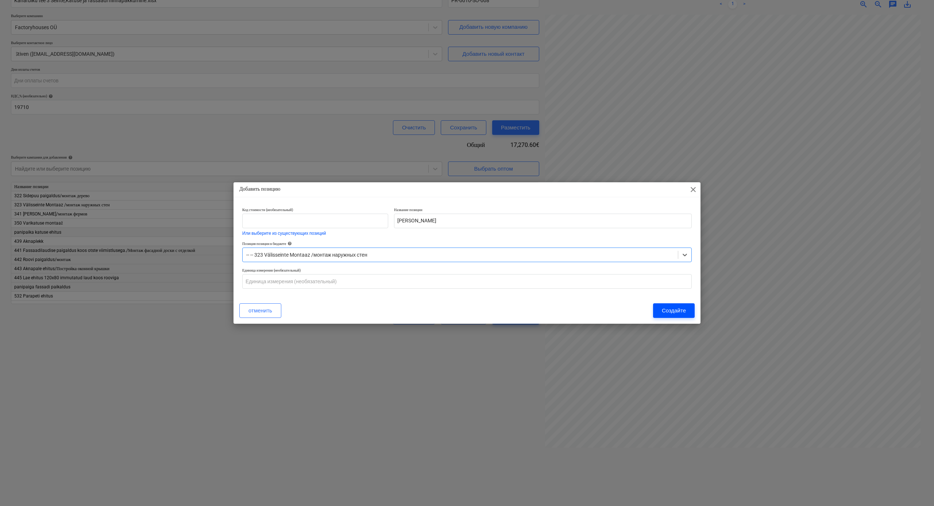
click at [668, 279] on div "Создайте" at bounding box center [674, 310] width 24 height 9
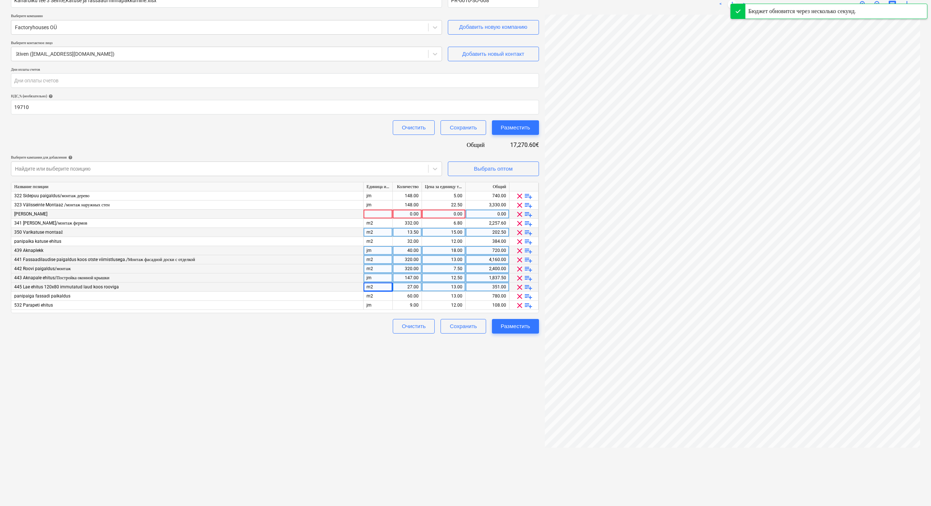
click at [385, 214] on div at bounding box center [378, 214] width 29 height 9
type input "jm"
click at [406, 214] on div "0.00" at bounding box center [407, 214] width 23 height 9
type input "52"
click at [443, 215] on div "0.00" at bounding box center [444, 214] width 38 height 9
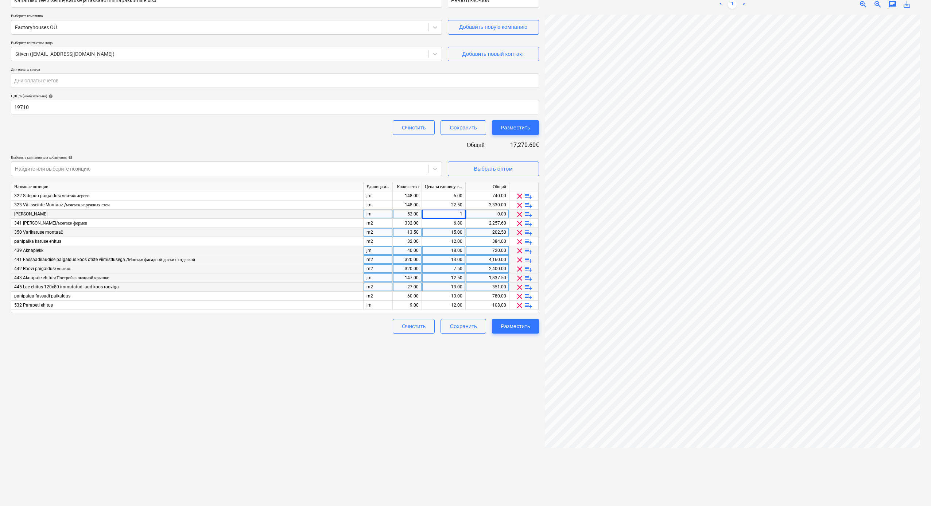
type input "15"
click at [380, 216] on div "jm" at bounding box center [378, 214] width 29 height 9
type input "m2"
click at [458, 279] on div "Создать новый документ Название контракта help Kanarbiku tee 3 Seinte,Katuse ja…" at bounding box center [275, 234] width 534 height 540
click at [394, 197] on div "148.00" at bounding box center [407, 196] width 29 height 9
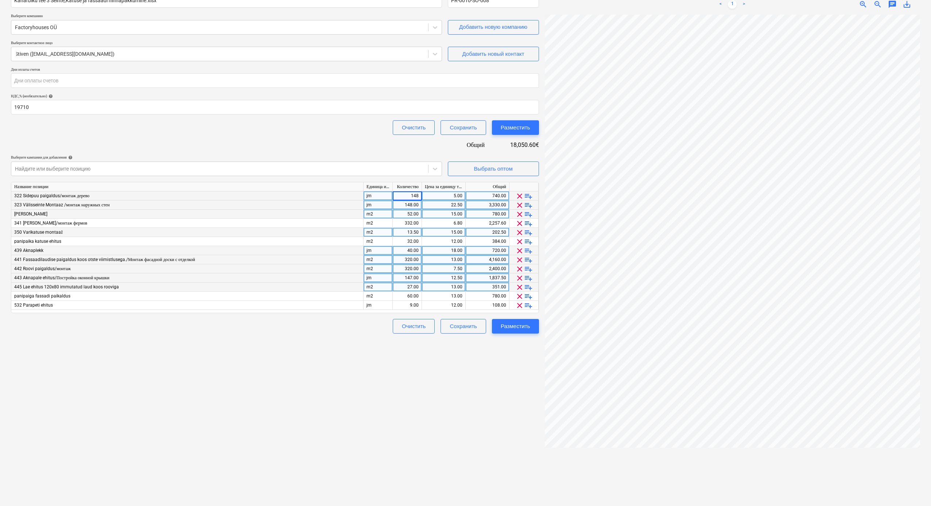
click at [394, 206] on div "148.00" at bounding box center [407, 205] width 29 height 9
click at [393, 213] on div "52.00" at bounding box center [407, 214] width 29 height 9
click at [463, 269] on div "7.50" at bounding box center [444, 269] width 44 height 9
type input "5"
click at [411, 267] on div "320.00" at bounding box center [407, 269] width 23 height 9
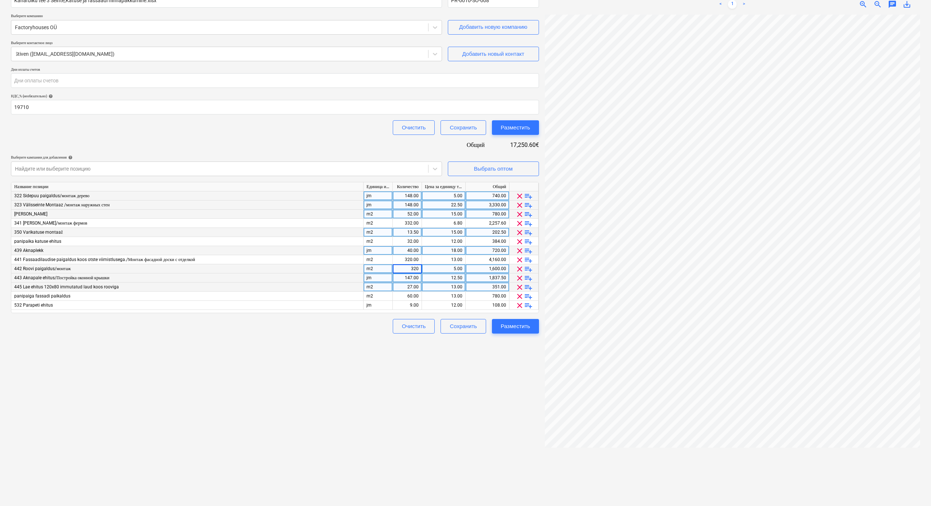
click at [418, 267] on input "320" at bounding box center [407, 269] width 29 height 9
type input "322"
click at [462, 279] on div "Создать новый документ Название контракта help Kanarbiku tee 3 Seinte,Katuse ja…" at bounding box center [275, 234] width 534 height 540
click at [433, 168] on icon at bounding box center [435, 169] width 4 height 3
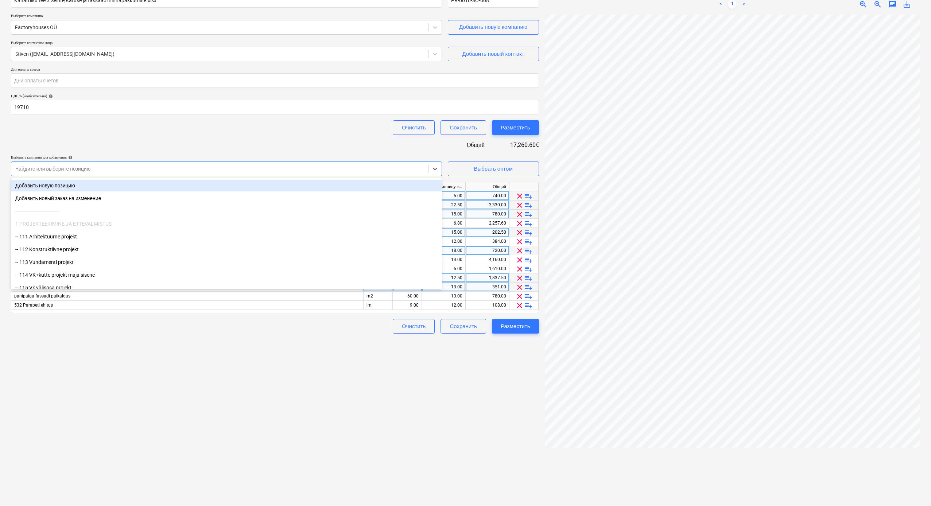
click at [115, 188] on div "Добавить новую позицию" at bounding box center [226, 186] width 431 height 12
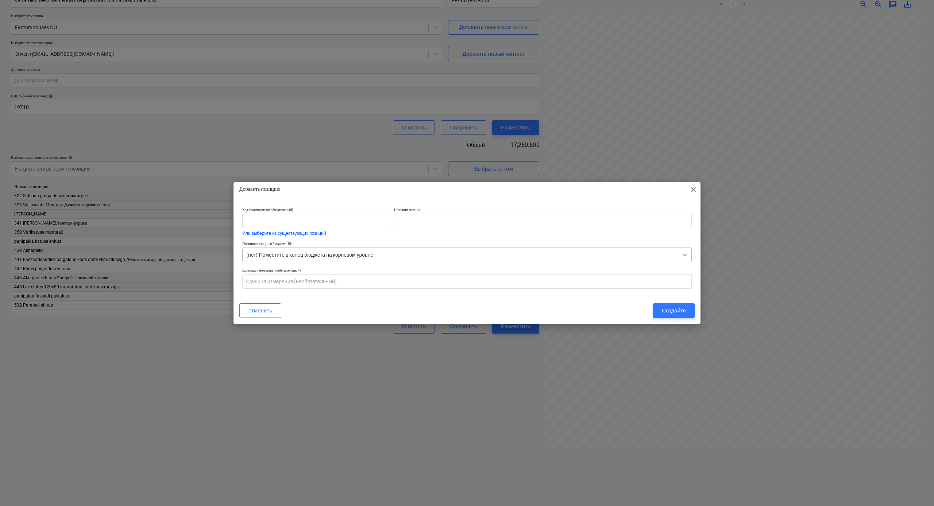
click at [686, 253] on icon at bounding box center [684, 254] width 7 height 7
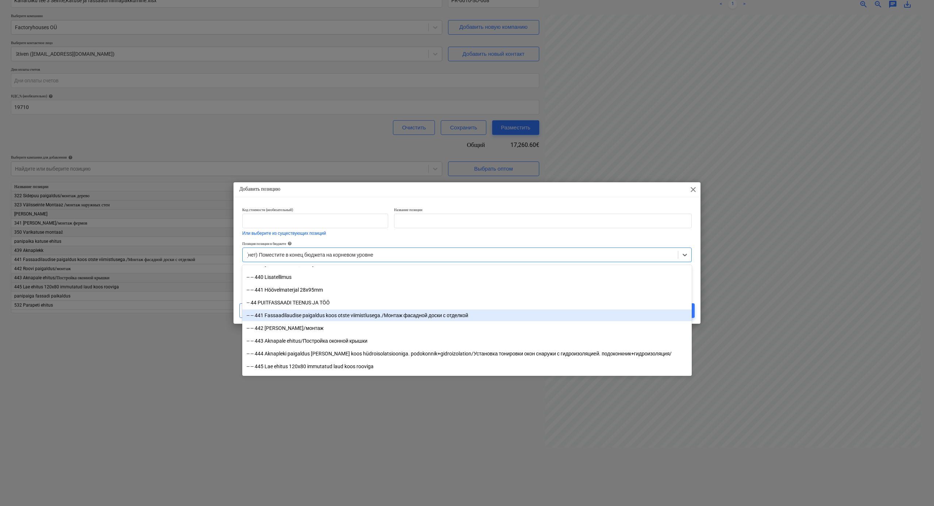
scroll to position [3342, 0]
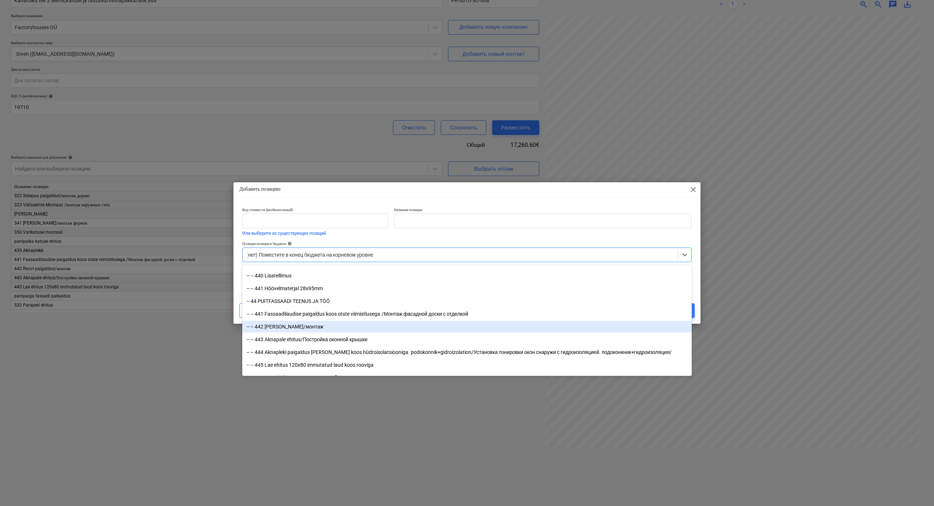
click at [302, 279] on div "-- -- 442 Roovi paigaldus/монтаж" at bounding box center [466, 327] width 449 height 12
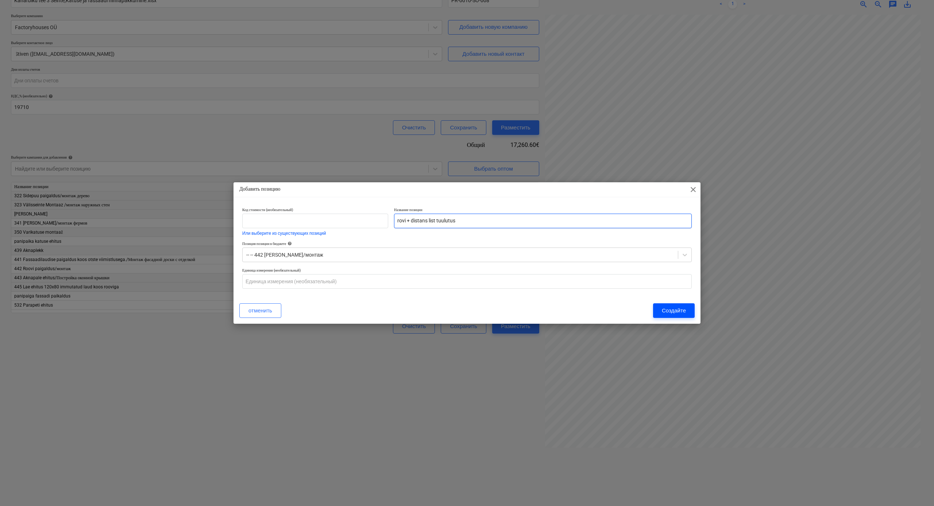
type input "rovi + distans list tuulutus"
click at [682, 279] on div "Создайте" at bounding box center [674, 310] width 24 height 9
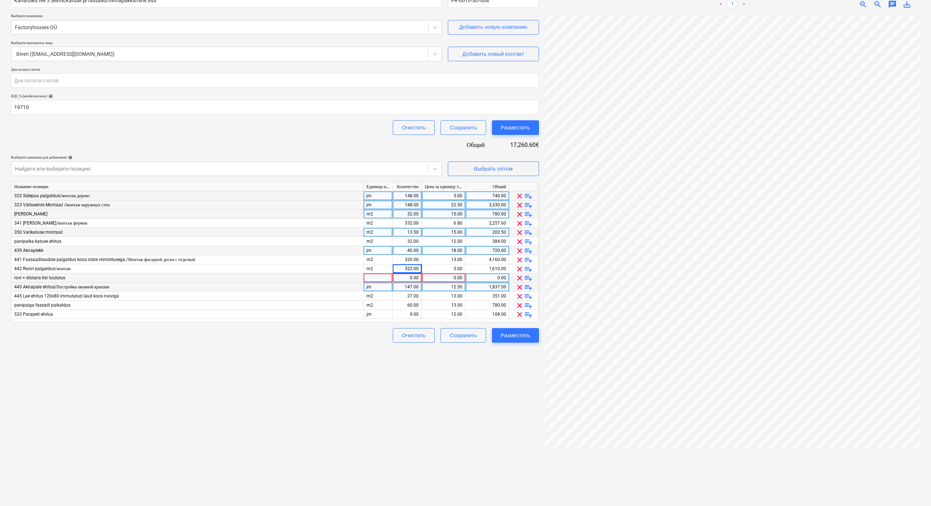
click at [408, 277] on div "0.00" at bounding box center [407, 278] width 23 height 9
type input "320"
click at [429, 277] on div "0.00" at bounding box center [444, 278] width 38 height 9
type input "7.5"
click at [453, 279] on div "Создать новый документ Название контракта help Kanarbiku tee 3 Seinte,Katuse ja…" at bounding box center [275, 234] width 534 height 540
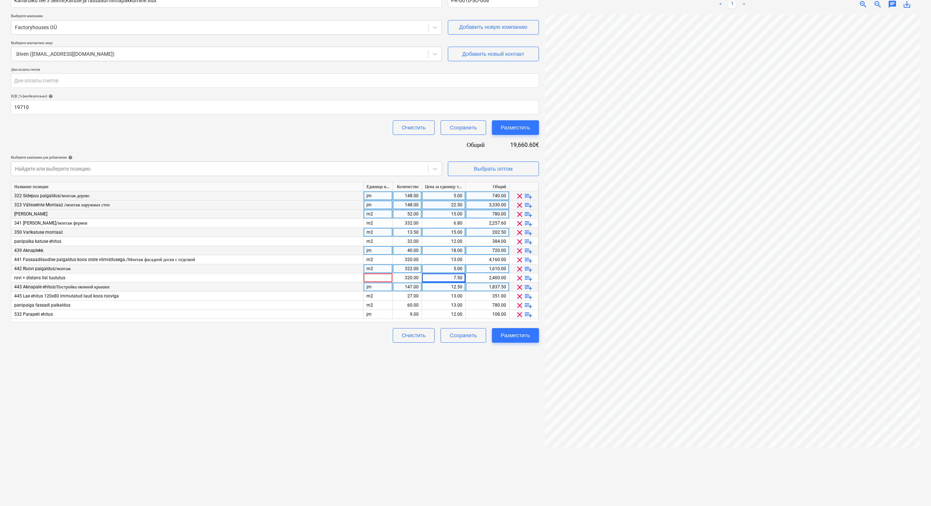
click at [438, 269] on div "5.00" at bounding box center [444, 269] width 38 height 9
click at [483, 266] on div "1,610.00" at bounding box center [488, 269] width 38 height 9
click at [506, 268] on input "1610" at bounding box center [487, 269] width 43 height 9
type input "1660"
click at [479, 279] on div "Создать новый документ Название контракта help Kanarbiku tee 3 Seinte,Katuse ja…" at bounding box center [275, 234] width 534 height 540
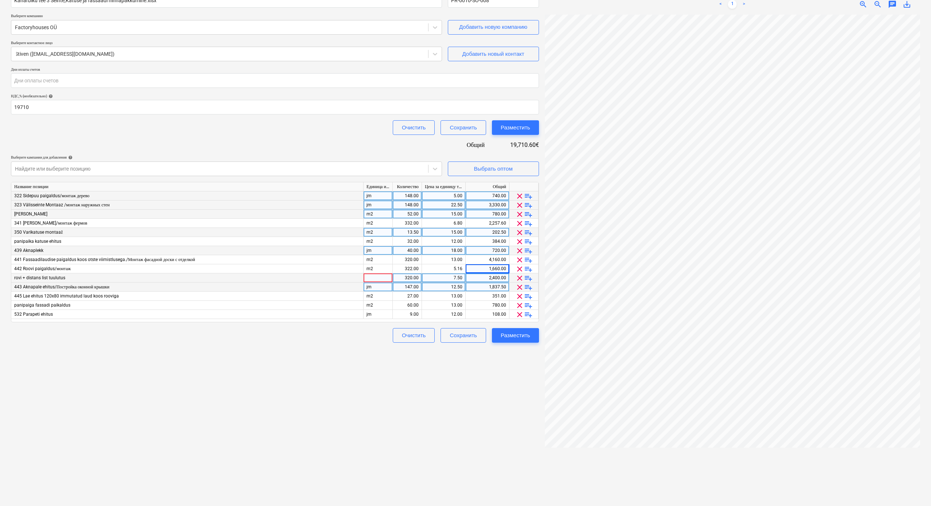
click at [366, 276] on div at bounding box center [378, 278] width 29 height 9
type input "m"
click at [532, 279] on div "Создать новый документ Название контракта help Kanarbiku tee 3 Seinte,Katuse ja…" at bounding box center [275, 234] width 534 height 540
click at [524, 279] on div "Разместить" at bounding box center [516, 335] width 30 height 9
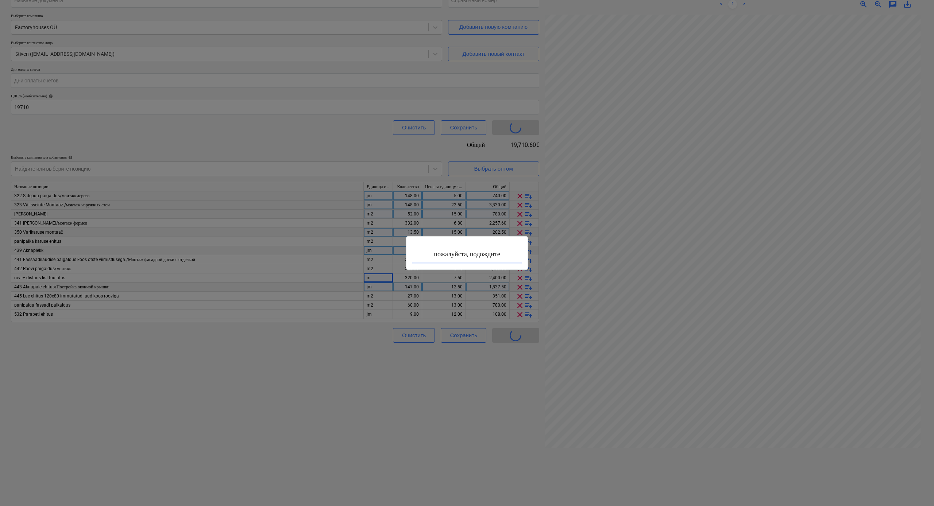
type input "PR-0010-SO-008"
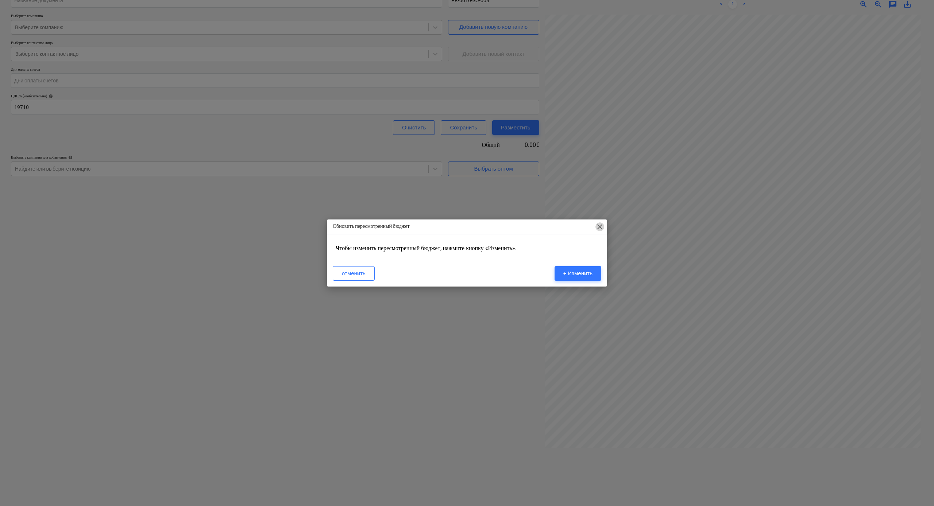
click at [599, 227] on span "close" at bounding box center [599, 227] width 9 height 9
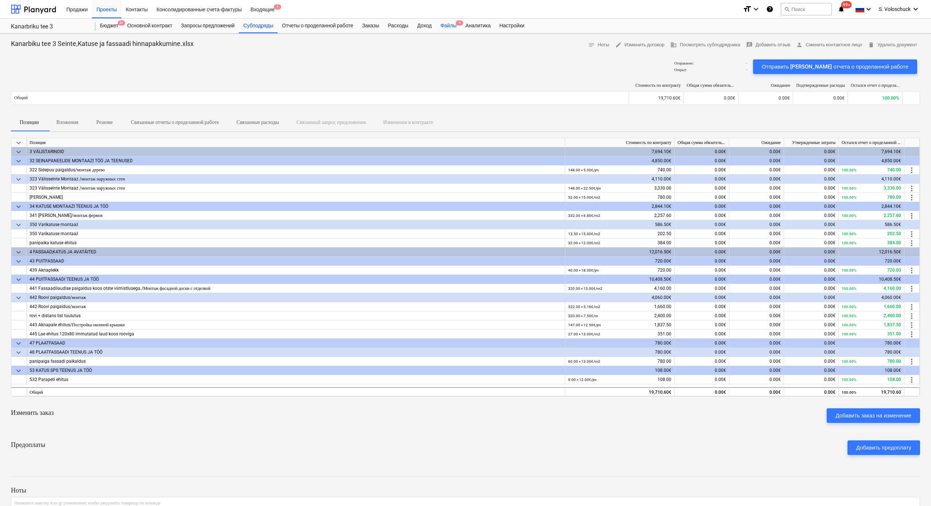
click at [456, 23] on div "Файлы 4" at bounding box center [448, 26] width 25 height 15
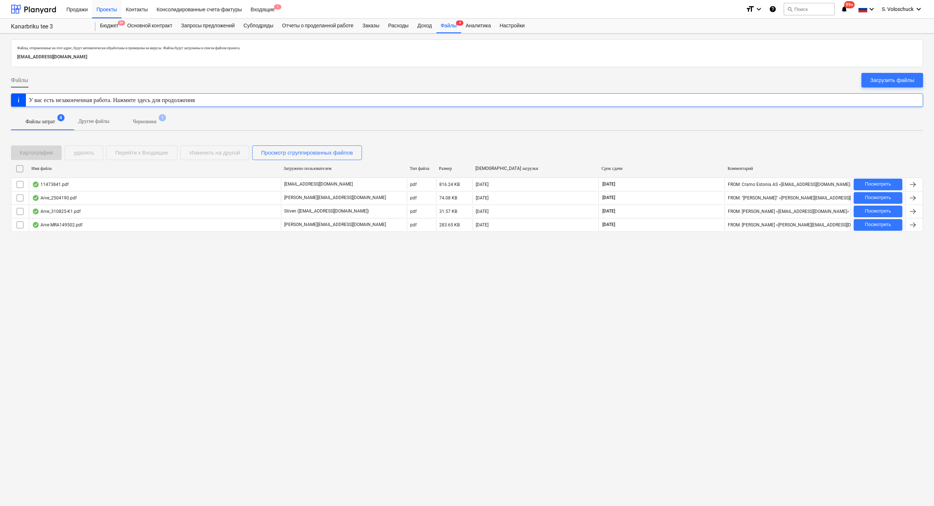
click at [157, 121] on p "Черновики" at bounding box center [145, 122] width 24 height 8
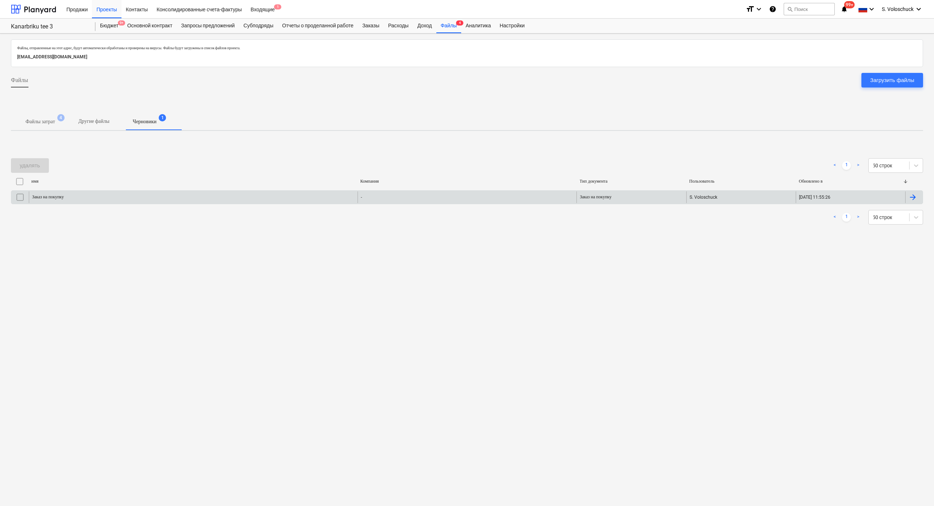
click at [135, 193] on div "Заказ на покупку" at bounding box center [193, 198] width 329 height 12
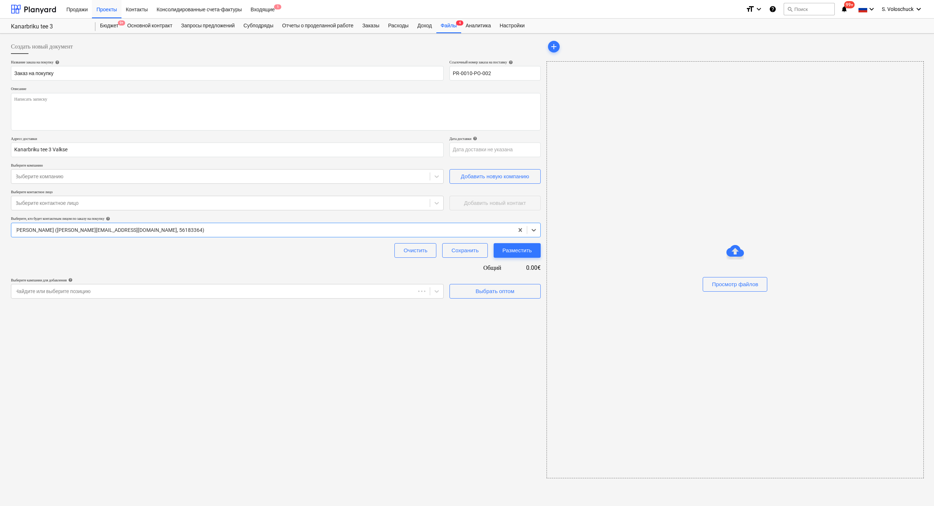
type textarea "x"
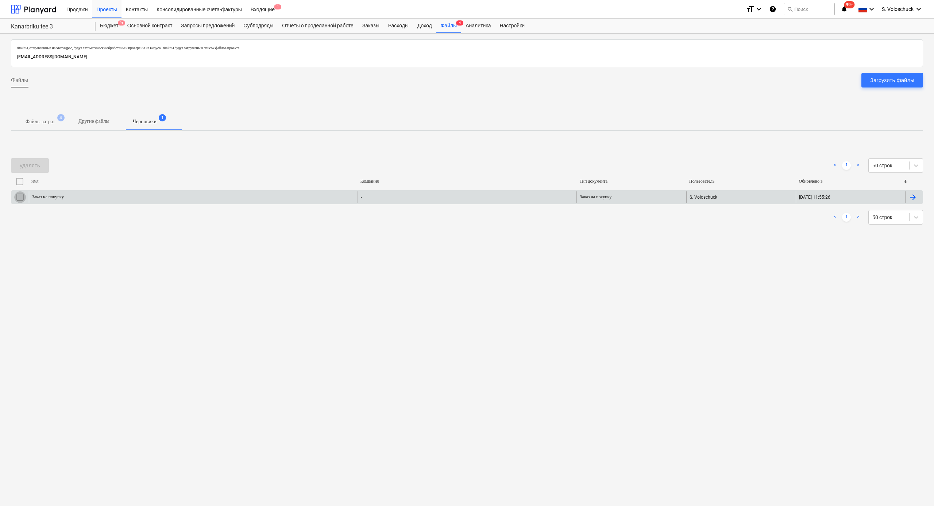
click at [22, 194] on input "checkbox" at bounding box center [20, 198] width 12 height 12
click at [23, 163] on div "удалять" at bounding box center [30, 165] width 20 height 9
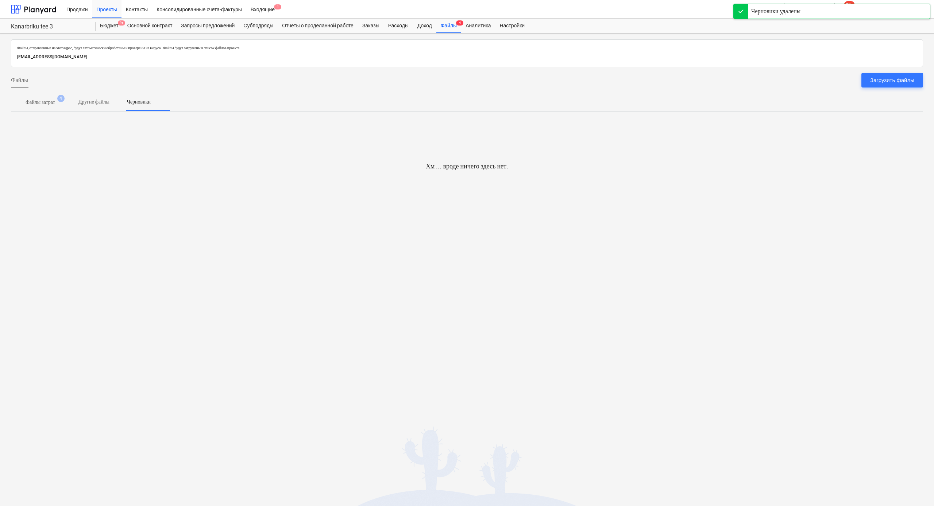
click at [40, 103] on p "Файлы затрат" at bounding box center [41, 103] width 30 height 8
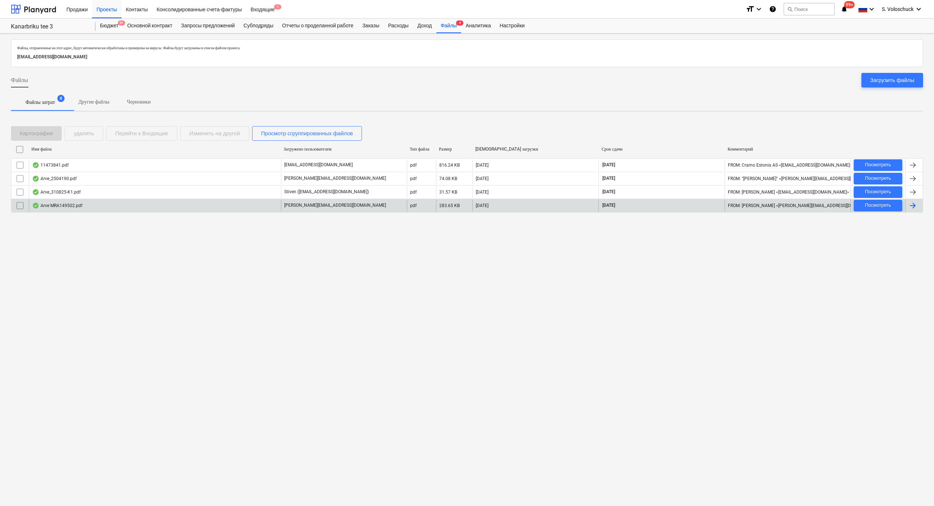
click at [154, 207] on div "Arve MRA149502.pdf" at bounding box center [155, 206] width 252 height 12
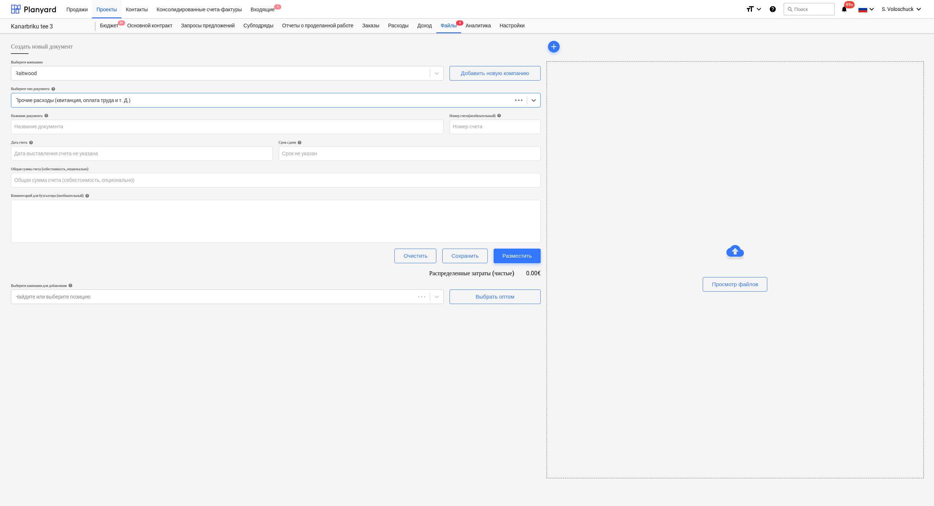
type input "0.00"
type input "MRA149502"
type input "08 Aug 2025"
type input "07 Sep 2025"
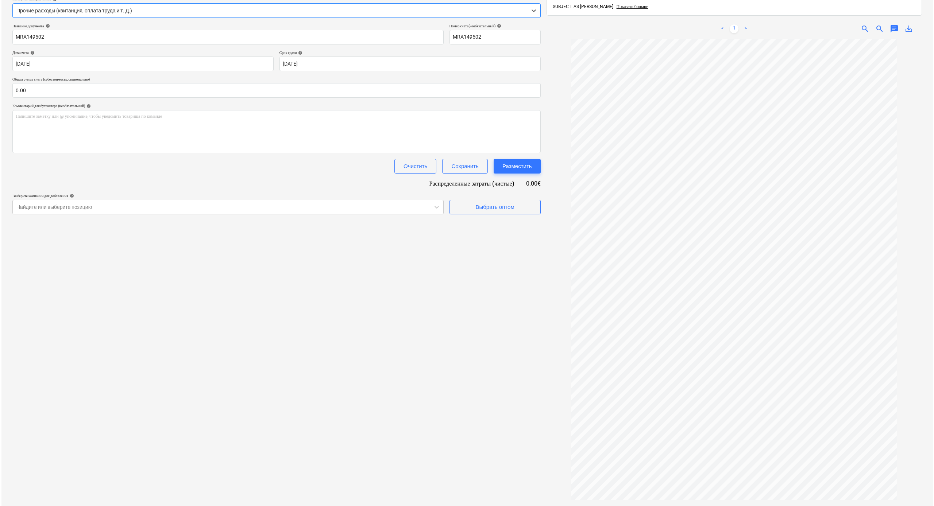
scroll to position [104, 0]
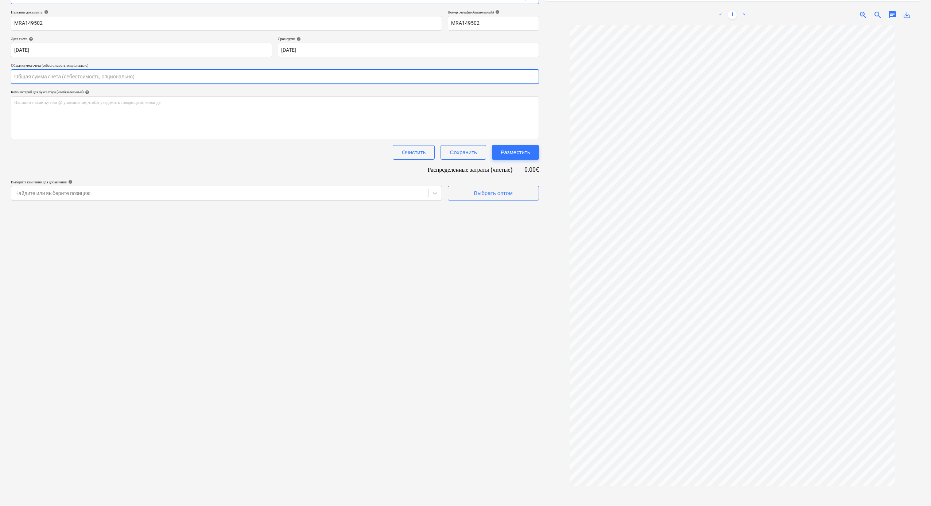
click at [77, 77] on input "text" at bounding box center [275, 76] width 528 height 15
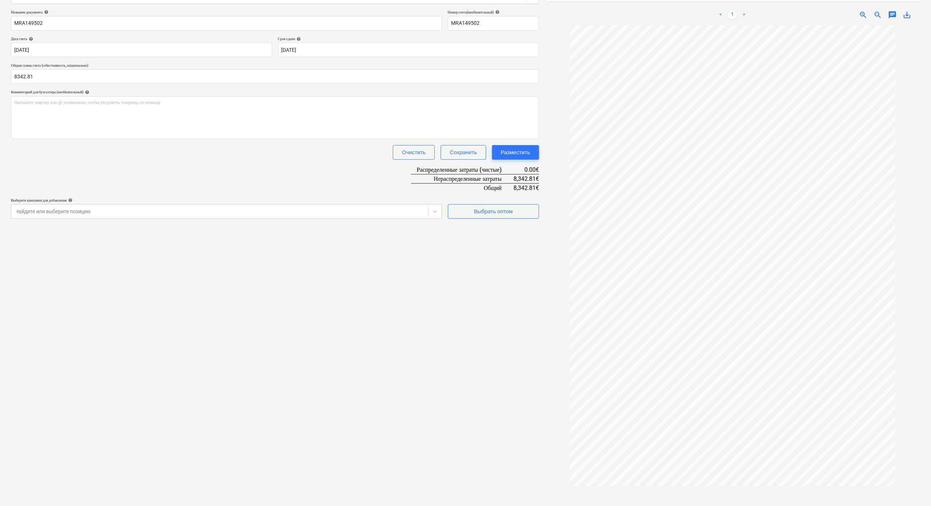
type input "8,342.81"
click at [420, 279] on div "Создать новый документ Выберите компанию Raitwood Добавить новую компанию Выбер…" at bounding box center [275, 223] width 534 height 581
click at [507, 212] on div "Выбрать оптом" at bounding box center [493, 211] width 39 height 9
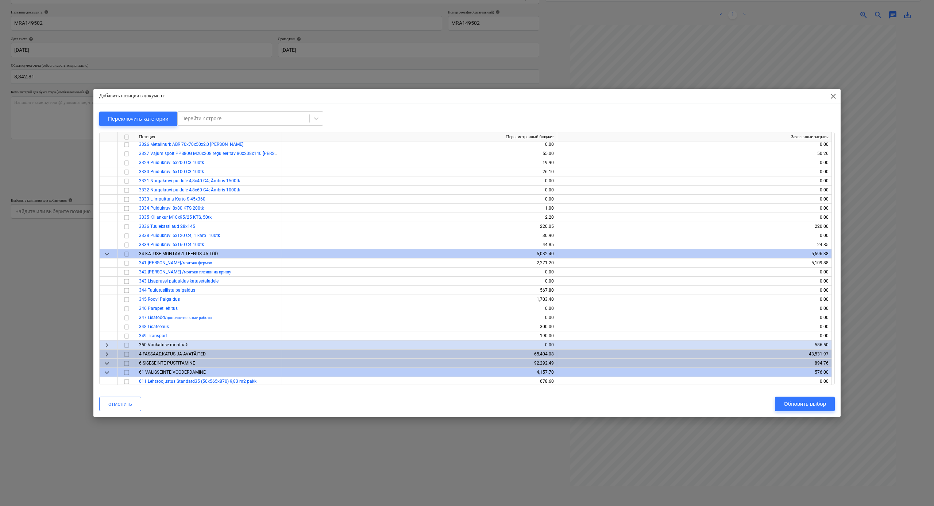
scroll to position [0, 0]
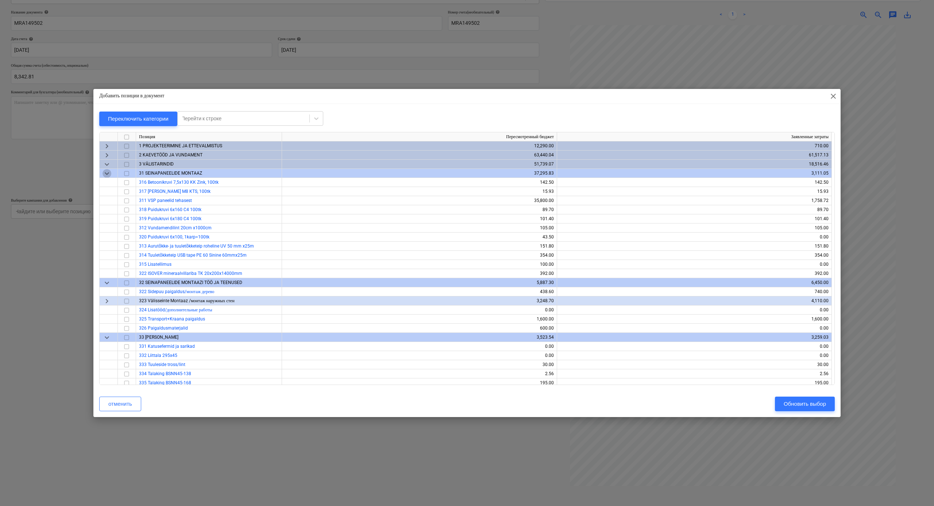
click at [107, 173] on span "keyboard_arrow_down" at bounding box center [107, 173] width 9 height 9
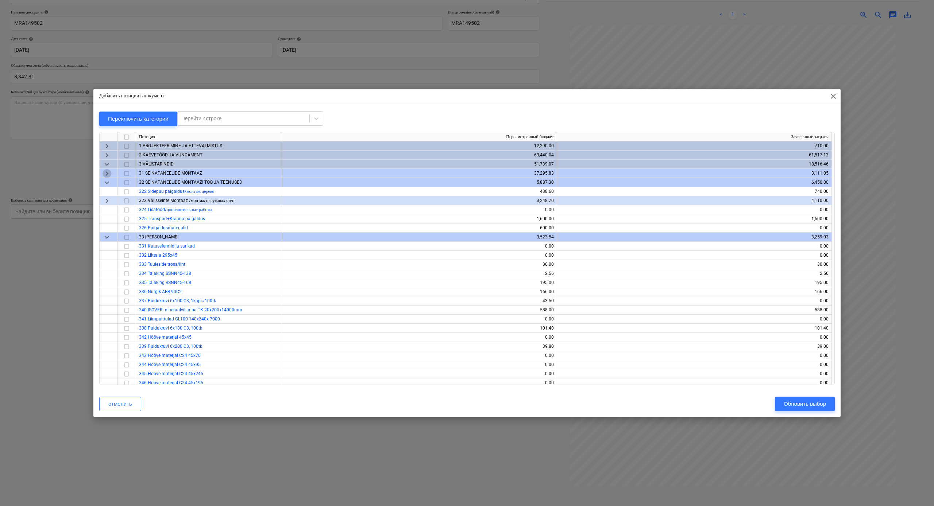
click at [108, 171] on span "keyboard_arrow_right" at bounding box center [107, 173] width 9 height 9
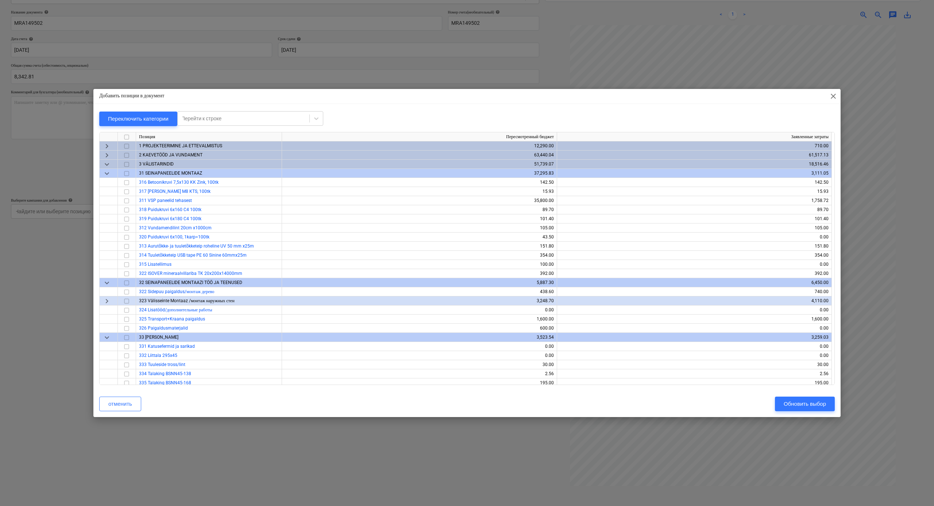
click at [107, 166] on span "keyboard_arrow_down" at bounding box center [107, 164] width 9 height 9
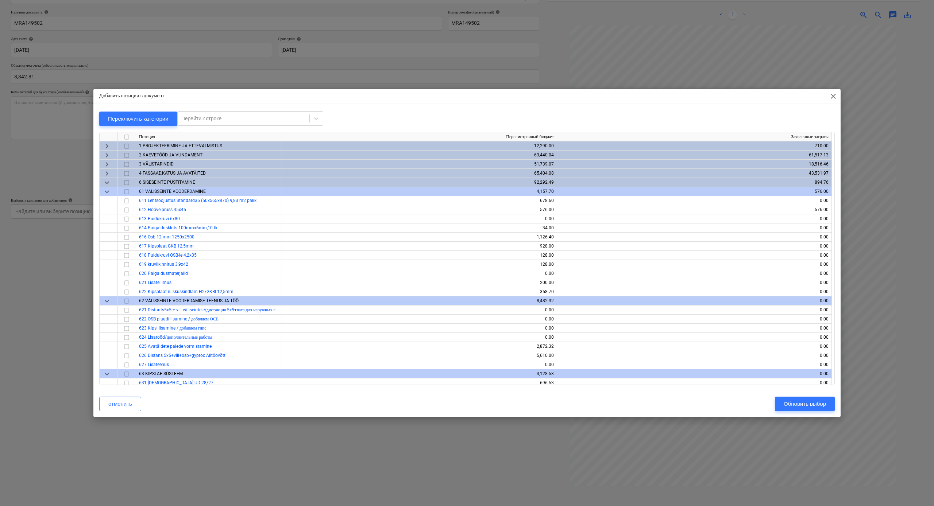
click at [105, 184] on span "keyboard_arrow_down" at bounding box center [107, 182] width 9 height 9
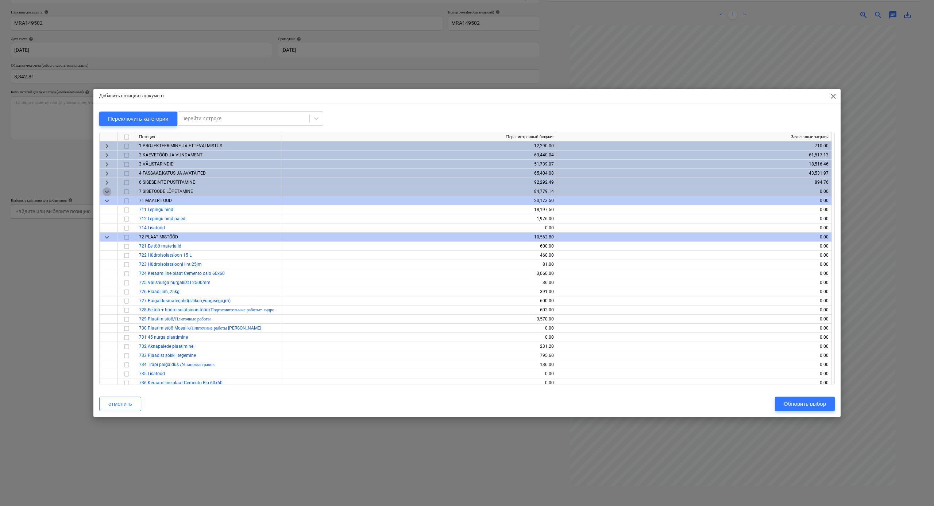
click at [109, 193] on span "keyboard_arrow_down" at bounding box center [107, 192] width 9 height 9
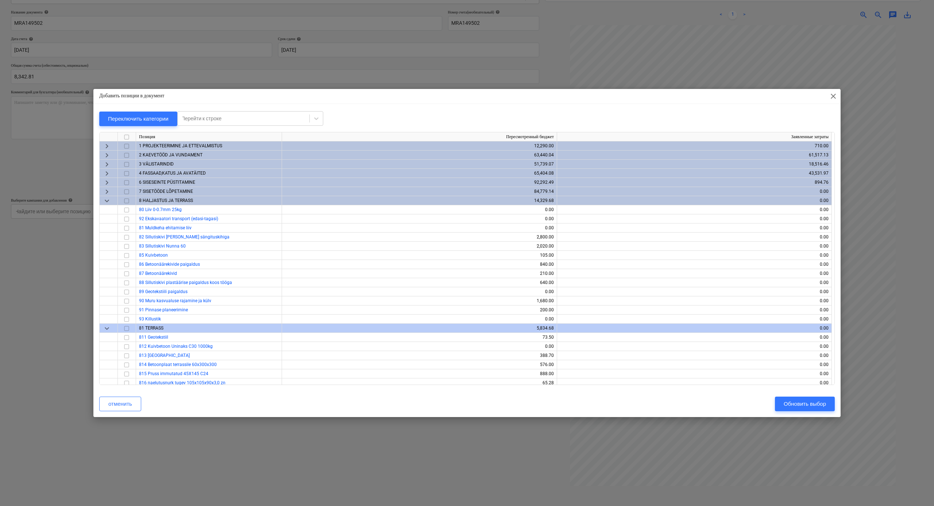
click at [107, 201] on span "keyboard_arrow_down" at bounding box center [107, 201] width 9 height 9
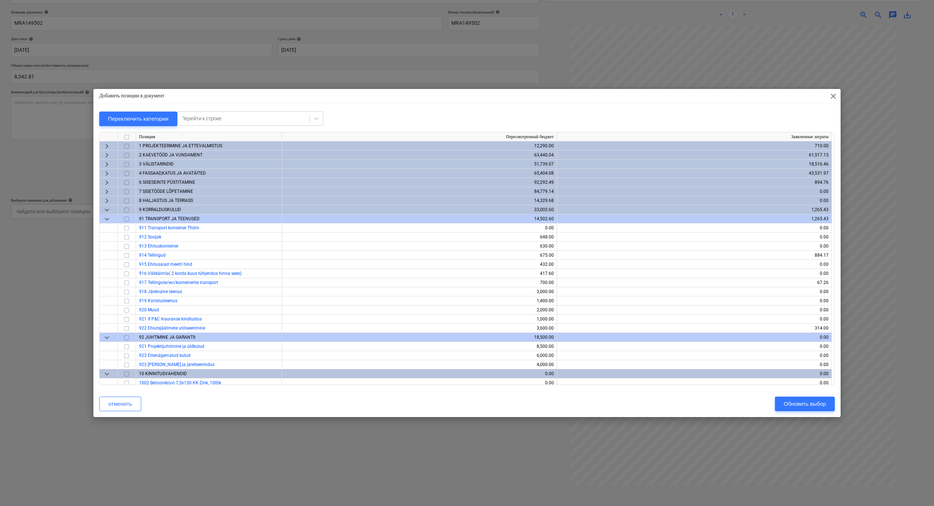
click at [104, 211] on span "keyboard_arrow_down" at bounding box center [107, 210] width 9 height 9
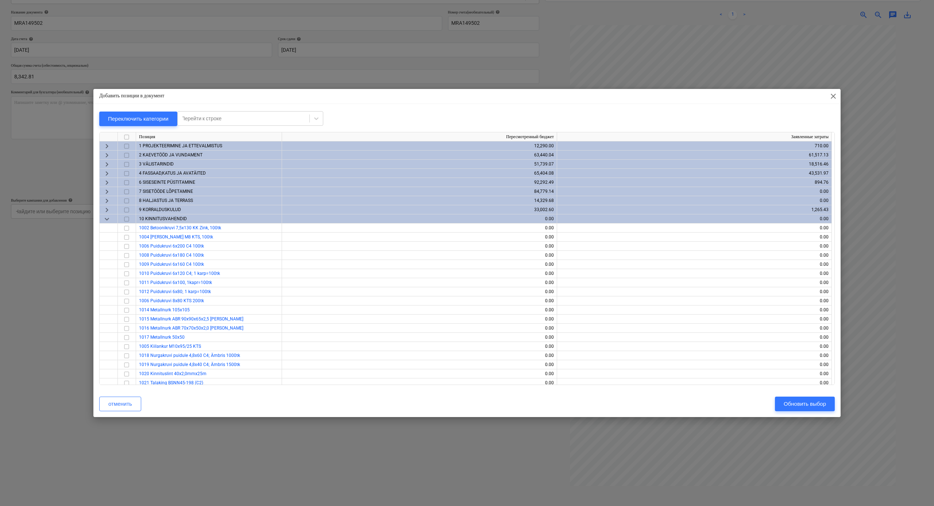
click at [109, 219] on span "keyboard_arrow_down" at bounding box center [107, 219] width 9 height 9
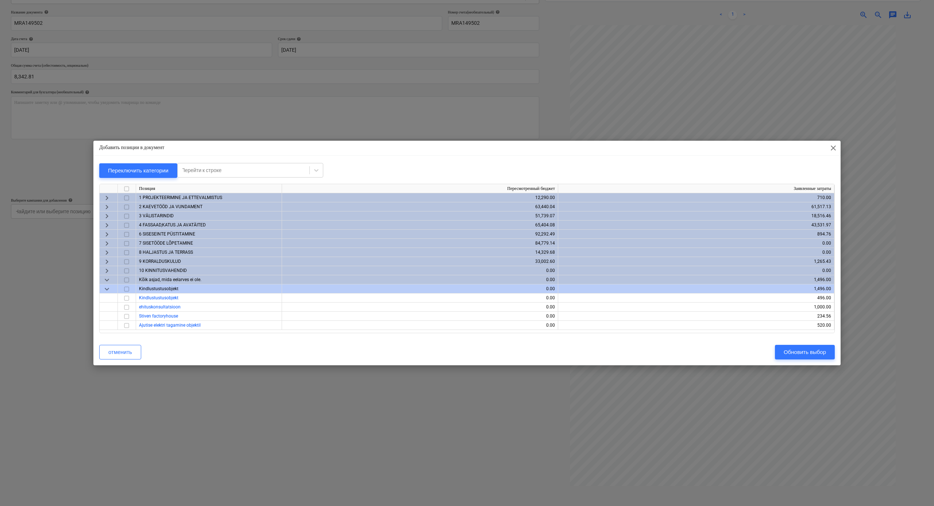
click at [108, 225] on span "keyboard_arrow_right" at bounding box center [107, 225] width 9 height 9
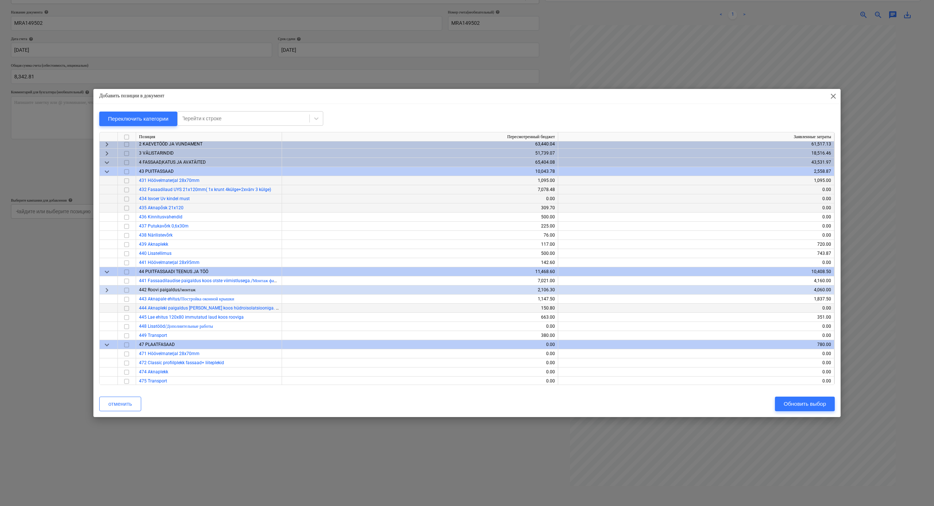
scroll to position [20, 0]
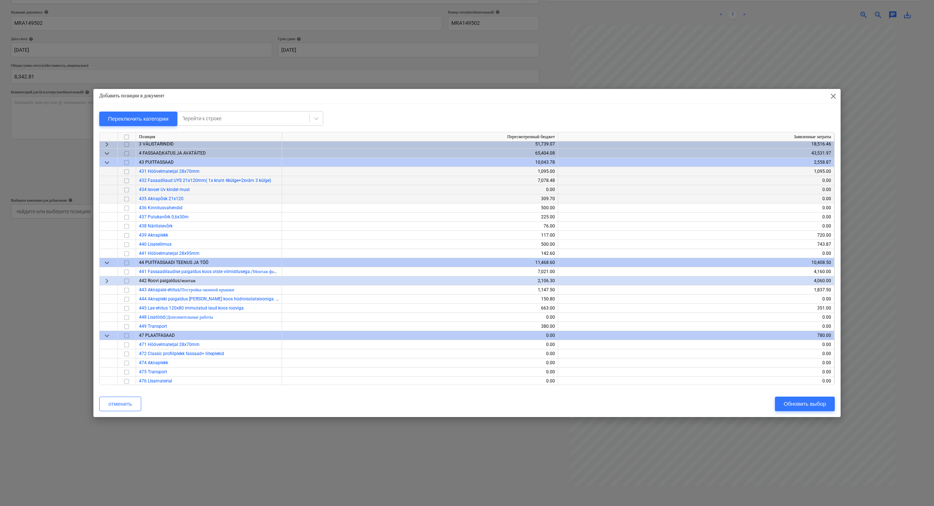
click at [127, 180] on input "checkbox" at bounding box center [126, 181] width 9 height 9
click at [128, 199] on input "checkbox" at bounding box center [126, 199] width 9 height 9
click at [799, 279] on div "Обновить выбор" at bounding box center [805, 403] width 42 height 9
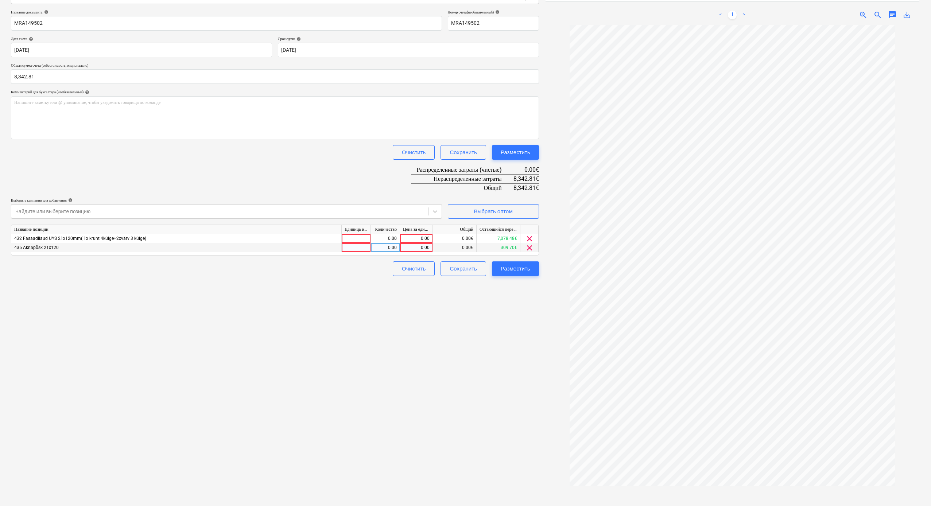
click at [410, 243] on div "0.00" at bounding box center [416, 247] width 27 height 9
click at [413, 237] on div "0.00" at bounding box center [416, 238] width 27 height 9
type input "7078.48"
click at [506, 279] on div "Создать новый документ Выберите компанию Raitwood Добавить новую компанию Выбер…" at bounding box center [275, 223] width 534 height 581
click at [414, 247] on div "0.00" at bounding box center [416, 247] width 27 height 9
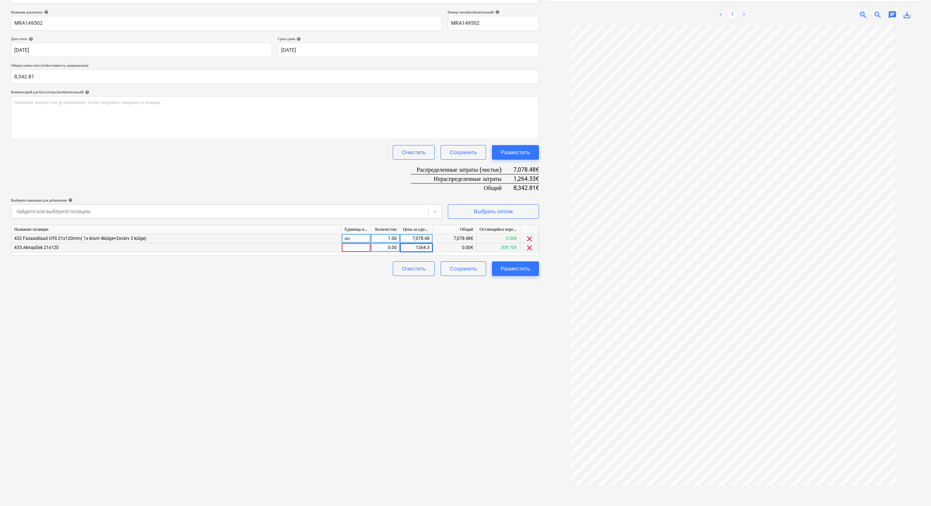
type input "1264.33"
click at [415, 279] on div "Создать новый документ Выберите компанию Raitwood Добавить новую компанию Выбер…" at bounding box center [275, 223] width 534 height 581
click at [510, 266] on div "Разместить" at bounding box center [516, 268] width 30 height 9
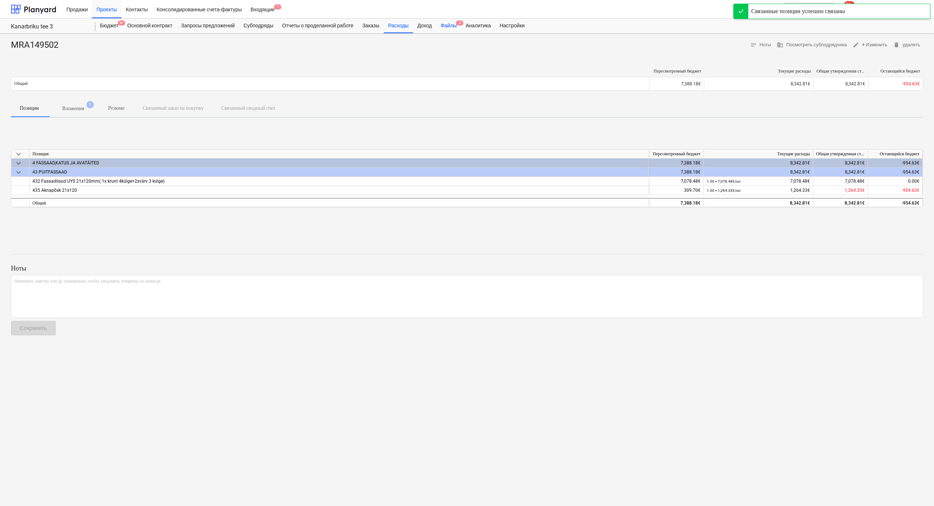
click at [461, 26] on div "Файлы 3" at bounding box center [448, 26] width 25 height 15
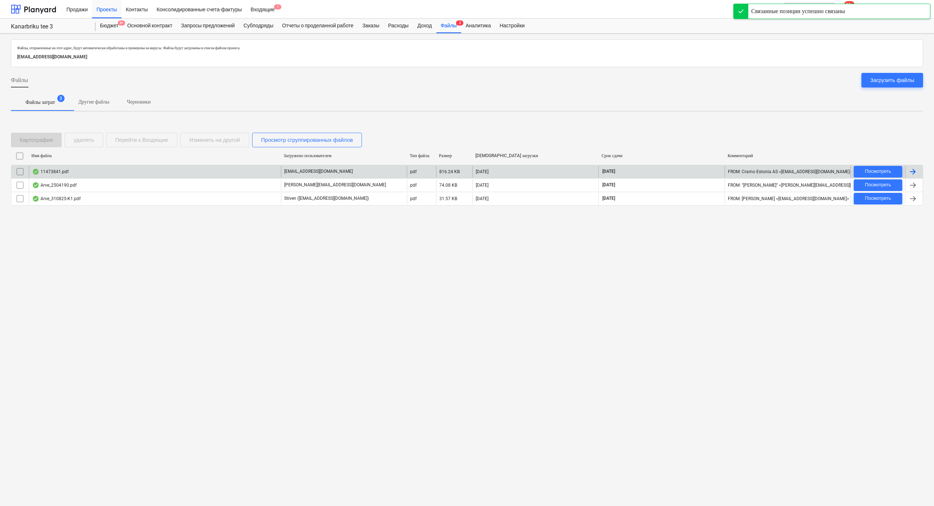
click at [370, 172] on div "[EMAIL_ADDRESS][DOMAIN_NAME]" at bounding box center [344, 172] width 126 height 12
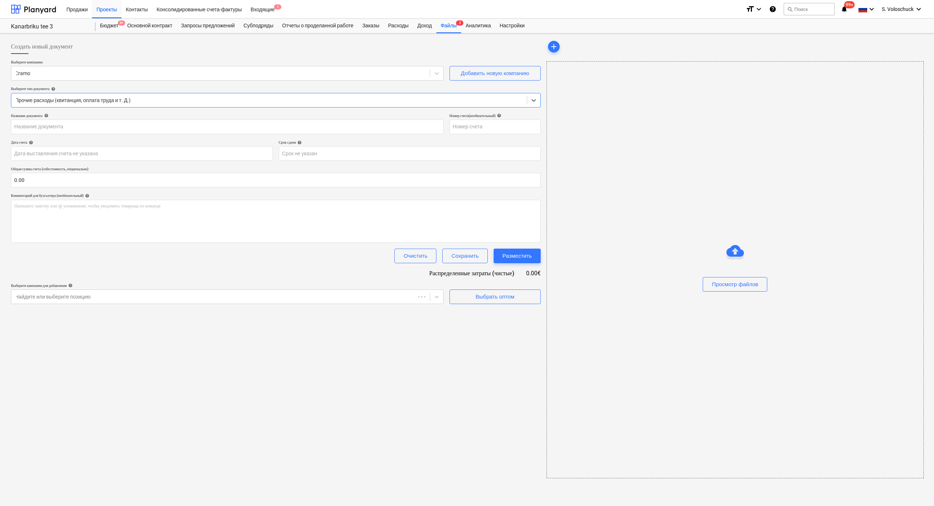
type input "11473841"
type input "[DATE]"
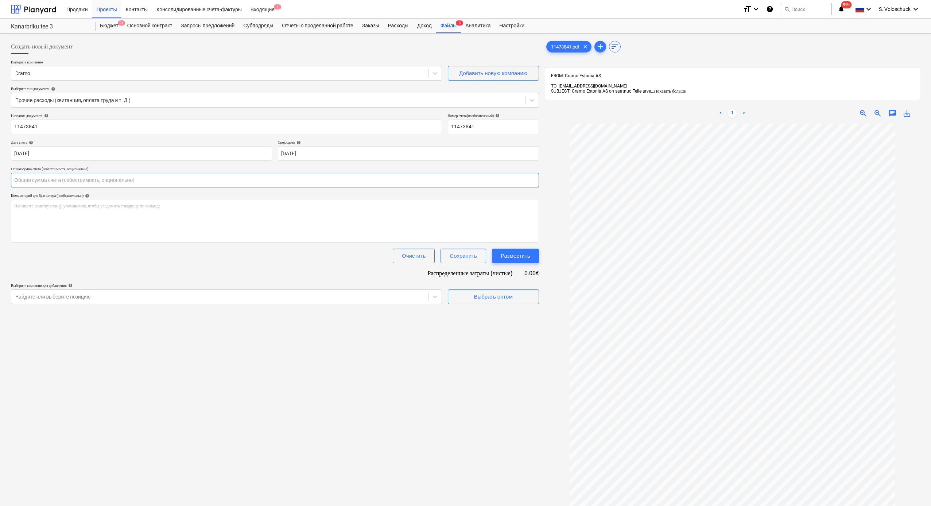
click at [90, 181] on input "text" at bounding box center [275, 180] width 528 height 15
type input "285.00"
click at [247, 279] on div "Название документа help 11473841 Номер счета (необязательный) help 11473841 Дат…" at bounding box center [275, 217] width 528 height 209
click at [507, 279] on div "Выбрать оптом" at bounding box center [493, 314] width 39 height 9
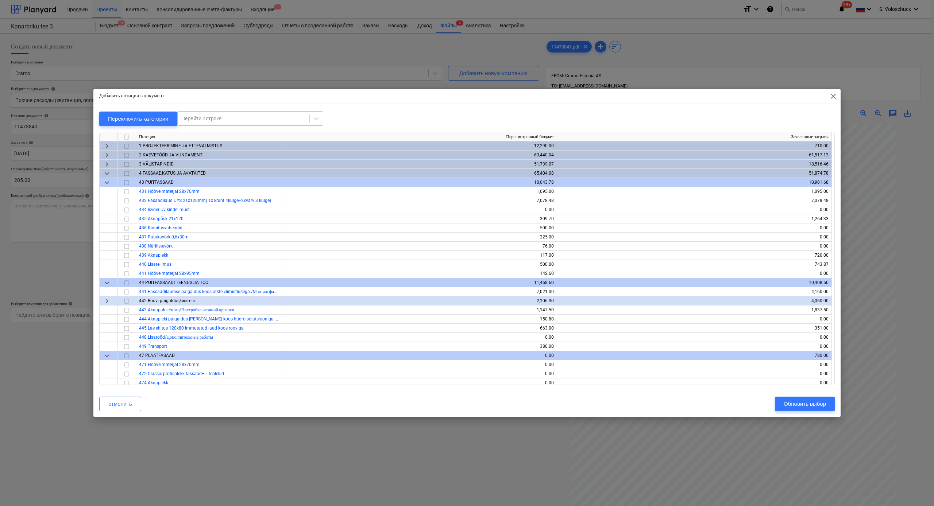
click at [257, 119] on div at bounding box center [243, 118] width 124 height 7
type input "telli"
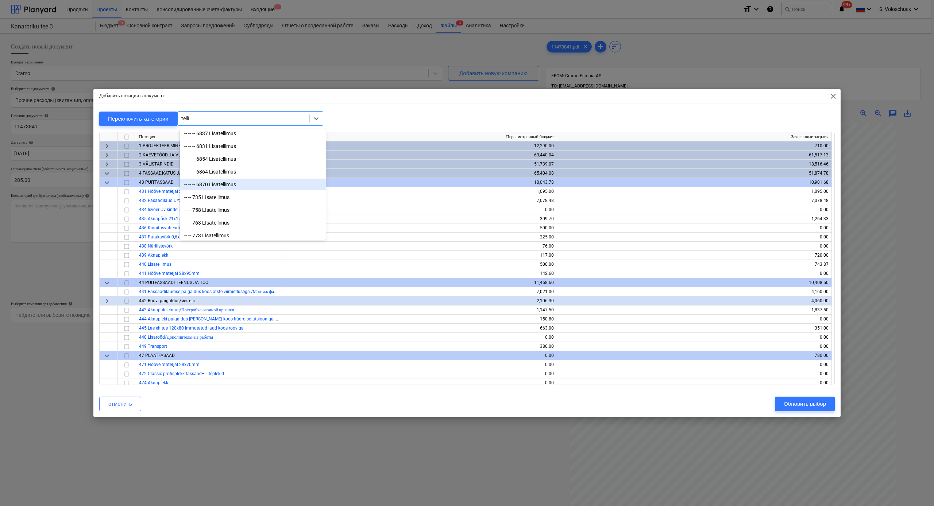
scroll to position [274, 0]
click at [213, 220] on div "-- -- 914 Tellingud" at bounding box center [253, 221] width 146 height 12
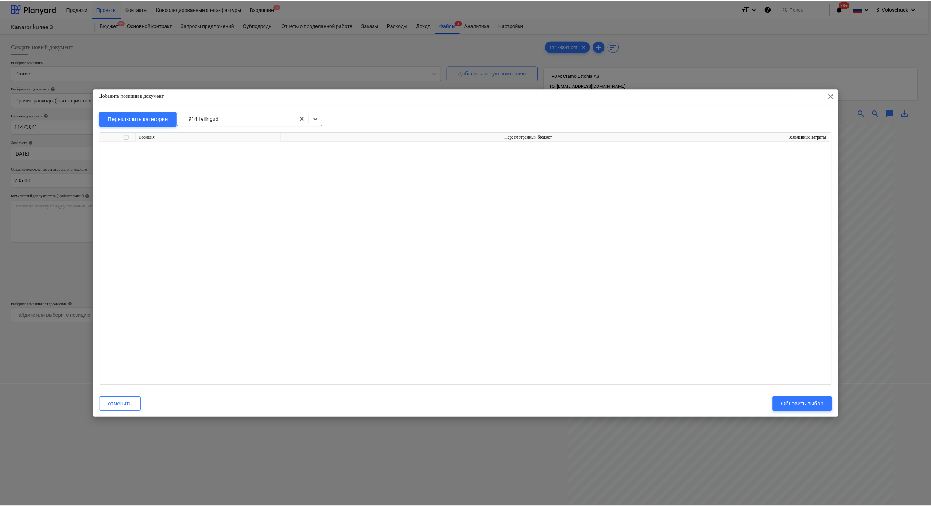
scroll to position [6184, 0]
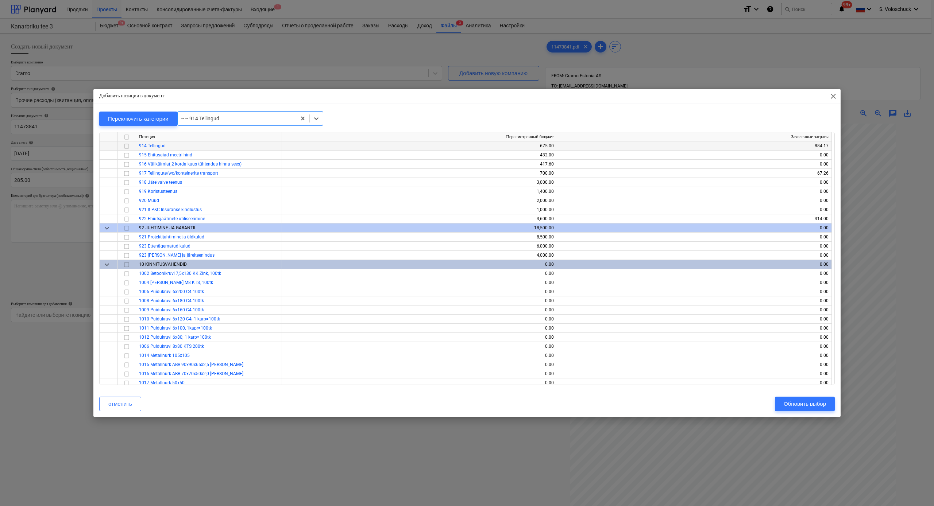
click at [128, 146] on input "checkbox" at bounding box center [126, 146] width 9 height 9
click at [807, 279] on div "Обновить выбор" at bounding box center [805, 403] width 42 height 9
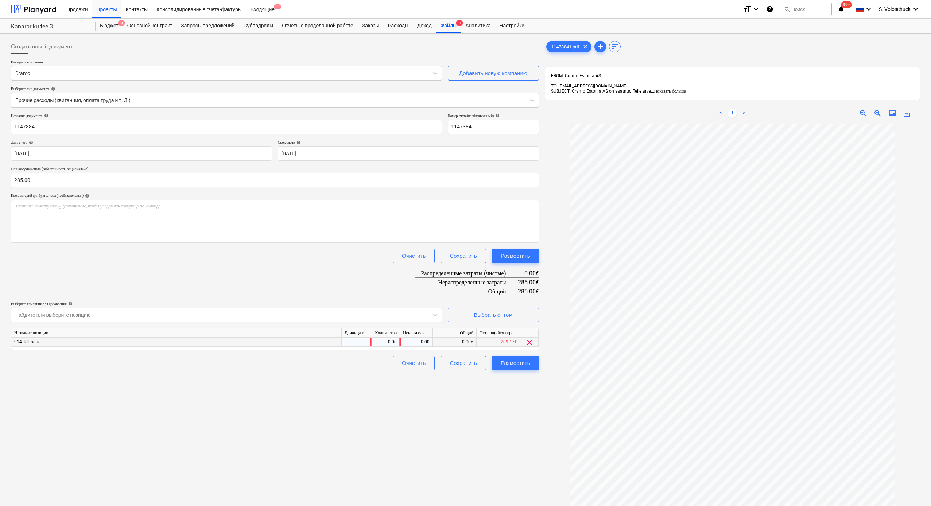
click at [409, 279] on div "0.00" at bounding box center [416, 342] width 27 height 9
type input "285"
click at [531, 279] on button "Разместить" at bounding box center [515, 363] width 47 height 15
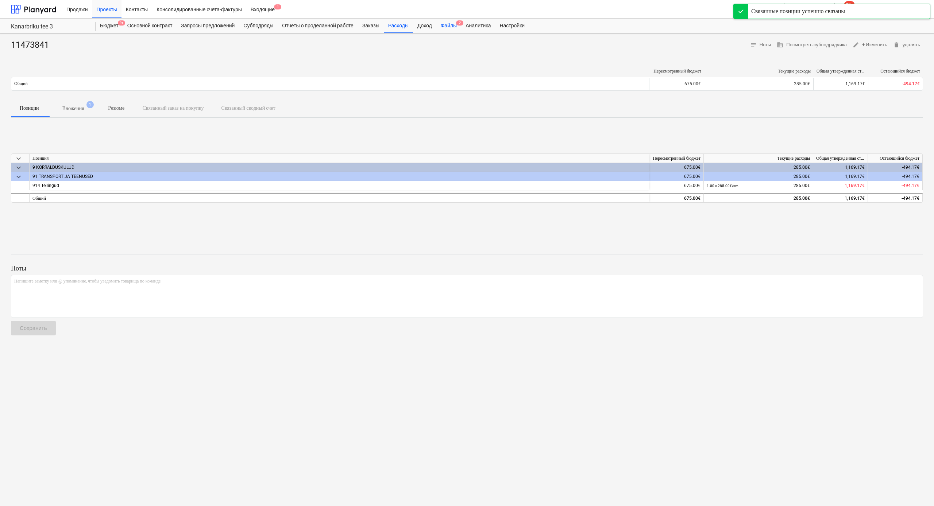
click at [459, 23] on div "Файлы 2" at bounding box center [448, 26] width 25 height 15
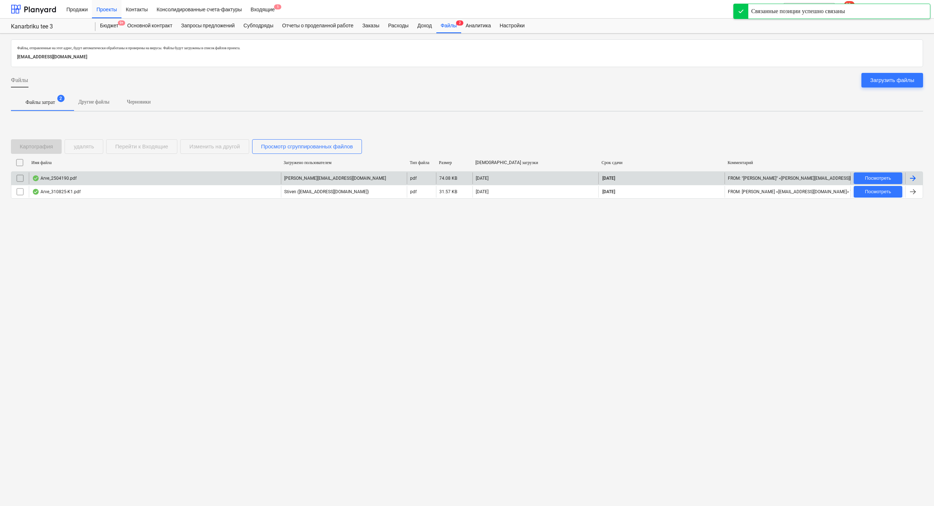
click at [210, 178] on div "Arve_2504190.pdf" at bounding box center [155, 179] width 252 height 12
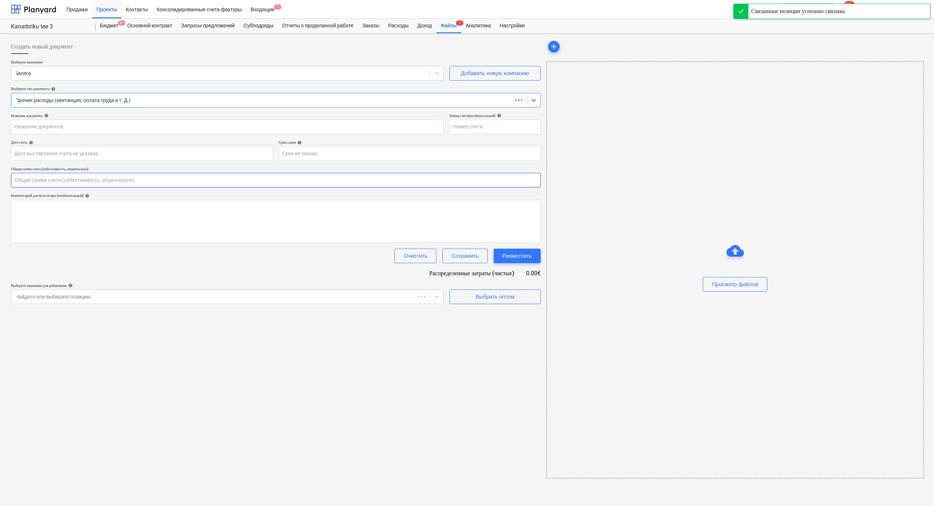
type input "0.00"
type input "2504190"
type input "[DATE]"
type input "05 Sep 2025"
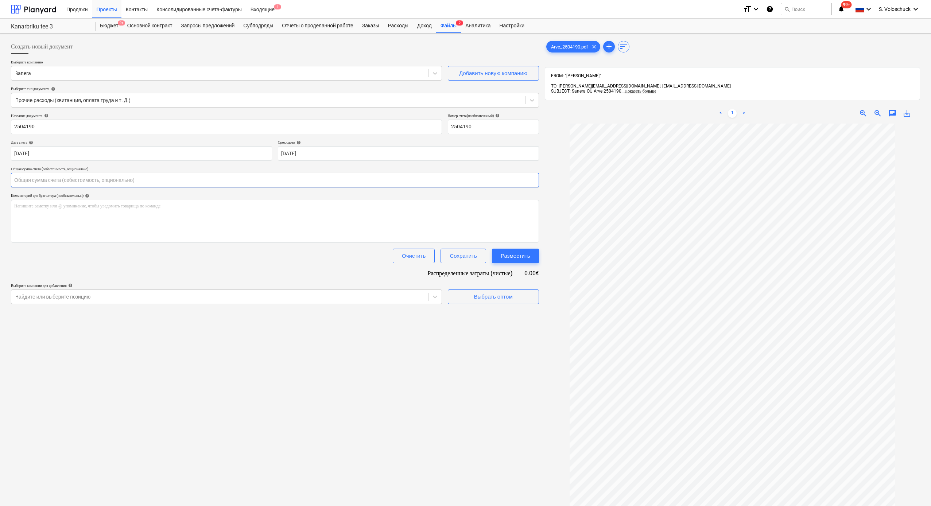
click at [32, 176] on input "text" at bounding box center [275, 180] width 528 height 15
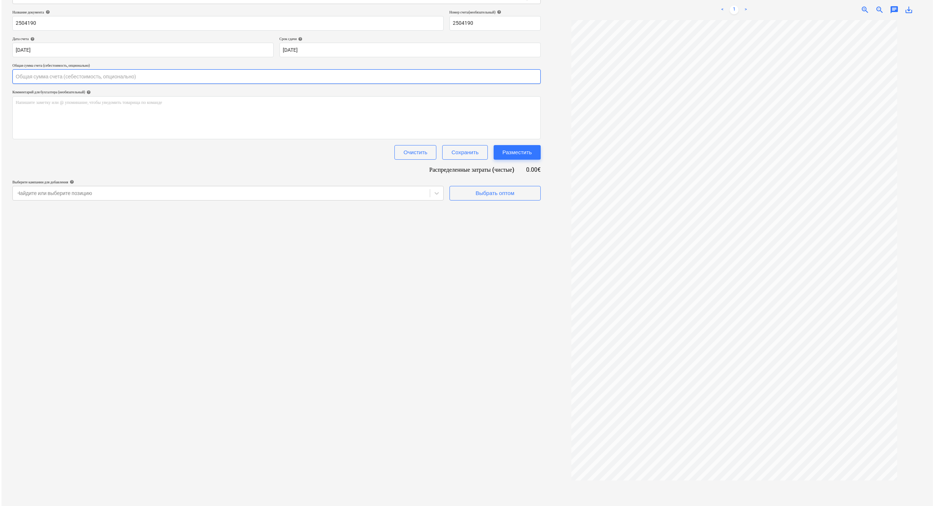
scroll to position [52, 0]
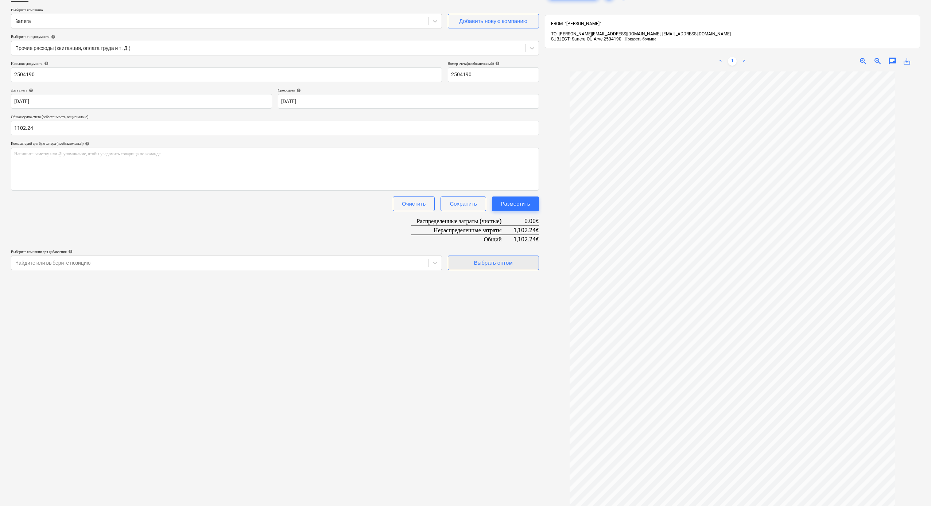
type input "1,102.24"
click at [480, 263] on div "Выбрать оптом" at bounding box center [493, 262] width 39 height 9
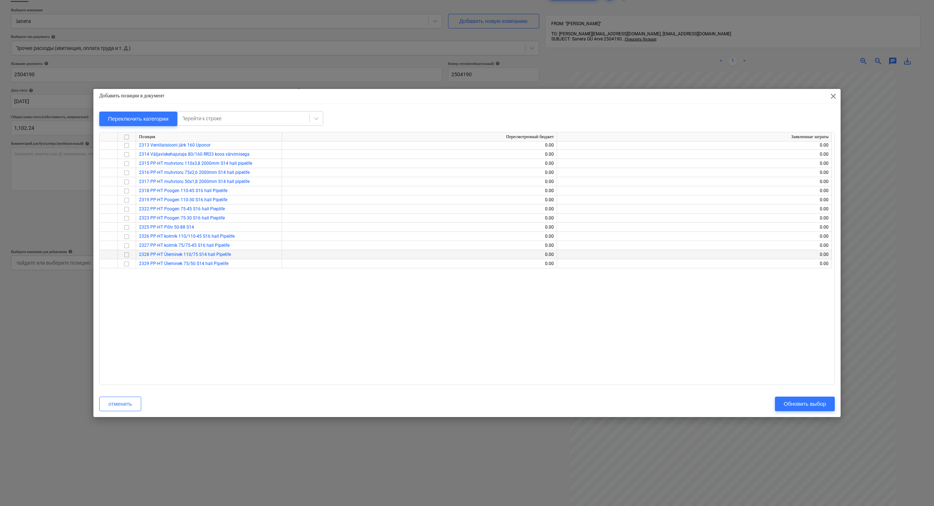
scroll to position [0, 0]
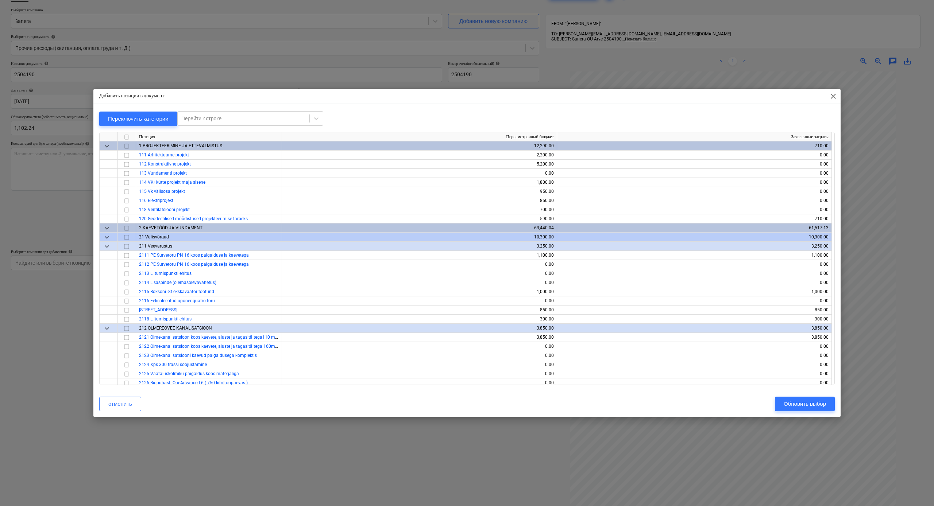
click at [105, 146] on span "keyboard_arrow_down" at bounding box center [107, 146] width 9 height 9
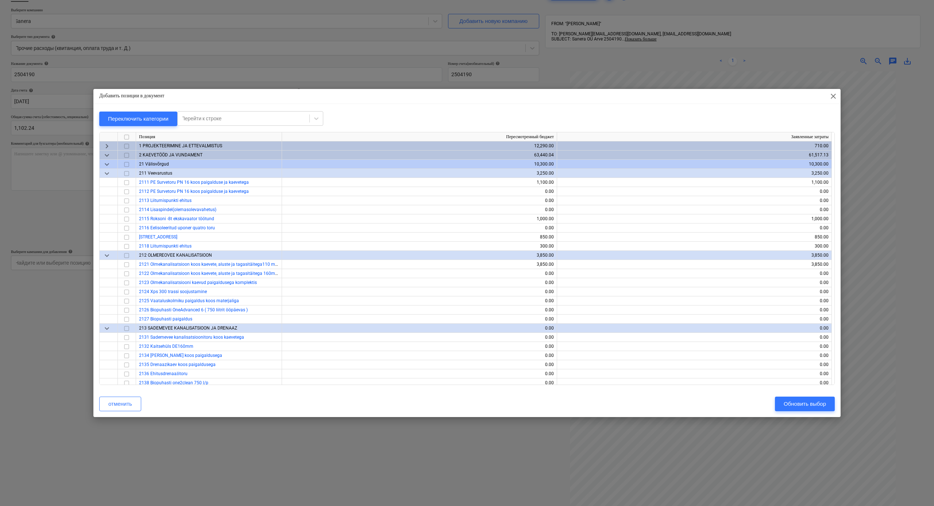
click at [108, 155] on span "keyboard_arrow_down" at bounding box center [107, 155] width 9 height 9
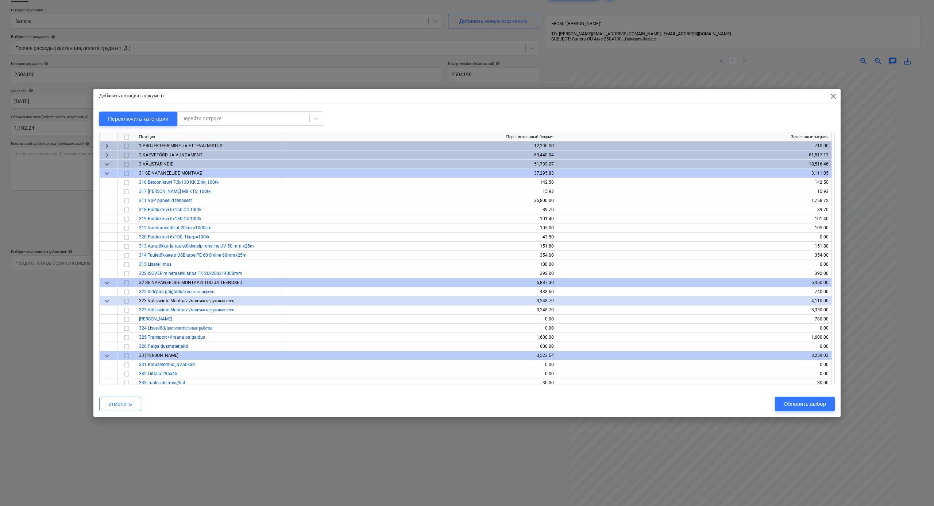
click at [108, 164] on span "keyboard_arrow_down" at bounding box center [107, 164] width 9 height 9
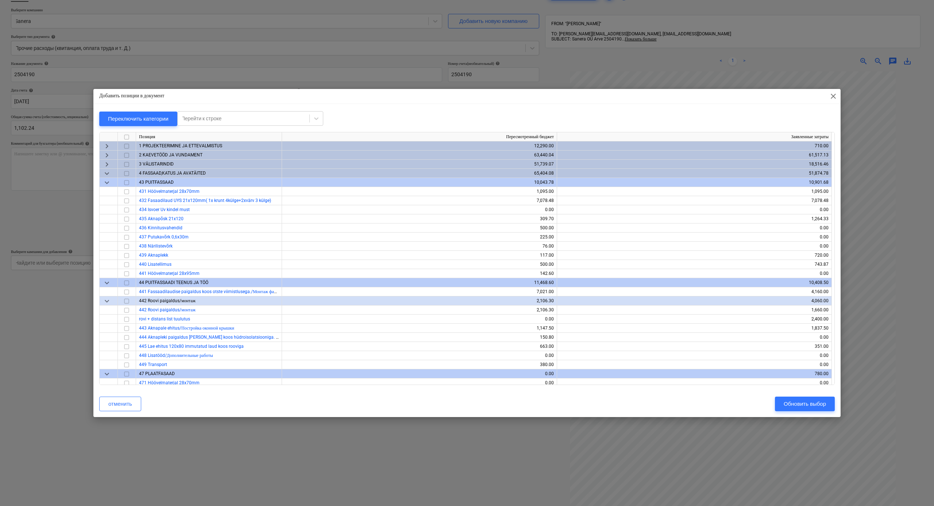
click at [111, 174] on span "keyboard_arrow_down" at bounding box center [107, 173] width 9 height 9
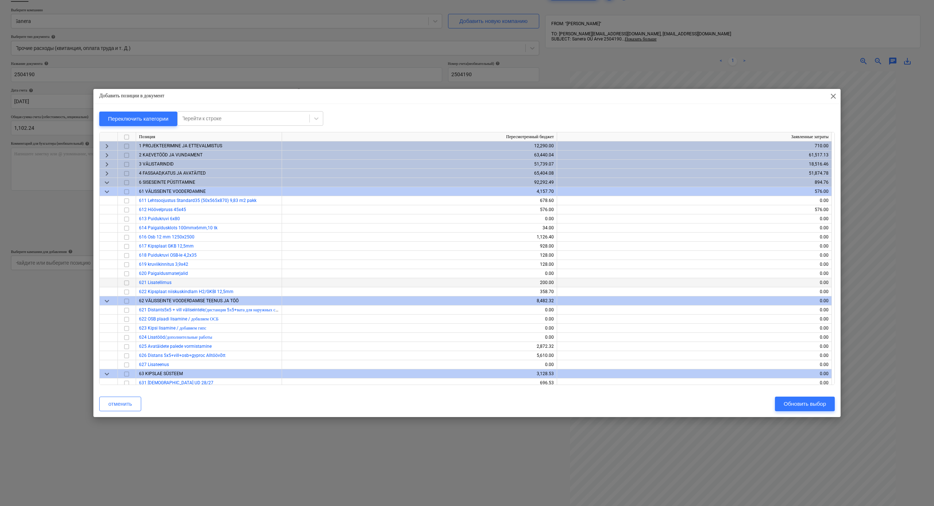
click at [128, 279] on input "checkbox" at bounding box center [126, 283] width 9 height 9
click at [807, 279] on div "Обновить выбор" at bounding box center [805, 403] width 42 height 9
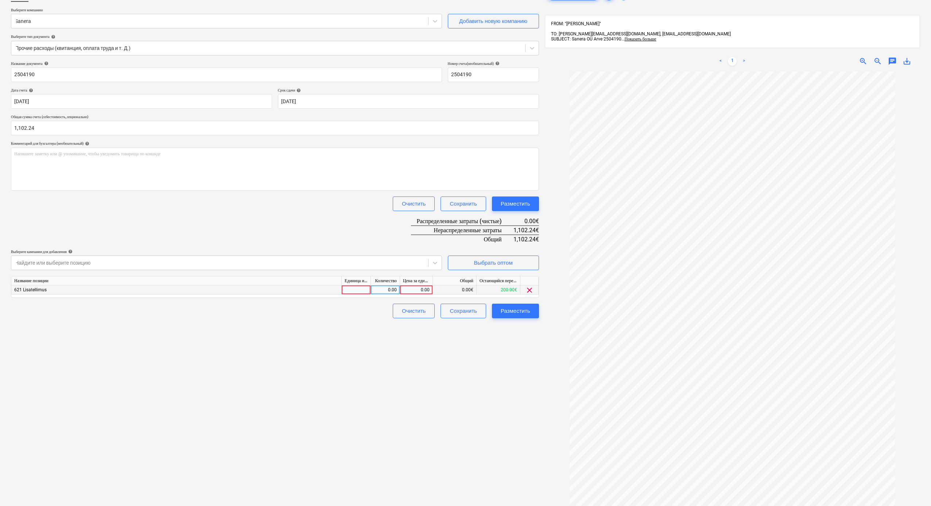
click at [414, 279] on div "0.00" at bounding box center [416, 290] width 27 height 9
type input "1102.24"
click at [551, 279] on div at bounding box center [732, 315] width 375 height 486
click at [517, 279] on div "Разместить" at bounding box center [516, 310] width 30 height 9
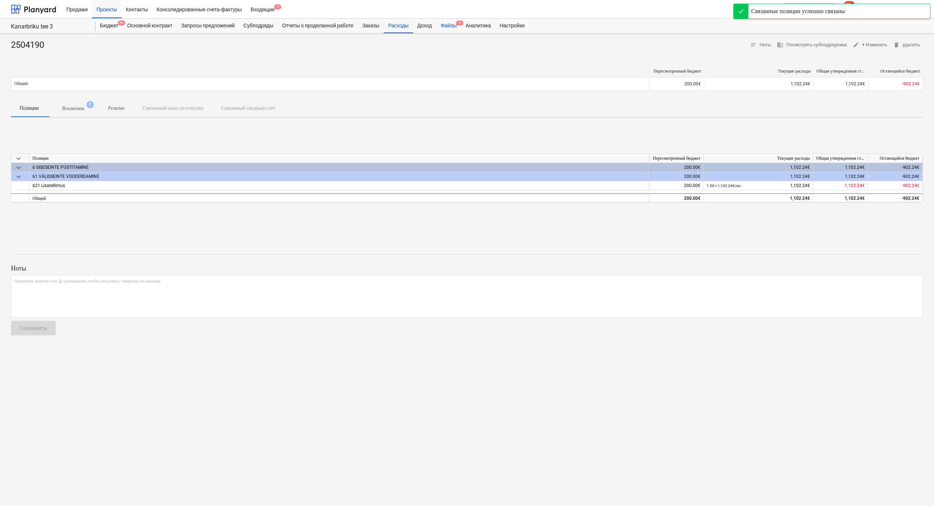
click at [459, 24] on div "Файлы 1" at bounding box center [448, 26] width 25 height 15
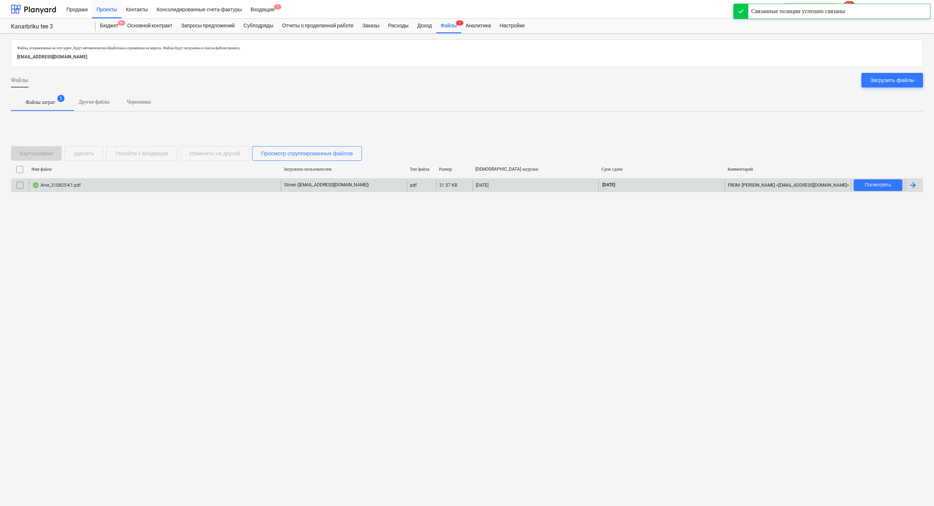
click at [214, 188] on div "Arve_310825-K1.pdf" at bounding box center [155, 186] width 252 height 12
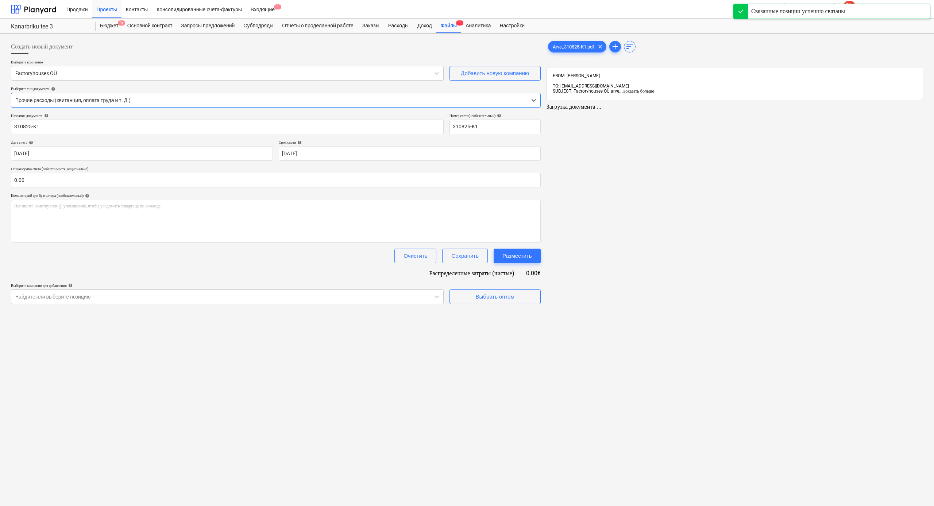
type input "310825-K1"
type input "31 Jul 2025"
type input "21 Aug 2025"
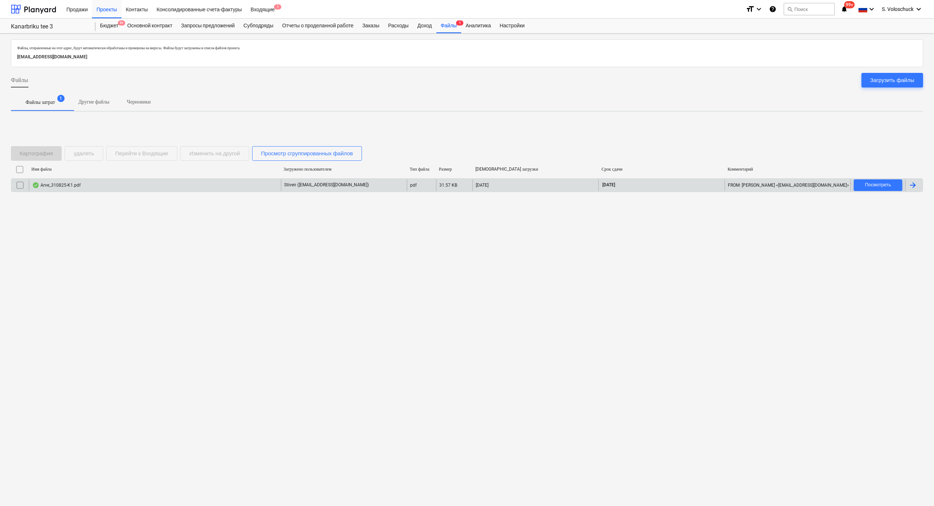
click at [21, 183] on input "checkbox" at bounding box center [20, 186] width 12 height 12
click at [79, 155] on div "удалять" at bounding box center [84, 153] width 20 height 9
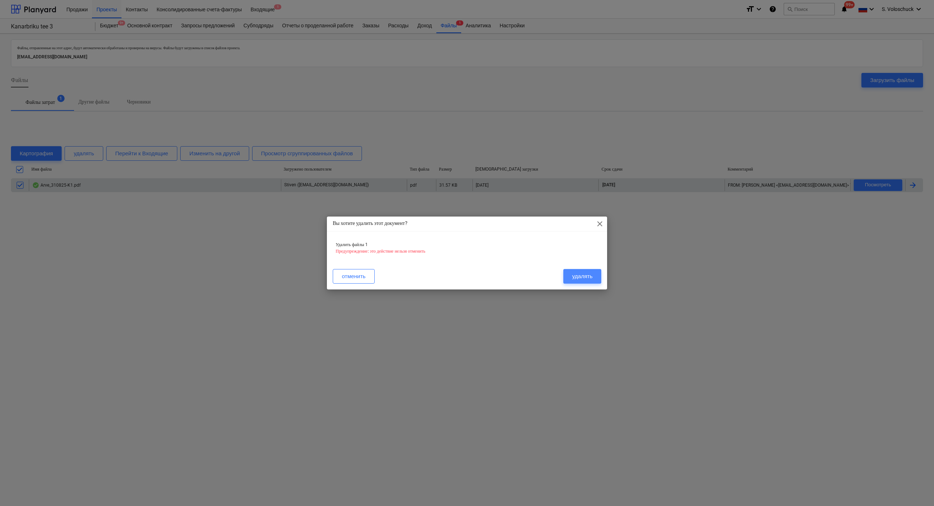
click at [590, 277] on div "удалять" at bounding box center [582, 276] width 20 height 9
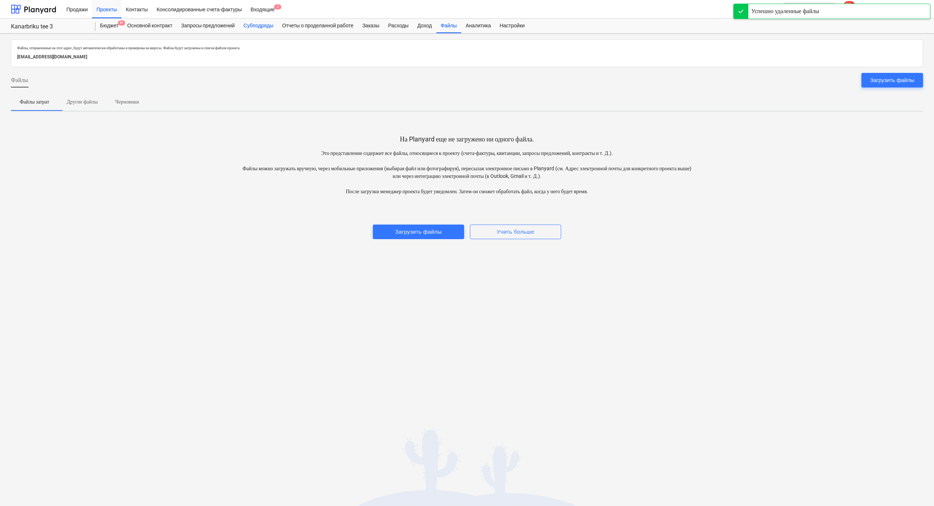
click at [264, 27] on div "Субподряды" at bounding box center [258, 26] width 39 height 15
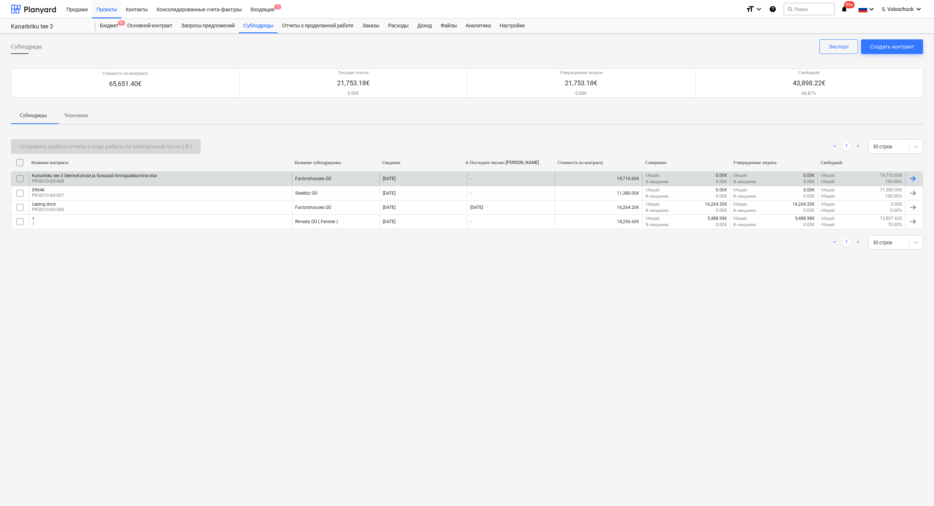
click at [259, 180] on div "Kanarbiku tee 3 Seinte,Katuse ja fassaadi hinnapakkumine.xlsx PR-0010-SO-008" at bounding box center [160, 179] width 263 height 12
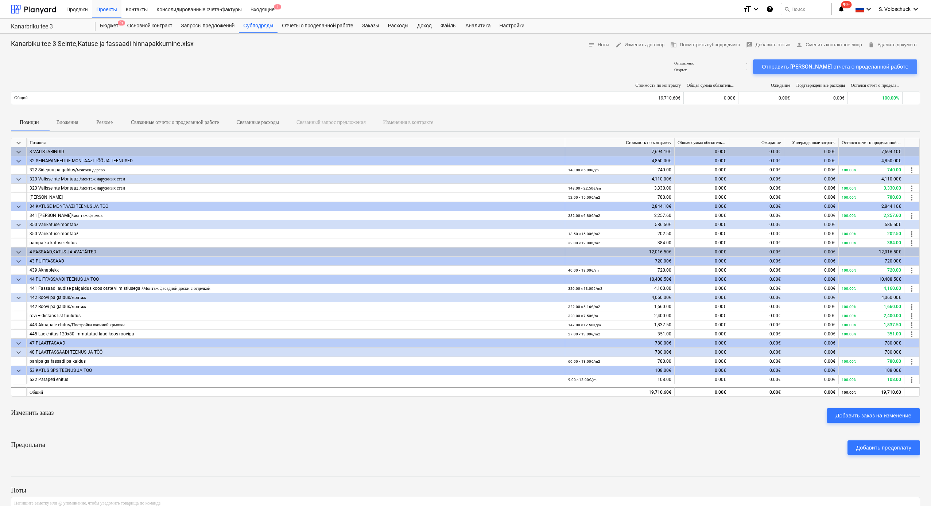
click at [807, 66] on div "Отправить шаблон отчета о проделанной работе" at bounding box center [835, 66] width 147 height 9
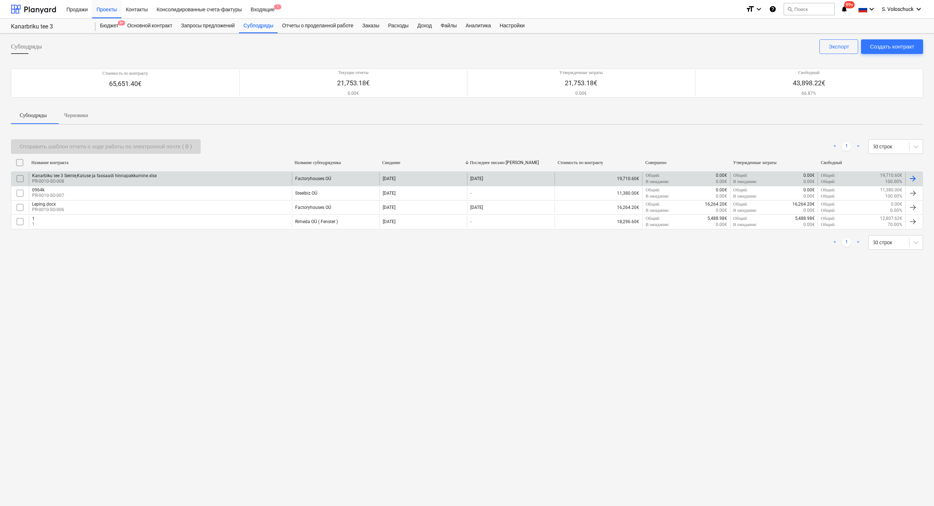
click at [621, 179] on div "19,710.60€" at bounding box center [599, 179] width 88 height 12
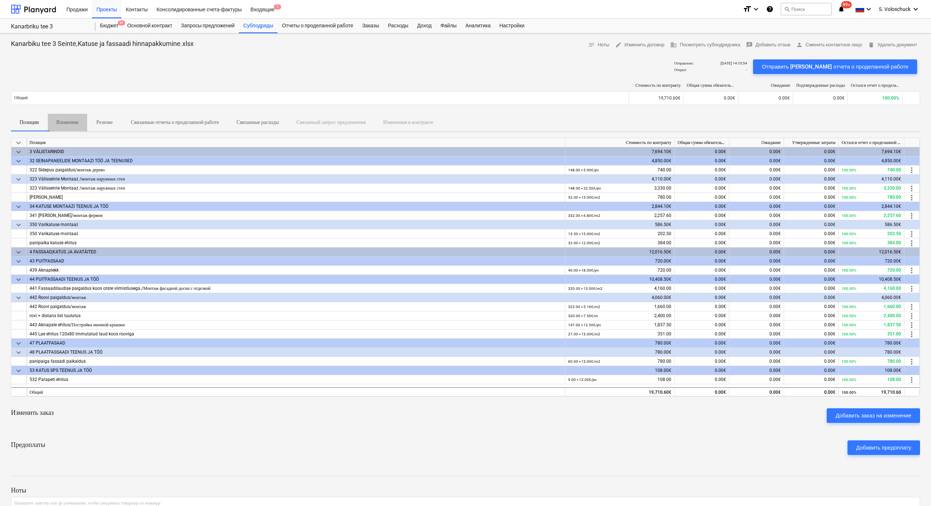
click at [71, 122] on p "Вложения" at bounding box center [68, 123] width 22 height 8
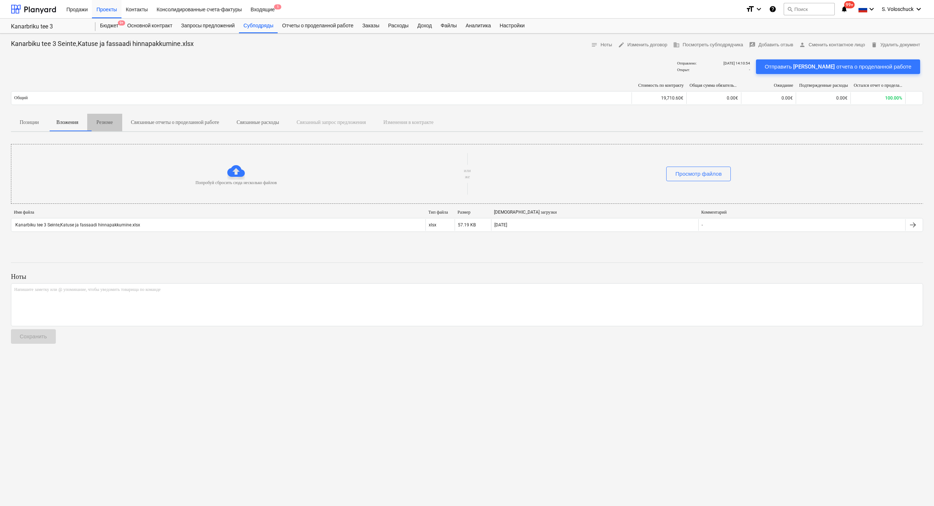
click at [113, 120] on p "Резюме" at bounding box center [105, 123] width 18 height 8
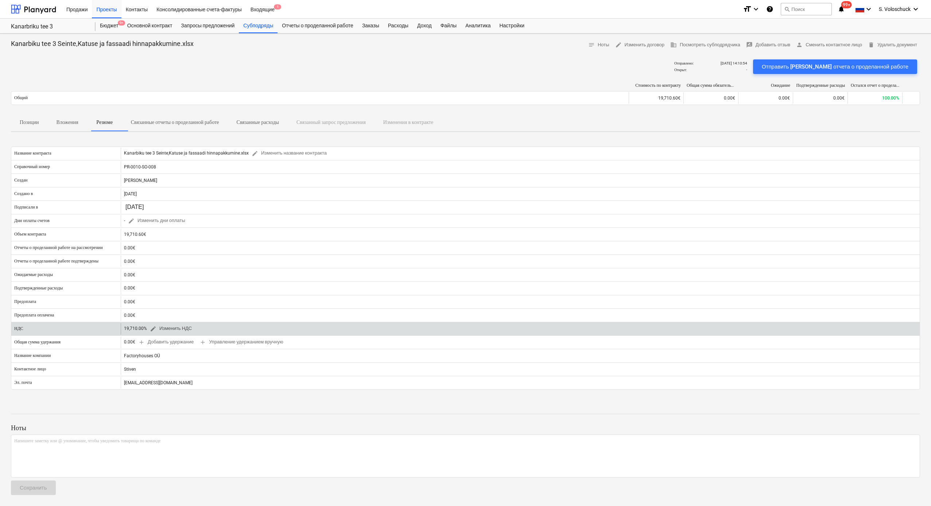
click at [167, 279] on span "edit Изменить НДС" at bounding box center [171, 329] width 42 height 8
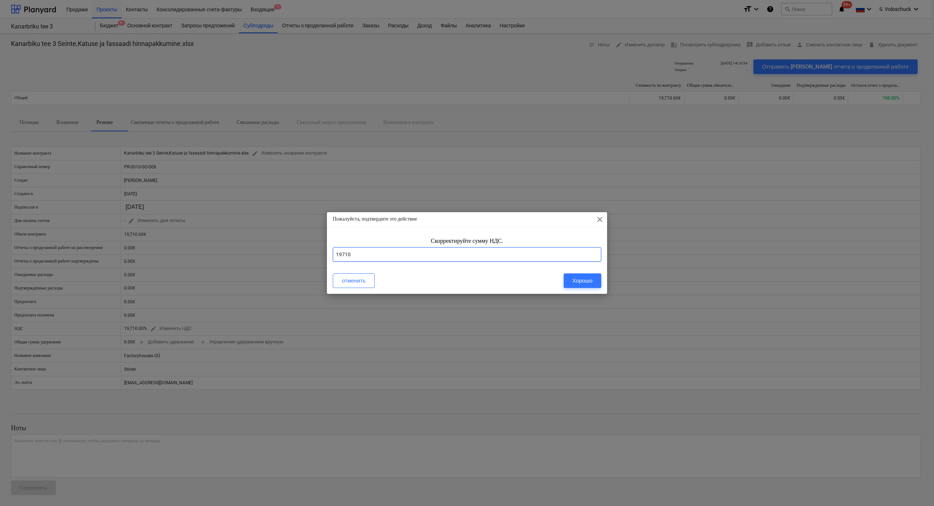
click at [373, 256] on input "19710" at bounding box center [467, 254] width 269 height 15
type input "1"
type input "24"
click at [588, 279] on div "Хорошо" at bounding box center [582, 280] width 20 height 9
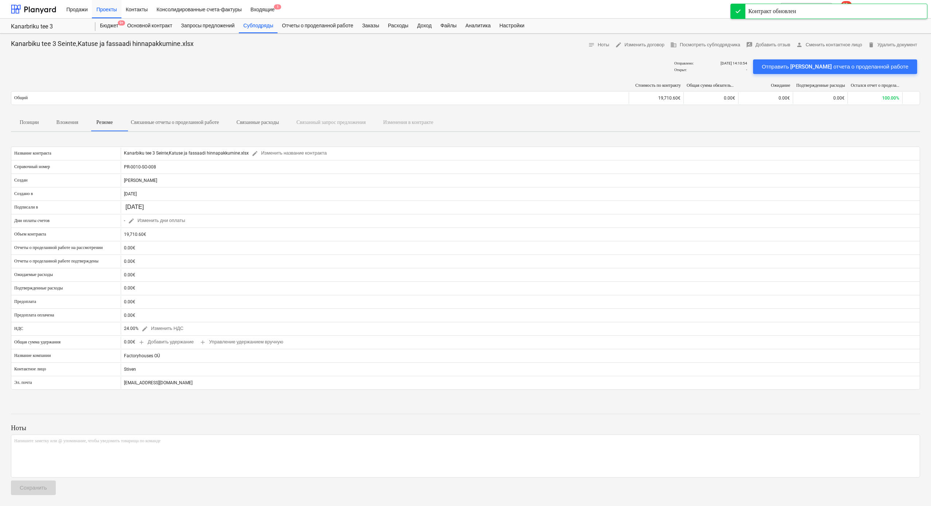
click at [292, 61] on div "Отправлено : 18.08.2025 14:10:54 Открыт : - Отправить шаблон отчета о проделанн…" at bounding box center [466, 67] width 910 height 20
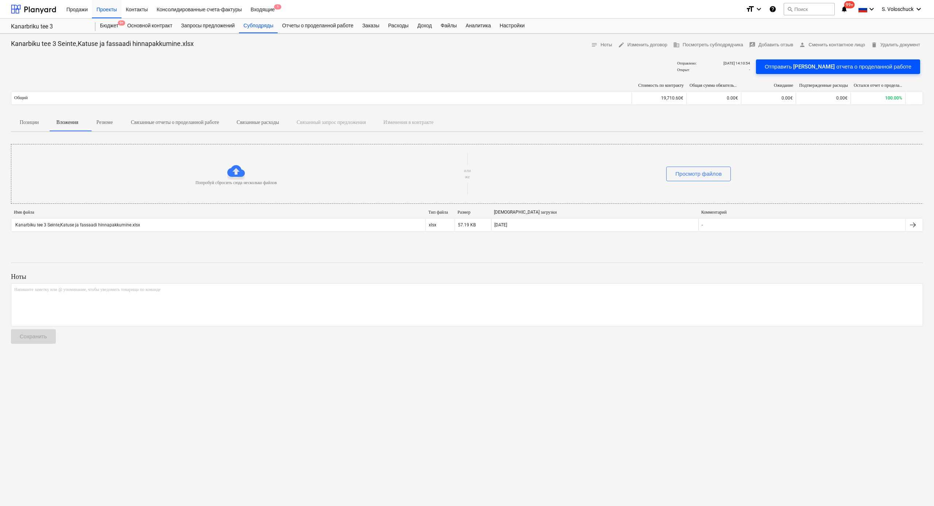
click at [807, 70] on div "Отправить шаблон отчета о проделанной работе" at bounding box center [838, 66] width 147 height 9
click at [267, 30] on div "Субподряды" at bounding box center [258, 26] width 39 height 15
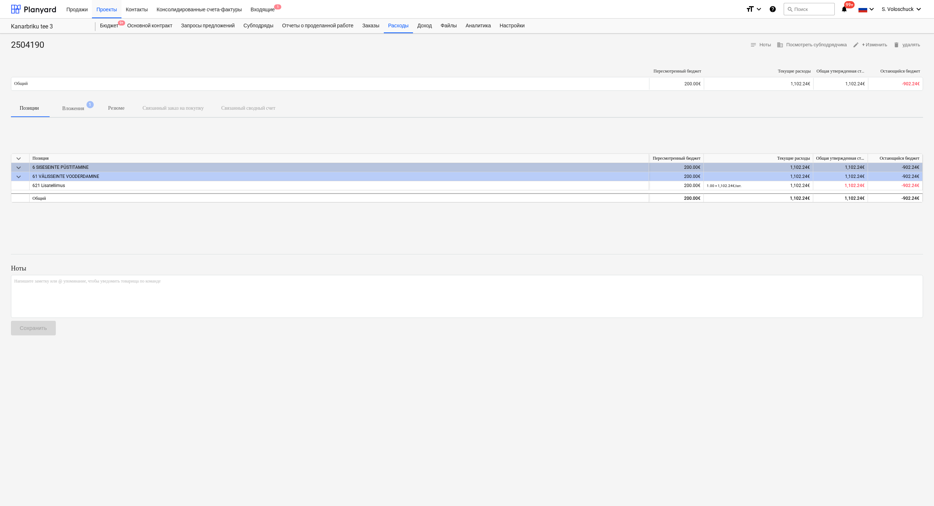
click at [138, 62] on div "2504190 notes Ноты business Посмотреть субподрядчика edit + Изменить delete уда…" at bounding box center [467, 270] width 934 height 473
click at [112, 9] on div "Проекты" at bounding box center [106, 9] width 29 height 19
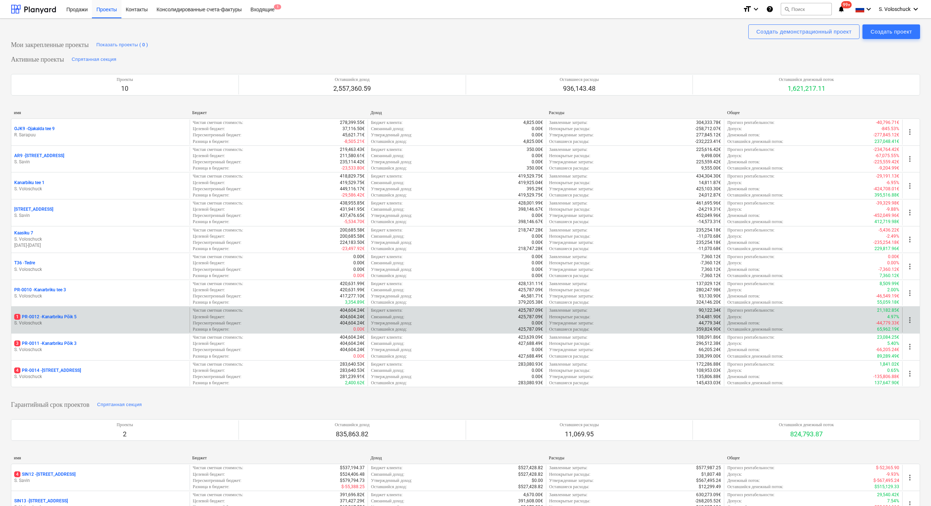
click at [61, 279] on p "1 PR-0012 - Kanarbriku Põik 5" at bounding box center [45, 317] width 62 height 6
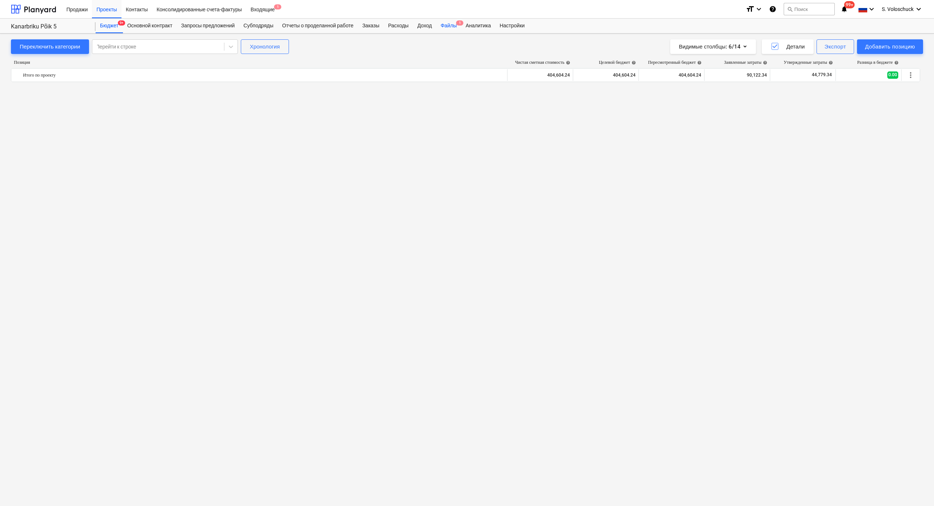
scroll to position [1166, 0]
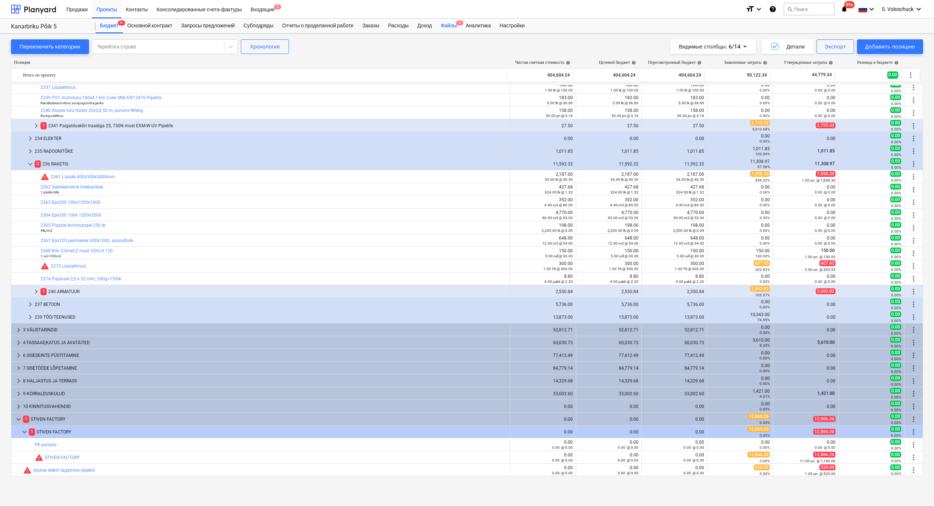
click at [461, 30] on div "Файлы 1" at bounding box center [448, 26] width 25 height 15
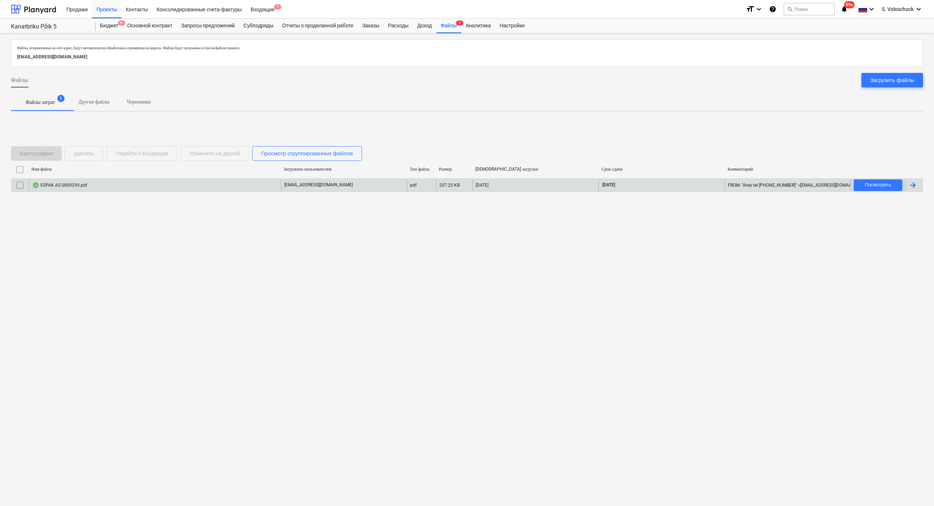
click at [147, 184] on div "ESPAK AS 0809299.pdf" at bounding box center [155, 186] width 252 height 12
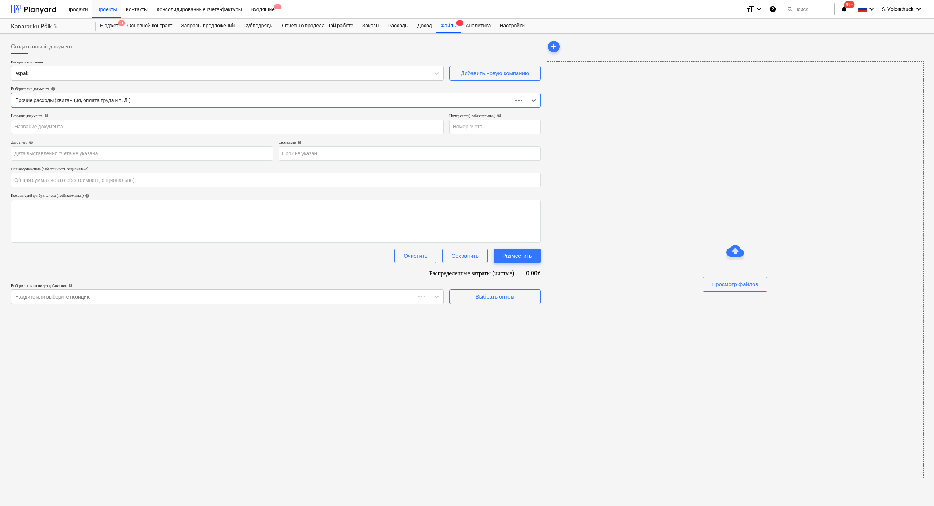
type input "0.00"
type input "0809299"
type input "18 Aug 2025"
type input "17 Sep 2025"
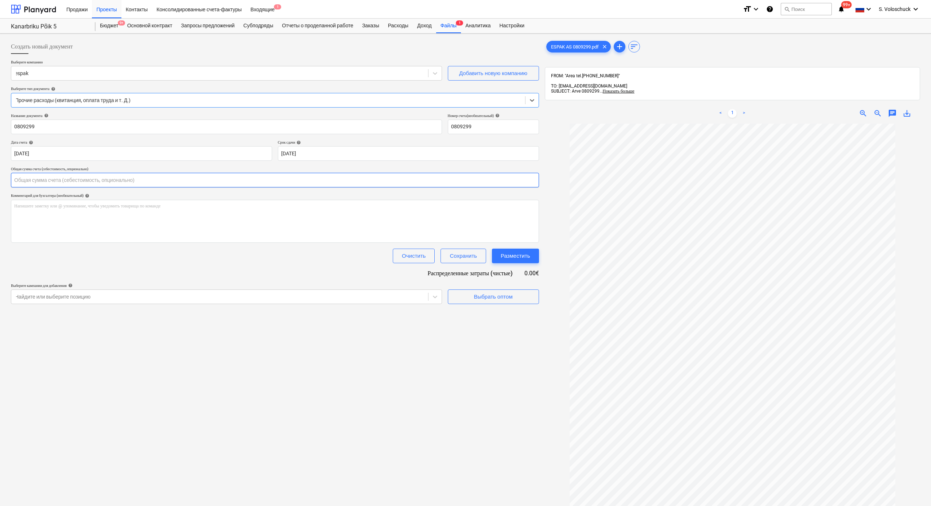
click at [256, 179] on input "text" at bounding box center [275, 180] width 528 height 15
type input "83.37"
click at [462, 279] on div "Выбрать оптом" at bounding box center [493, 312] width 91 height 21
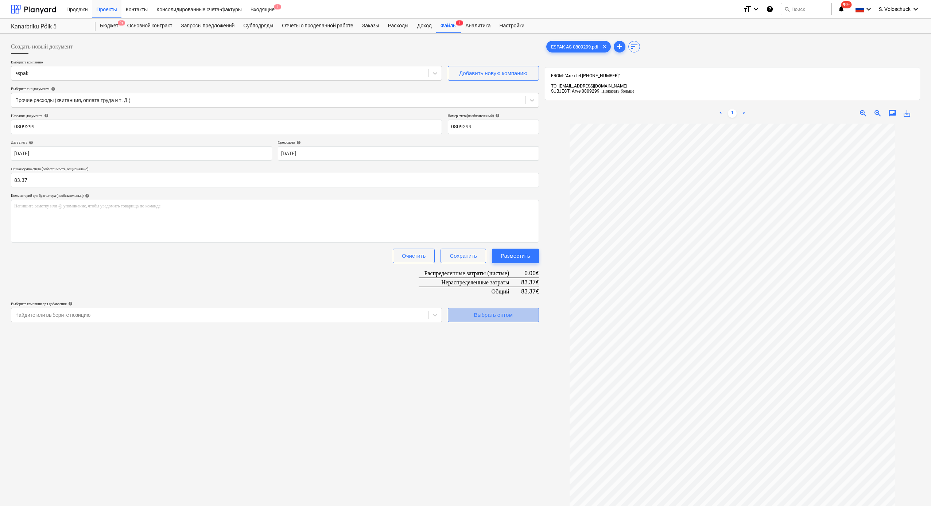
click at [467, 279] on span "Выбрать оптом" at bounding box center [493, 314] width 73 height 9
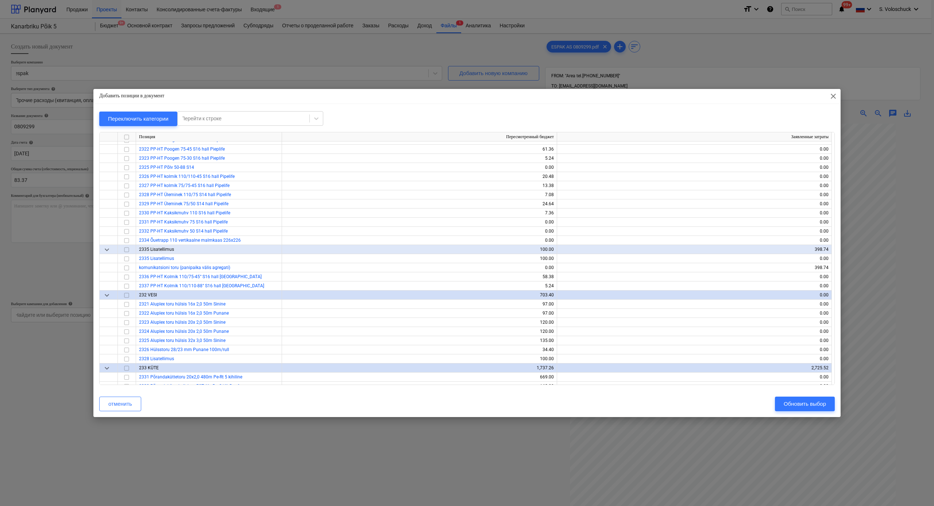
scroll to position [719, 0]
click at [126, 258] on input "checkbox" at bounding box center [126, 257] width 9 height 9
click at [807, 279] on div "Обновить выбор" at bounding box center [805, 403] width 42 height 9
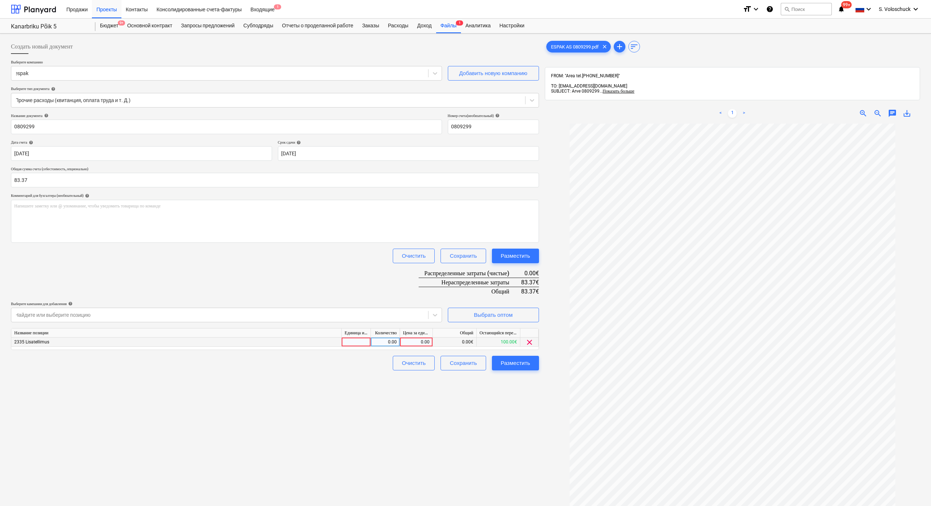
click at [417, 279] on div "0.00" at bounding box center [416, 342] width 27 height 9
type input "83.37"
click at [517, 279] on div "Разместить" at bounding box center [516, 363] width 30 height 9
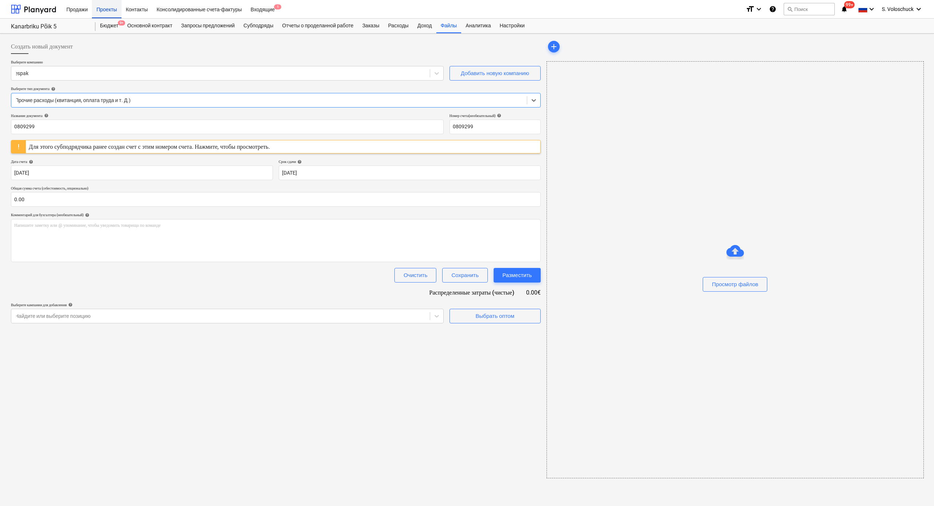
click at [114, 10] on div "Проекты" at bounding box center [106, 9] width 29 height 19
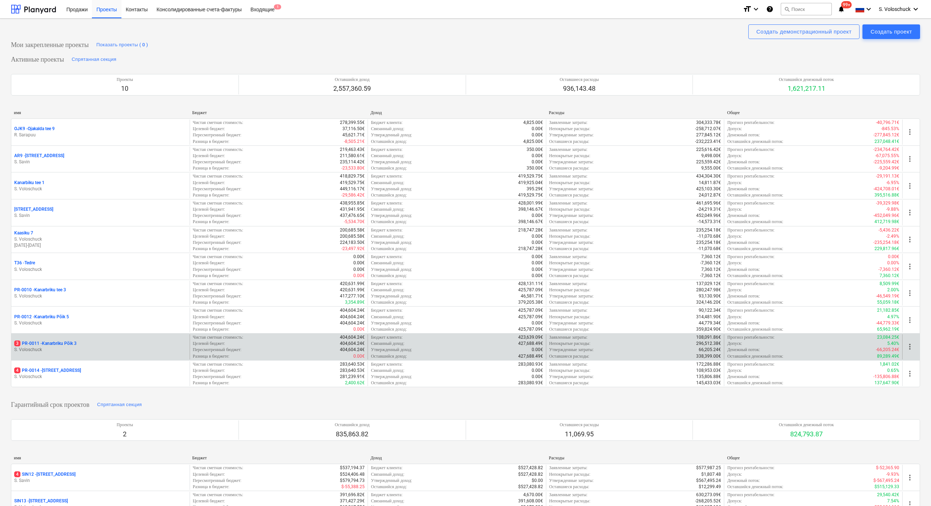
click at [42, 279] on p "S. Voloschuck" at bounding box center [100, 350] width 173 height 6
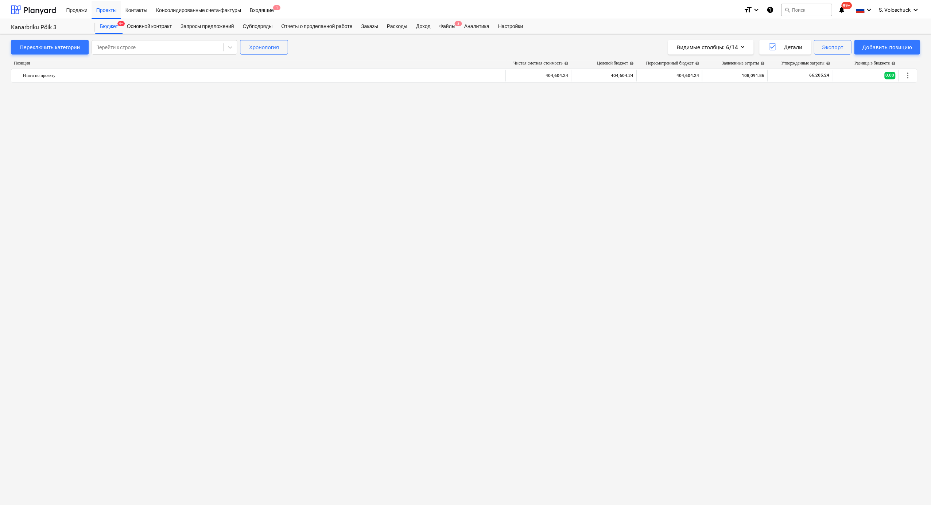
scroll to position [1358, 0]
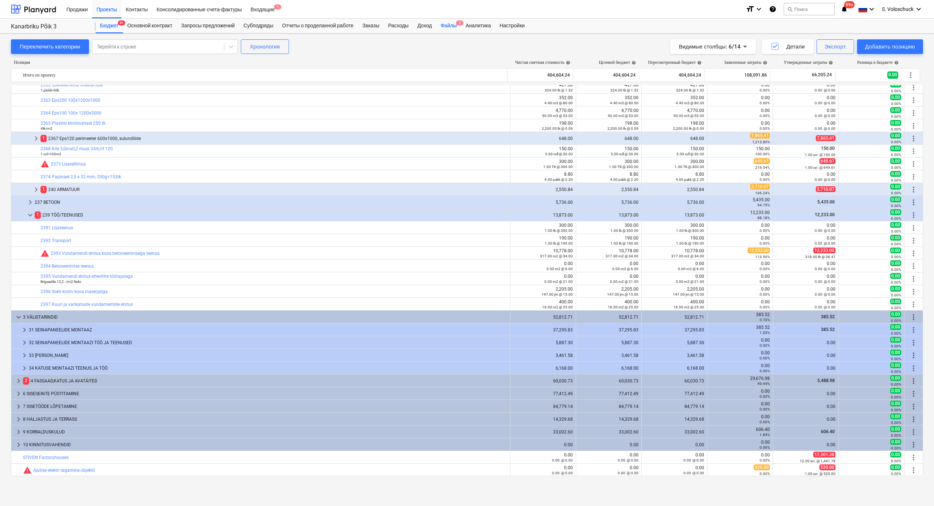
click at [454, 25] on div "Файлы 3" at bounding box center [448, 26] width 25 height 15
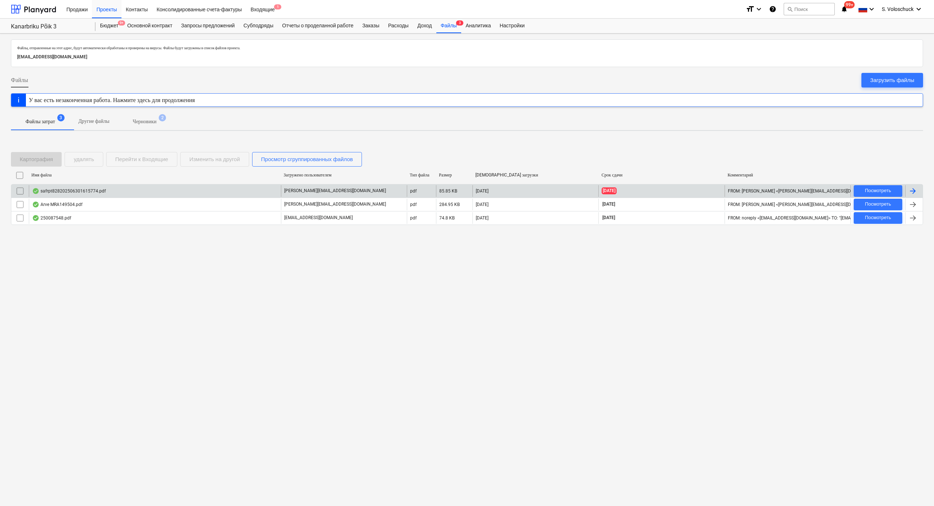
click at [199, 192] on div "safrpt828202506301615774.pdf" at bounding box center [155, 191] width 252 height 12
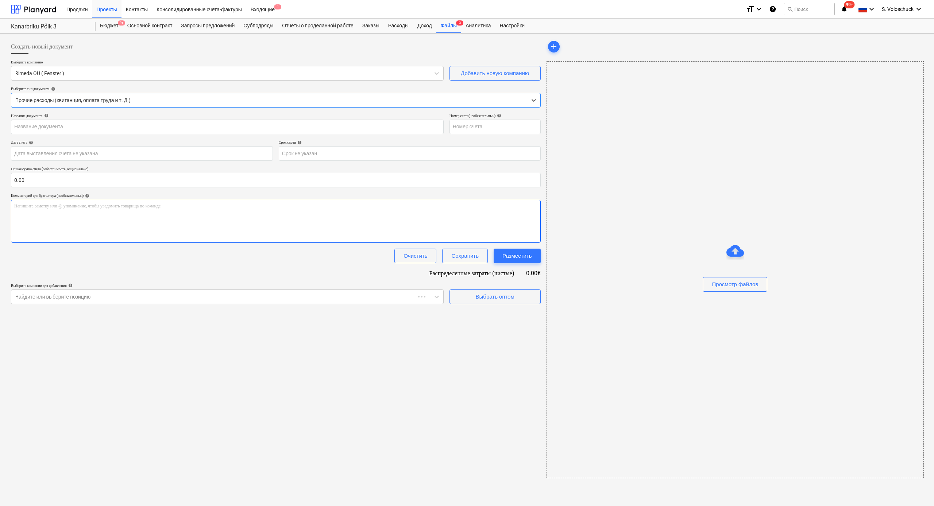
type input "25-0698"
type input "30 Jun 2025"
type input "21 Jul 2025"
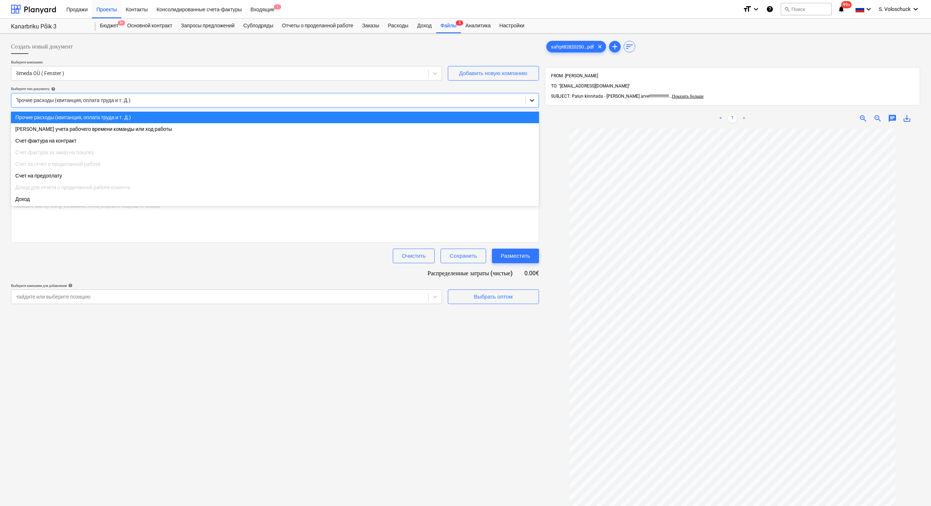
click at [534, 99] on icon at bounding box center [532, 100] width 7 height 7
click at [427, 153] on div "Счет-фактура за заказ на покупку" at bounding box center [275, 153] width 528 height 12
click at [452, 141] on div "Счет-фактура на контракт" at bounding box center [275, 141] width 528 height 12
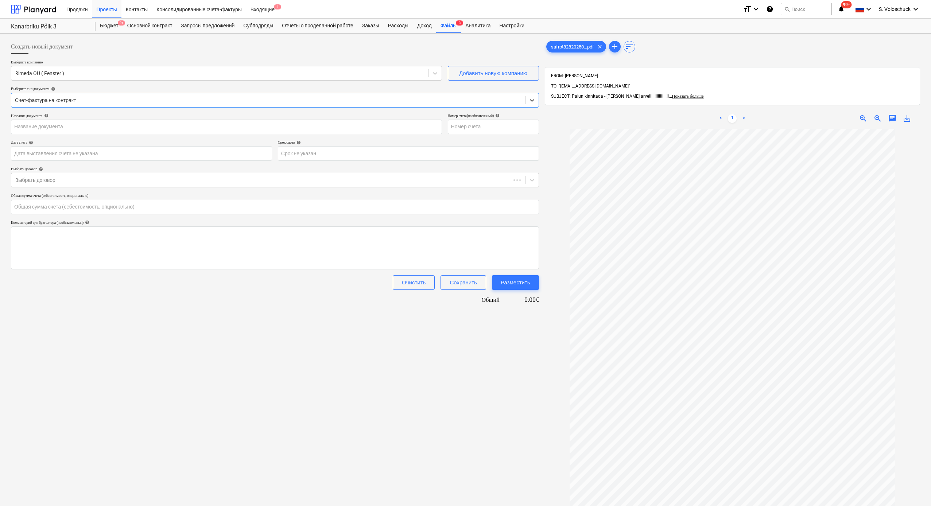
type input "25-0698"
type input "30 Jun 2025"
type input "21 Jul 2025"
type input "0.00"
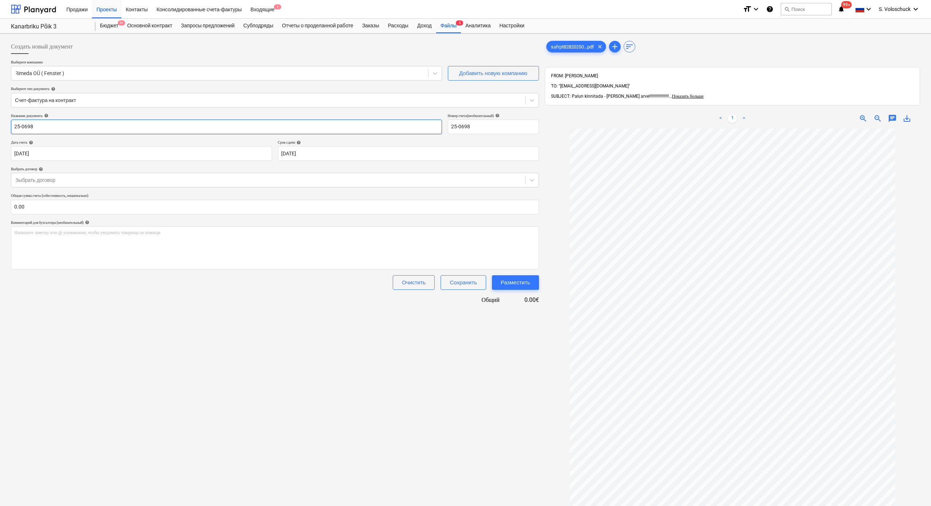
click at [405, 124] on input "25-0698" at bounding box center [226, 127] width 431 height 15
click at [462, 178] on div at bounding box center [268, 180] width 507 height 7
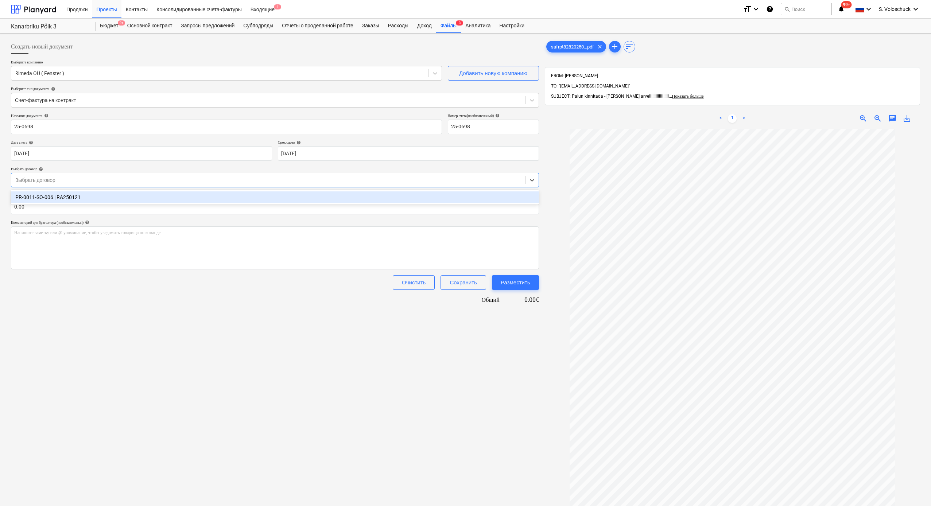
click at [446, 193] on div "PR-0011-SO-006 | RA250121" at bounding box center [275, 198] width 528 height 12
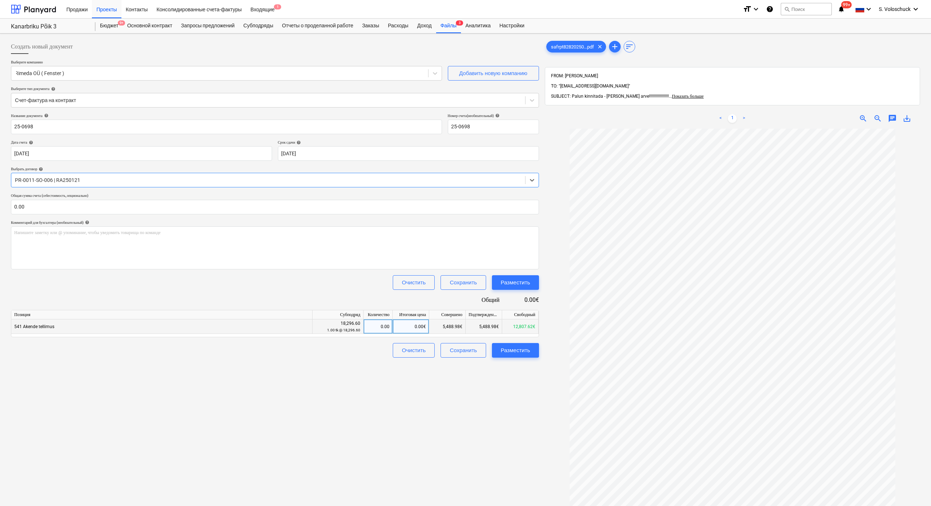
click at [402, 279] on div "0.00€" at bounding box center [411, 327] width 36 height 15
type input "12807.62"
click at [448, 279] on div "Создать новый документ Выберите компанию Rimeda OÜ ( Fenster ) Добавить новую к…" at bounding box center [275, 326] width 534 height 581
click at [378, 279] on div "0.70" at bounding box center [378, 327] width 23 height 15
click at [382, 279] on div "Создать новый документ Выберите компанию Rimeda OÜ ( Fenster ) Добавить новую к…" at bounding box center [275, 326] width 534 height 581
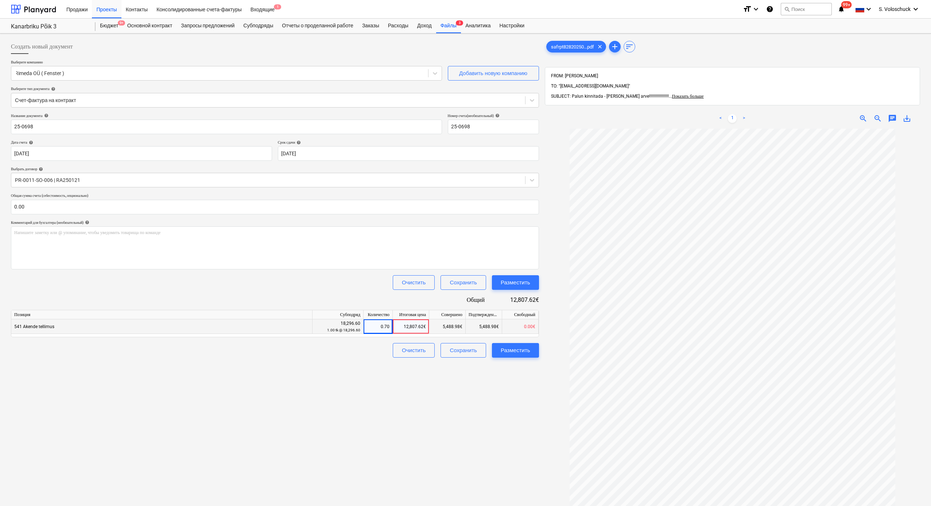
click at [385, 279] on div "0.70" at bounding box center [378, 327] width 23 height 15
type input "1"
click at [387, 279] on div "Создать новый документ Выберите компанию Rimeda OÜ ( Fenster ) Добавить новую к…" at bounding box center [275, 326] width 534 height 581
click at [76, 205] on input "text" at bounding box center [275, 207] width 528 height 15
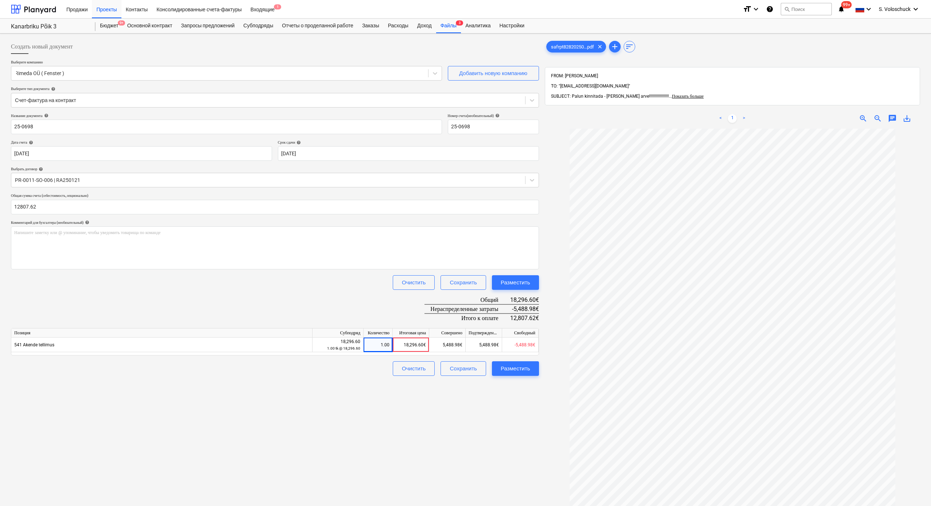
type input "12,807.62"
click at [159, 279] on div "Позиция Субподряд Количество Итоговая цена Совершено Подтвержденные расходы Сво…" at bounding box center [275, 341] width 528 height 27
click at [348, 279] on div "Создать новый документ Выберите компанию Rimeda OÜ ( Fenster ) Добавить новую к…" at bounding box center [275, 326] width 534 height 581
click at [425, 279] on div "18,296.60€" at bounding box center [411, 345] width 36 height 15
click at [492, 279] on div "5,488.98€" at bounding box center [484, 345] width 36 height 15
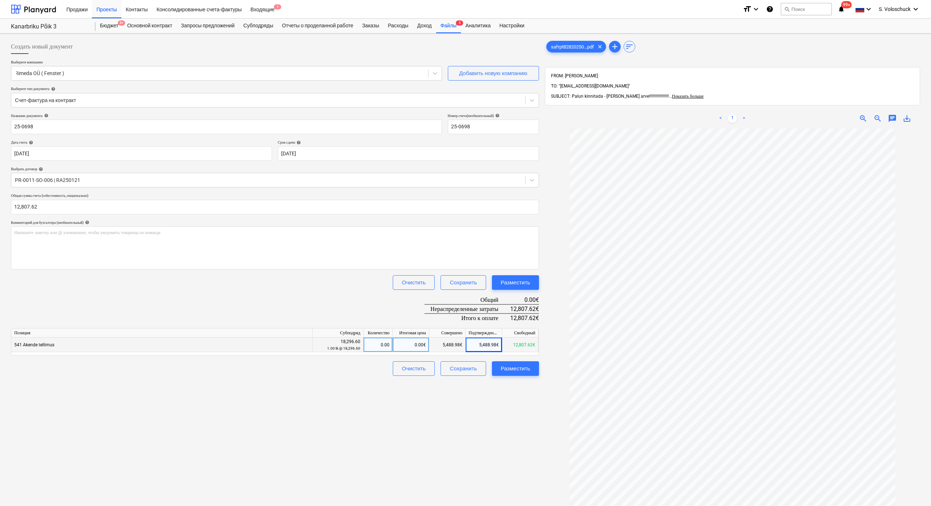
click at [482, 279] on div "5,488.98€" at bounding box center [484, 345] width 36 height 15
click at [518, 279] on div "12,807.62€" at bounding box center [520, 345] width 36 height 15
click at [375, 279] on div "0.00" at bounding box center [378, 345] width 23 height 15
type input "1"
click at [381, 279] on div "Создать новый документ Выберите компанию Rimeda OÜ ( Fenster ) Добавить новую к…" at bounding box center [275, 326] width 534 height 581
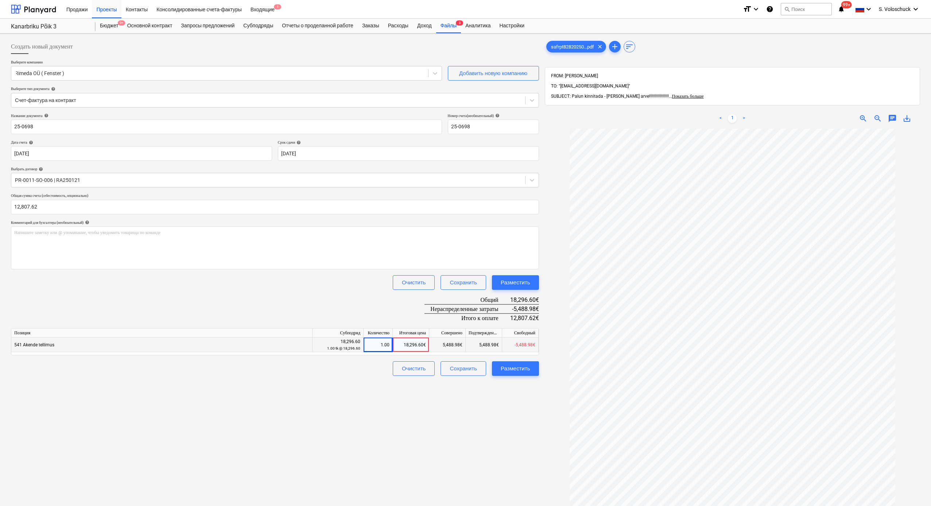
click at [400, 279] on div "18,296.60€" at bounding box center [411, 345] width 36 height 15
type input "12807.62"
click at [525, 279] on div "Разместить" at bounding box center [516, 368] width 30 height 9
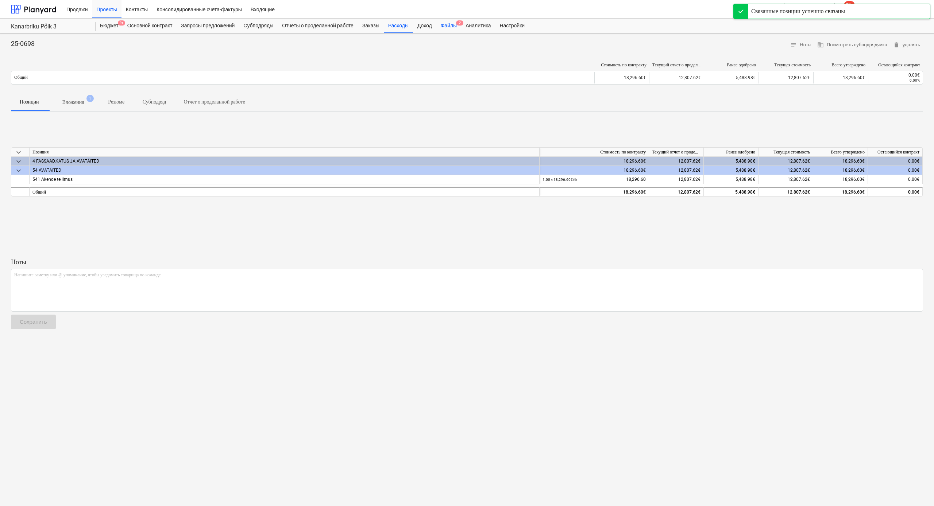
click at [461, 25] on div "Файлы 2" at bounding box center [448, 26] width 25 height 15
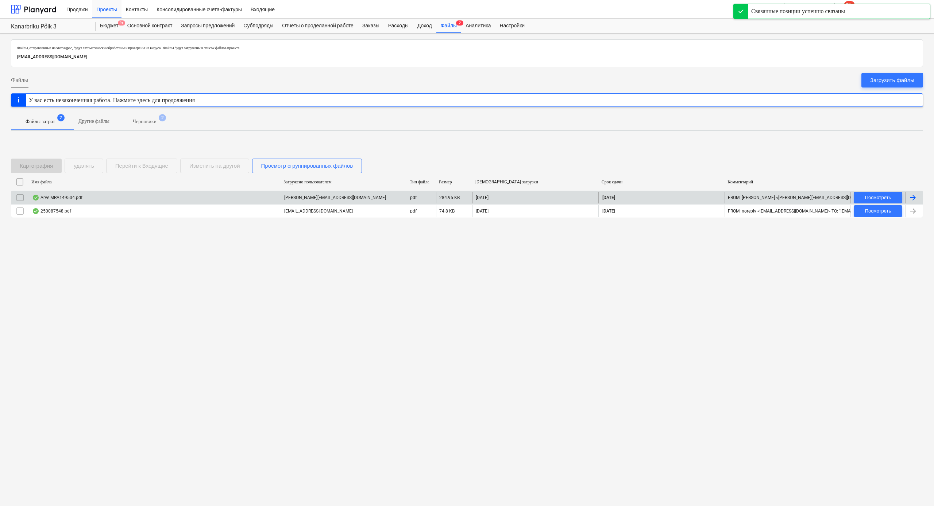
click at [221, 202] on div "Arve MRA149504.pdf" at bounding box center [155, 198] width 252 height 12
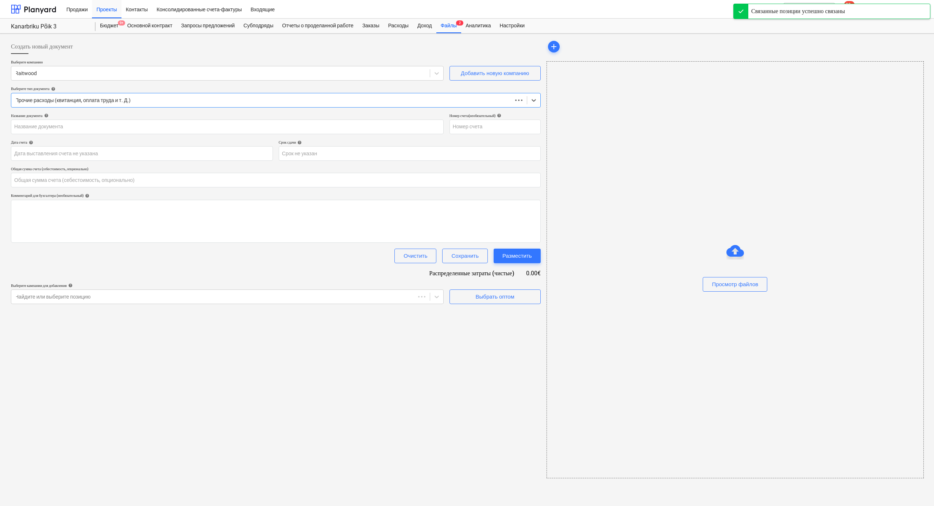
type input "0.00"
type input "MRA149504"
type input "08 Aug 2025"
type input "07 Sep 2025"
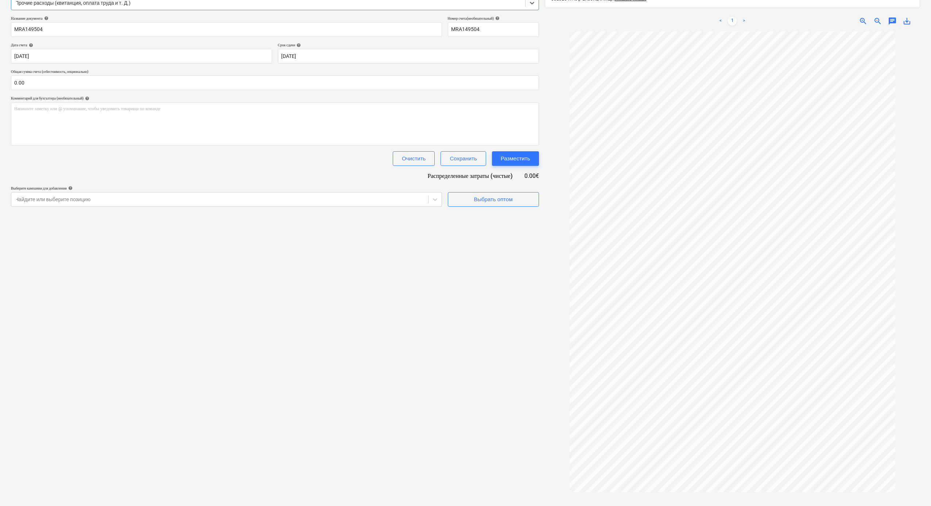
scroll to position [104, 0]
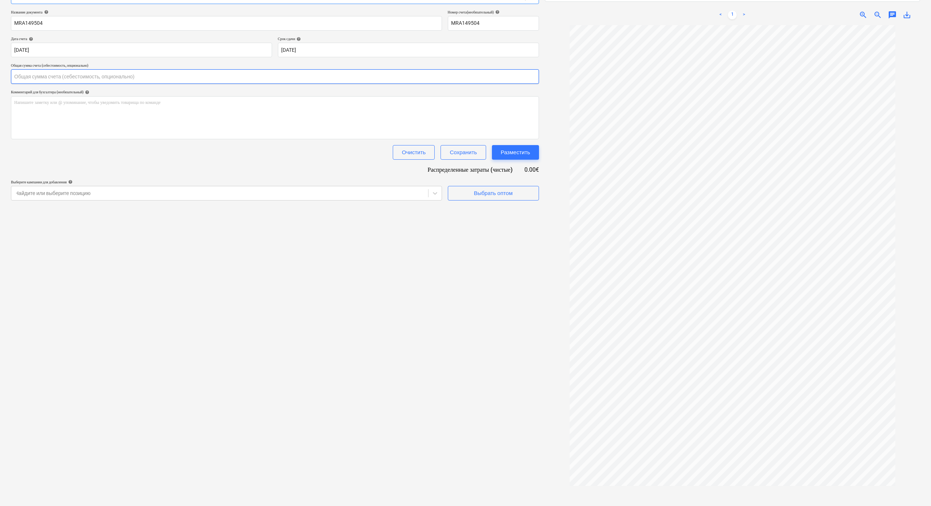
click at [219, 75] on input "text" at bounding box center [275, 76] width 528 height 15
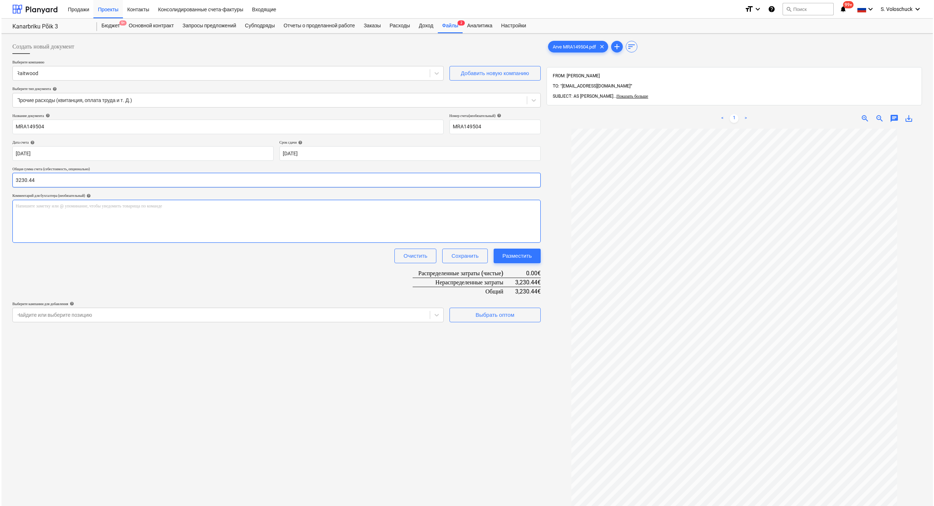
scroll to position [52, 0]
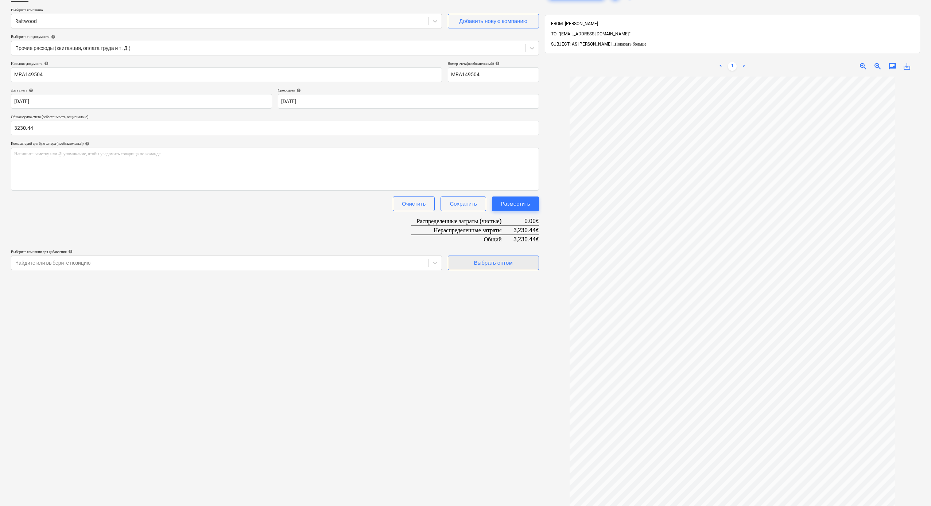
type input "3,230.44"
click at [463, 265] on span "Выбрать оптом" at bounding box center [493, 262] width 73 height 9
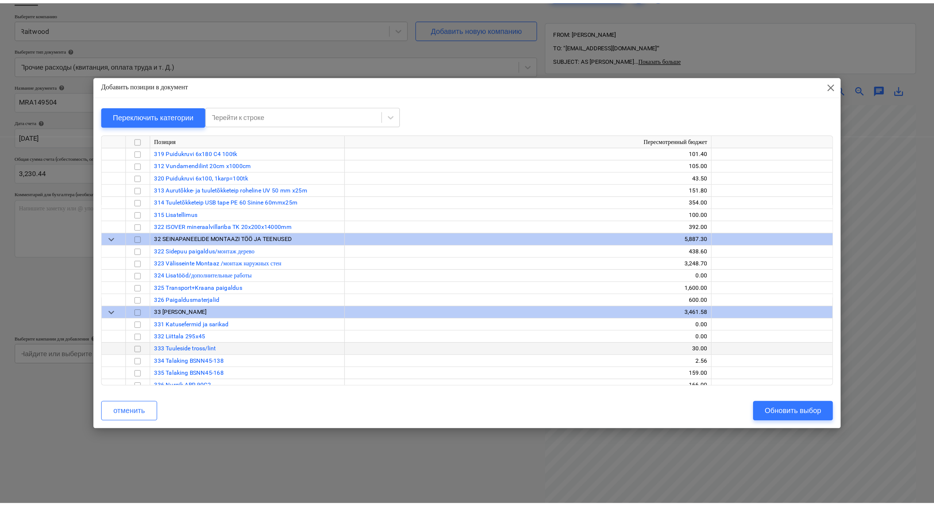
scroll to position [0, 0]
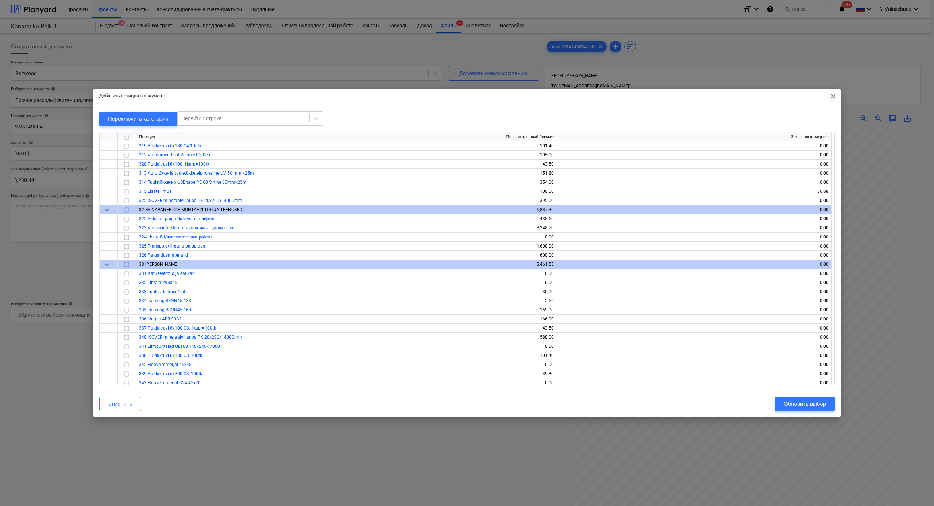
click at [807, 99] on span "close" at bounding box center [833, 96] width 9 height 9
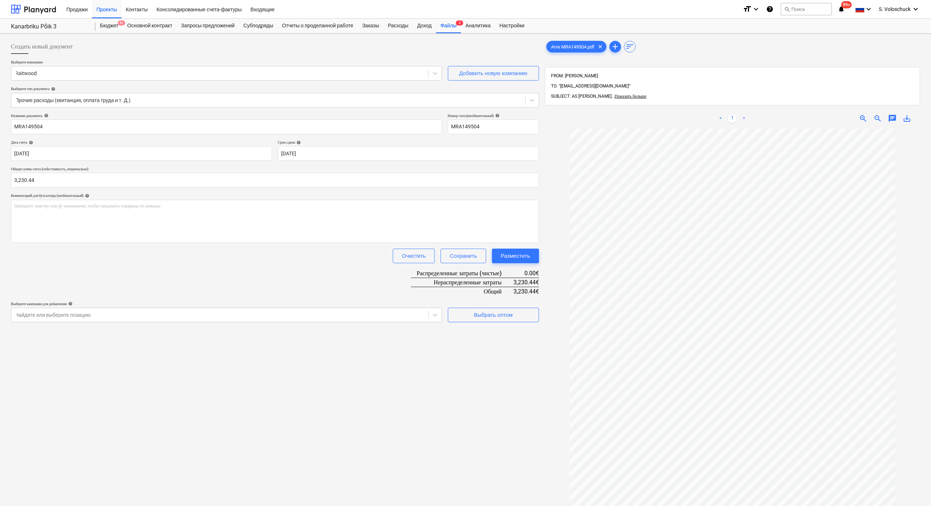
click at [485, 279] on div "Создать новый документ Выберите компанию Raitwood Добавить новую компанию Выбер…" at bounding box center [275, 326] width 534 height 581
click at [489, 279] on div "Выбрать оптом" at bounding box center [493, 314] width 39 height 9
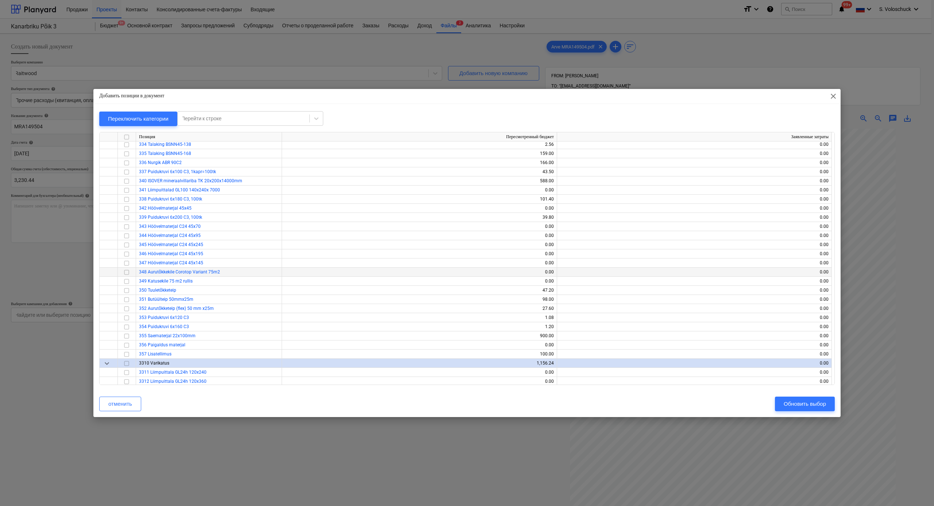
scroll to position [1651, 0]
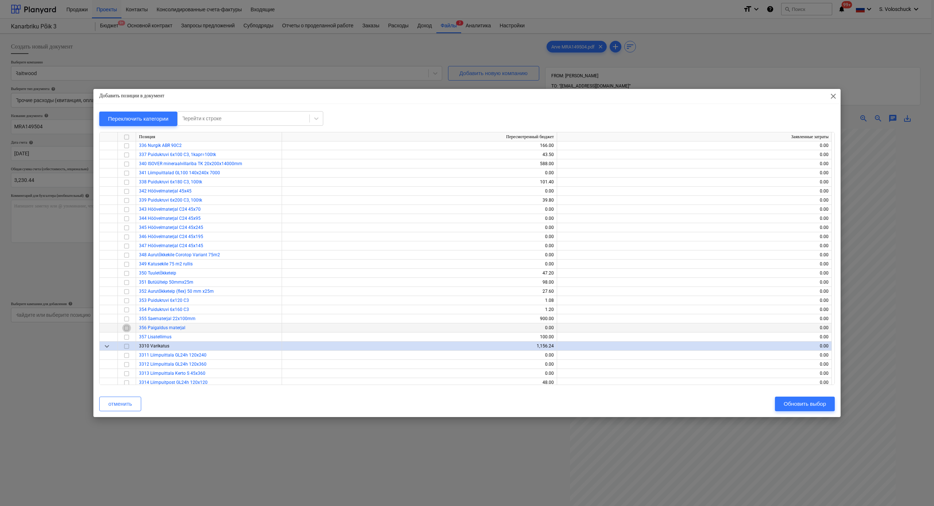
click at [128, 279] on input "checkbox" at bounding box center [126, 328] width 9 height 9
click at [807, 279] on button "Обновить выбор" at bounding box center [805, 404] width 60 height 15
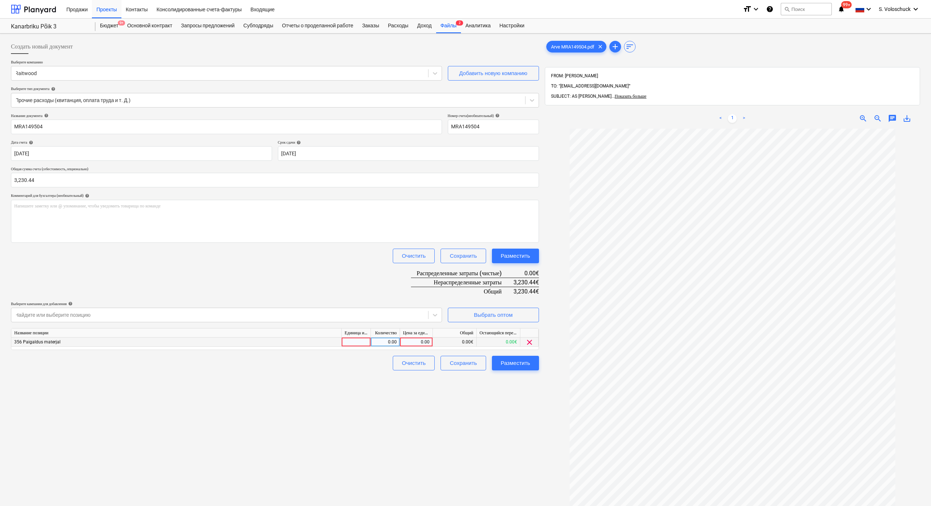
click at [426, 279] on div "0.00" at bounding box center [416, 342] width 27 height 9
type input "2"
type input "3230.44"
click at [279, 279] on div "Создать новый документ Выберите компанию Raitwood Добавить новую компанию Выбер…" at bounding box center [275, 326] width 534 height 581
click at [526, 279] on div "Разместить" at bounding box center [516, 363] width 30 height 9
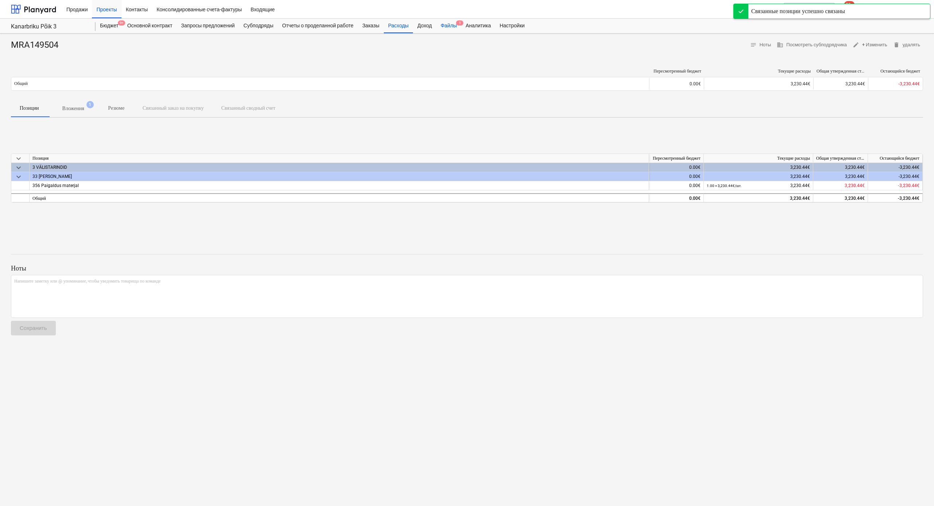
click at [454, 27] on div "Файлы 1" at bounding box center [448, 26] width 25 height 15
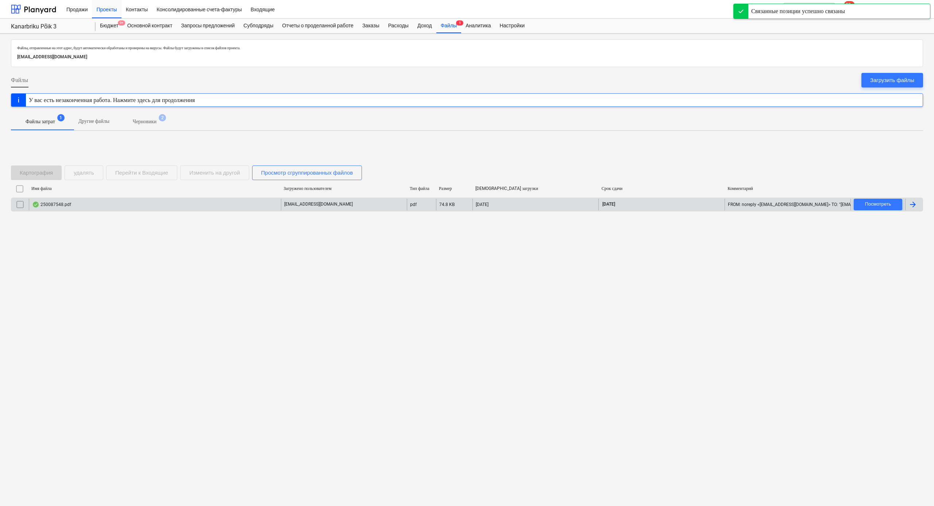
click at [337, 208] on div "noreply@feb.ee" at bounding box center [344, 205] width 126 height 12
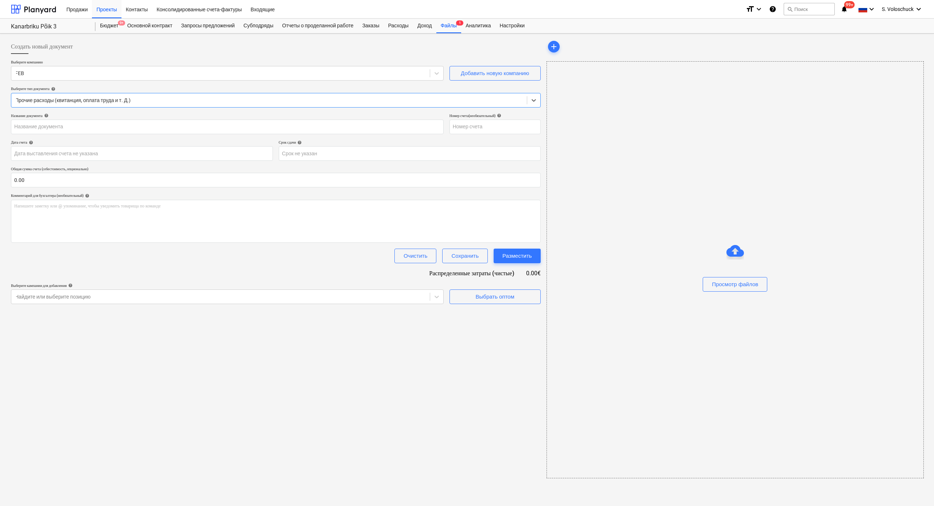
type input "250087548"
type input "11 Aug 2025"
type input "10 Sep 2025"
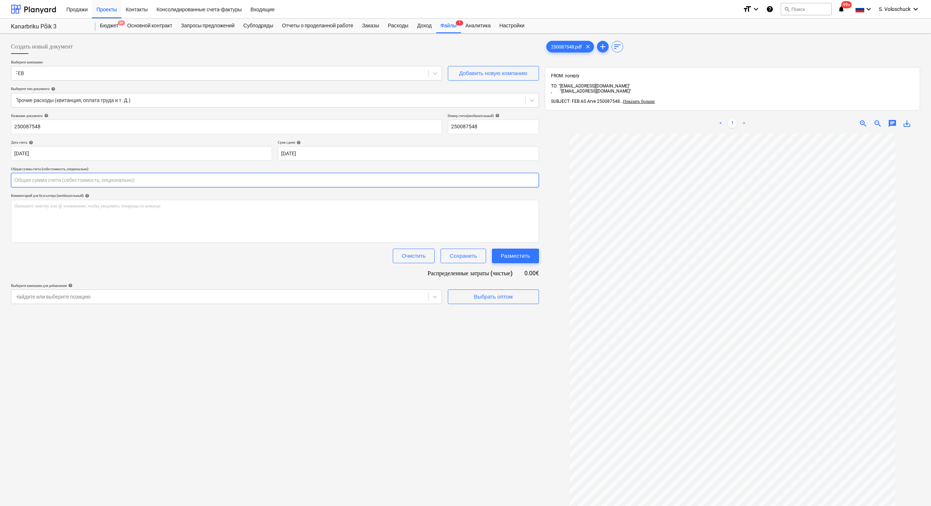
click at [57, 182] on input "text" at bounding box center [275, 180] width 528 height 15
type input "123.68"
click at [527, 279] on span "Выбрать оптом" at bounding box center [493, 314] width 73 height 9
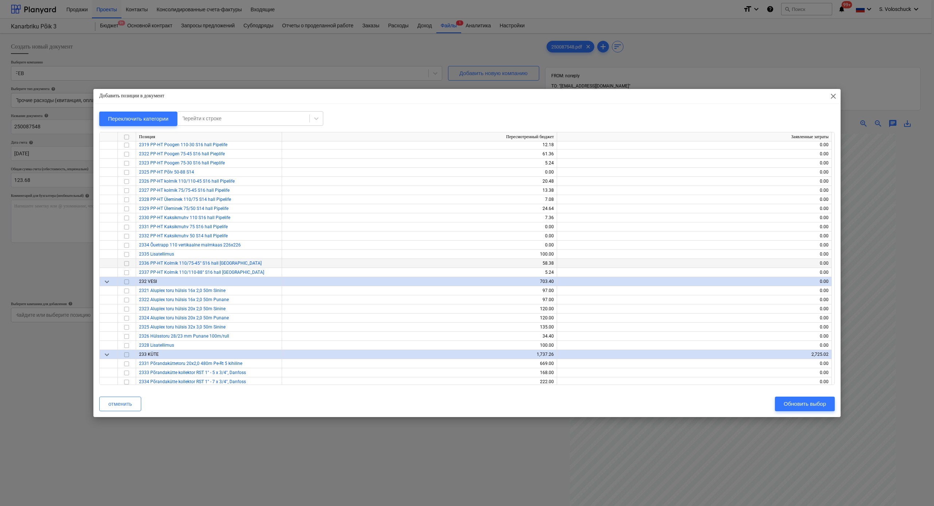
scroll to position [713, 0]
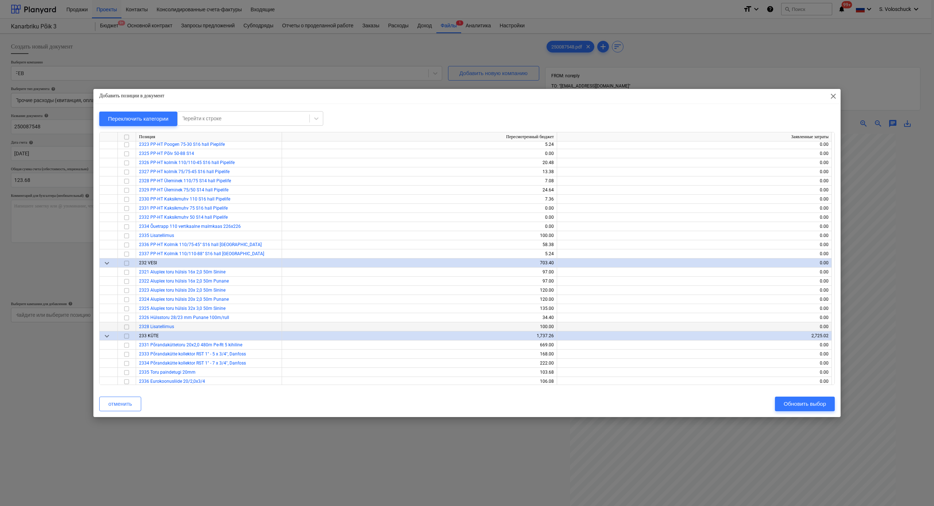
click at [126, 279] on input "checkbox" at bounding box center [126, 327] width 9 height 9
click at [801, 279] on div "Обновить выбор" at bounding box center [805, 403] width 42 height 9
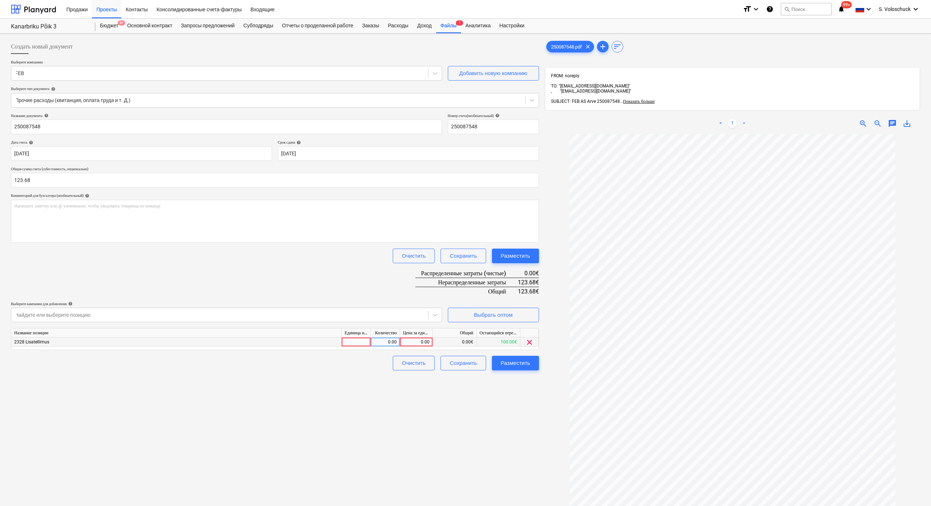
click at [413, 279] on div "0.00" at bounding box center [416, 342] width 27 height 9
type input "123.68"
click at [214, 279] on div "Создать новый документ Выберите компанию FEB Добавить новую компанию Выберите т…" at bounding box center [275, 329] width 534 height 586
click at [529, 279] on button "Разместить" at bounding box center [515, 363] width 47 height 15
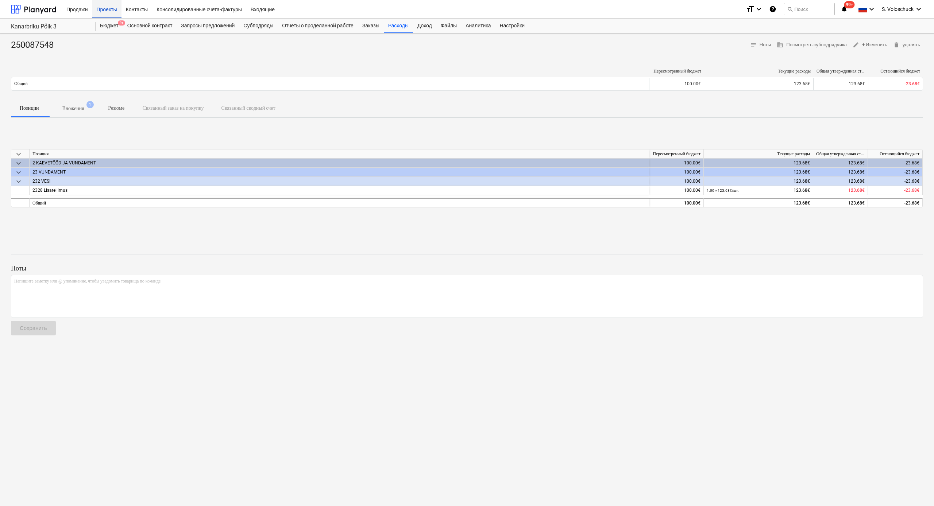
click at [109, 10] on div "Проекты" at bounding box center [106, 9] width 29 height 19
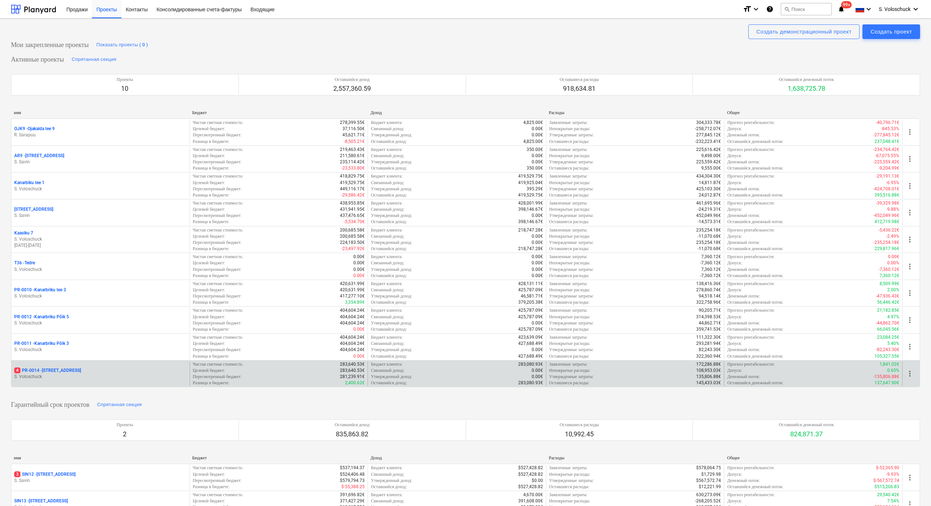
click at [83, 279] on div "4 PR-0014 - Luige tee 29 S. Voloschuck" at bounding box center [100, 374] width 178 height 25
click at [43, 279] on p "4 PR-0014 - Luige tee 29" at bounding box center [47, 371] width 67 height 6
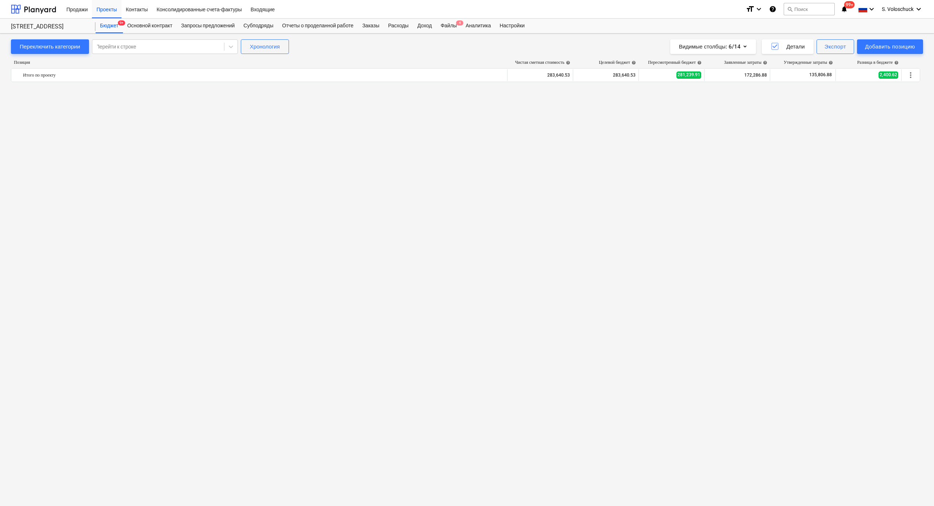
scroll to position [2354, 0]
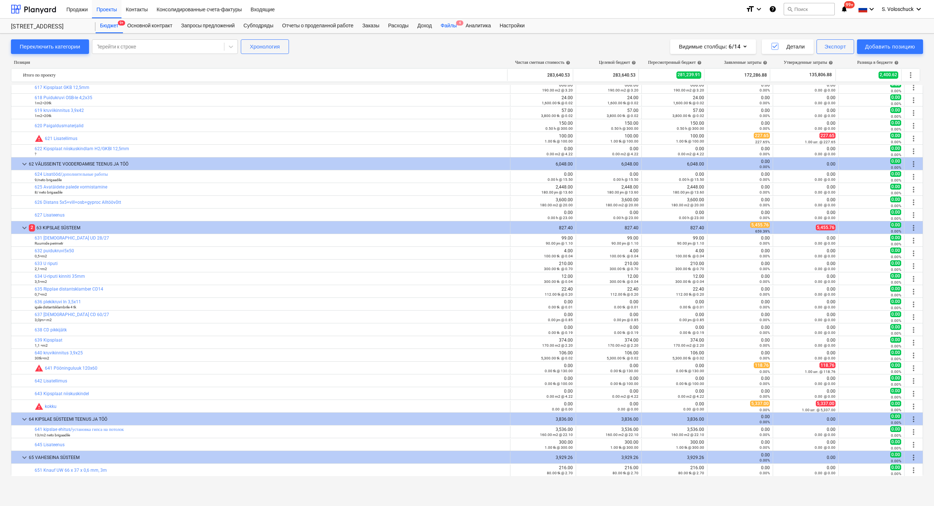
click at [452, 24] on div "Файлы 4" at bounding box center [448, 26] width 25 height 15
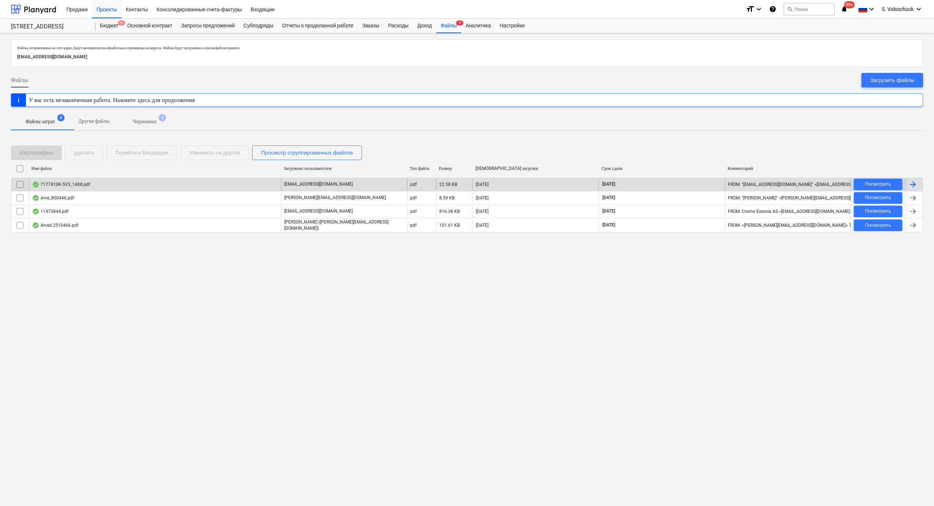
click at [262, 183] on div "7177410K-5V3_1408.pdf" at bounding box center [155, 185] width 252 height 12
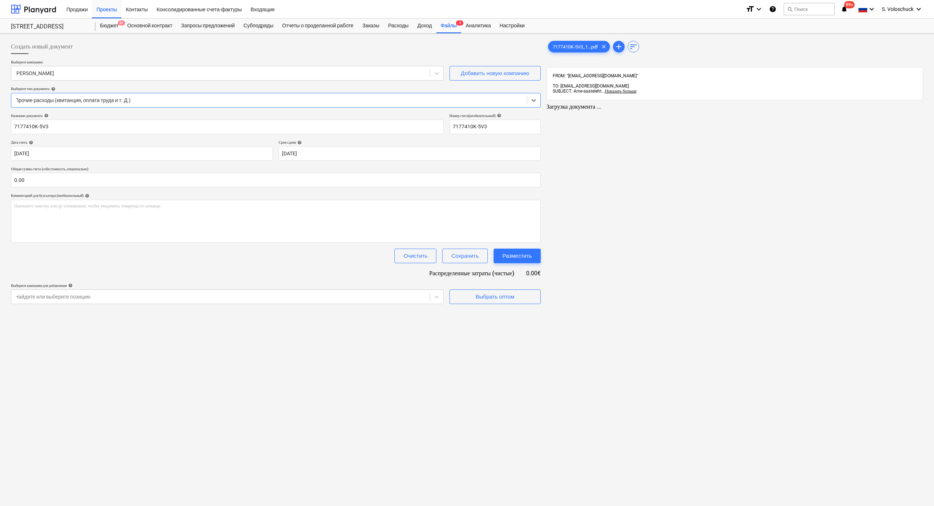
type input "7177410K-5V3"
type input "13 Aug 2025"
type input "27 Sep 2025"
click at [59, 178] on input "text" at bounding box center [275, 180] width 528 height 15
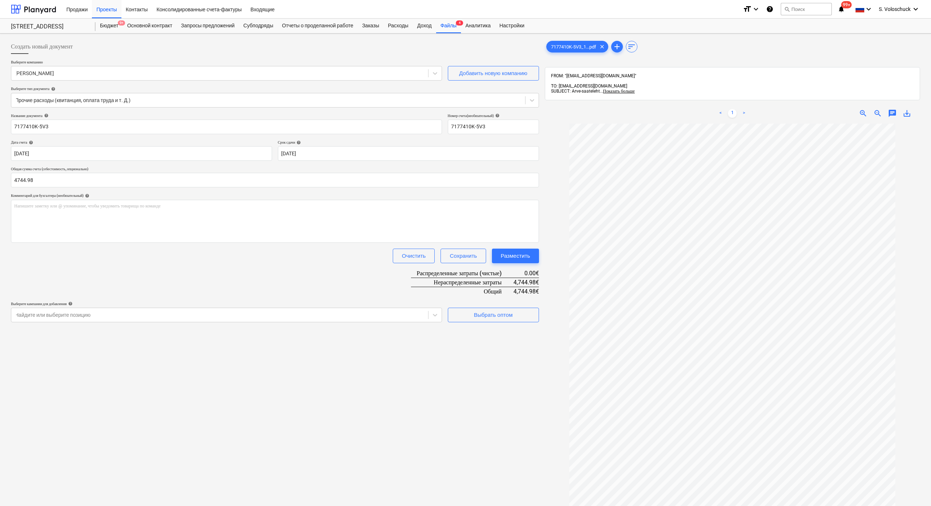
type input "4,744.98"
click at [284, 279] on div "Создать новый документ Выберите компанию Karl bilder Добавить новую компанию Вы…" at bounding box center [275, 324] width 534 height 576
click at [493, 279] on div "Выбрать оптом" at bounding box center [493, 314] width 39 height 9
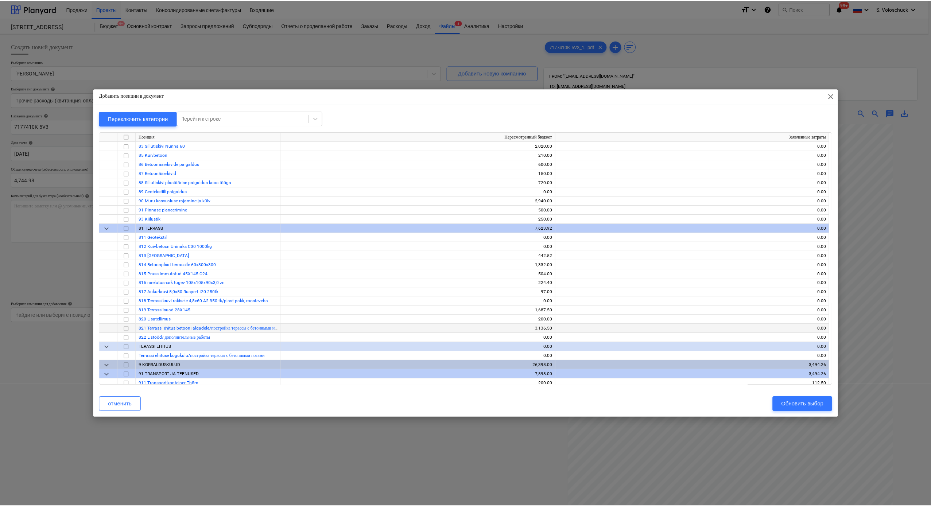
scroll to position [5139, 0]
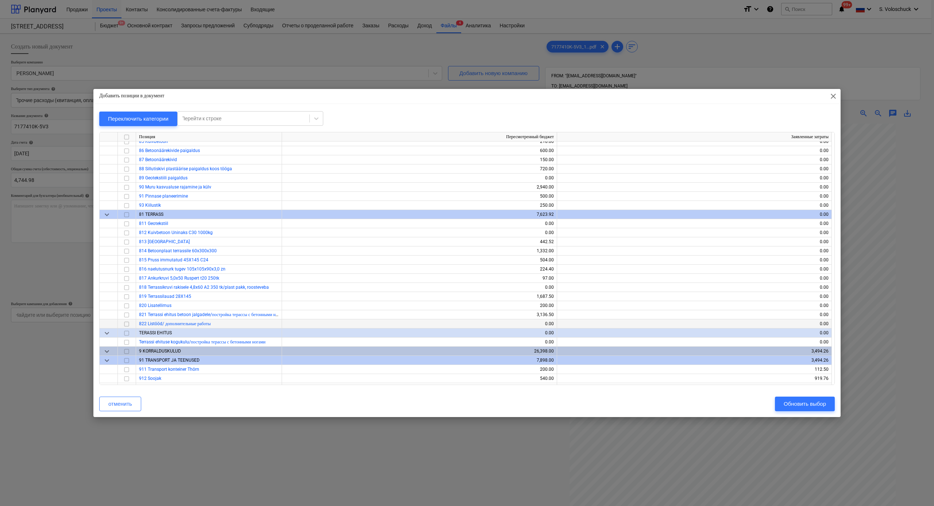
click at [127, 279] on input "checkbox" at bounding box center [126, 324] width 9 height 9
click at [798, 279] on div "Обновить выбор" at bounding box center [805, 403] width 42 height 9
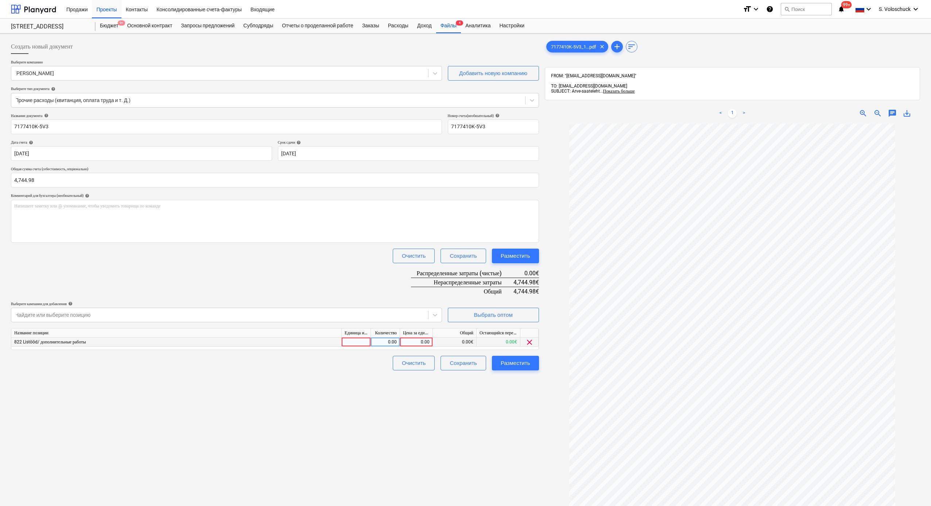
click at [409, 279] on div "0.00" at bounding box center [416, 342] width 27 height 9
type input "4744.98"
click at [435, 279] on div "Создать новый документ Выберите компанию Karl bilder Добавить новую компанию Вы…" at bounding box center [275, 324] width 534 height 576
click at [519, 279] on div "Разместить" at bounding box center [516, 363] width 30 height 9
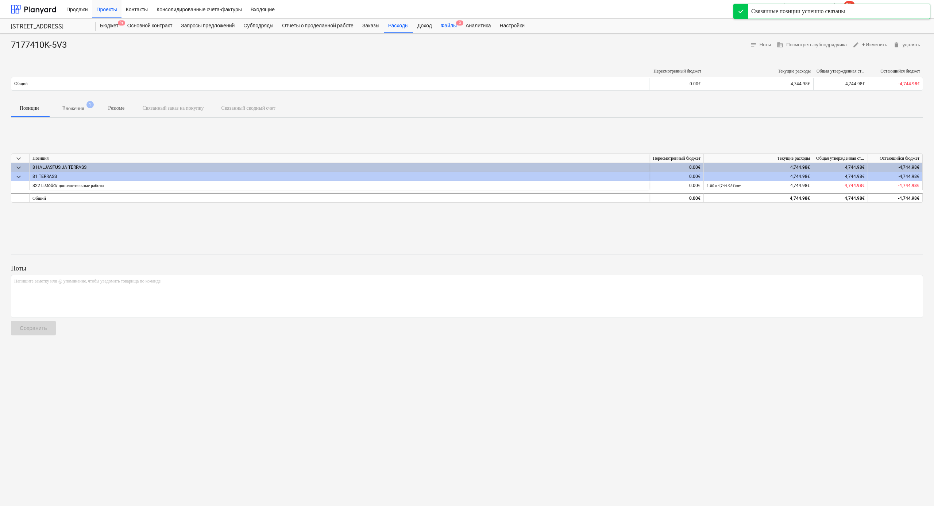
click at [458, 26] on div "Файлы 3" at bounding box center [448, 26] width 25 height 15
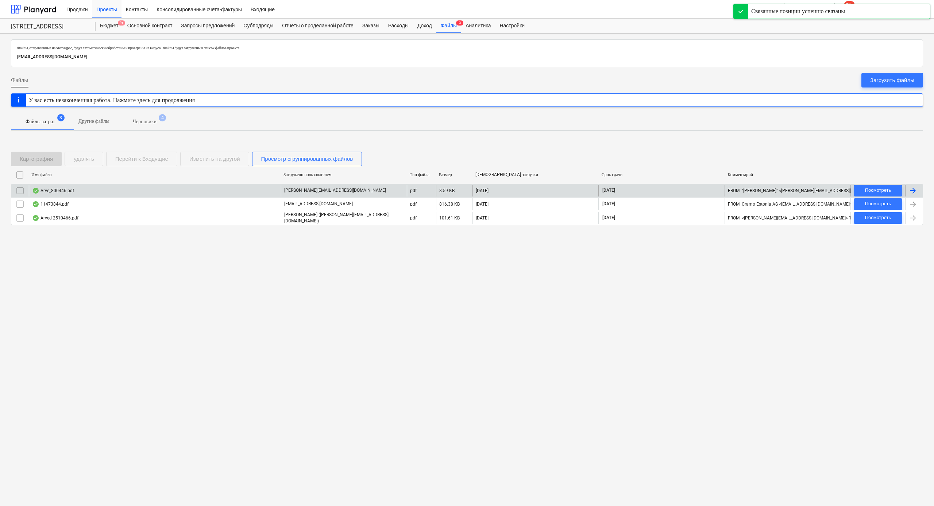
click at [217, 192] on div "Arve_800446.pdf" at bounding box center [155, 191] width 252 height 12
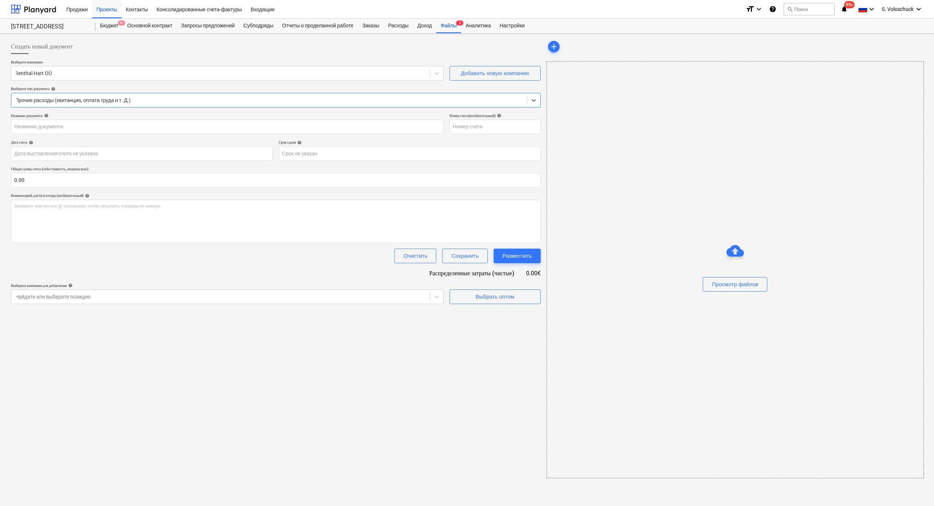
type input "800446"
type input "[DATE]"
type input "14 Sep 2025"
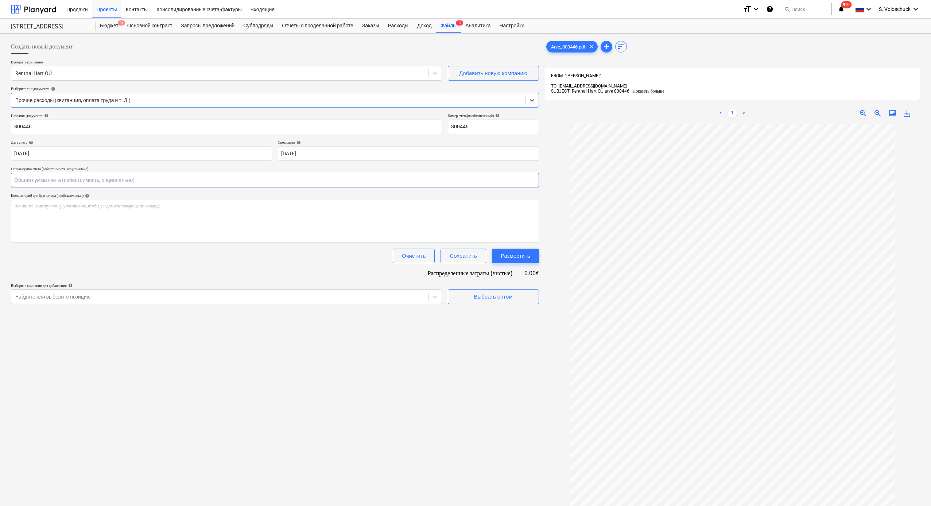
click at [63, 181] on input "text" at bounding box center [275, 180] width 528 height 15
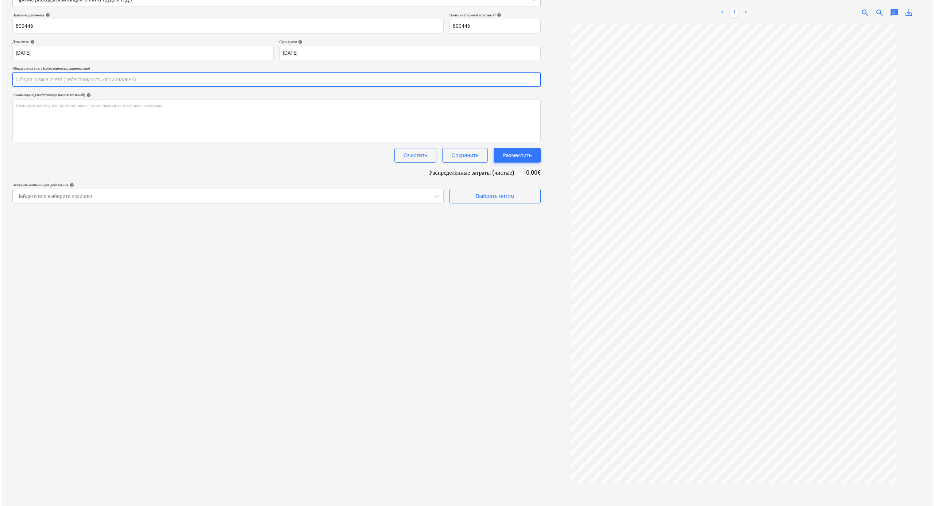
scroll to position [99, 0]
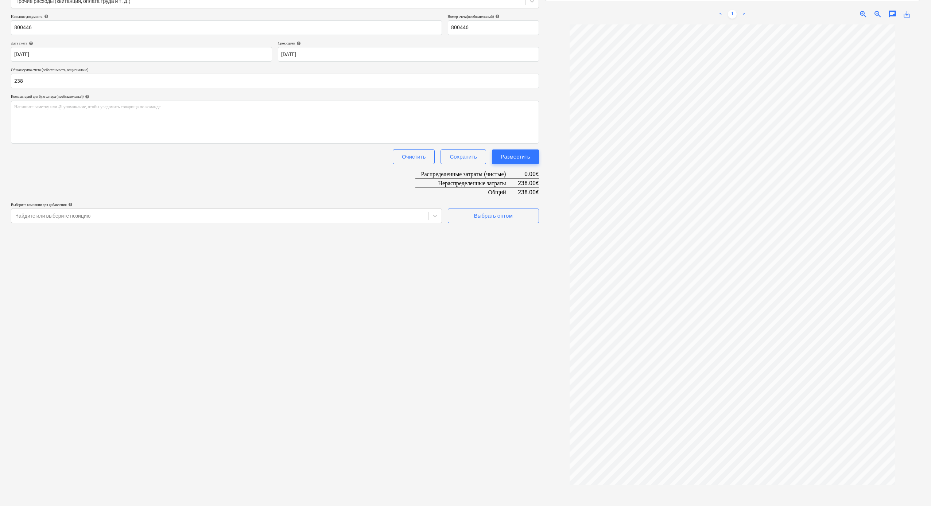
type input "238.00"
click at [478, 217] on div "Выбрать оптом" at bounding box center [493, 215] width 39 height 9
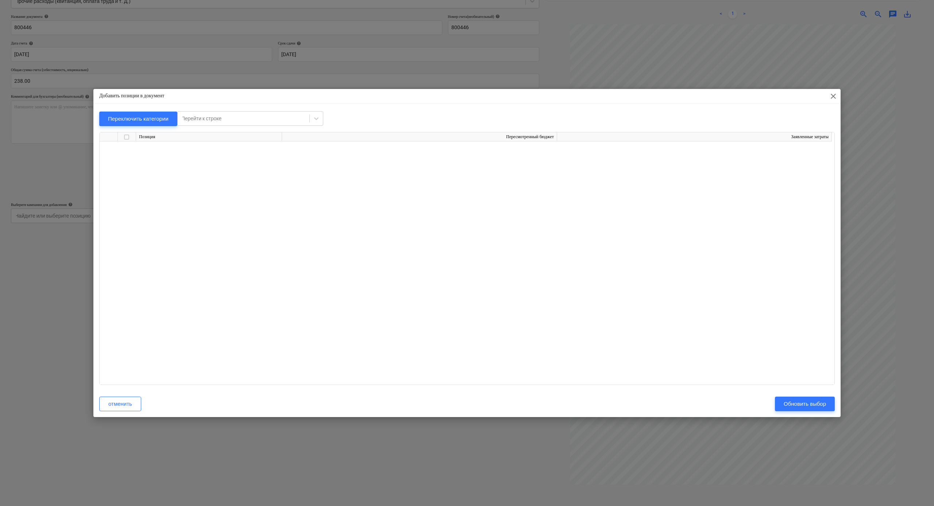
scroll to position [0, 0]
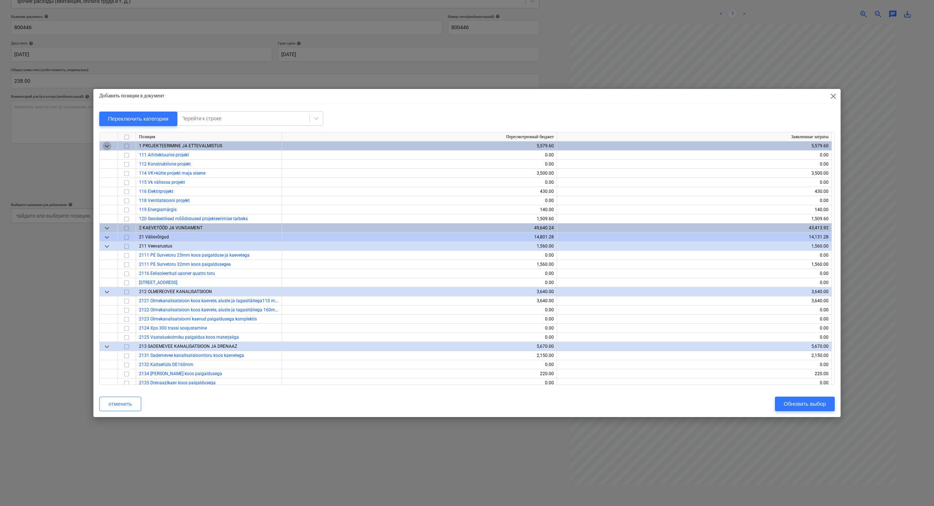
click at [107, 146] on span "keyboard_arrow_down" at bounding box center [107, 146] width 9 height 9
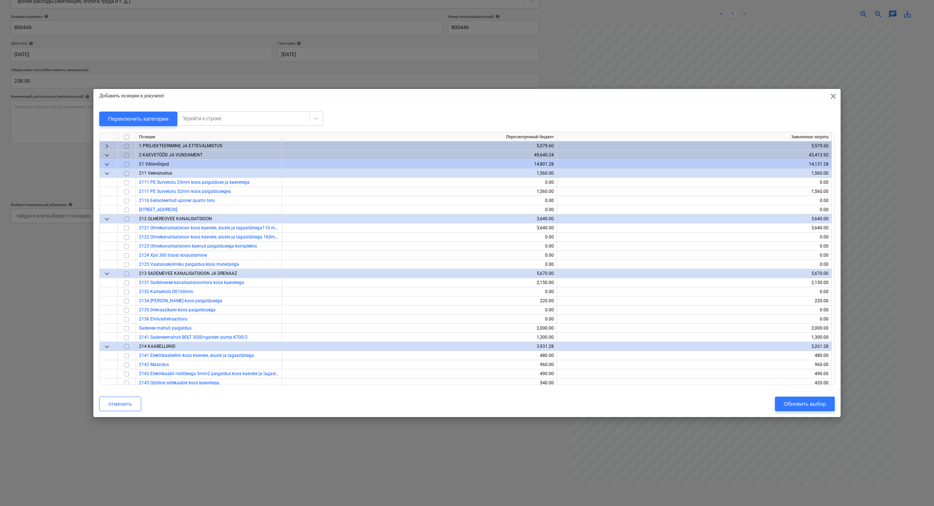
click at [107, 156] on span "keyboard_arrow_down" at bounding box center [107, 155] width 9 height 9
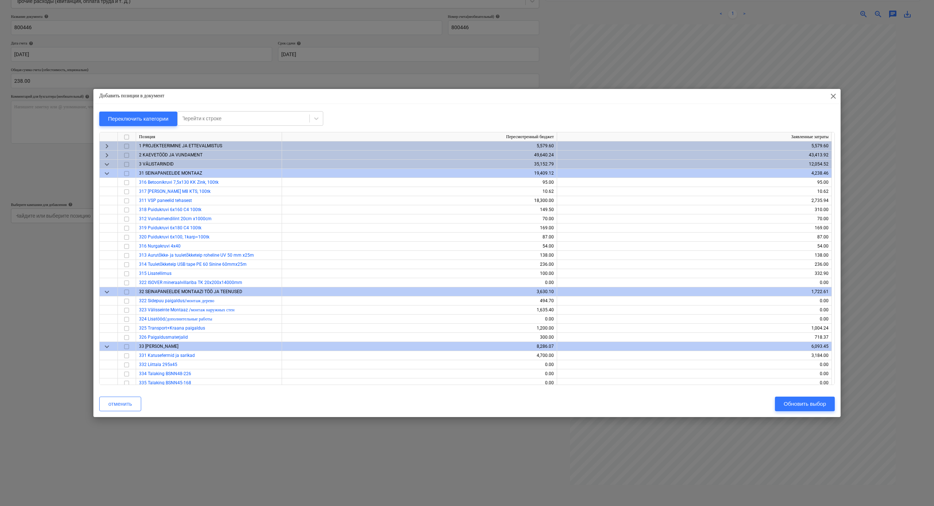
click at [107, 163] on span "keyboard_arrow_down" at bounding box center [107, 164] width 9 height 9
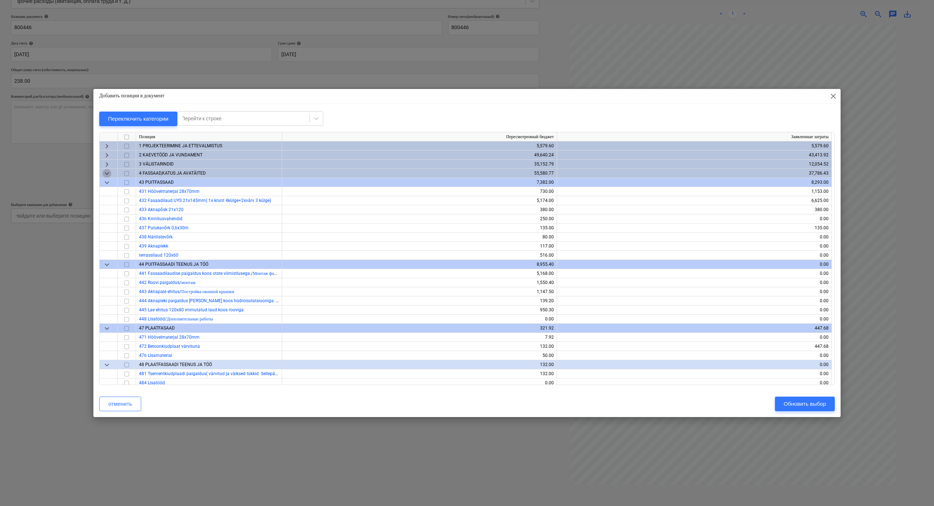
click at [108, 173] on span "keyboard_arrow_down" at bounding box center [107, 173] width 9 height 9
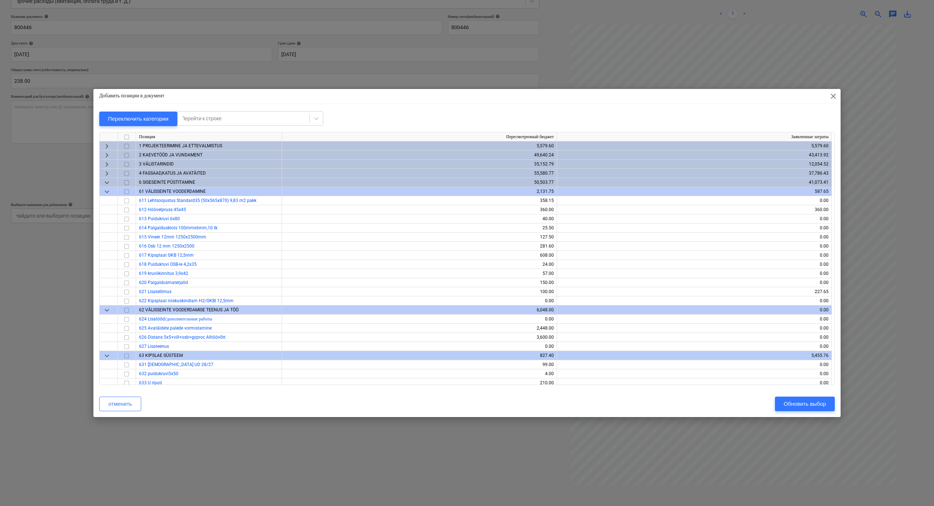
click at [107, 171] on span "keyboard_arrow_right" at bounding box center [107, 173] width 9 height 9
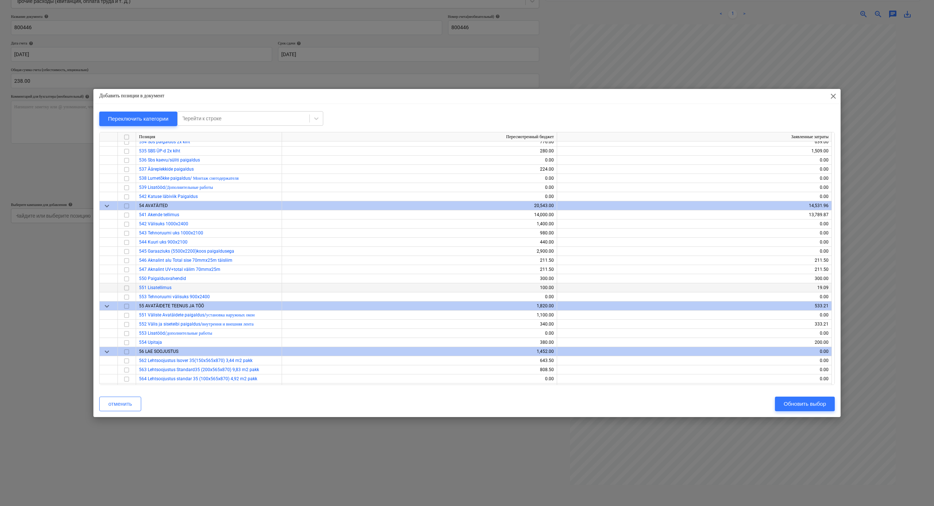
scroll to position [525, 0]
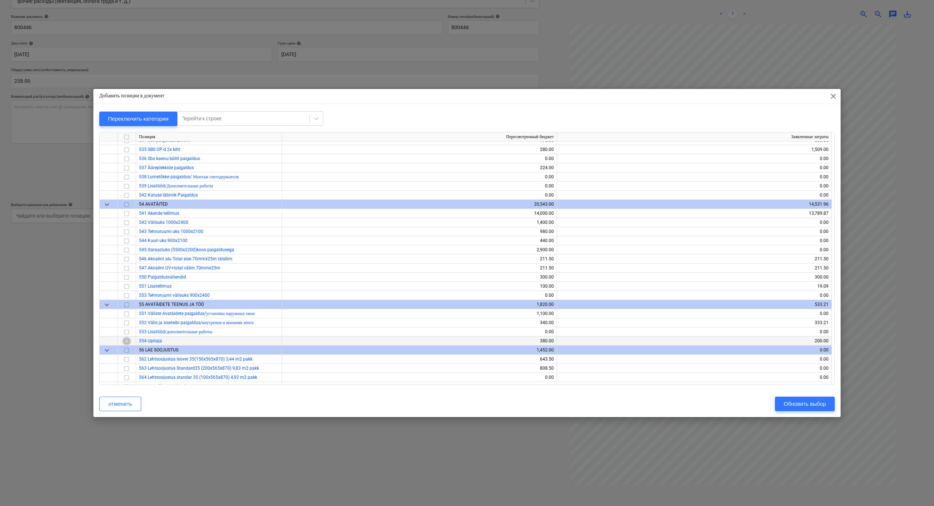
click at [127, 279] on input "checkbox" at bounding box center [126, 341] width 9 height 9
click at [807, 279] on div "Обновить выбор" at bounding box center [805, 403] width 42 height 9
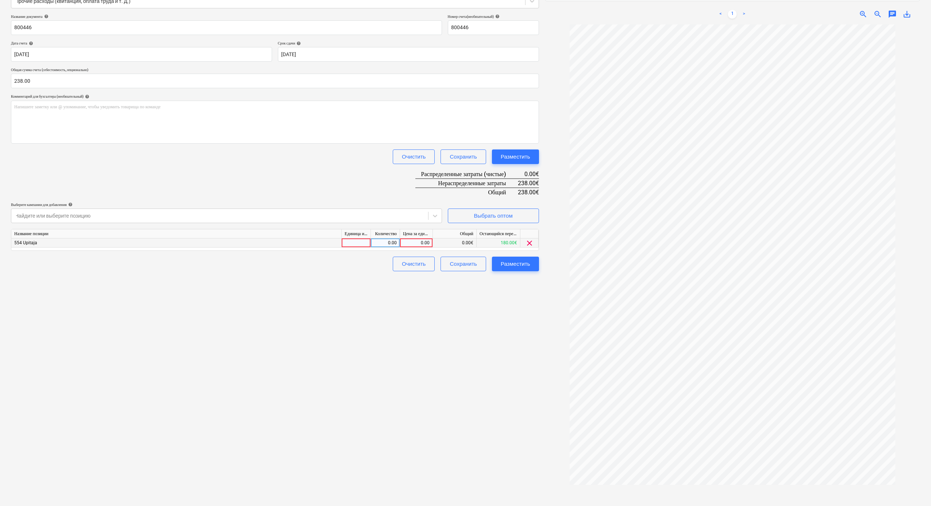
click at [418, 242] on div "0.00" at bounding box center [416, 243] width 27 height 9
type input "238"
click at [523, 279] on div "Создать новый документ Выберите компанию Renthal Hart OÜ Добавить новую компани…" at bounding box center [275, 225] width 534 height 576
click at [522, 263] on div "Разместить" at bounding box center [516, 263] width 30 height 9
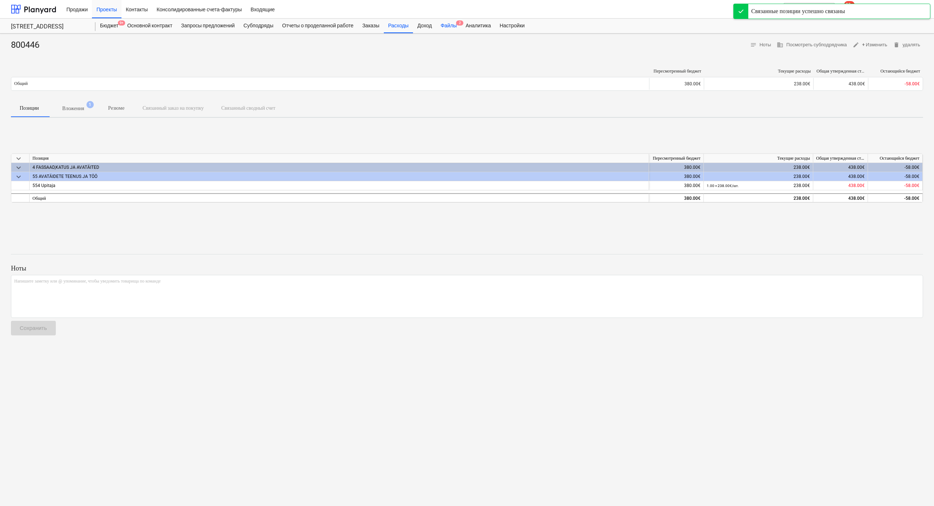
click at [461, 22] on div "Файлы 2" at bounding box center [448, 26] width 25 height 15
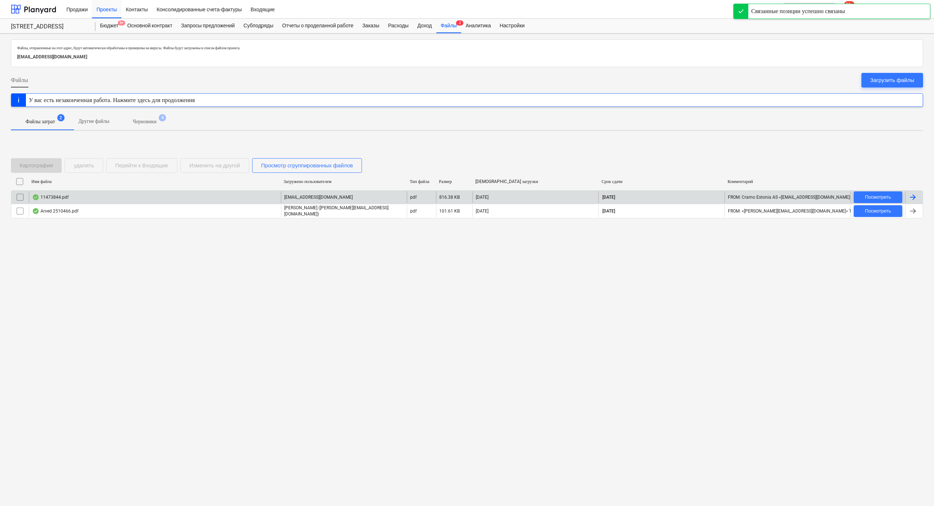
click at [99, 200] on div "11473844.pdf" at bounding box center [155, 198] width 252 height 12
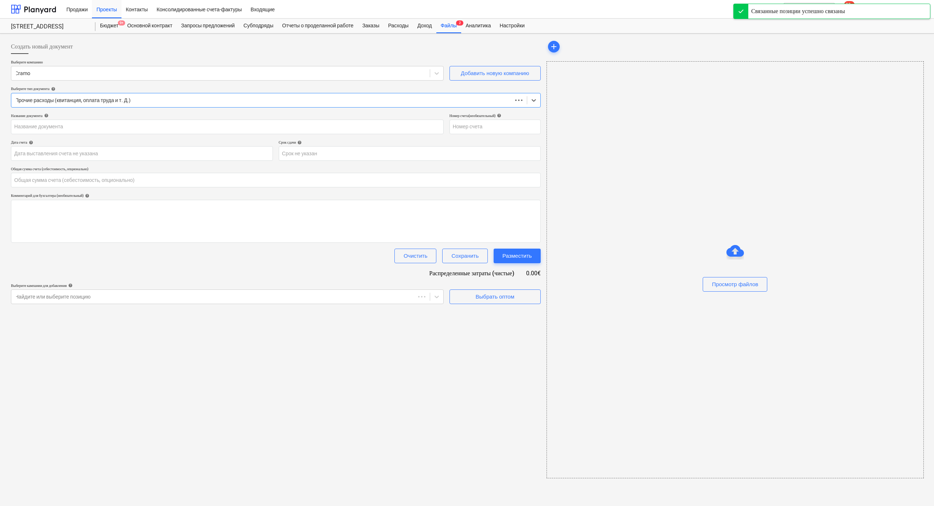
type input "0.00"
type input "11473844"
type input "[DATE]"
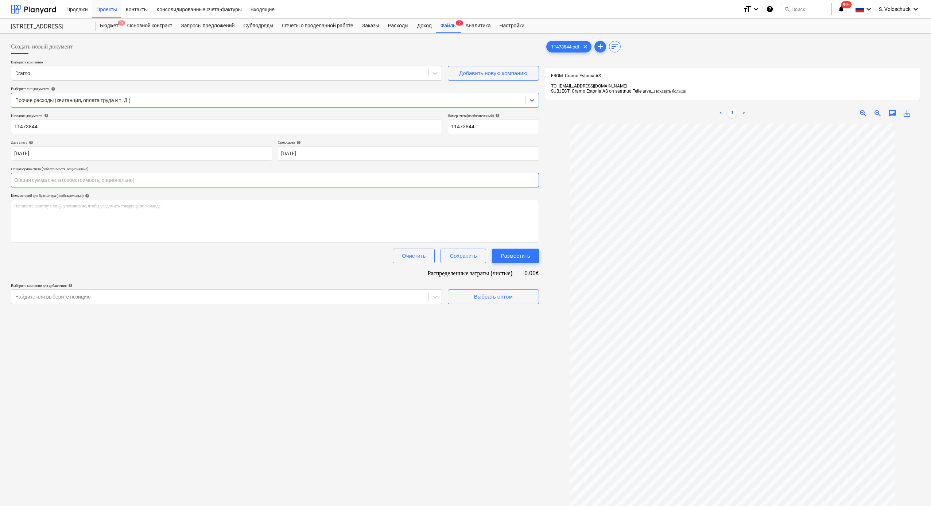
click at [61, 182] on input "text" at bounding box center [275, 180] width 528 height 15
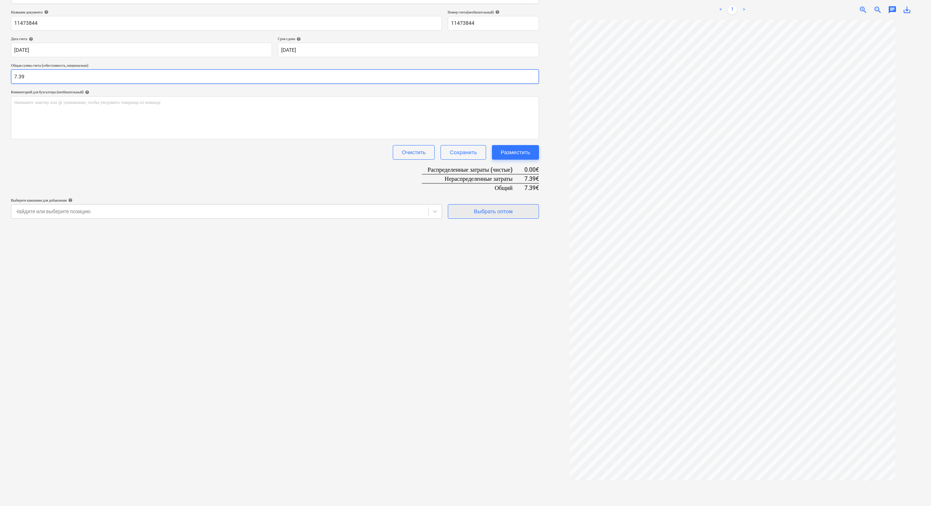
type input "7.39"
click at [486, 216] on button "Выбрать оптом" at bounding box center [493, 211] width 91 height 15
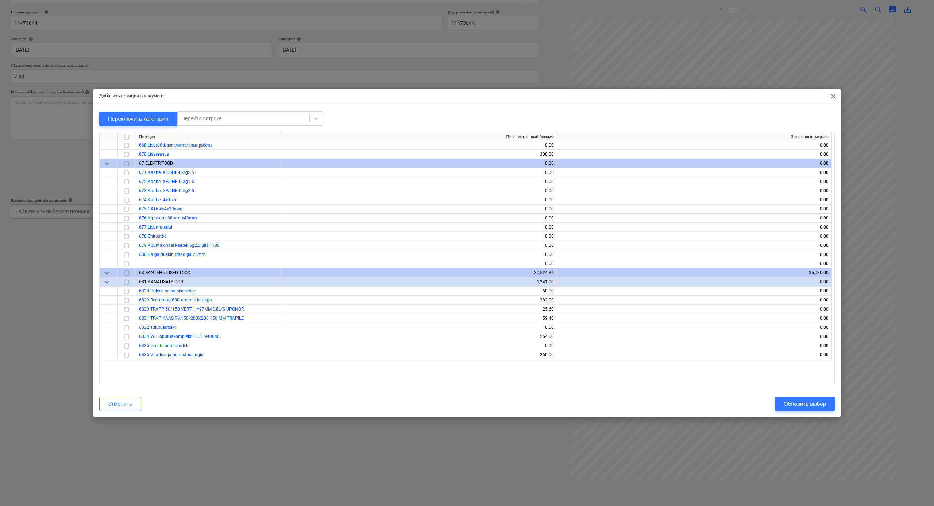
scroll to position [1569, 0]
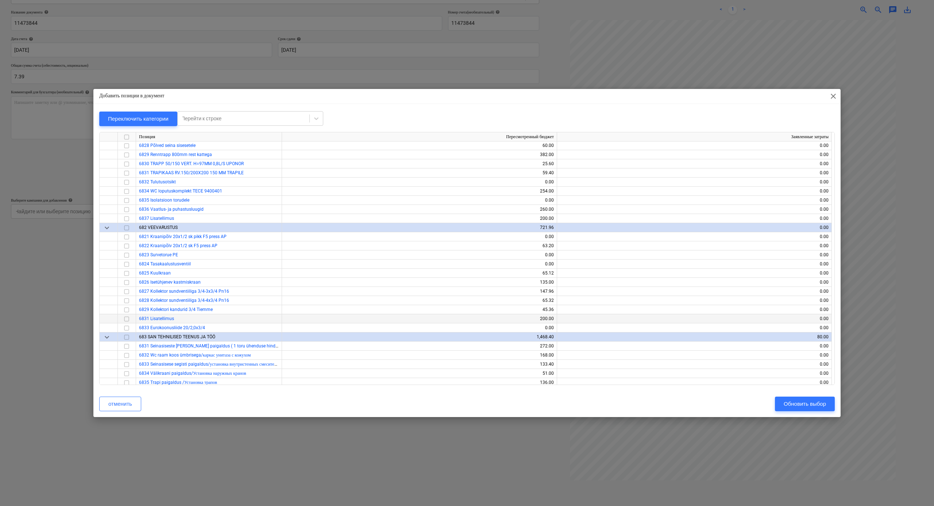
click at [127, 320] on input "checkbox" at bounding box center [126, 319] width 9 height 9
click at [798, 401] on div "Обновить выбор" at bounding box center [805, 403] width 42 height 9
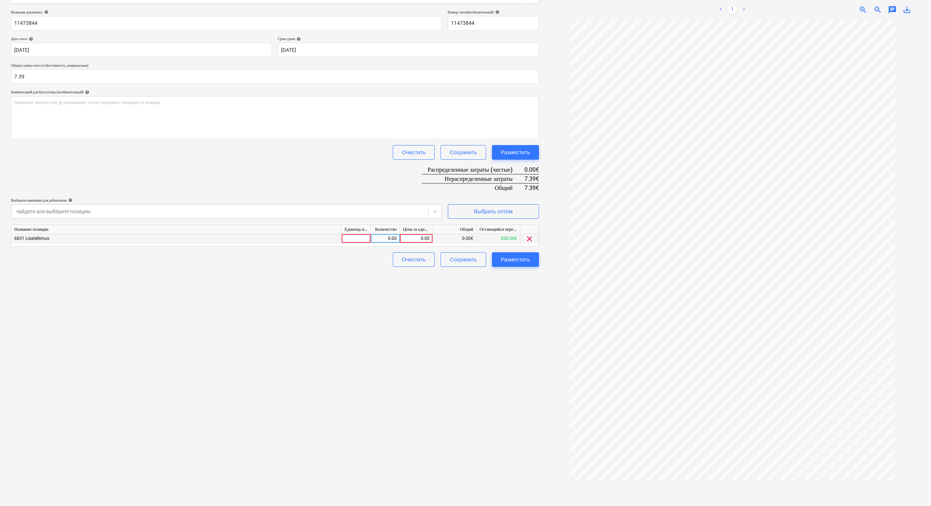
click at [411, 235] on div "0.00" at bounding box center [416, 238] width 27 height 9
type input "7.39"
click at [501, 258] on div "Разместить" at bounding box center [516, 259] width 30 height 9
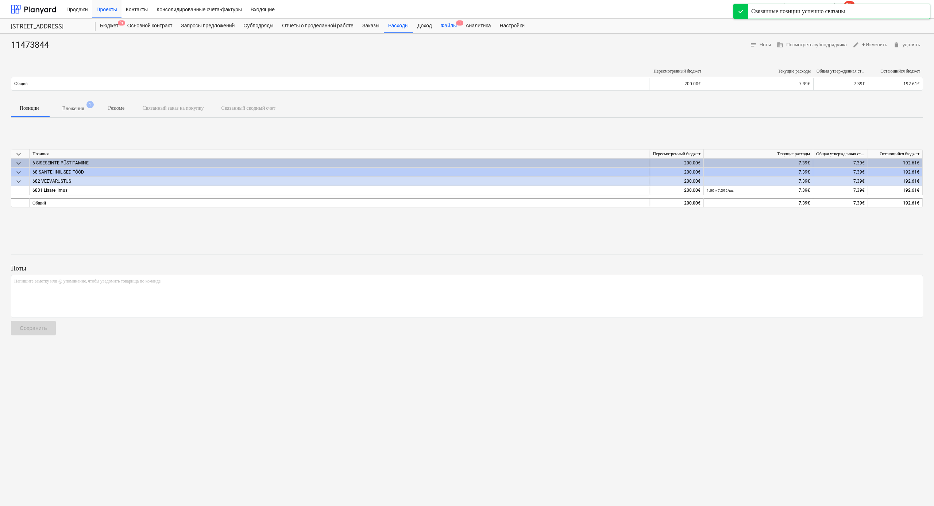
click at [461, 25] on div "Файлы 1" at bounding box center [448, 26] width 25 height 15
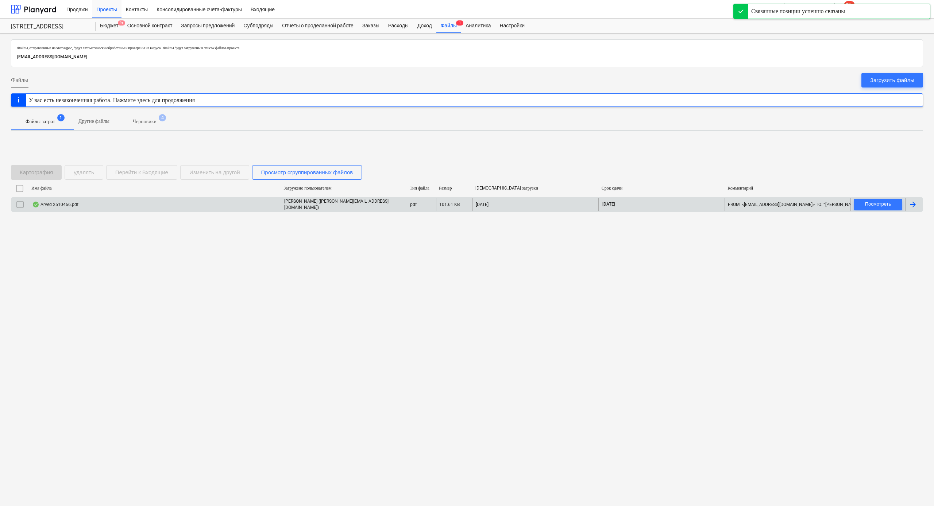
click at [238, 200] on div "Arved 2510466.pdf" at bounding box center [155, 204] width 252 height 12
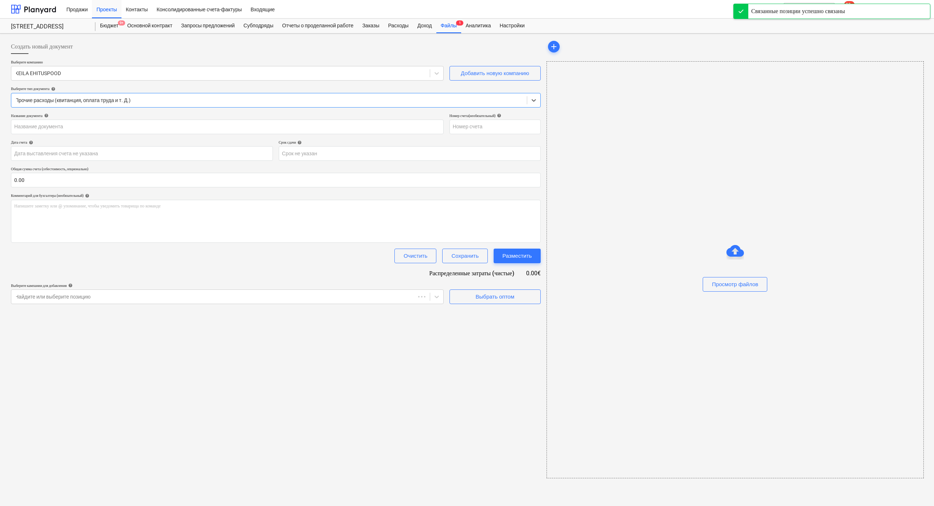
type input "2510466"
type input "[DATE]"
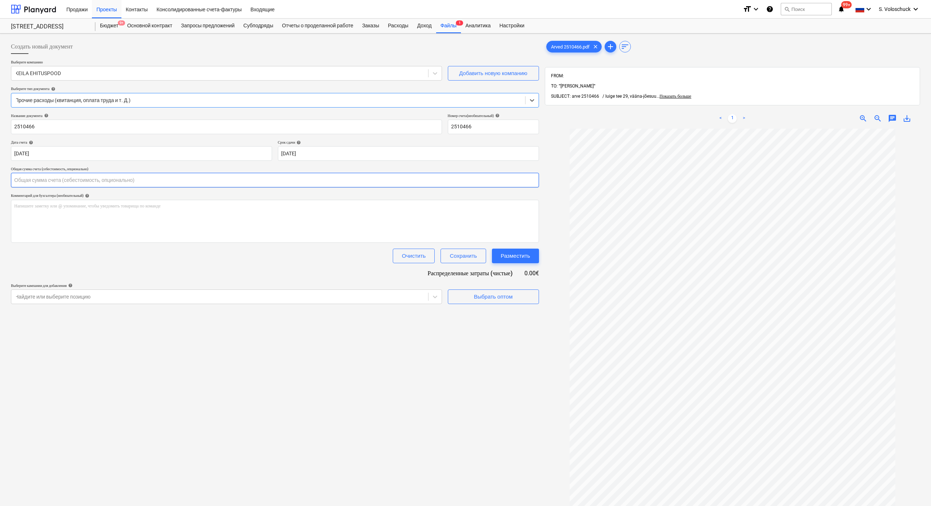
click at [198, 182] on input "text" at bounding box center [275, 180] width 528 height 15
type input "800.72"
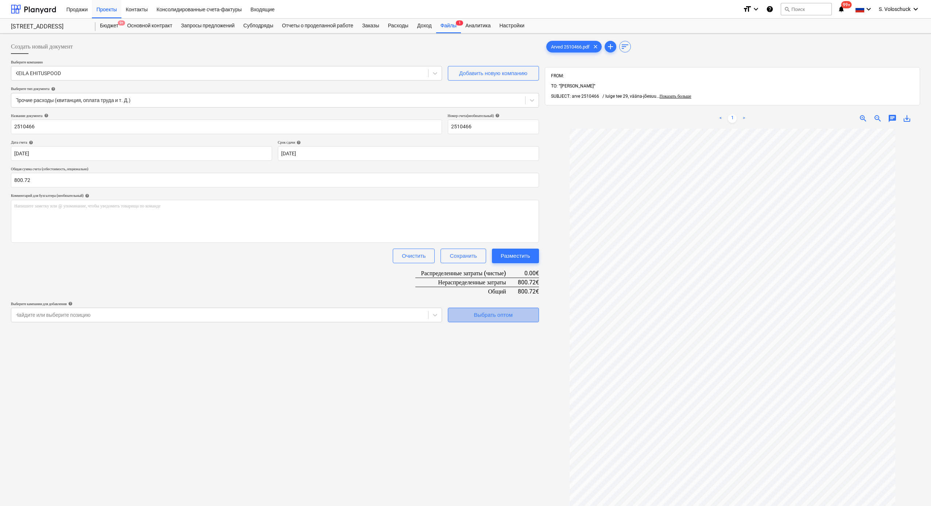
click at [501, 312] on div "Выбрать оптом" at bounding box center [493, 314] width 39 height 9
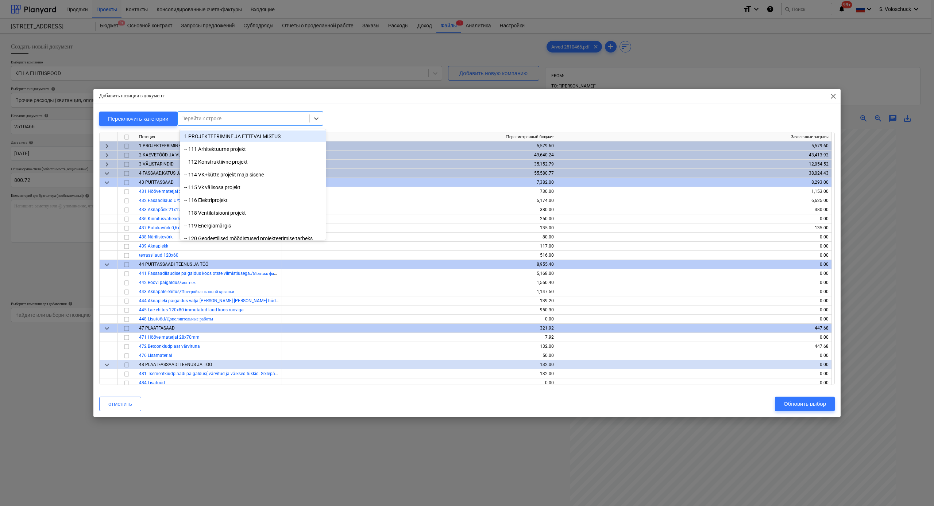
click at [231, 120] on div at bounding box center [243, 118] width 124 height 7
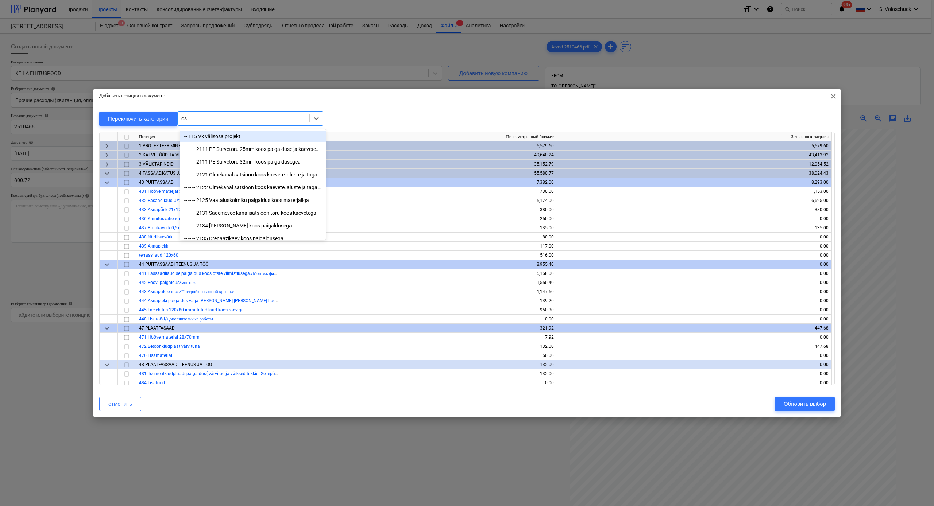
type input "osb"
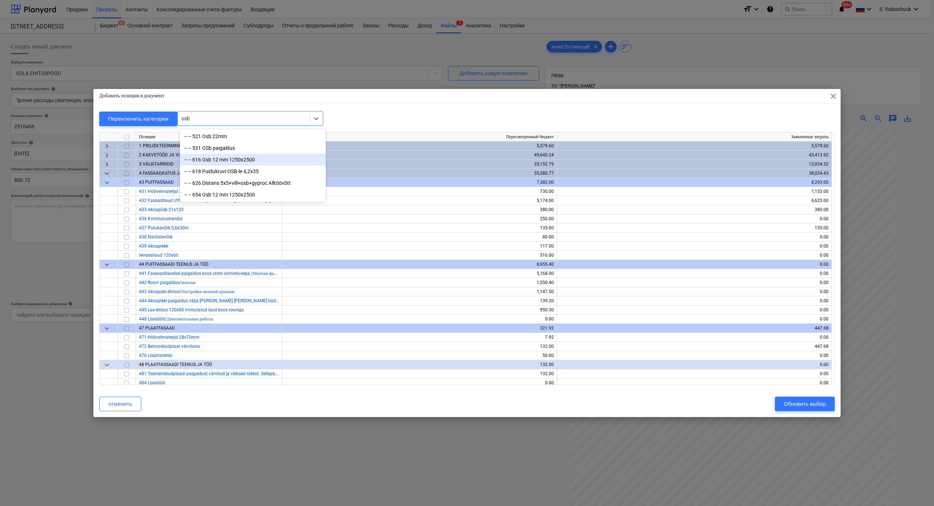
click at [220, 158] on div "-- -- 616 Osb 12 mm 1250x2500" at bounding box center [253, 160] width 146 height 12
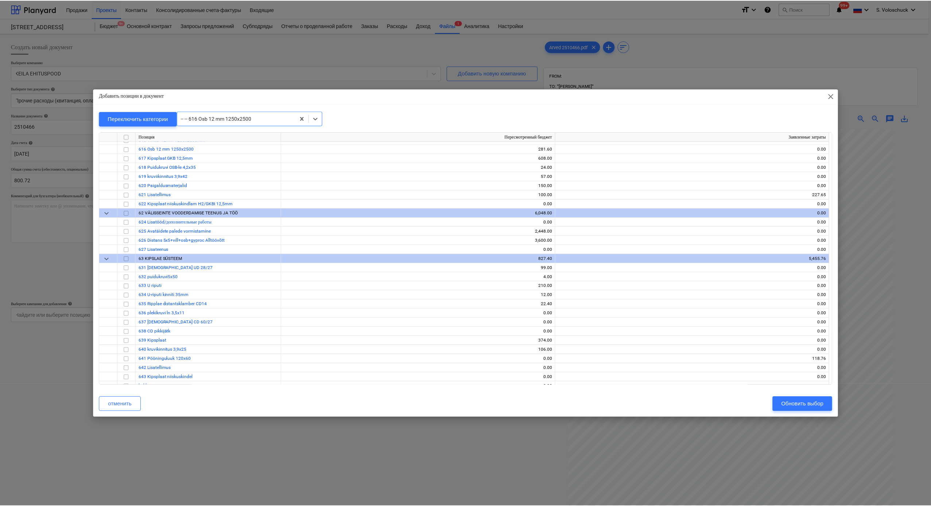
scroll to position [2590, 0]
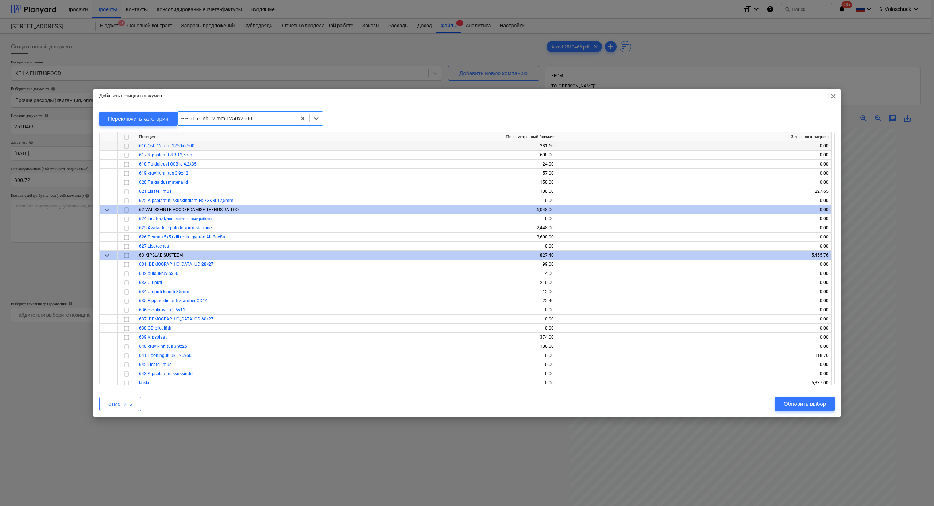
click at [123, 146] on input "checkbox" at bounding box center [126, 146] width 9 height 9
click at [803, 398] on button "Обновить выбор" at bounding box center [805, 404] width 60 height 15
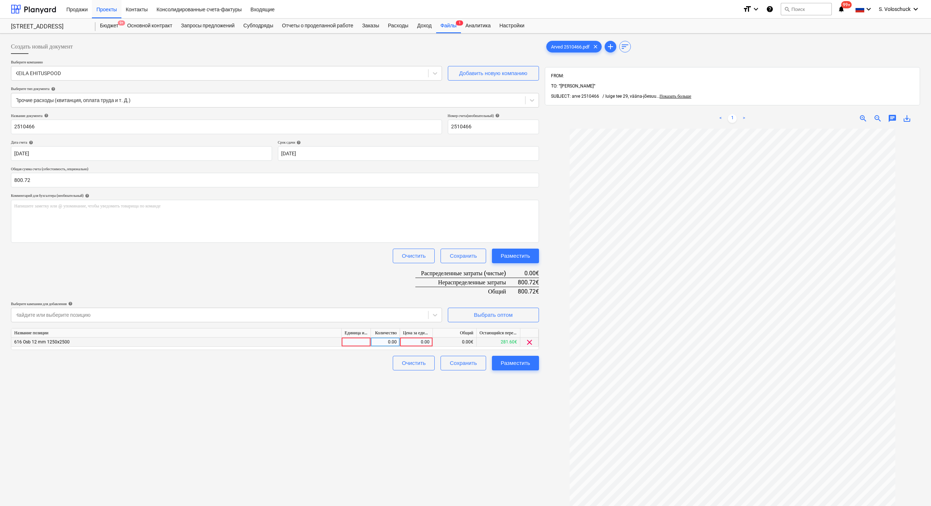
click at [417, 341] on div "0.00" at bounding box center [416, 342] width 27 height 9
type input "800.72"
click at [506, 411] on div "Создать новый документ Выберите компанию [PERSON_NAME] EHITUSPOOD Добавить нову…" at bounding box center [275, 326] width 534 height 581
click at [510, 361] on div "Разместить" at bounding box center [516, 363] width 30 height 9
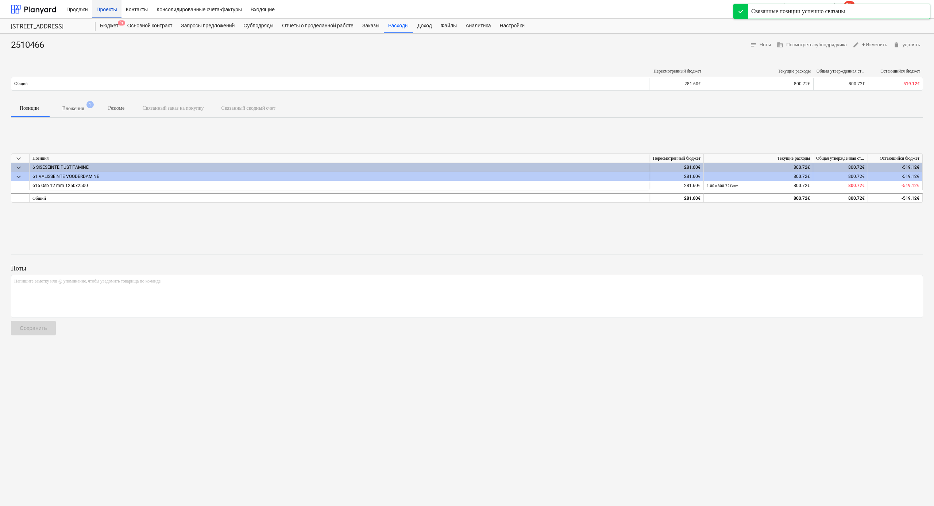
click at [111, 11] on div "Проекты" at bounding box center [106, 9] width 29 height 19
